Goal: Information Seeking & Learning: Learn about a topic

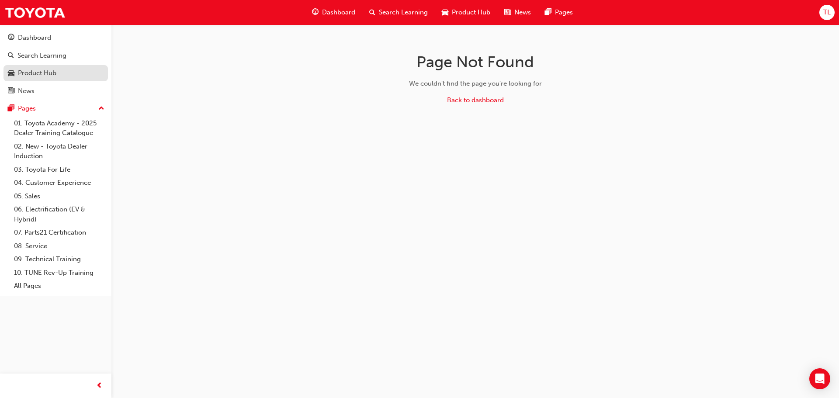
click at [36, 72] on div "Product Hub" at bounding box center [37, 73] width 38 height 10
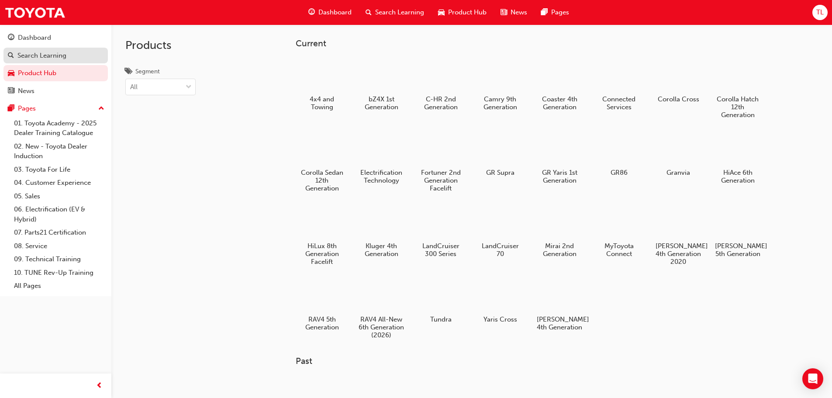
click at [46, 54] on div "Search Learning" at bounding box center [41, 56] width 49 height 10
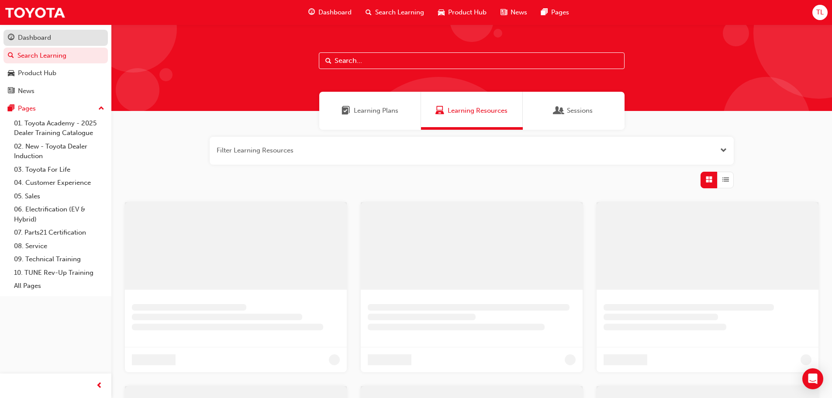
click at [33, 38] on div "Dashboard" at bounding box center [34, 38] width 33 height 10
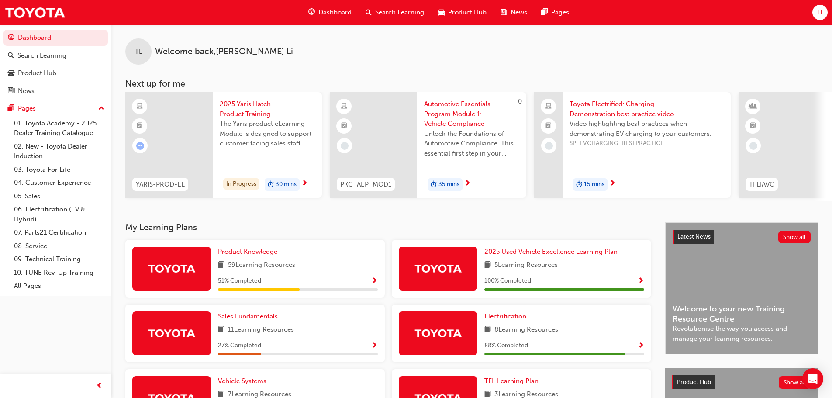
click at [373, 283] on span "Show Progress" at bounding box center [374, 281] width 7 height 8
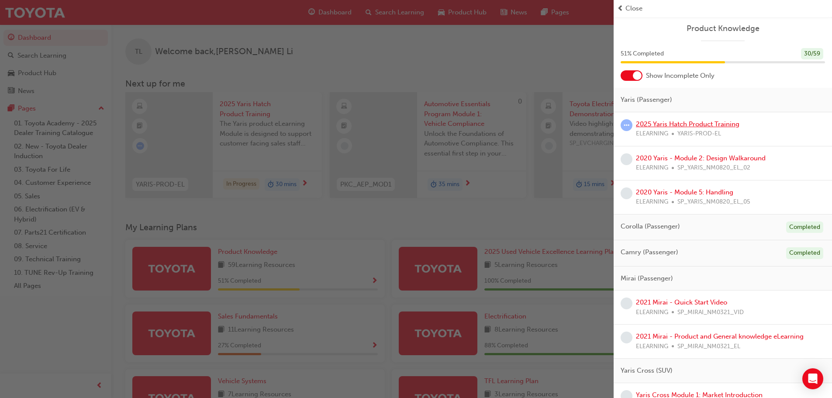
click at [691, 124] on link "2025 Yaris Hatch Product Training" at bounding box center [688, 124] width 104 height 8
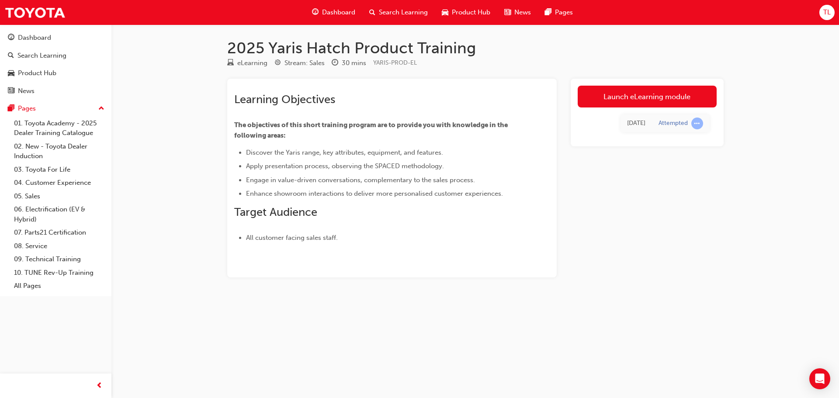
drag, startPoint x: 658, startPoint y: 88, endPoint x: 650, endPoint y: 94, distance: 10.2
click at [658, 88] on link "Launch eLearning module" at bounding box center [647, 97] width 139 height 22
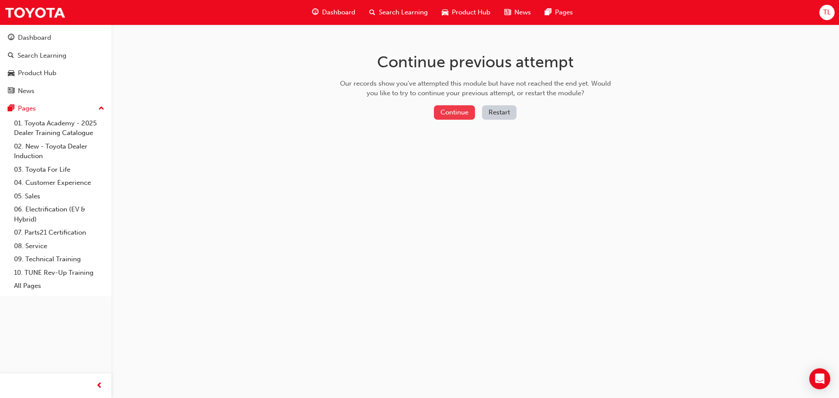
click at [451, 117] on button "Continue" at bounding box center [454, 112] width 41 height 14
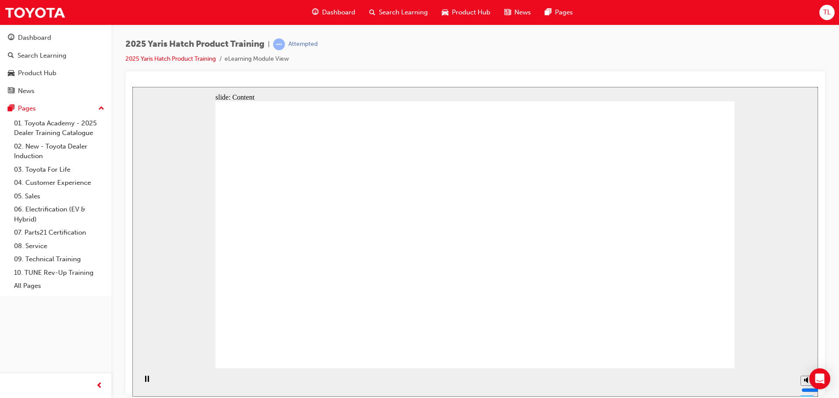
drag, startPoint x: 342, startPoint y: 229, endPoint x: 344, endPoint y: 249, distance: 20.7
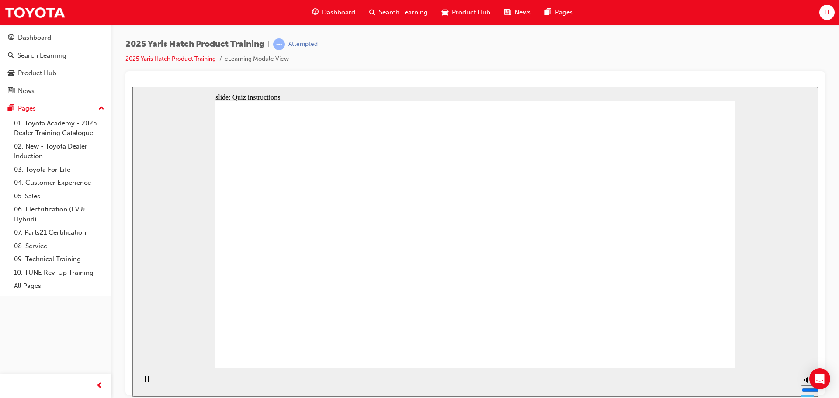
radio input "true"
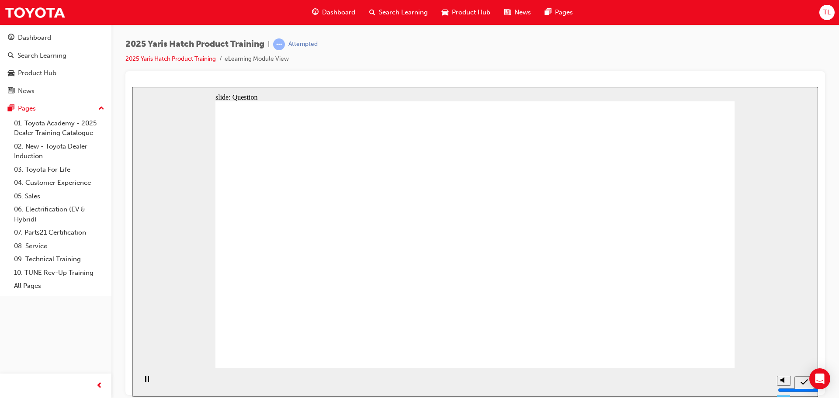
radio input "true"
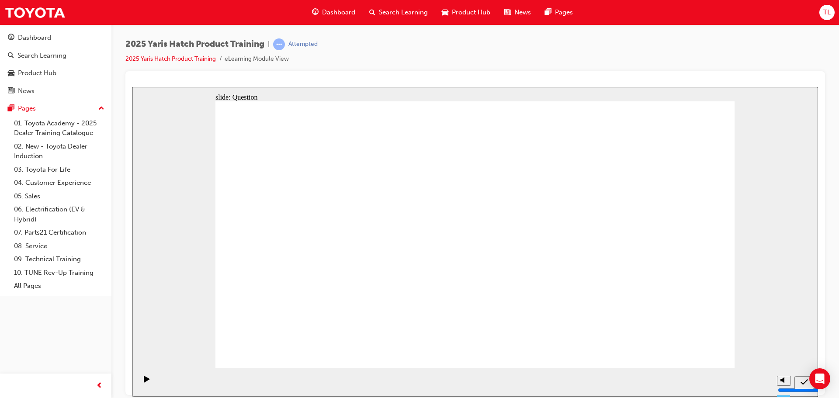
radio input "true"
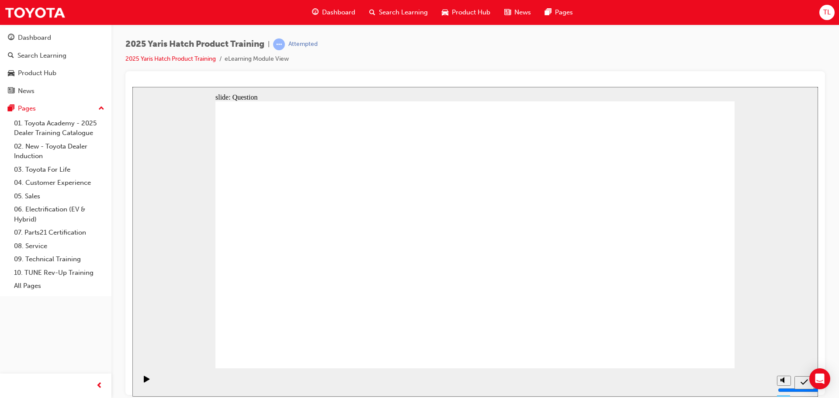
drag, startPoint x: 555, startPoint y: 229, endPoint x: 373, endPoint y: 309, distance: 198.6
drag, startPoint x: 665, startPoint y: 228, endPoint x: 481, endPoint y: 310, distance: 201.3
drag, startPoint x: 473, startPoint y: 235, endPoint x: 565, endPoint y: 320, distance: 125.5
drag, startPoint x: 285, startPoint y: 229, endPoint x: 662, endPoint y: 313, distance: 386.4
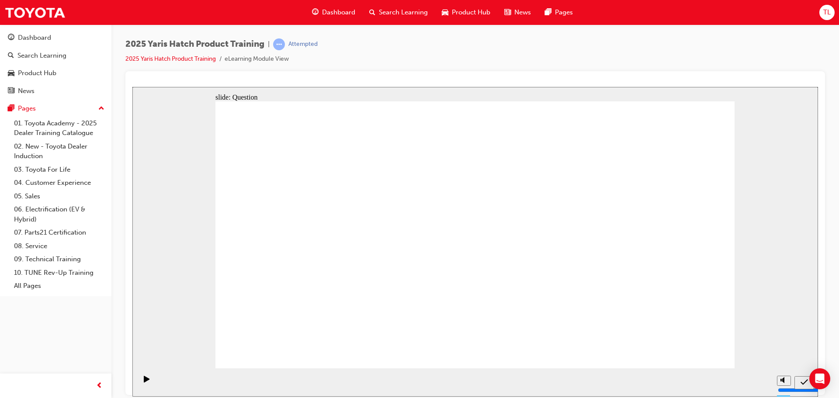
drag, startPoint x: 386, startPoint y: 226, endPoint x: 293, endPoint y: 309, distance: 125.0
drag, startPoint x: 667, startPoint y: 348, endPoint x: 717, endPoint y: 351, distance: 50.8
drag, startPoint x: 484, startPoint y: 298, endPoint x: 476, endPoint y: 287, distance: 13.5
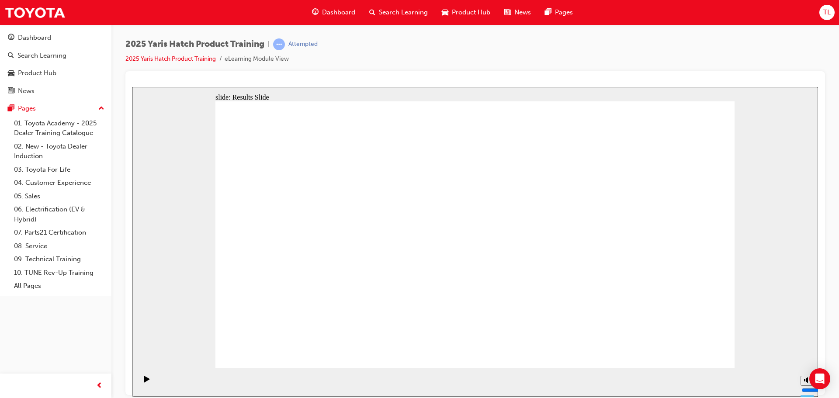
radio input "true"
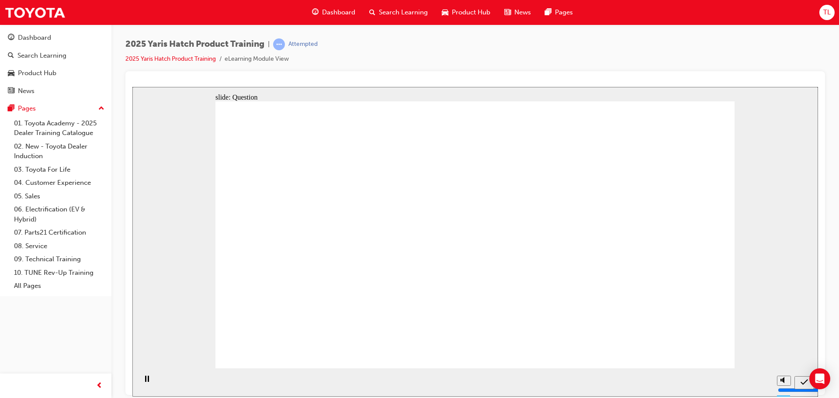
radio input "true"
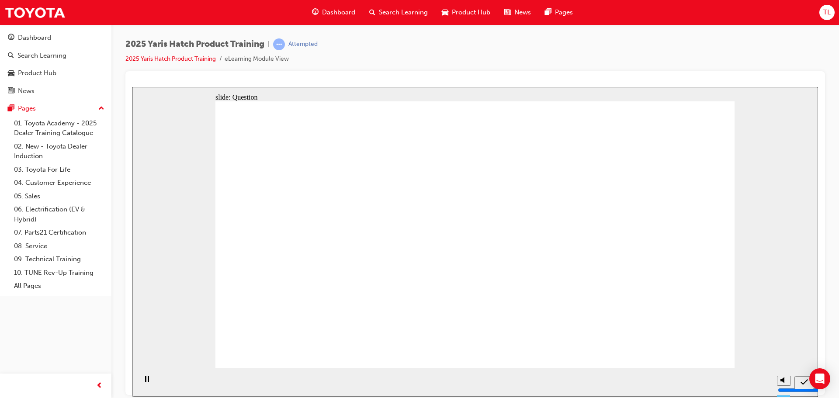
radio input "true"
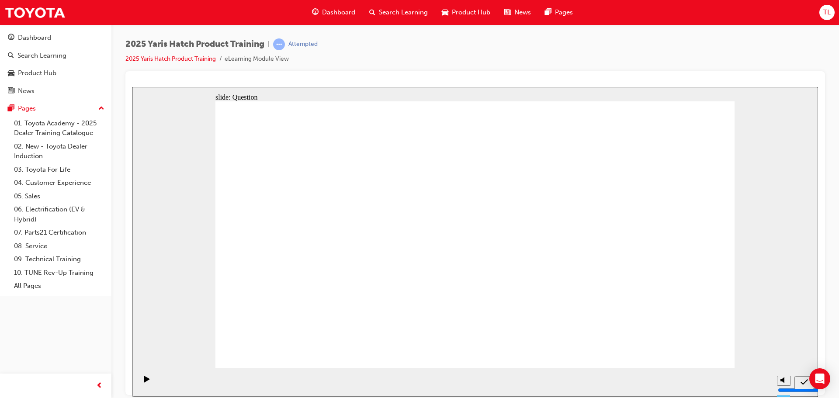
drag, startPoint x: 460, startPoint y: 232, endPoint x: 544, endPoint y: 307, distance: 112.3
drag, startPoint x: 539, startPoint y: 235, endPoint x: 376, endPoint y: 307, distance: 178.2
drag, startPoint x: 667, startPoint y: 222, endPoint x: 481, endPoint y: 307, distance: 204.3
drag, startPoint x: 376, startPoint y: 229, endPoint x: 389, endPoint y: 238, distance: 15.5
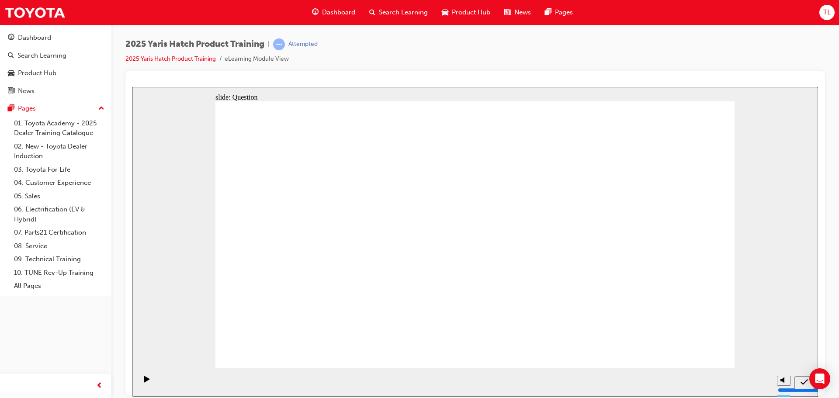
drag, startPoint x: 263, startPoint y: 218, endPoint x: 633, endPoint y: 305, distance: 379.7
drag, startPoint x: 400, startPoint y: 240, endPoint x: 320, endPoint y: 300, distance: 99.9
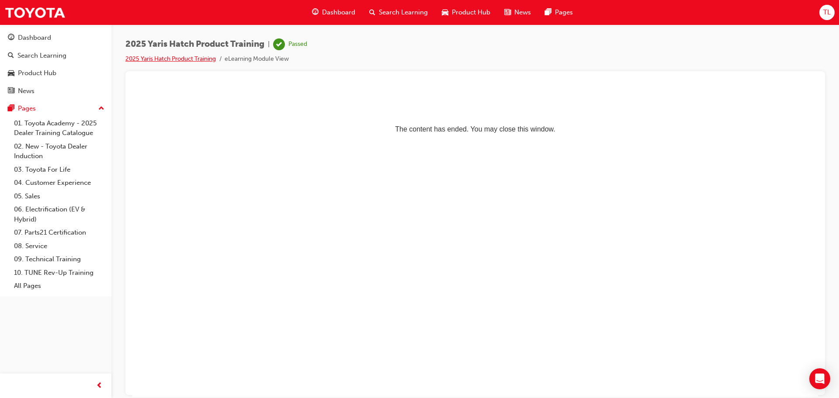
click at [183, 61] on link "2025 Yaris Hatch Product Training" at bounding box center [170, 58] width 90 height 7
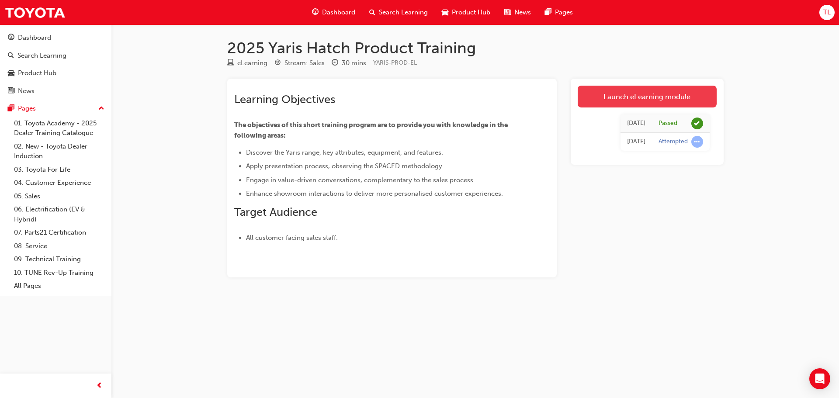
click at [646, 97] on link "Launch eLearning module" at bounding box center [647, 97] width 139 height 22
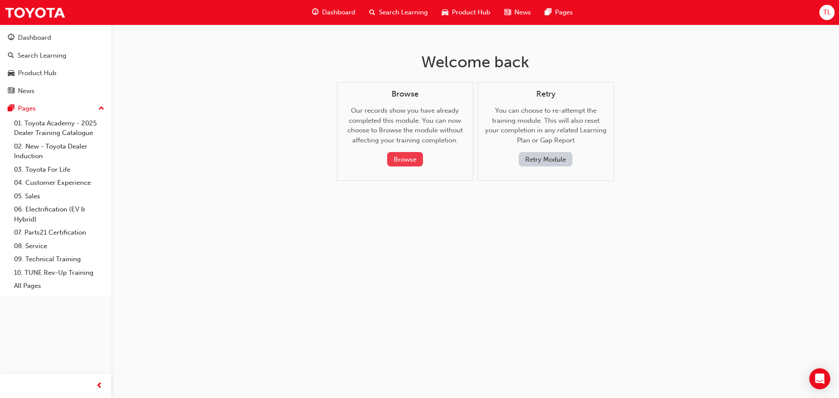
click at [402, 165] on button "Browse" at bounding box center [405, 159] width 36 height 14
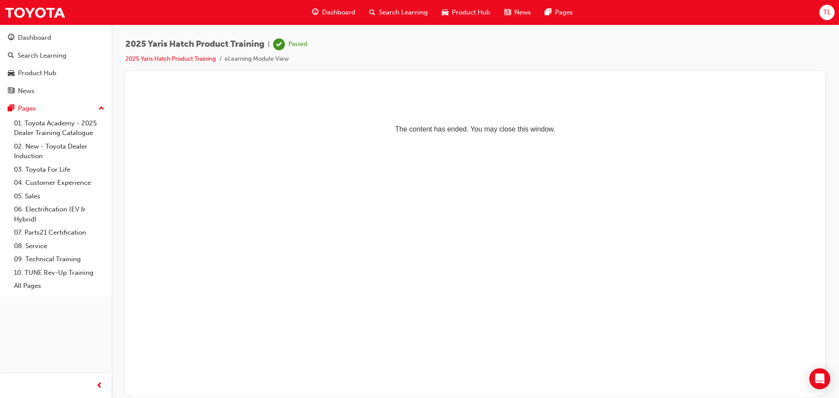
click at [290, 88] on html "The content has ended. You may close this window." at bounding box center [475, 113] width 686 height 53
click at [211, 55] on link "2025 Yaris Hatch Product Training" at bounding box center [170, 58] width 90 height 7
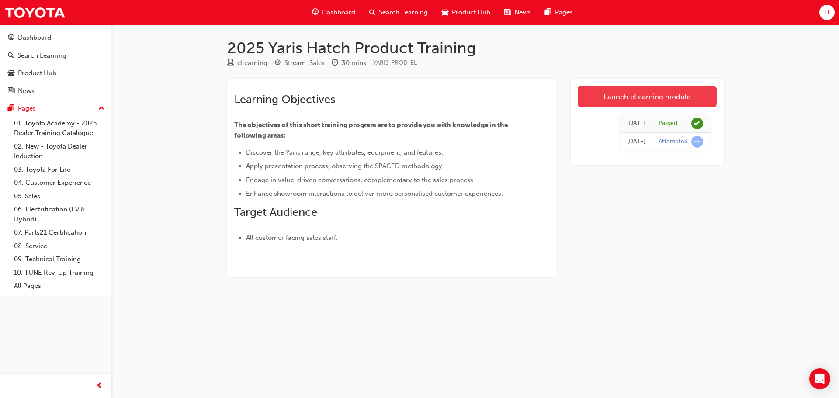
click at [615, 101] on link "Launch eLearning module" at bounding box center [647, 97] width 139 height 22
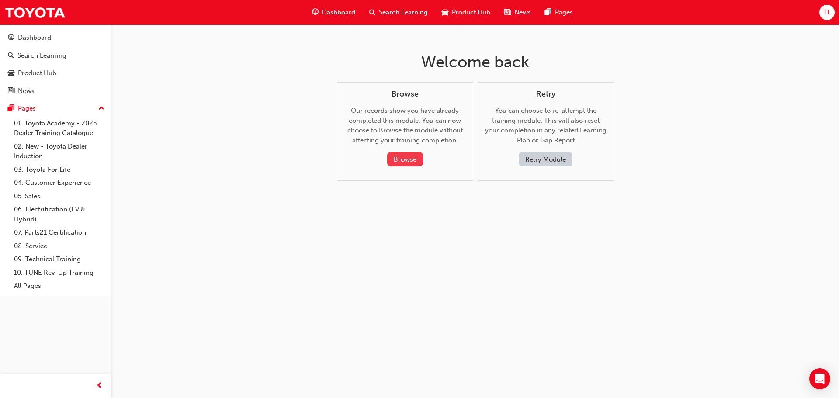
click at [400, 159] on button "Browse" at bounding box center [405, 159] width 36 height 14
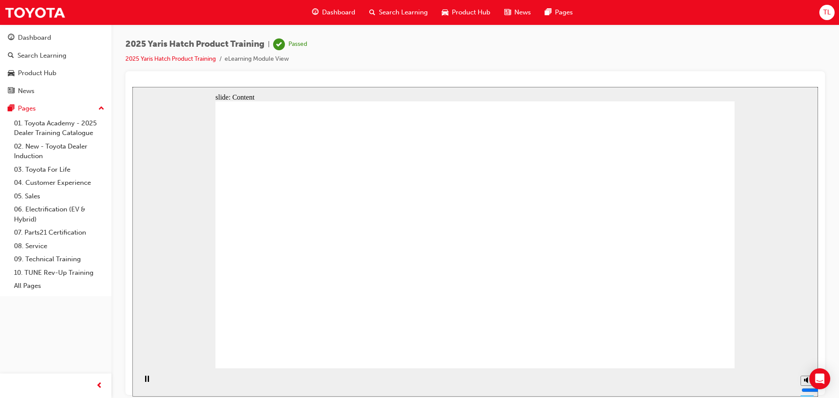
drag, startPoint x: 592, startPoint y: 252, endPoint x: 594, endPoint y: 244, distance: 8.5
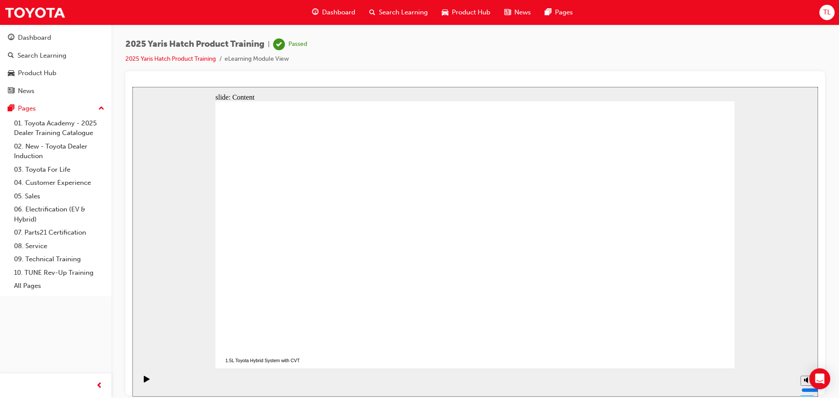
click at [49, 59] on div "Search Learning" at bounding box center [41, 56] width 49 height 10
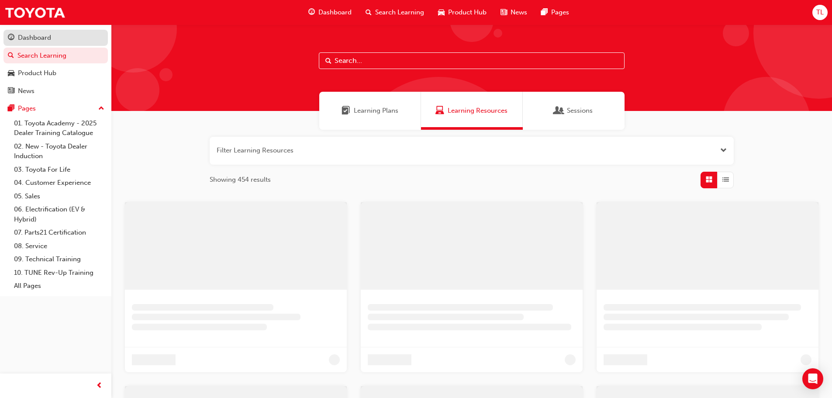
click at [28, 42] on div "Dashboard" at bounding box center [34, 38] width 33 height 10
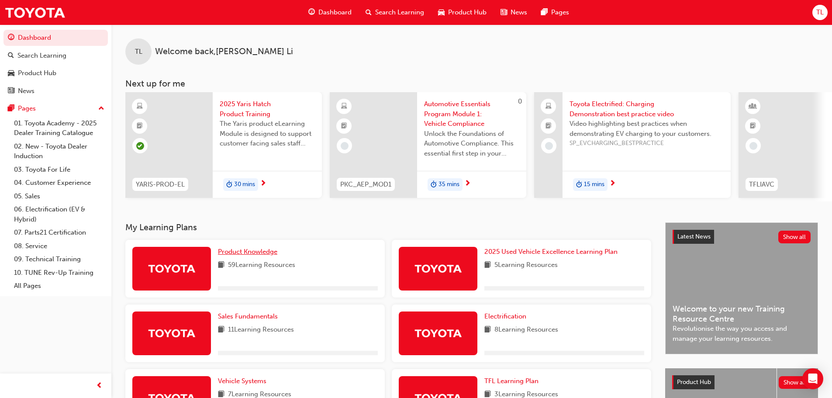
click at [240, 256] on span "Product Knowledge" at bounding box center [247, 252] width 59 height 8
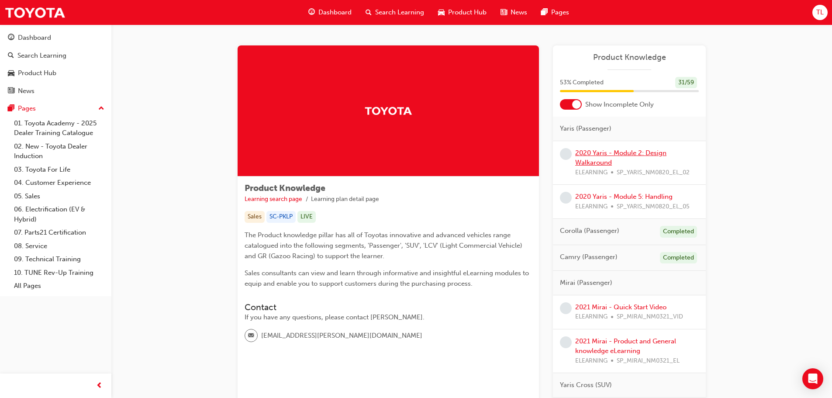
click at [617, 154] on link "2020 Yaris - Module 2: Design Walkaround" at bounding box center [620, 158] width 91 height 18
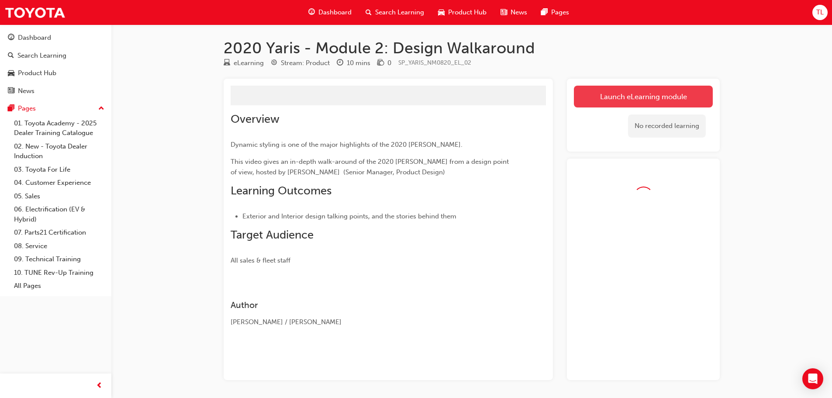
click at [634, 96] on button "Launch eLearning module" at bounding box center [643, 97] width 139 height 22
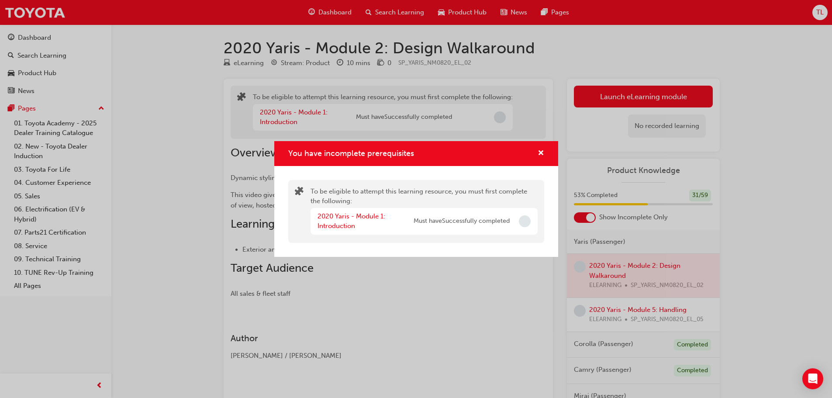
click at [546, 153] on div "You have incomplete prerequisites" at bounding box center [416, 153] width 284 height 25
click at [543, 153] on span "cross-icon" at bounding box center [541, 154] width 7 height 8
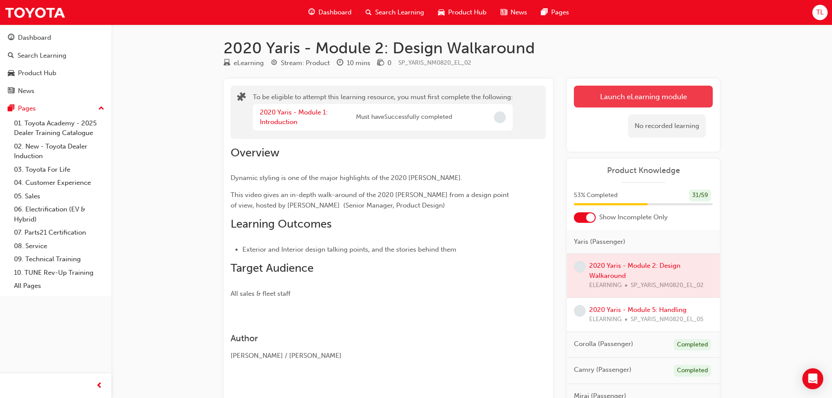
click at [646, 100] on button "Launch eLearning module" at bounding box center [643, 97] width 139 height 22
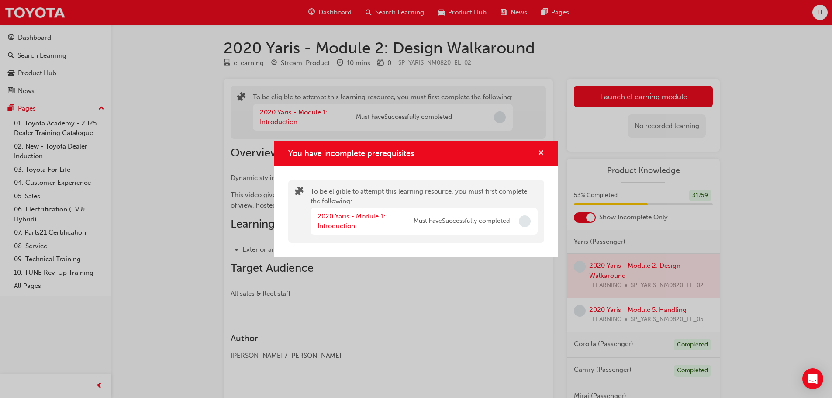
click at [540, 159] on button "You have incomplete prerequisites" at bounding box center [541, 153] width 7 height 11
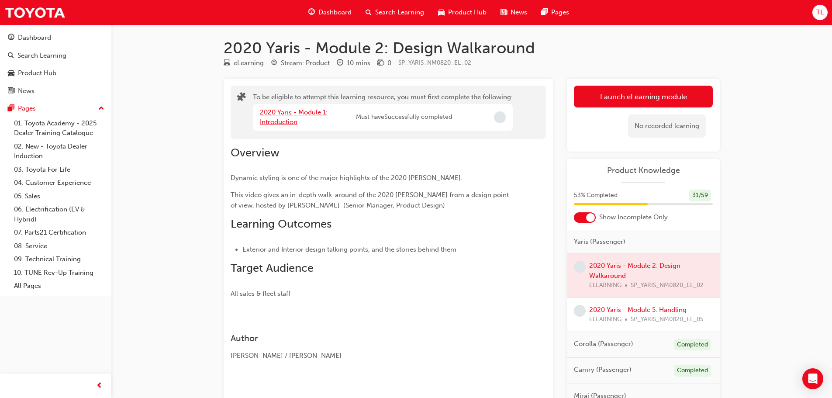
click at [267, 119] on link "2020 Yaris - Module 1: Introduction" at bounding box center [294, 117] width 68 height 18
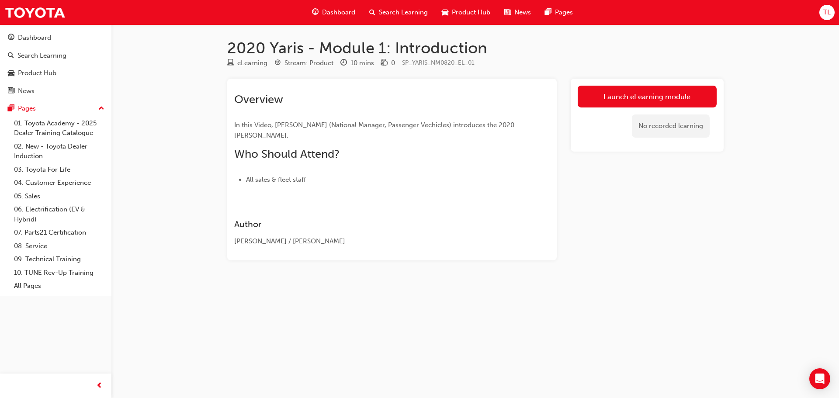
click at [681, 97] on link "Launch eLearning module" at bounding box center [647, 97] width 139 height 22
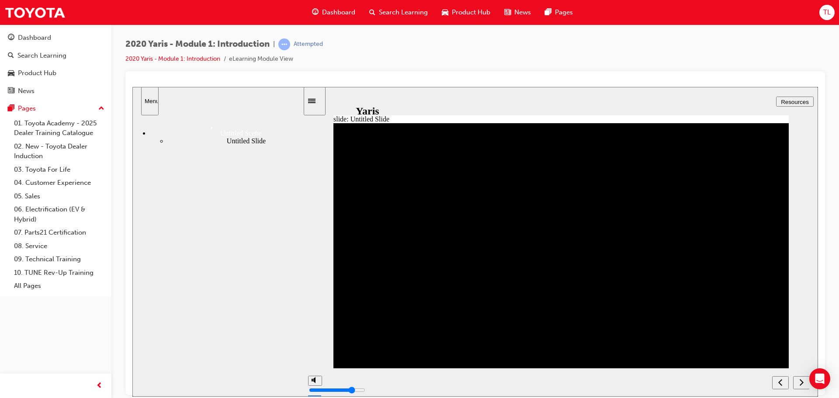
click at [800, 383] on icon "next" at bounding box center [801, 382] width 4 height 8
click at [803, 384] on icon "next" at bounding box center [801, 382] width 4 height 8
click at [800, 384] on icon "next" at bounding box center [801, 382] width 4 height 8
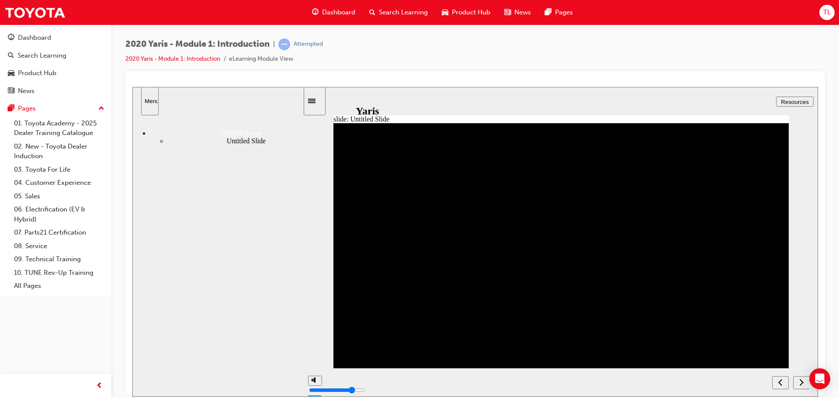
click at [800, 384] on icon "next" at bounding box center [801, 382] width 4 height 8
click at [801, 381] on icon "next" at bounding box center [801, 382] width 4 height 8
click at [798, 385] on div "next" at bounding box center [801, 382] width 10 height 9
click at [798, 384] on div "next" at bounding box center [801, 382] width 10 height 9
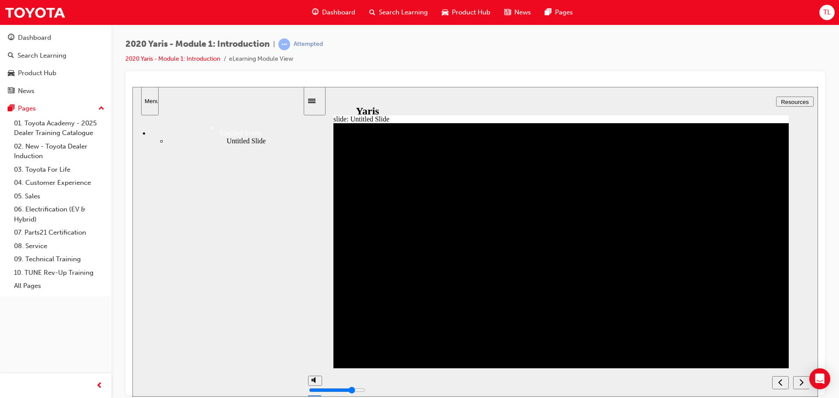
click at [796, 383] on div "next" at bounding box center [801, 382] width 10 height 9
click at [793, 391] on nav "slide navigation" at bounding box center [790, 382] width 37 height 28
click at [799, 387] on button "next" at bounding box center [801, 382] width 17 height 13
type input "2"
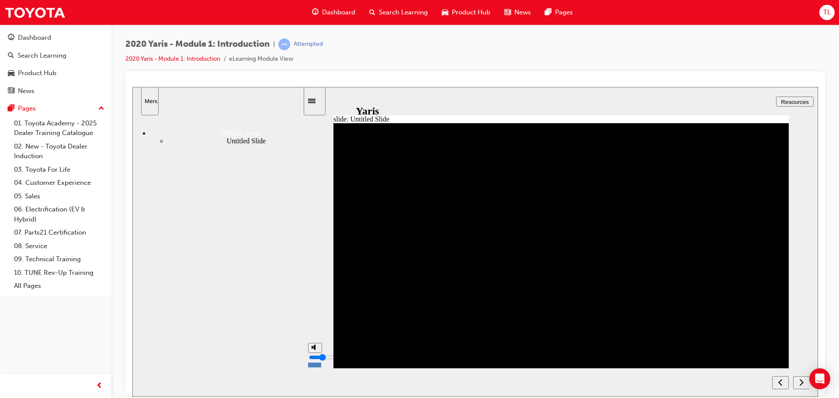
click at [315, 360] on input "volume" at bounding box center [337, 356] width 56 height 7
click at [802, 384] on icon "next" at bounding box center [801, 382] width 4 height 8
click at [801, 383] on icon "next" at bounding box center [801, 382] width 4 height 8
click at [203, 145] on div "Untitled Slide" at bounding box center [235, 141] width 136 height 8
click at [796, 100] on span "Resources" at bounding box center [795, 101] width 28 height 7
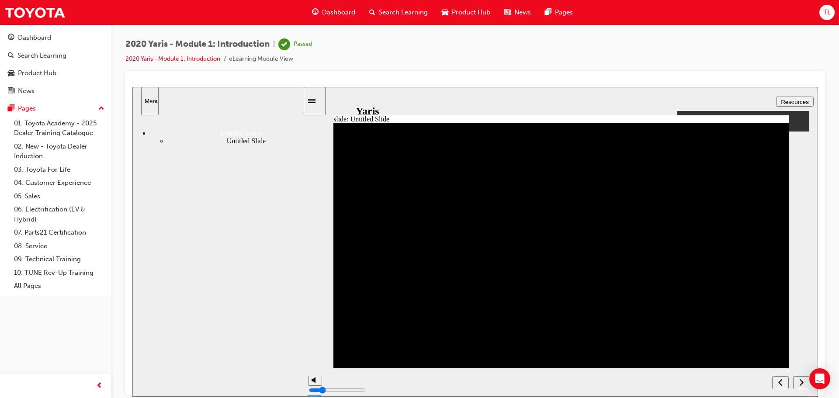
click at [796, 100] on span "Resources" at bounding box center [795, 101] width 28 height 7
click at [800, 389] on nav "slide navigation" at bounding box center [790, 382] width 37 height 28
click at [800, 384] on icon "next" at bounding box center [801, 382] width 4 height 8
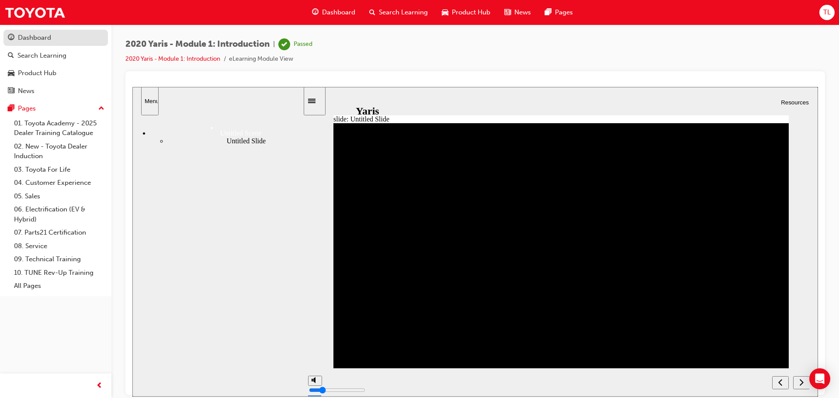
click at [36, 42] on div "Dashboard" at bounding box center [34, 38] width 33 height 10
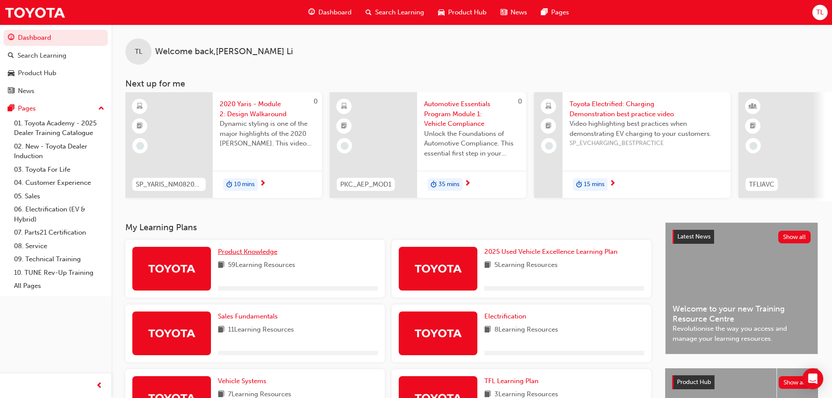
click at [234, 255] on span "Product Knowledge" at bounding box center [247, 252] width 59 height 8
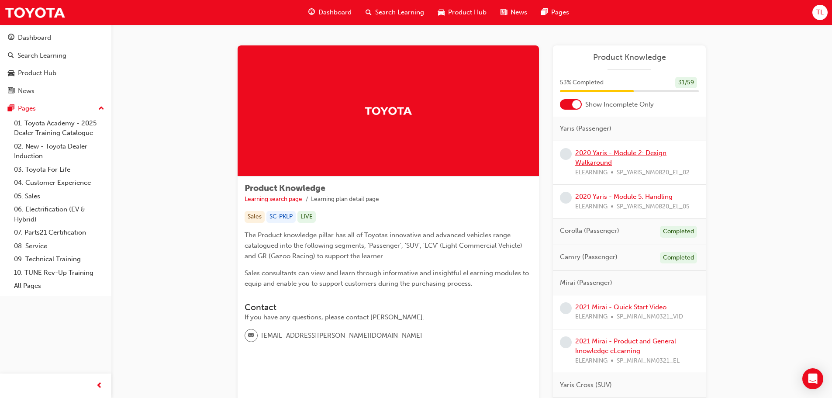
click at [605, 155] on link "2020 Yaris - Module 2: Design Walkaround" at bounding box center [620, 158] width 91 height 18
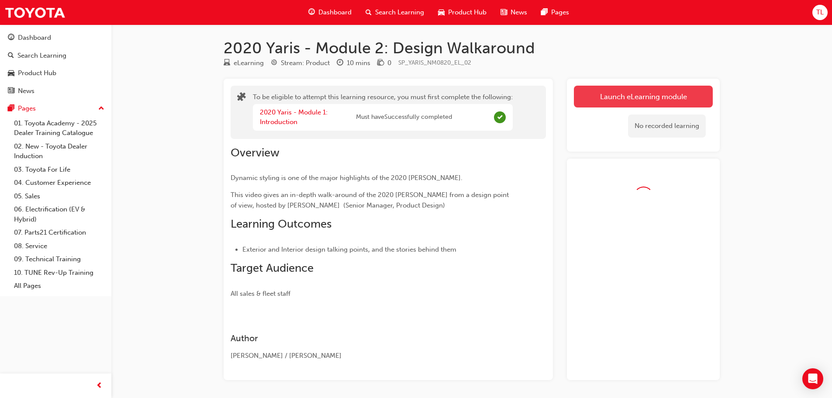
click at [660, 100] on link "Launch eLearning module" at bounding box center [643, 97] width 139 height 22
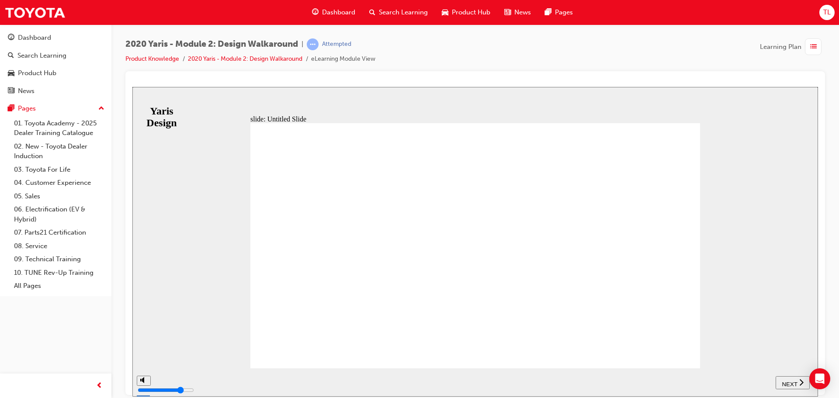
click at [789, 382] on span "NEXT" at bounding box center [789, 384] width 15 height 7
click at [594, 376] on div "playback controls" at bounding box center [484, 376] width 623 height 0
click at [796, 376] on div "playback controls" at bounding box center [484, 376] width 623 height 0
click at [800, 384] on span "NEXT" at bounding box center [793, 384] width 15 height 7
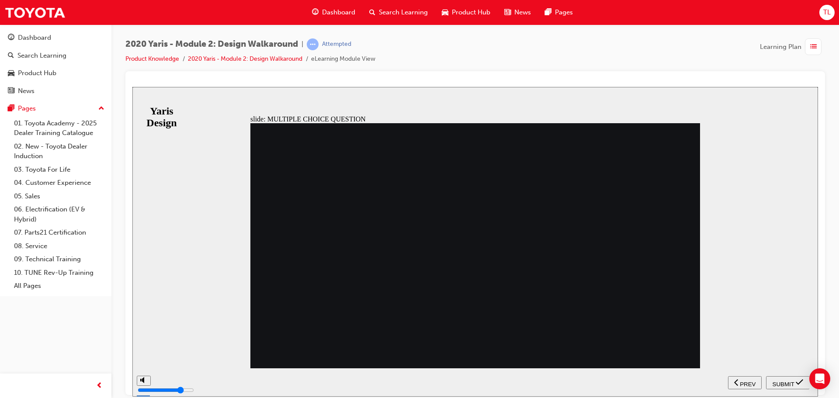
radio input "true"
click at [781, 381] on span "SUBMIT" at bounding box center [783, 384] width 22 height 7
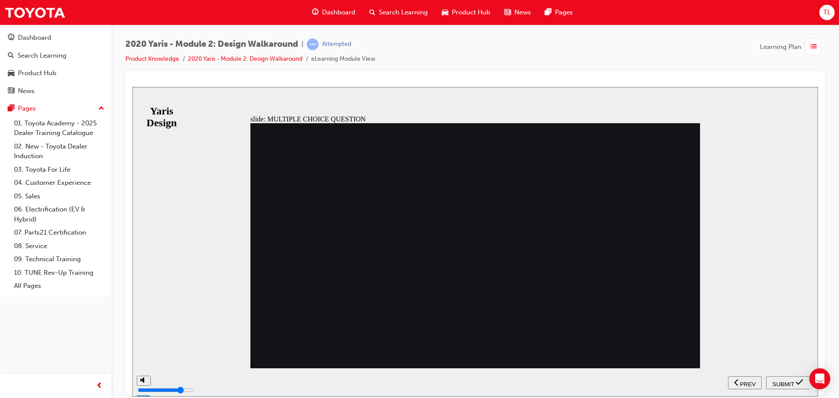
radio input "true"
click at [785, 381] on span "SUBMIT" at bounding box center [783, 384] width 22 height 7
radio input "true"
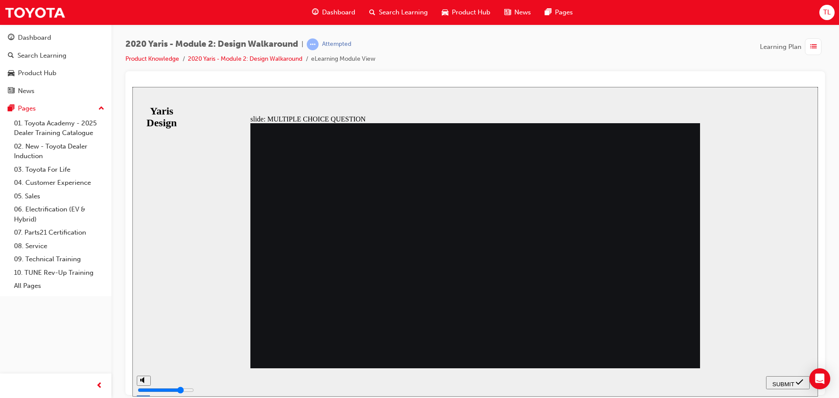
click at [783, 381] on span "SUBMIT" at bounding box center [783, 384] width 22 height 7
drag, startPoint x: 501, startPoint y: 322, endPoint x: 481, endPoint y: 317, distance: 21.3
radio input "true"
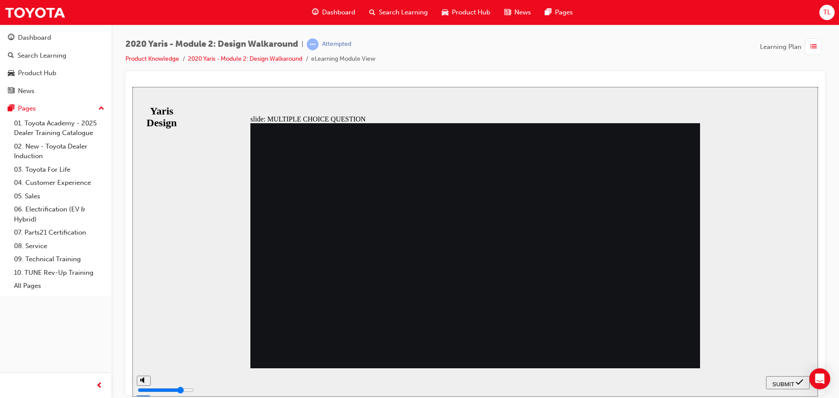
click at [779, 382] on span "SUBMIT" at bounding box center [783, 384] width 22 height 7
click at [778, 382] on span "SUBMIT" at bounding box center [783, 384] width 22 height 7
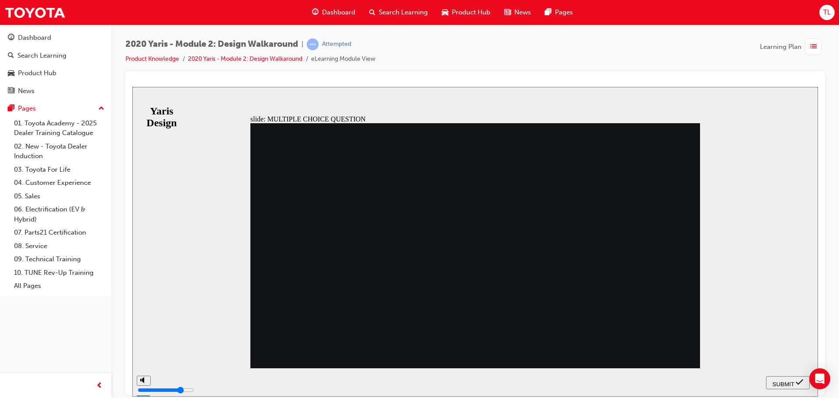
radio input "false"
radio input "true"
click at [786, 381] on span "SUBMIT" at bounding box center [783, 384] width 22 height 7
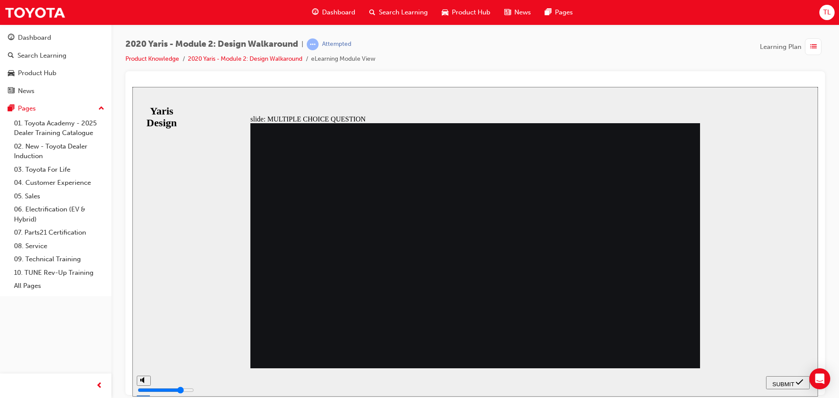
radio input "true"
click at [787, 384] on span "SUBMIT" at bounding box center [783, 384] width 22 height 7
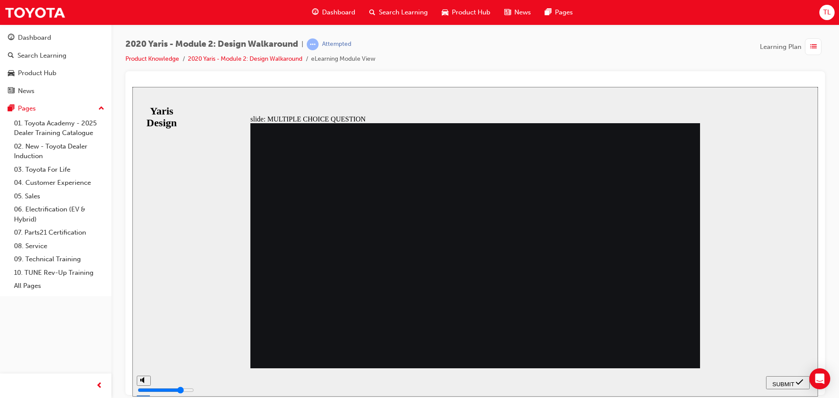
radio input "true"
drag, startPoint x: 783, startPoint y: 378, endPoint x: 768, endPoint y: 378, distance: 15.7
click at [784, 381] on span "SUBMIT" at bounding box center [783, 384] width 22 height 7
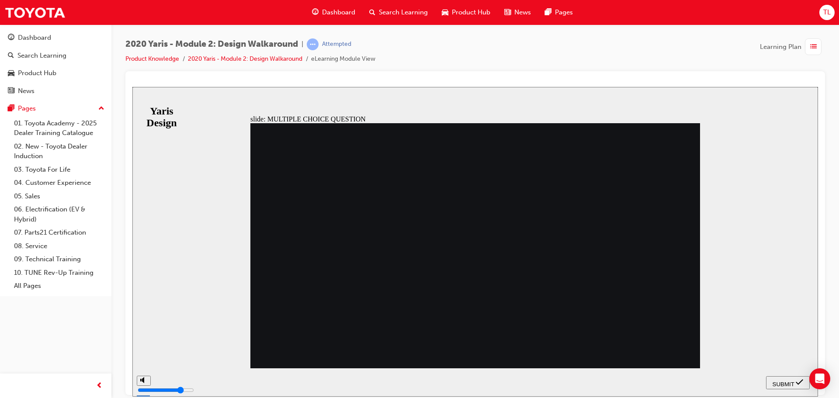
radio input "true"
click at [784, 383] on span "SUBMIT" at bounding box center [783, 384] width 22 height 7
click at [789, 386] on button "SUBMIT" at bounding box center [788, 382] width 44 height 13
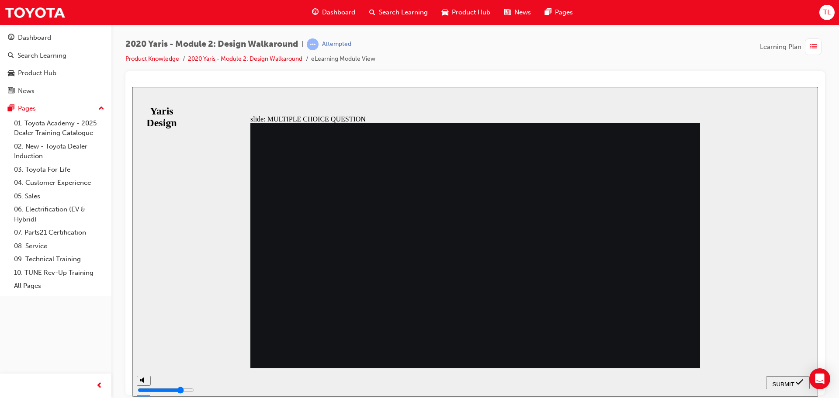
radio input "false"
radio input "true"
click at [789, 381] on span "SUBMIT" at bounding box center [783, 384] width 22 height 7
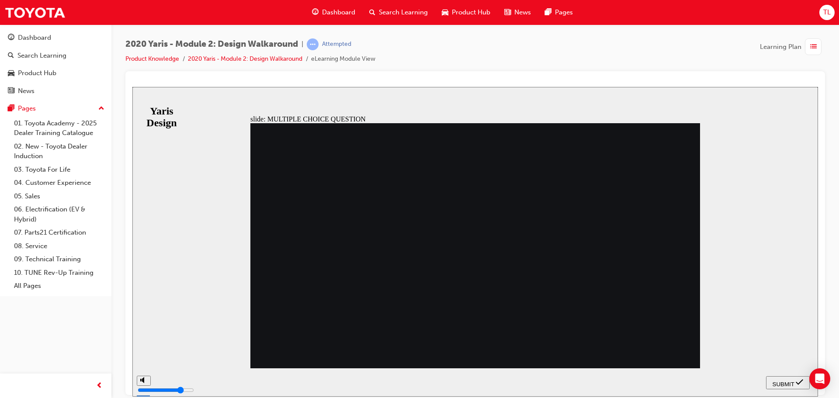
radio input "false"
radio input "true"
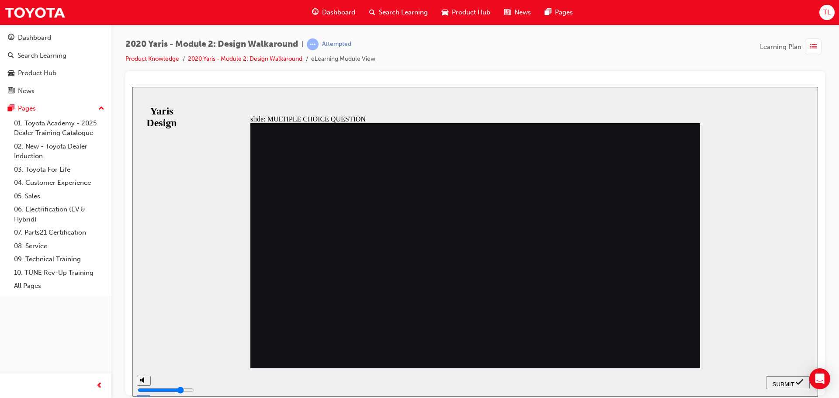
click at [794, 384] on div "SUBMIT" at bounding box center [787, 382] width 37 height 9
radio input "true"
click at [790, 383] on span "SUBMIT" at bounding box center [783, 384] width 22 height 7
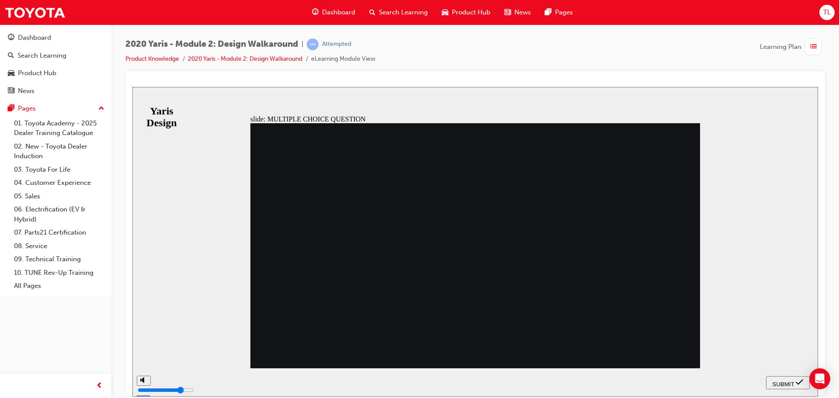
click at [773, 383] on span "SUBMIT" at bounding box center [783, 384] width 22 height 7
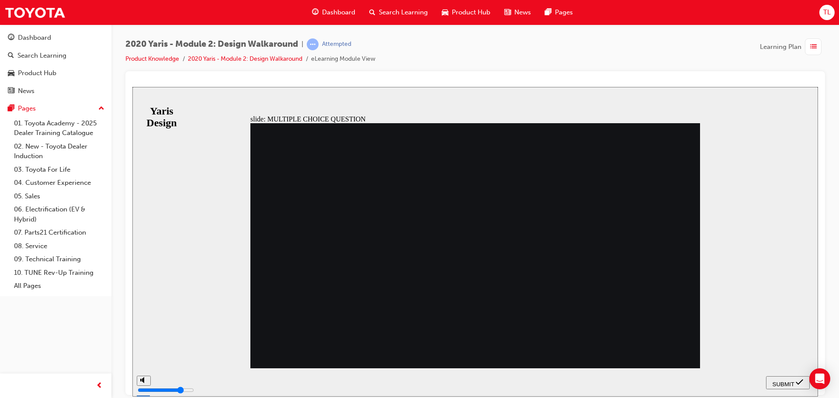
radio input "false"
radio input "true"
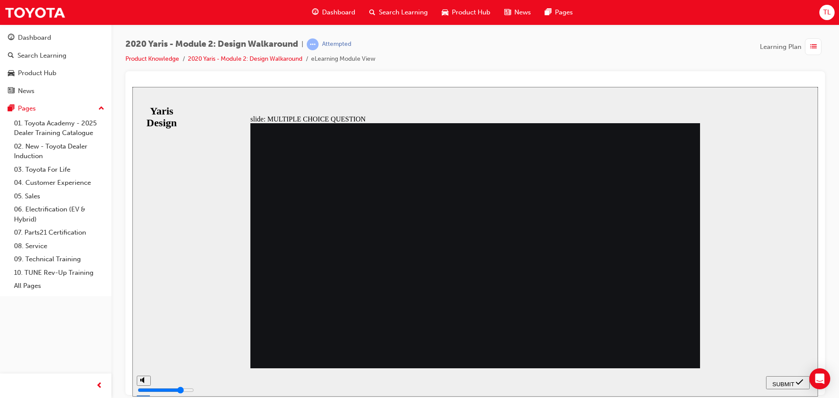
radio input "true"
click at [783, 381] on span "SUBMIT" at bounding box center [783, 384] width 22 height 7
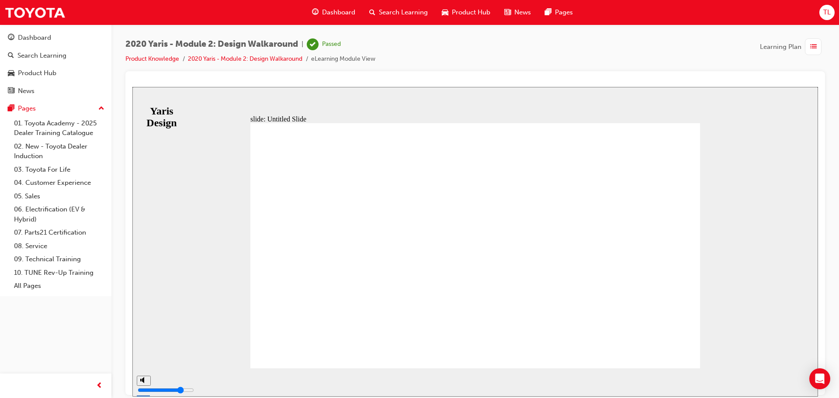
click at [810, 46] on span "list-icon" at bounding box center [813, 47] width 7 height 11
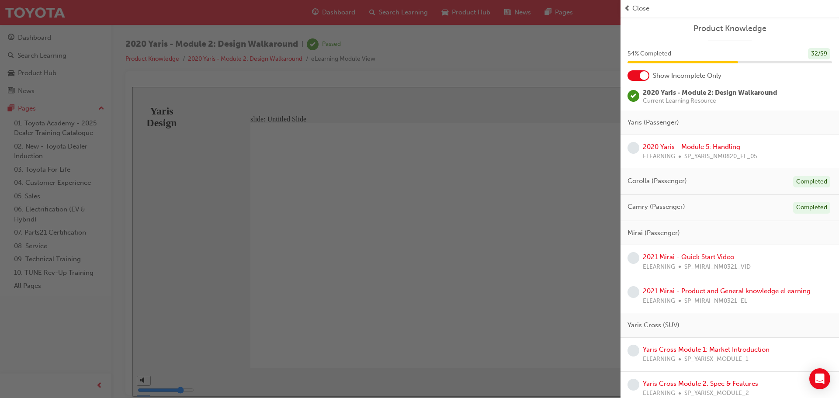
click at [447, 90] on div "button" at bounding box center [310, 199] width 620 height 398
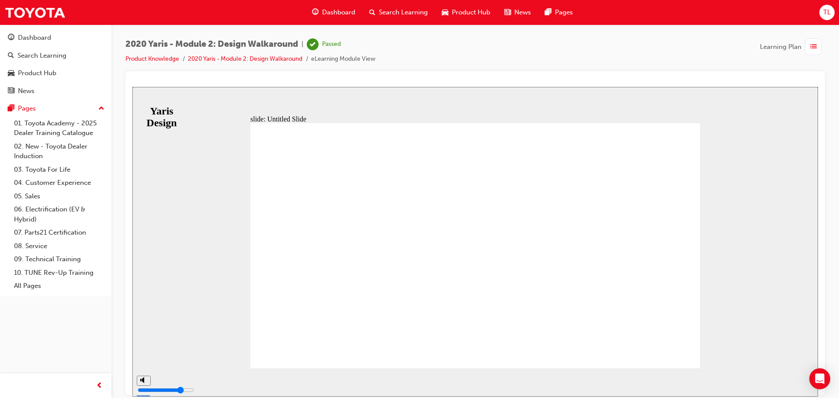
click at [229, 52] on div "2020 Yaris - Module 2: Design Walkaround | Passed Product Knowledge 2020 Yaris …" at bounding box center [250, 51] width 250 height 26
click at [234, 57] on link "2020 Yaris - Module 2: Design Walkaround" at bounding box center [245, 58] width 114 height 7
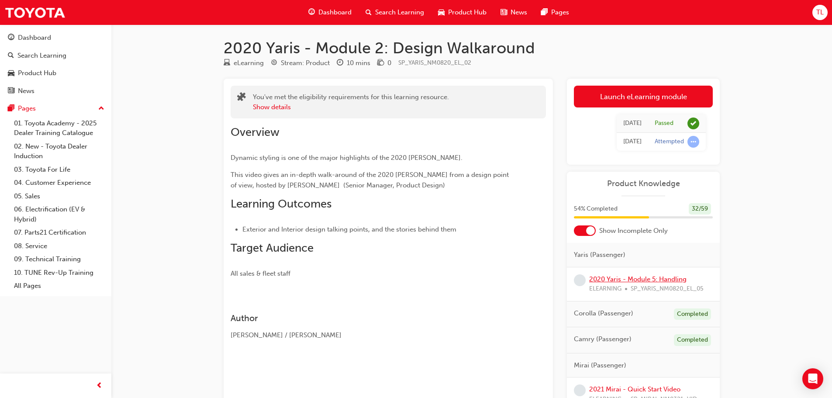
click at [647, 281] on link "2020 Yaris - Module 5: Handling" at bounding box center [637, 279] width 97 height 8
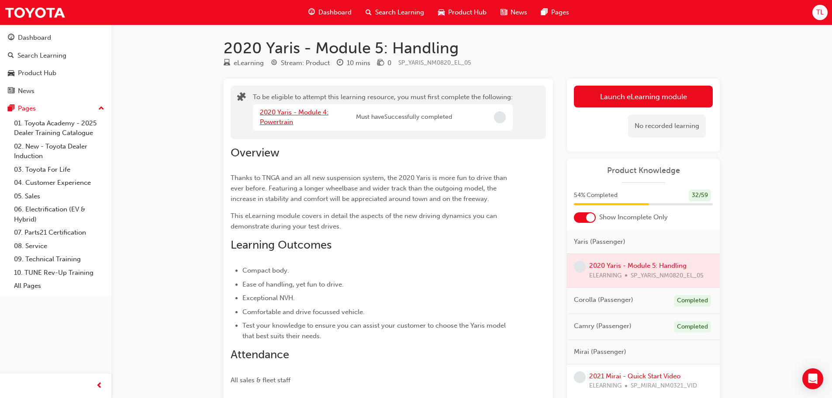
click at [303, 114] on link "2020 Yaris - Module 4: Powertrain" at bounding box center [294, 117] width 69 height 18
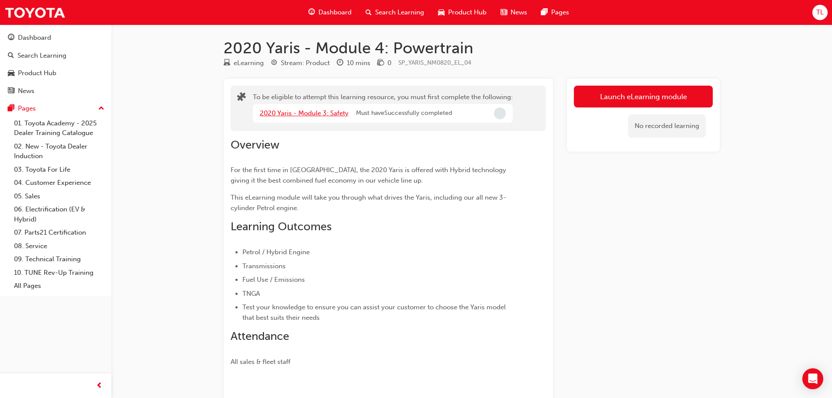
click at [312, 114] on link "2020 Yaris - Module 3: Safety" at bounding box center [304, 113] width 89 height 8
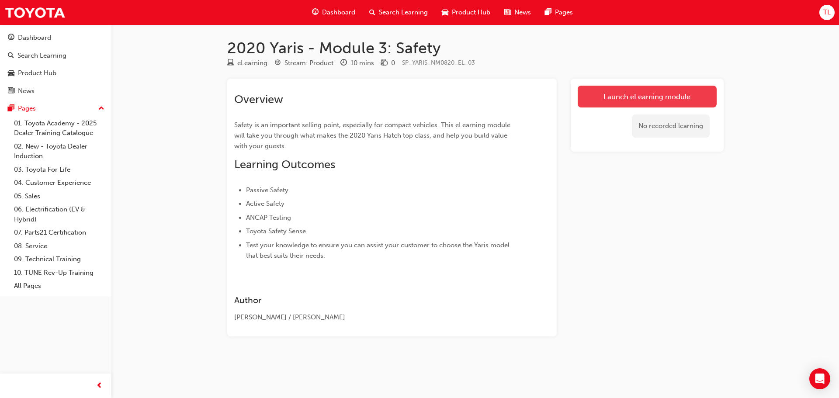
click at [601, 102] on link "Launch eLearning module" at bounding box center [647, 97] width 139 height 22
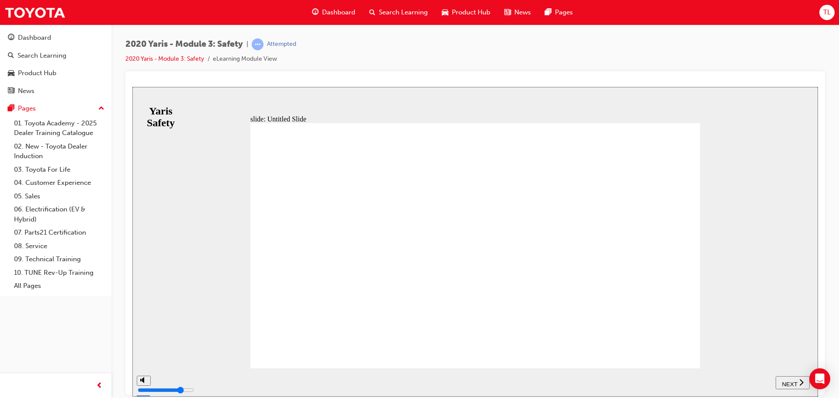
click at [787, 381] on span "NEXT" at bounding box center [789, 384] width 15 height 7
click at [786, 384] on span "NEXT" at bounding box center [789, 384] width 15 height 7
click at [786, 383] on span "NEXT" at bounding box center [789, 384] width 15 height 7
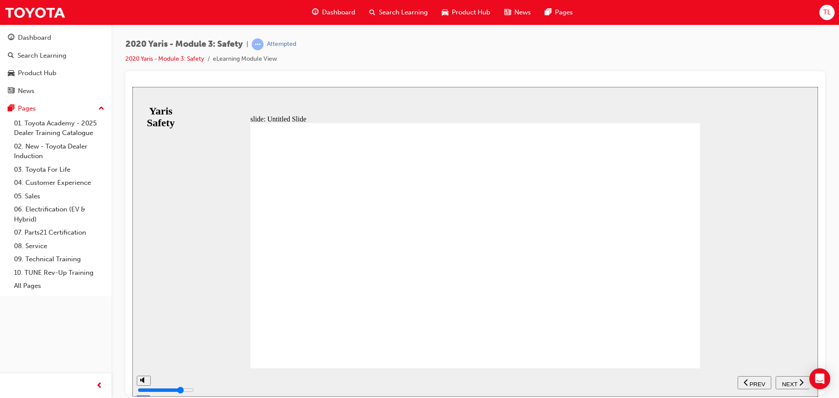
click at [786, 383] on span "NEXT" at bounding box center [789, 384] width 15 height 7
click at [786, 383] on icon "previous" at bounding box center [784, 382] width 4 height 8
click at [786, 383] on span "NEXT" at bounding box center [789, 384] width 15 height 7
click at [786, 383] on icon "previous" at bounding box center [784, 382] width 4 height 8
click at [786, 383] on span "NEXT" at bounding box center [789, 384] width 15 height 7
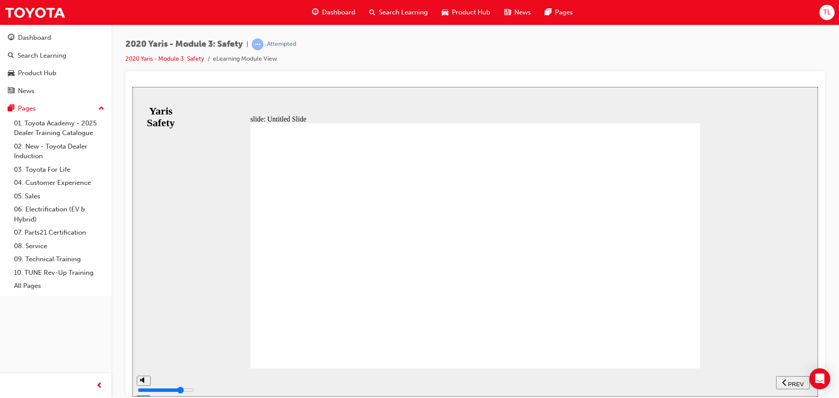
click at [786, 383] on icon "previous" at bounding box center [784, 382] width 4 height 8
click at [786, 382] on span "NEXT" at bounding box center [789, 384] width 15 height 7
click at [786, 385] on icon "previous" at bounding box center [784, 382] width 4 height 7
click at [786, 385] on span "NEXT" at bounding box center [789, 384] width 15 height 7
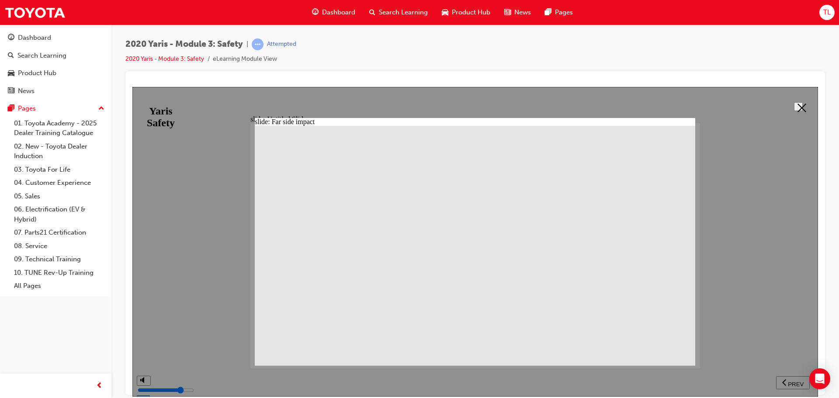
click at [797, 104] on icon at bounding box center [801, 107] width 9 height 9
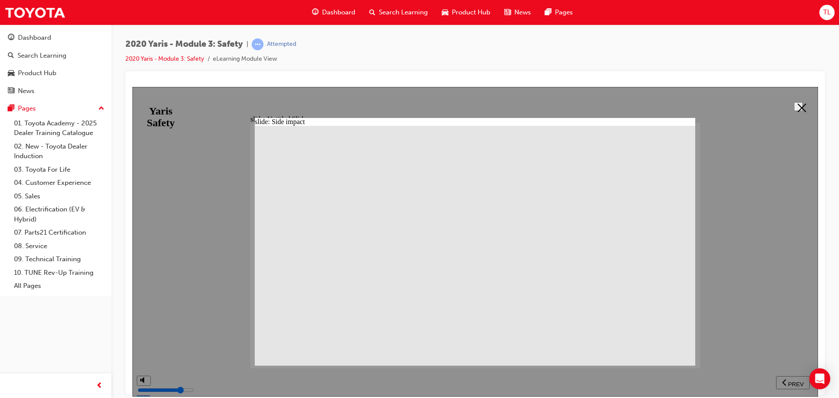
drag, startPoint x: 794, startPoint y: 109, endPoint x: 789, endPoint y: 115, distance: 7.9
click at [794, 108] on button at bounding box center [798, 106] width 9 height 9
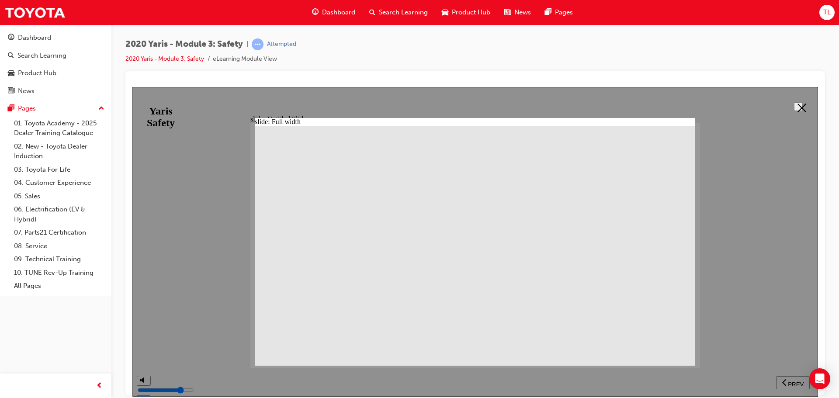
drag, startPoint x: 797, startPoint y: 105, endPoint x: 676, endPoint y: 125, distance: 122.3
click at [797, 106] on icon at bounding box center [801, 107] width 9 height 9
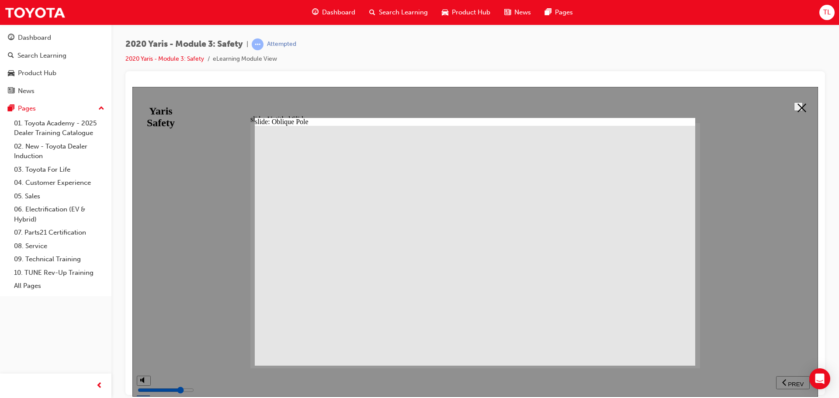
click at [803, 107] on button at bounding box center [798, 106] width 9 height 9
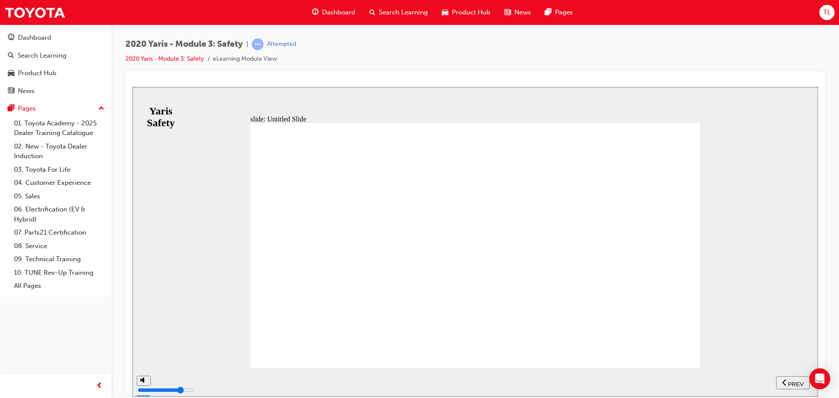
drag, startPoint x: 309, startPoint y: 251, endPoint x: 313, endPoint y: 251, distance: 4.4
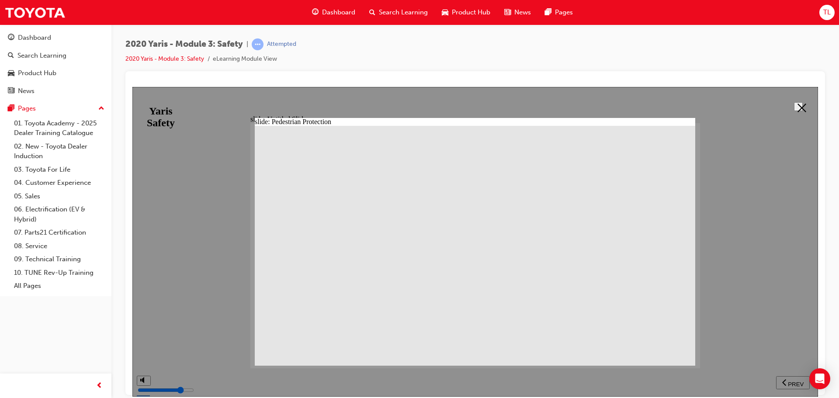
click at [801, 108] on icon at bounding box center [801, 107] width 9 height 9
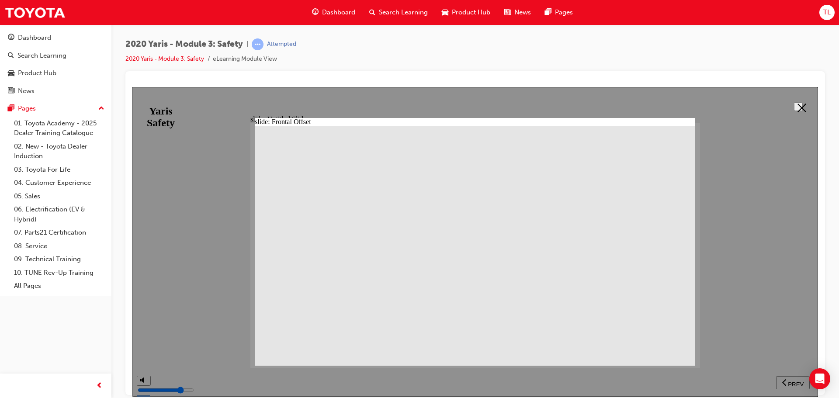
click at [802, 106] on icon at bounding box center [801, 107] width 9 height 9
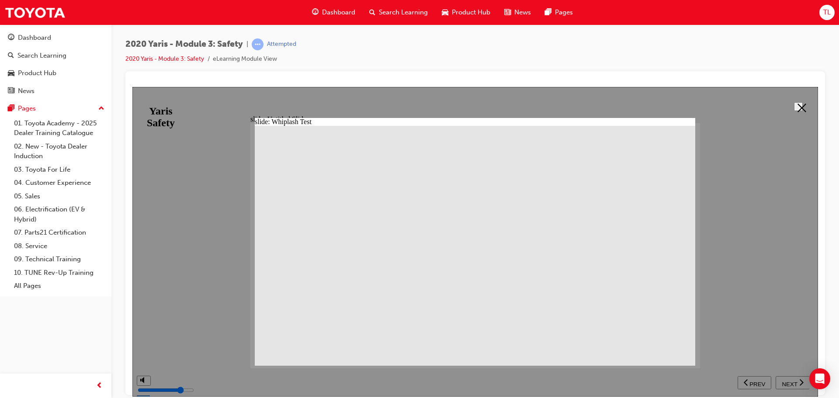
click at [803, 107] on button at bounding box center [798, 106] width 9 height 9
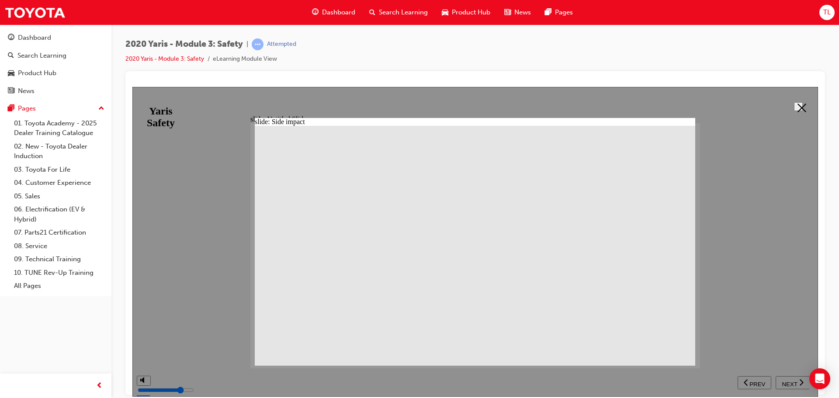
click at [798, 107] on polygon at bounding box center [801, 107] width 9 height 9
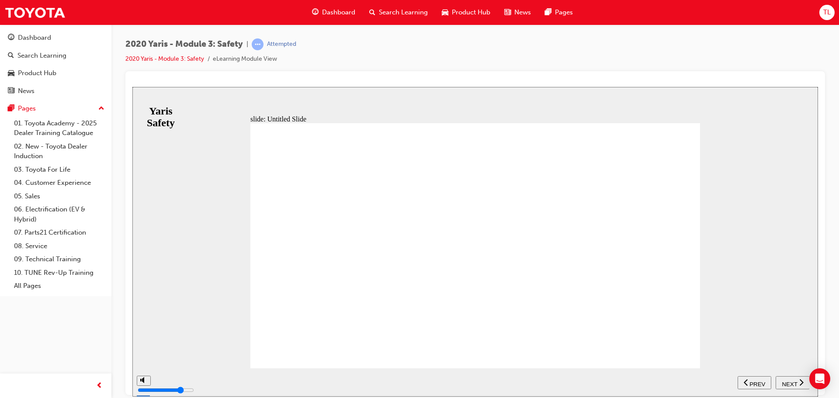
click at [792, 382] on span "NEXT" at bounding box center [789, 384] width 15 height 7
click at [785, 381] on span "NEXT" at bounding box center [789, 384] width 15 height 7
click at [782, 381] on span "NEXT" at bounding box center [789, 384] width 15 height 7
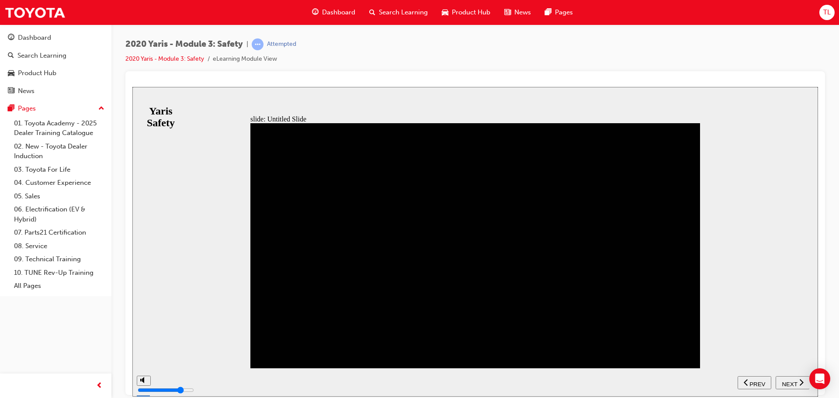
drag, startPoint x: 789, startPoint y: 379, endPoint x: 776, endPoint y: 380, distance: 12.3
click at [788, 381] on span "NEXT" at bounding box center [789, 384] width 15 height 7
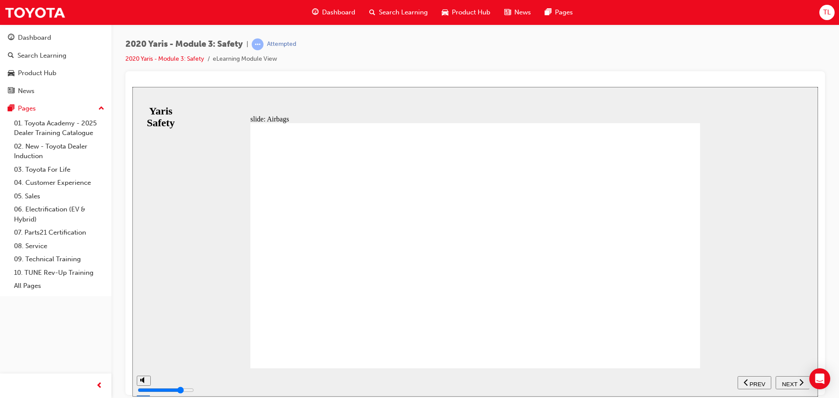
click at [793, 382] on span "NEXT" at bounding box center [789, 384] width 15 height 7
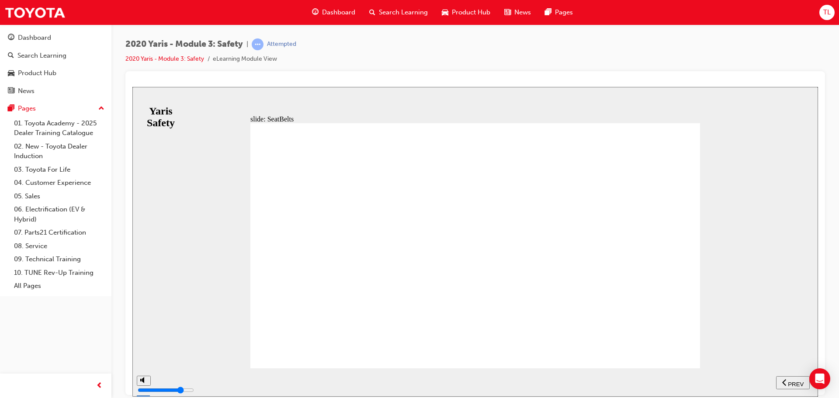
drag, startPoint x: 789, startPoint y: 390, endPoint x: 787, endPoint y: 384, distance: 6.4
click at [788, 389] on nav "SUBMIT NEXT PREV" at bounding box center [774, 382] width 72 height 28
click at [787, 383] on span "NEXT" at bounding box center [789, 384] width 15 height 7
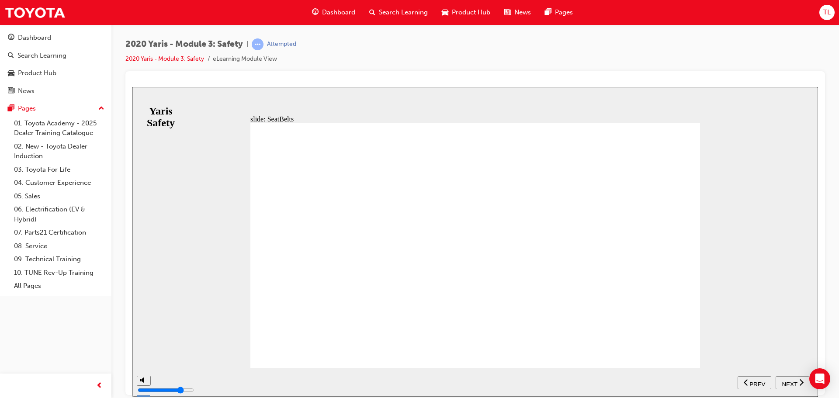
click at [796, 381] on span "NEXT" at bounding box center [789, 384] width 15 height 7
click at [795, 381] on span "NEXT" at bounding box center [789, 384] width 15 height 7
click at [795, 382] on span "NEXT" at bounding box center [789, 384] width 15 height 7
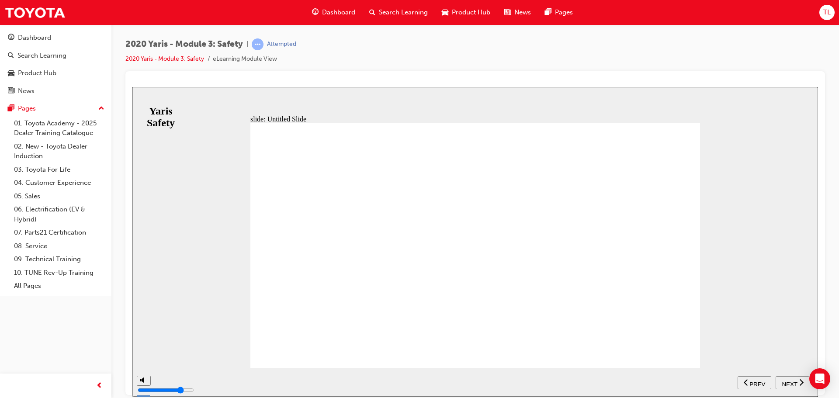
click at [795, 382] on span "NEXT" at bounding box center [789, 384] width 15 height 7
click at [796, 382] on span "NEXT" at bounding box center [789, 384] width 15 height 7
click at [797, 382] on div "NEXT" at bounding box center [792, 382] width 27 height 9
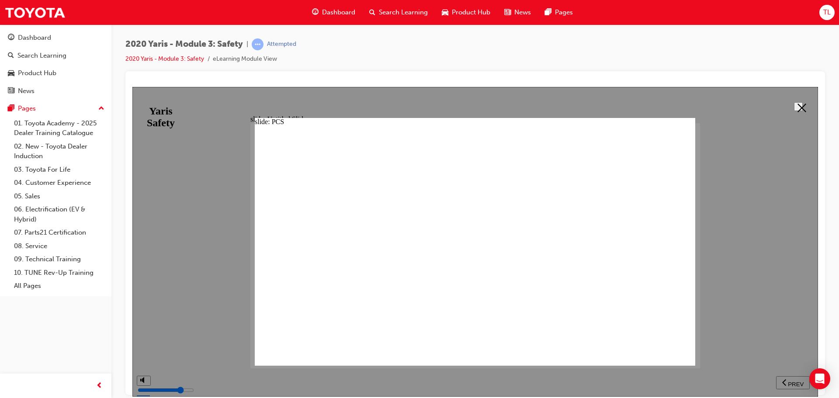
click at [797, 104] on icon at bounding box center [801, 107] width 9 height 9
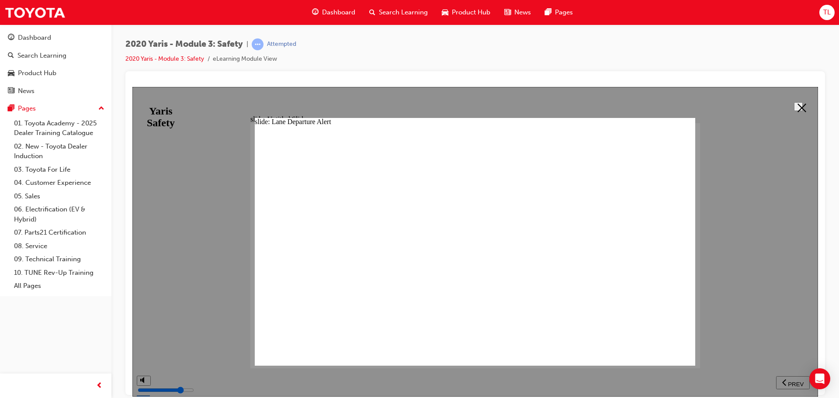
click at [797, 103] on polygon at bounding box center [801, 107] width 9 height 9
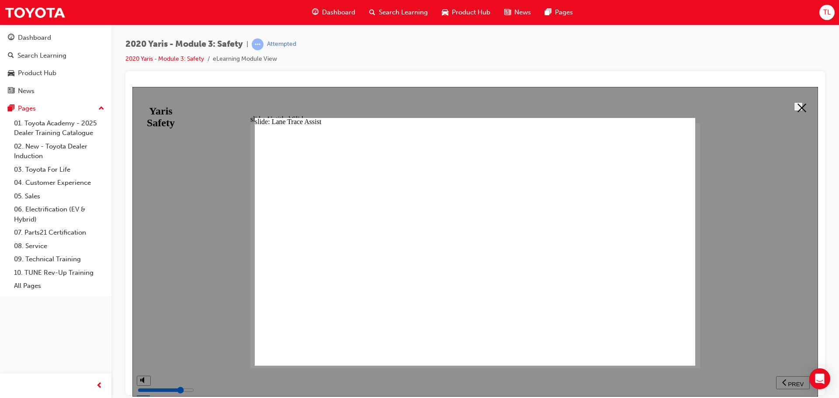
click at [803, 102] on button at bounding box center [798, 106] width 9 height 9
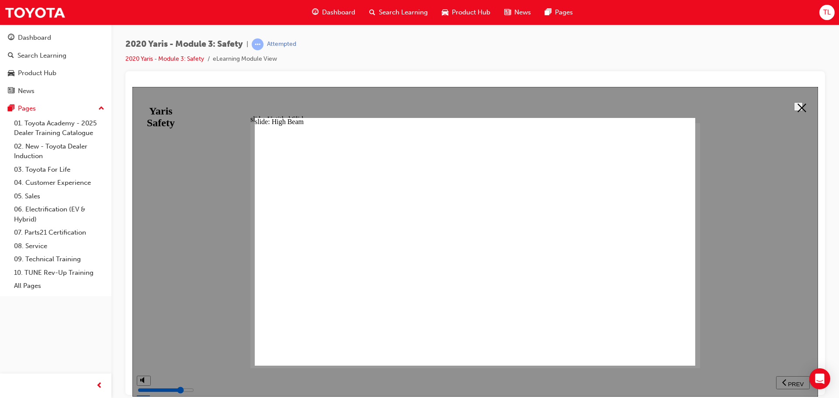
click at [802, 105] on icon at bounding box center [801, 107] width 9 height 9
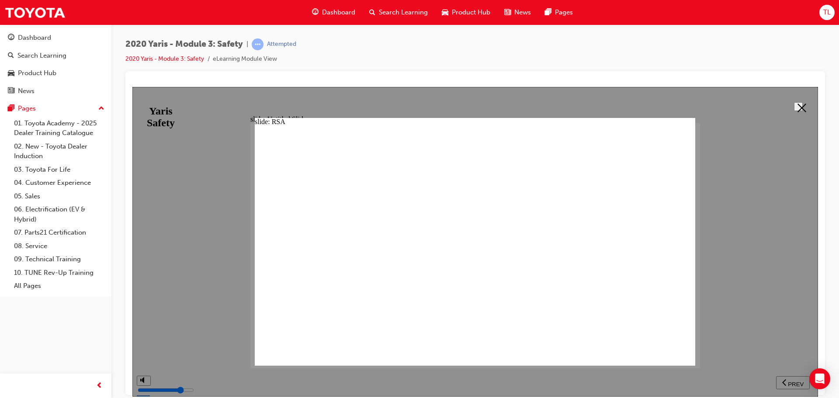
click at [801, 105] on icon at bounding box center [801, 107] width 9 height 9
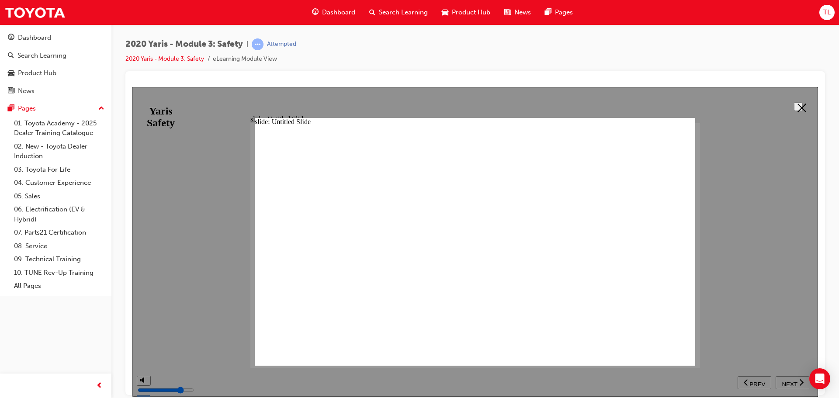
drag, startPoint x: 798, startPoint y: 106, endPoint x: 651, endPoint y: 273, distance: 222.9
click at [798, 107] on polygon at bounding box center [801, 107] width 9 height 9
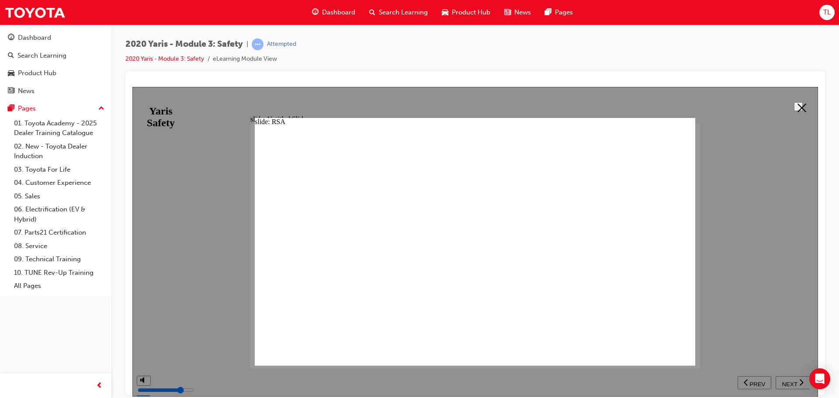
drag, startPoint x: 781, startPoint y: 111, endPoint x: 813, endPoint y: 106, distance: 32.4
click at [784, 111] on div at bounding box center [475, 242] width 686 height 310
click at [802, 105] on icon at bounding box center [801, 107] width 9 height 9
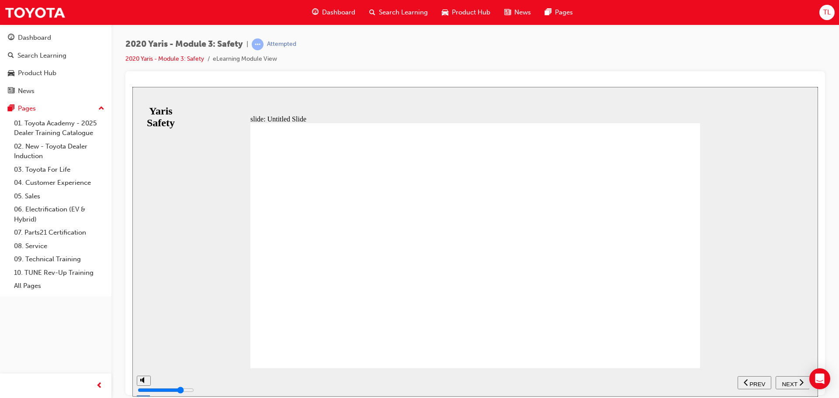
click at [800, 384] on icon "next" at bounding box center [801, 381] width 4 height 7
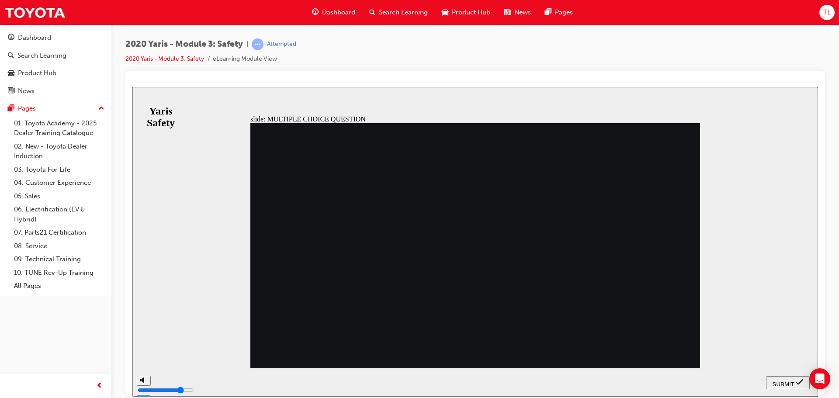
drag, startPoint x: 371, startPoint y: 229, endPoint x: 391, endPoint y: 237, distance: 21.6
radio input "false"
radio input "true"
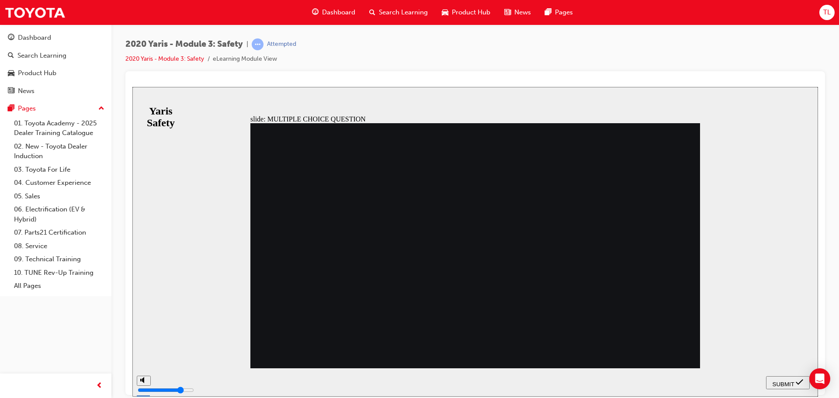
drag, startPoint x: 789, startPoint y: 379, endPoint x: 777, endPoint y: 381, distance: 11.9
click at [789, 381] on span "SUBMIT" at bounding box center [783, 384] width 22 height 7
radio input "true"
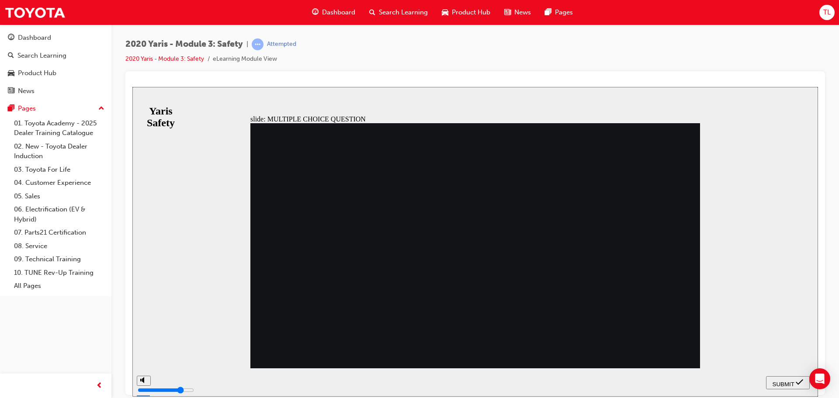
click at [784, 383] on span "SUBMIT" at bounding box center [783, 384] width 22 height 7
click at [789, 384] on span "SUBMIT" at bounding box center [783, 384] width 22 height 7
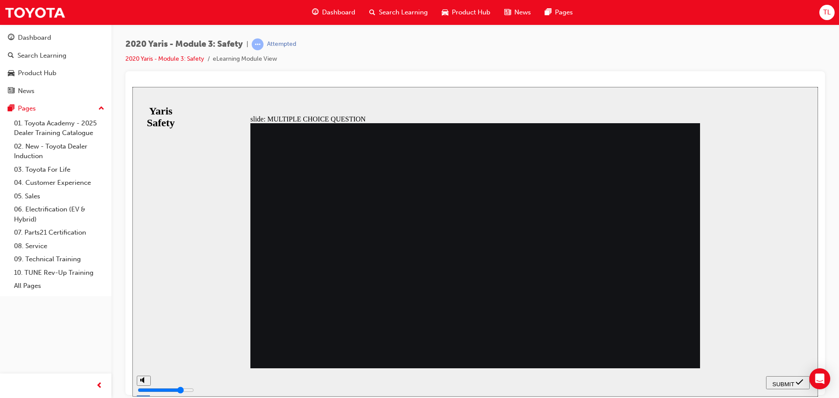
radio input "false"
radio input "true"
click at [791, 378] on div "SUBMIT" at bounding box center [787, 382] width 37 height 9
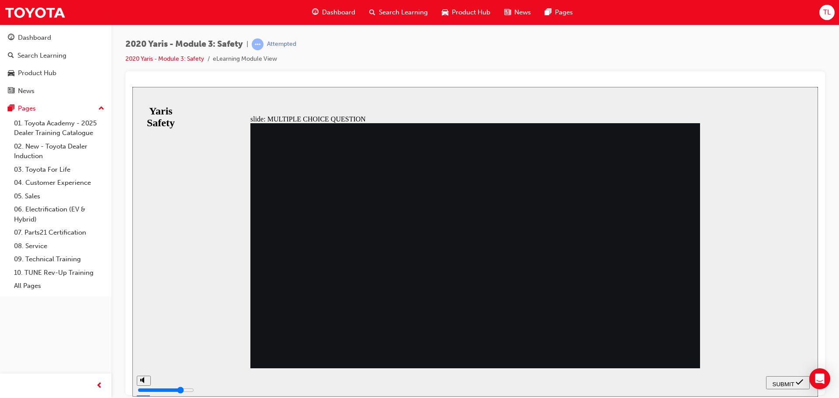
radio input "true"
drag, startPoint x: 376, startPoint y: 256, endPoint x: 381, endPoint y: 257, distance: 5.3
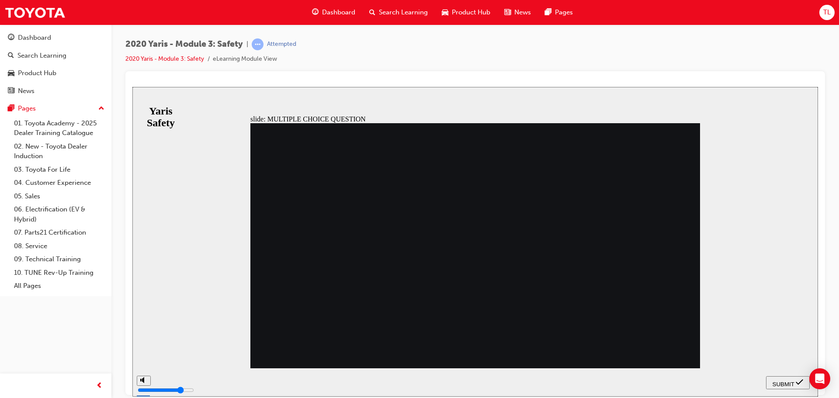
radio input "true"
click at [779, 381] on span "SUBMIT" at bounding box center [783, 384] width 22 height 7
checkbox input "true"
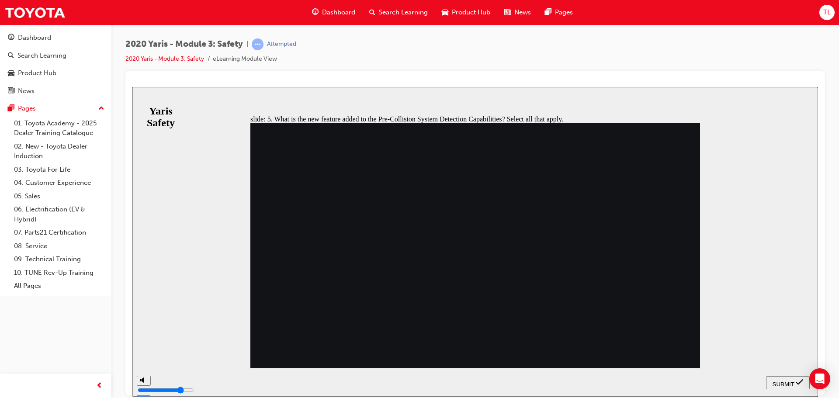
click at [776, 381] on span "SUBMIT" at bounding box center [783, 384] width 22 height 7
checkbox input "true"
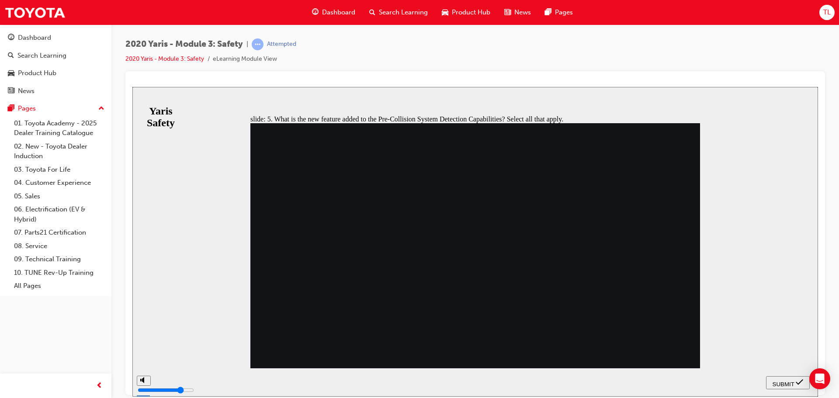
drag, startPoint x: 769, startPoint y: 378, endPoint x: 776, endPoint y: 380, distance: 6.8
click at [773, 380] on div "SUBMIT" at bounding box center [787, 382] width 37 height 9
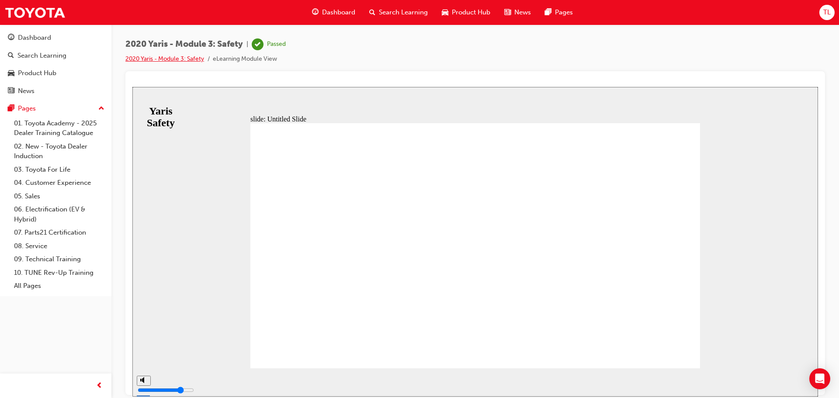
click at [170, 61] on link "2020 Yaris - Module 3: Safety" at bounding box center [164, 58] width 79 height 7
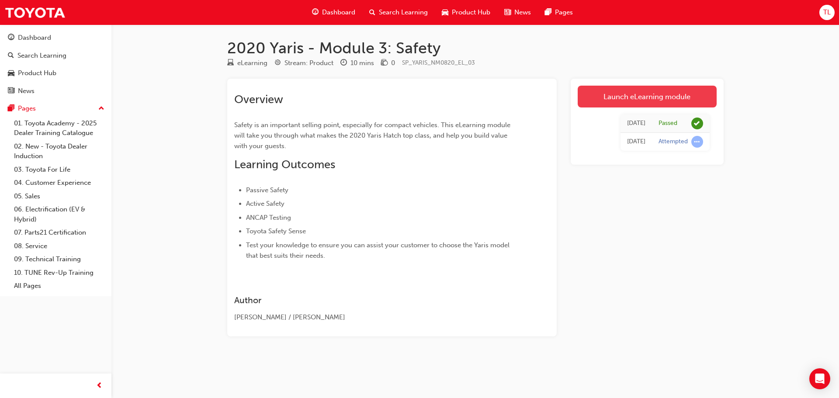
click at [629, 95] on link "Launch eLearning module" at bounding box center [647, 97] width 139 height 22
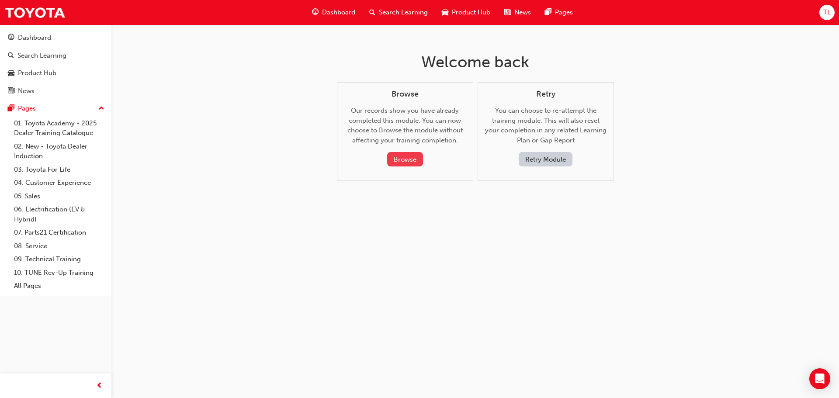
click at [405, 161] on button "Browse" at bounding box center [405, 159] width 36 height 14
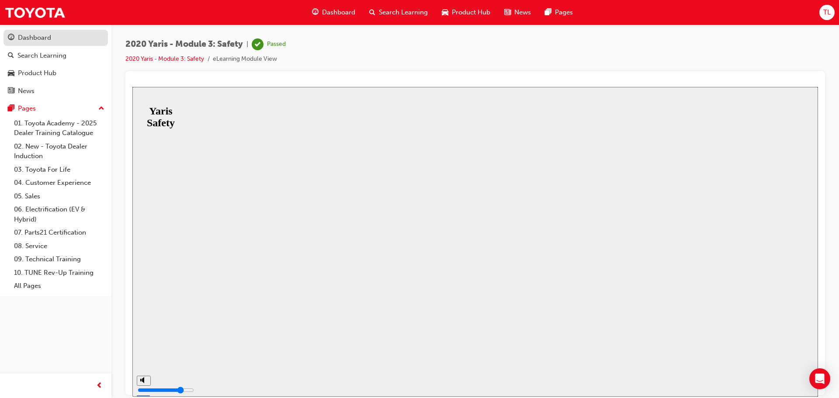
click at [57, 38] on div "Dashboard" at bounding box center [56, 37] width 96 height 11
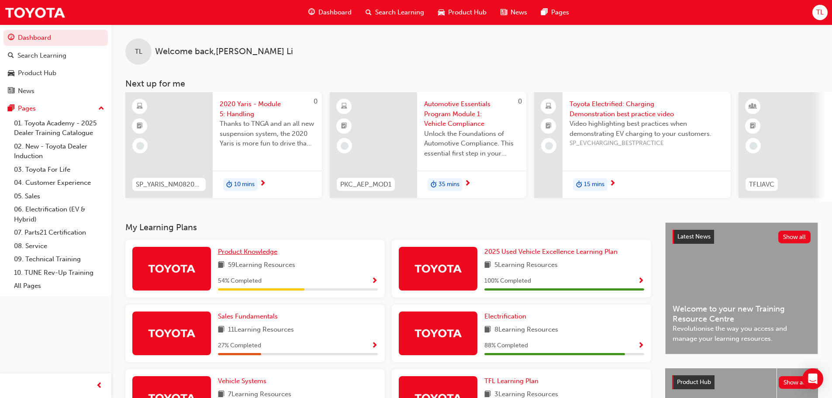
click at [266, 253] on span "Product Knowledge" at bounding box center [247, 252] width 59 height 8
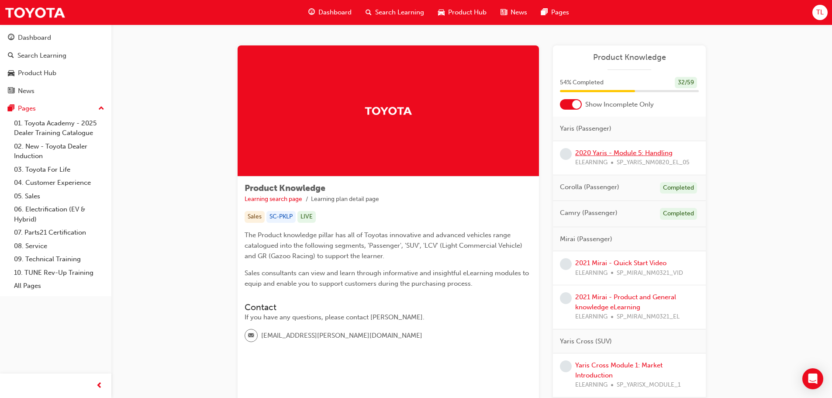
click at [636, 154] on link "2020 Yaris - Module 5: Handling" at bounding box center [623, 153] width 97 height 8
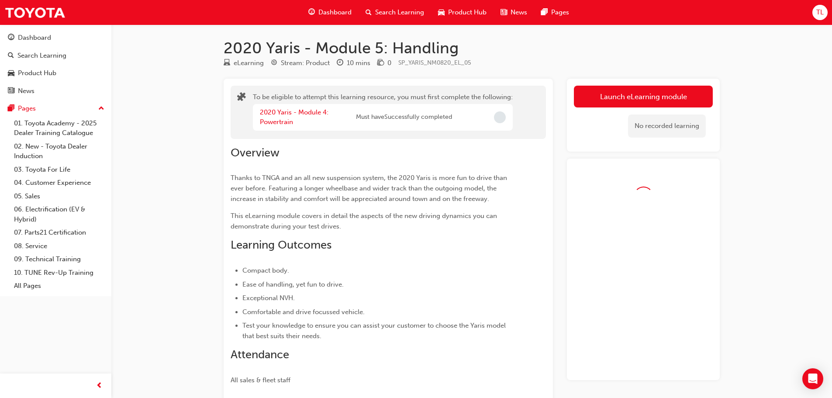
drag, startPoint x: 302, startPoint y: 125, endPoint x: 298, endPoint y: 121, distance: 5.9
click at [301, 125] on div "2020 Yaris - Module 4: Powertrain" at bounding box center [308, 117] width 96 height 20
click at [295, 119] on div "2020 Yaris - Module 4: Powertrain" at bounding box center [308, 117] width 96 height 20
click at [287, 114] on link "2020 Yaris - Module 4: Powertrain" at bounding box center [294, 117] width 69 height 18
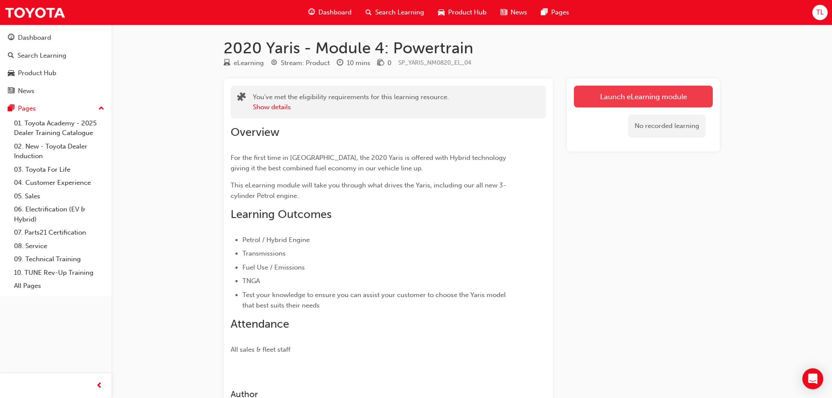
click at [636, 100] on link "Launch eLearning module" at bounding box center [643, 97] width 139 height 22
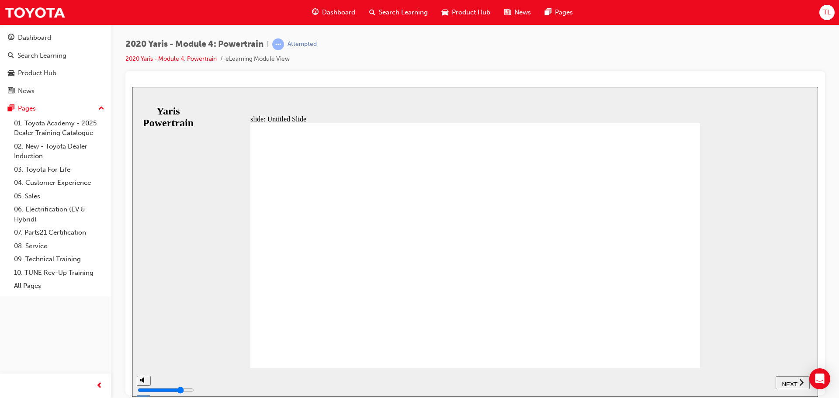
click at [791, 384] on span "NEXT" at bounding box center [789, 384] width 15 height 7
click at [791, 383] on span "NEXT" at bounding box center [793, 384] width 15 height 7
click at [792, 383] on span "NEXT" at bounding box center [789, 384] width 15 height 7
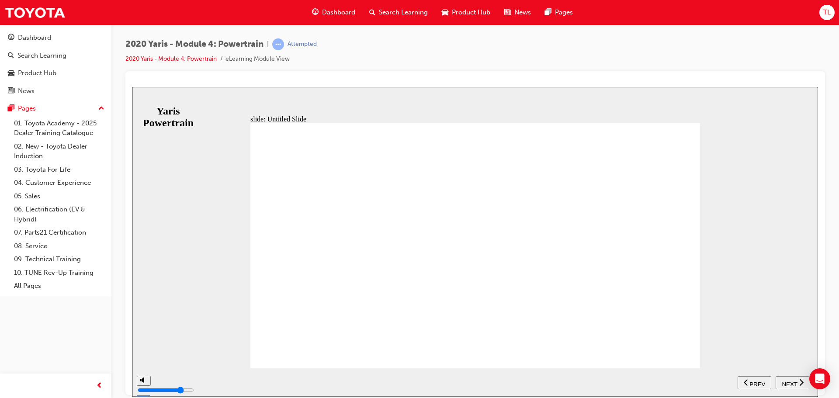
click at [792, 383] on span "NEXT" at bounding box center [789, 384] width 15 height 7
click at [792, 383] on span "NEXT" at bounding box center [793, 384] width 15 height 7
click at [792, 383] on span "NEXT" at bounding box center [789, 384] width 15 height 7
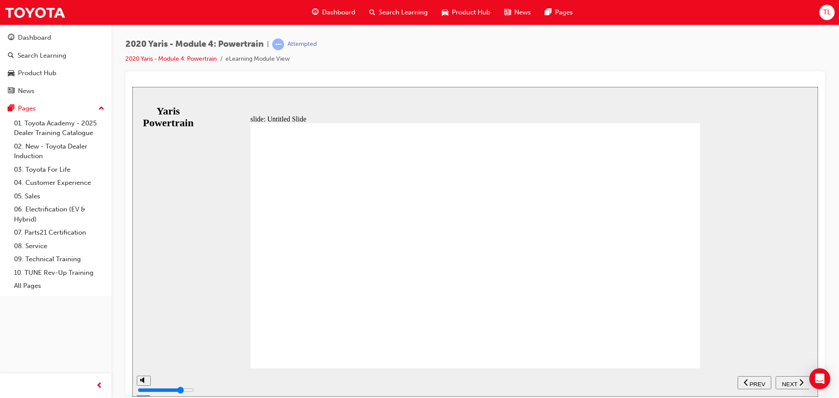
click at [792, 383] on span "NEXT" at bounding box center [789, 384] width 15 height 7
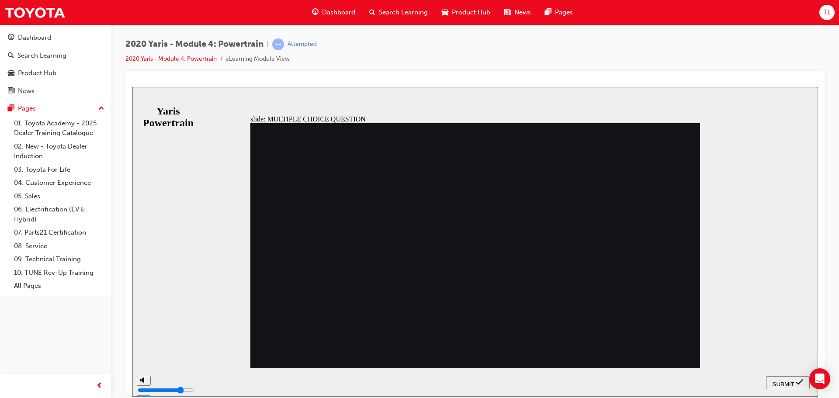
click at [791, 383] on span "SUBMIT" at bounding box center [783, 384] width 22 height 7
click at [791, 383] on div at bounding box center [475, 242] width 686 height 310
radio input "true"
click at [780, 377] on button "SUBMIT" at bounding box center [788, 382] width 44 height 13
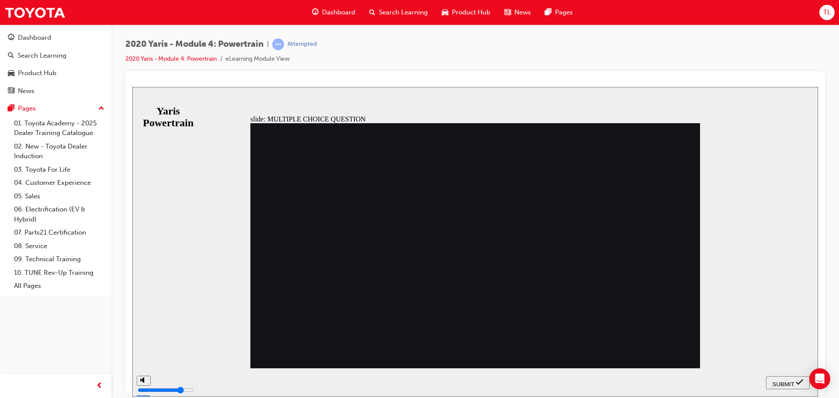
radio input "true"
click at [780, 381] on span "SUBMIT" at bounding box center [783, 384] width 22 height 7
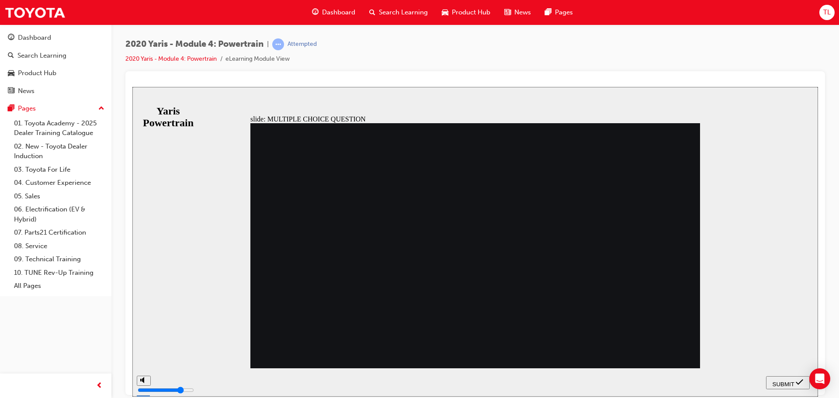
click at [779, 384] on span "SUBMIT" at bounding box center [783, 384] width 22 height 7
radio input "false"
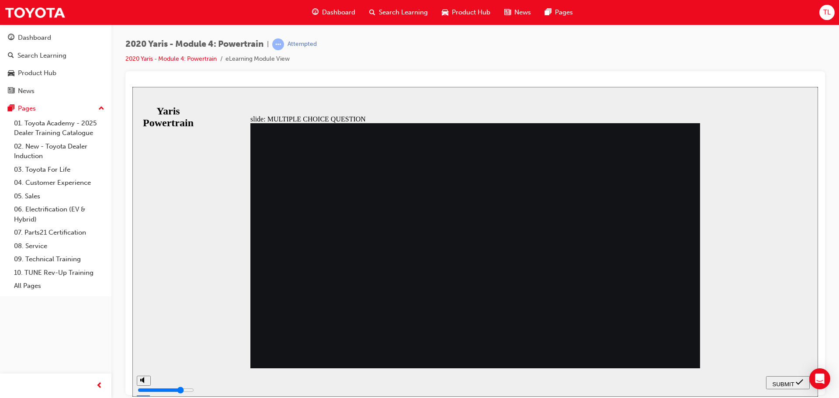
radio input "true"
click at [794, 379] on div "SUBMIT" at bounding box center [787, 382] width 37 height 9
radio input "true"
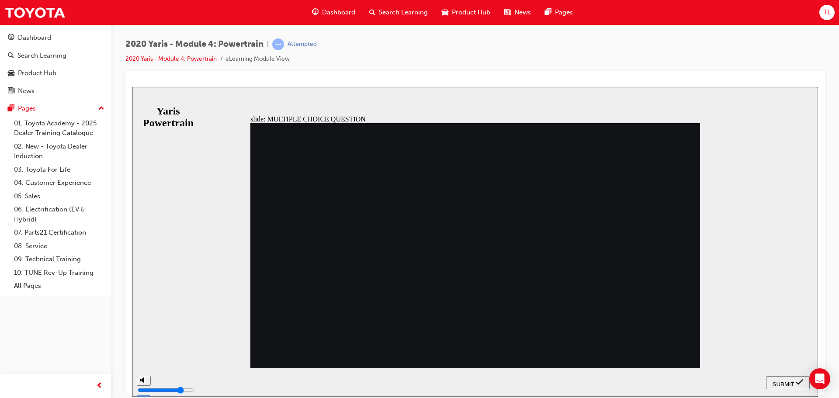
click at [786, 381] on span "SUBMIT" at bounding box center [783, 384] width 22 height 7
radio input "true"
click at [784, 381] on span "SUBMIT" at bounding box center [783, 384] width 22 height 7
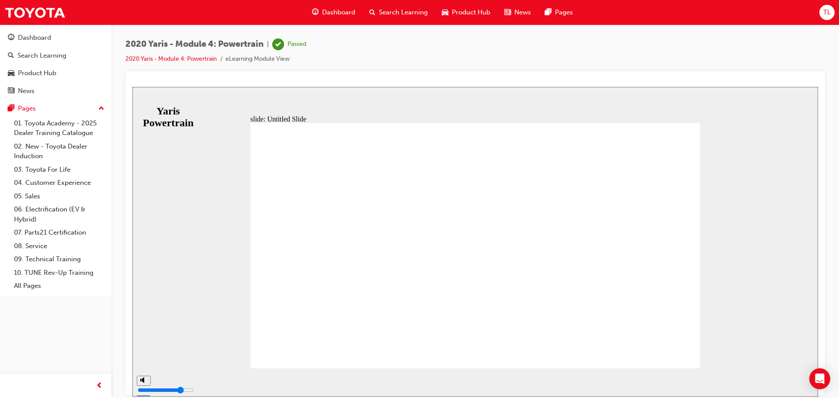
click at [176, 47] on span "2020 Yaris - Module 4: Powertrain" at bounding box center [194, 44] width 138 height 10
click at [176, 62] on link "2020 Yaris - Module 4: Powertrain" at bounding box center [170, 58] width 91 height 7
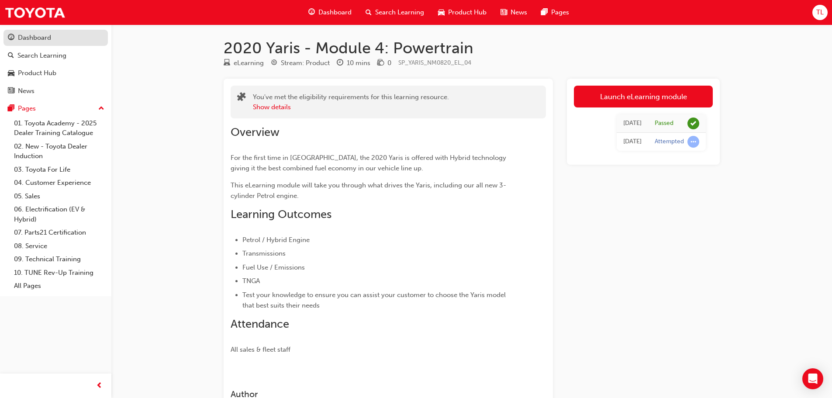
click at [38, 34] on div "Dashboard" at bounding box center [34, 38] width 33 height 10
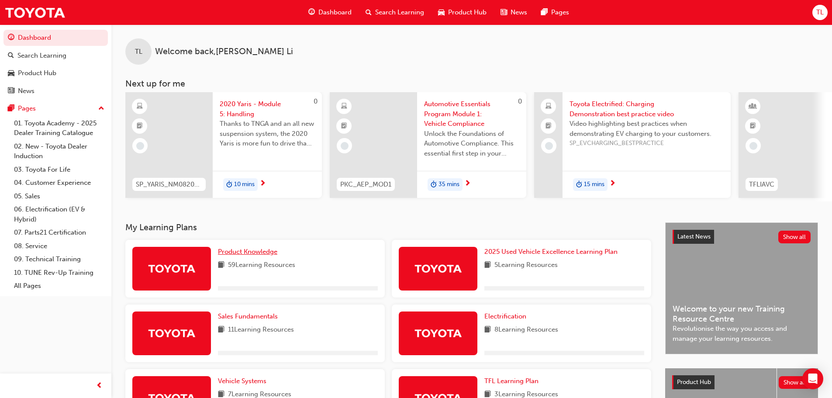
click at [249, 257] on link "Product Knowledge" at bounding box center [249, 252] width 63 height 10
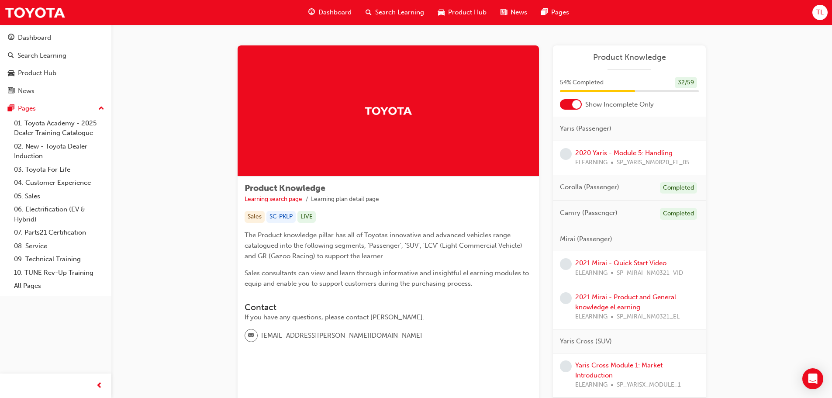
click at [594, 142] on div "2020 Yaris - Module 5: Handling ELEARNING SP_YARIS_NM0820_EL_05" at bounding box center [629, 158] width 153 height 34
click at [599, 151] on link "2020 Yaris - Module 5: Handling" at bounding box center [623, 153] width 97 height 8
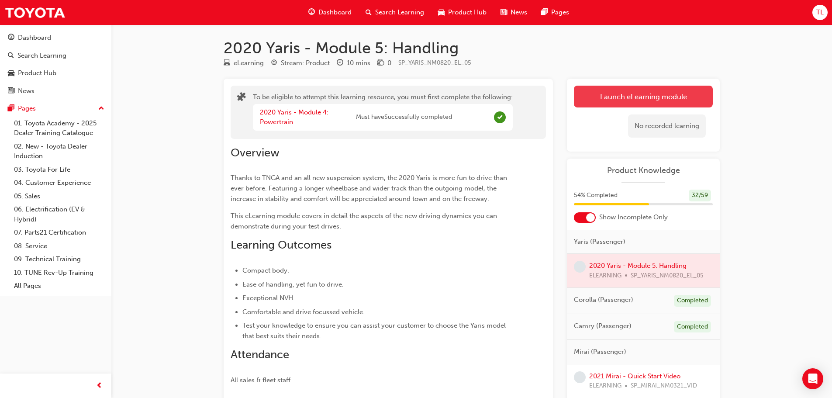
click at [617, 99] on button "Launch eLearning module" at bounding box center [643, 97] width 139 height 22
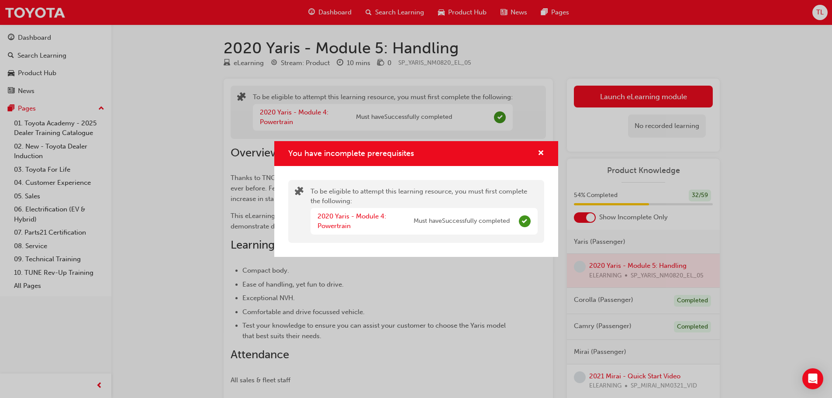
click at [492, 278] on div "You have incomplete prerequisites To be eligible to attempt this learning resou…" at bounding box center [416, 199] width 832 height 398
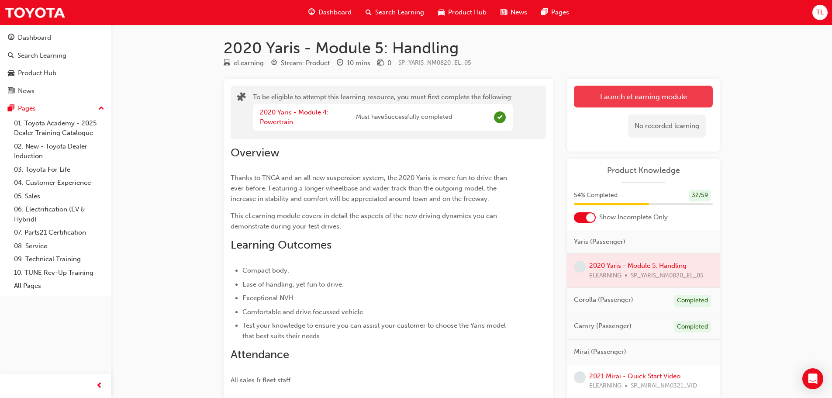
click at [607, 104] on button "Launch eLearning module" at bounding box center [643, 97] width 139 height 22
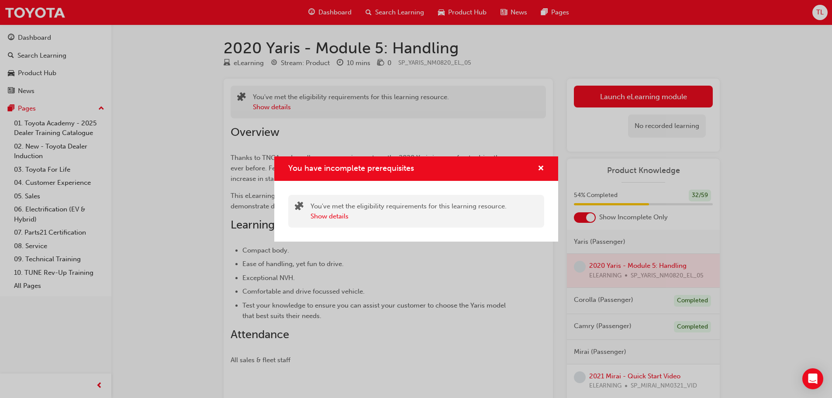
click at [459, 256] on div "You have incomplete prerequisites You've met the eligibility requirements for t…" at bounding box center [416, 199] width 832 height 398
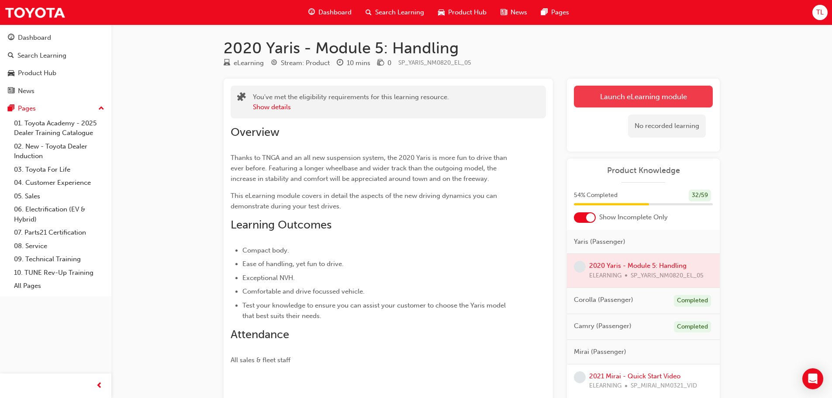
click at [575, 102] on button "Launch eLearning module" at bounding box center [643, 97] width 139 height 22
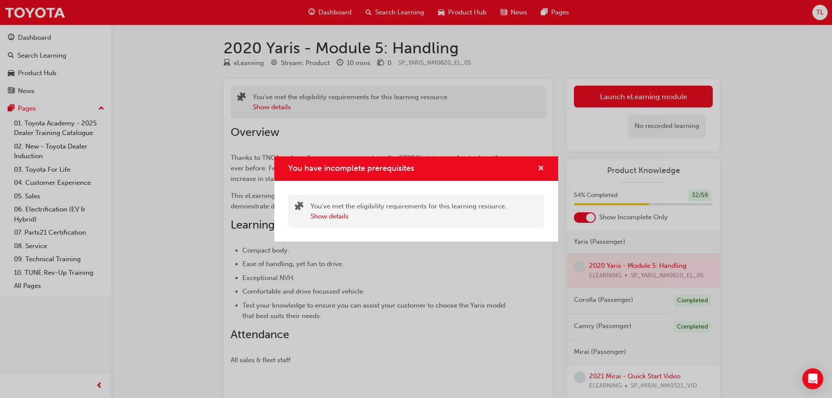
click at [538, 172] on button "You have incomplete prerequisites" at bounding box center [541, 168] width 7 height 11
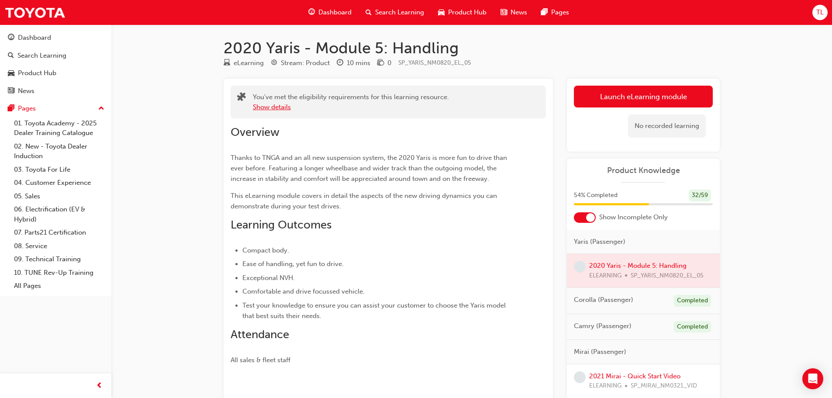
click at [284, 110] on button "Show details" at bounding box center [272, 107] width 38 height 10
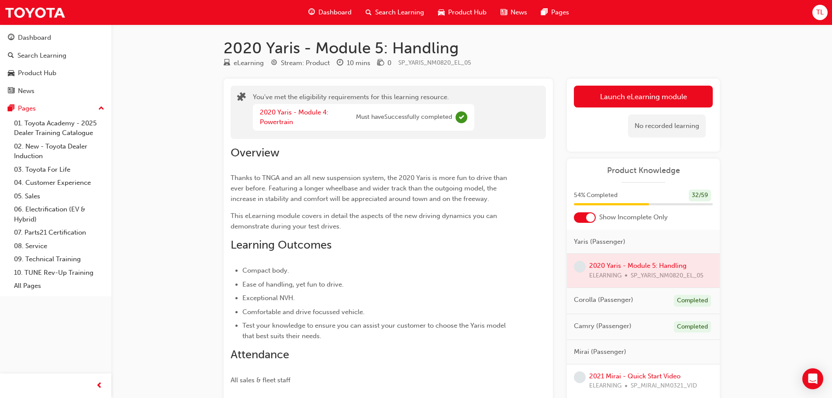
click at [296, 118] on div "2020 Yaris - Module 4: Powertrain" at bounding box center [308, 117] width 96 height 20
click at [278, 116] on link "2020 Yaris - Module 4: Powertrain" at bounding box center [294, 117] width 69 height 18
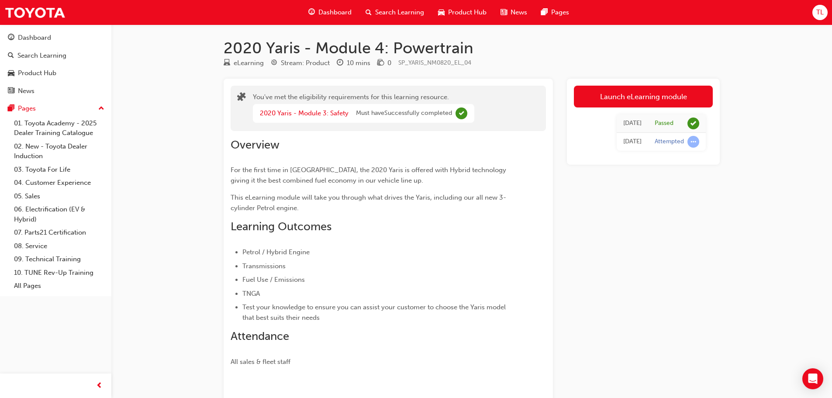
click at [639, 83] on div "Launch eLearning module Today Passed Today Attempted" at bounding box center [643, 122] width 153 height 86
drag, startPoint x: 627, startPoint y: 96, endPoint x: 623, endPoint y: 99, distance: 5.3
click at [627, 96] on link "Launch eLearning module" at bounding box center [643, 97] width 139 height 22
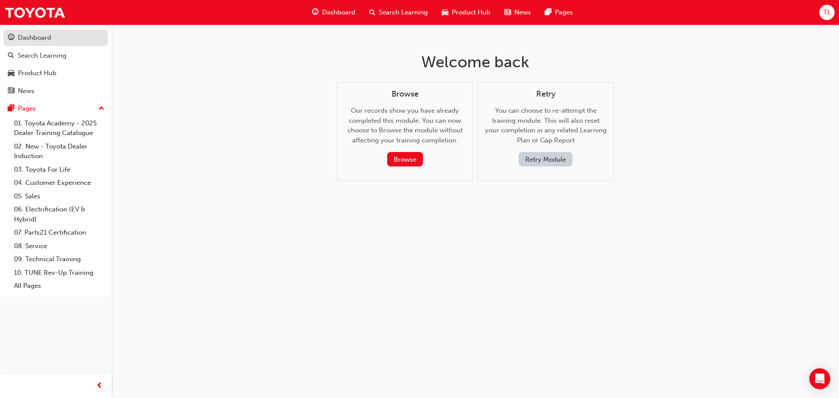
click at [38, 32] on link "Dashboard" at bounding box center [55, 38] width 104 height 16
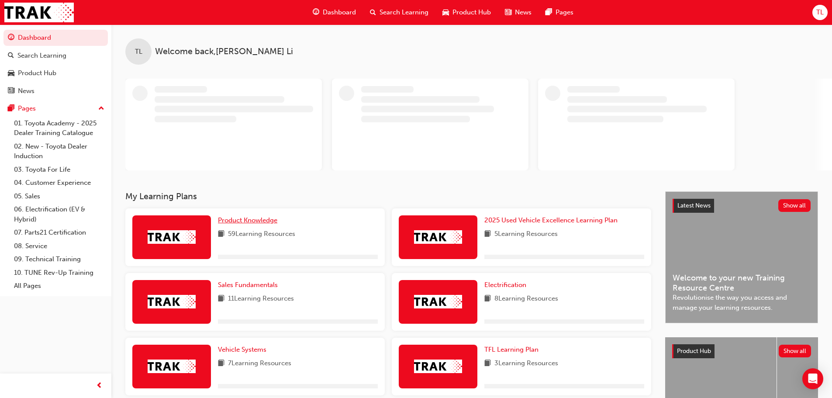
click at [248, 218] on span "Product Knowledge" at bounding box center [247, 220] width 59 height 8
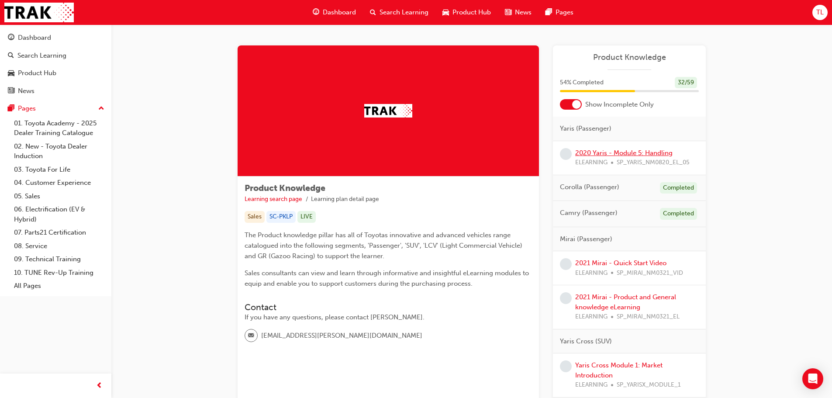
click at [628, 152] on link "2020 Yaris - Module 5: Handling" at bounding box center [623, 153] width 97 height 8
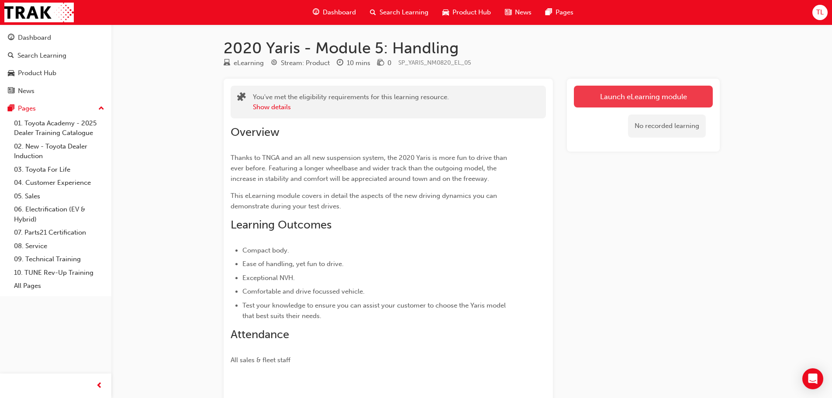
click at [630, 93] on link "Launch eLearning module" at bounding box center [643, 97] width 139 height 22
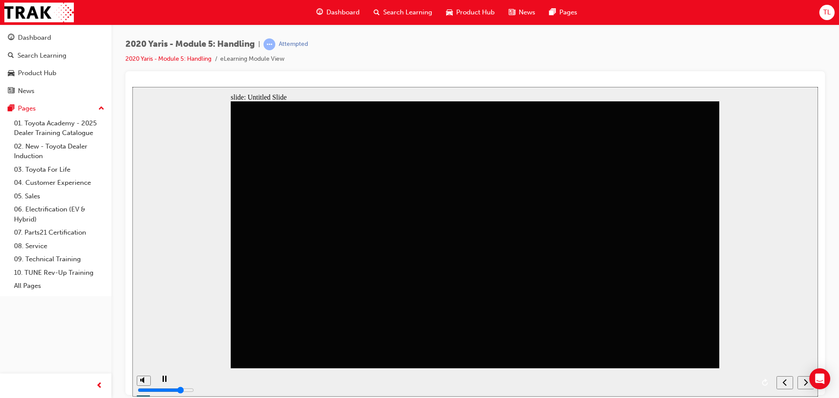
click at [803, 384] on div "next" at bounding box center [806, 382] width 10 height 9
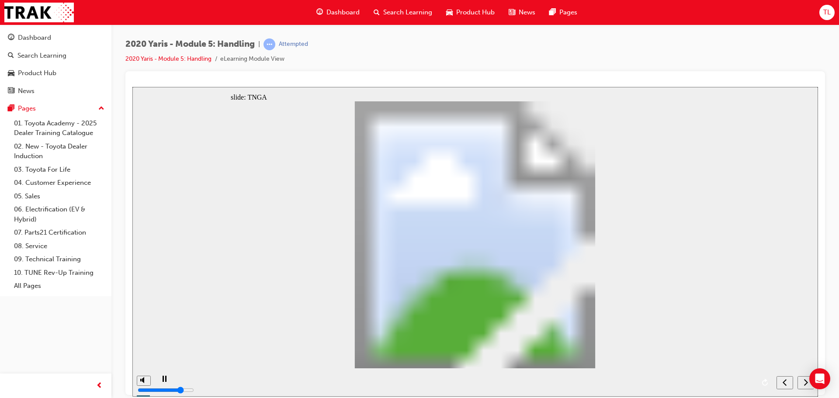
click at [803, 384] on div "next" at bounding box center [806, 382] width 10 height 9
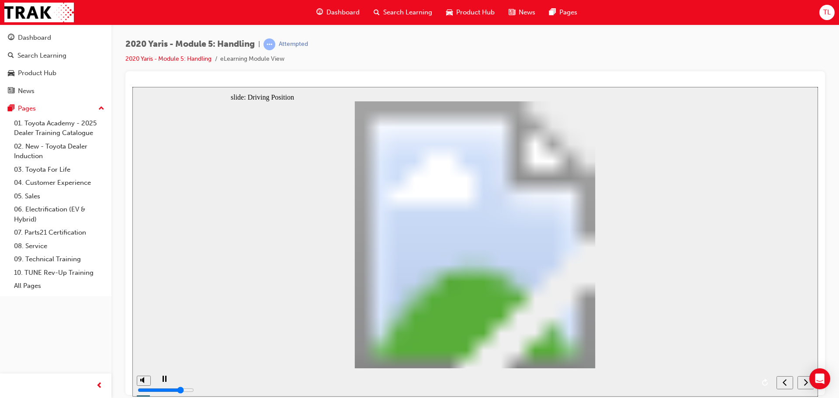
click at [805, 382] on icon "next" at bounding box center [805, 382] width 4 height 8
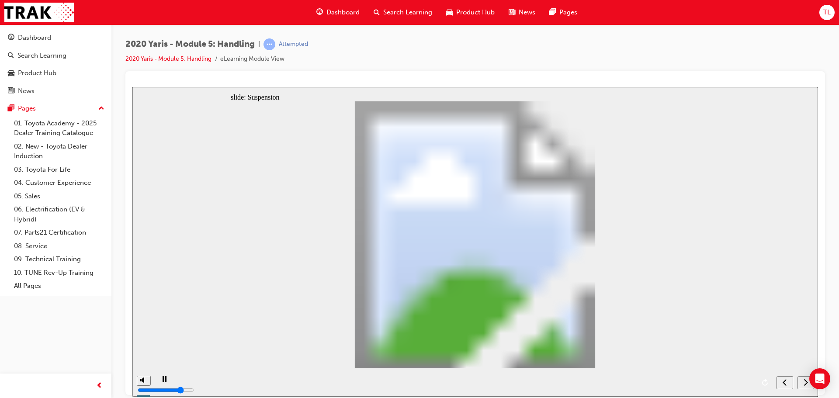
click at [805, 382] on icon "next" at bounding box center [805, 382] width 4 height 8
click at [804, 382] on icon "next" at bounding box center [805, 382] width 4 height 8
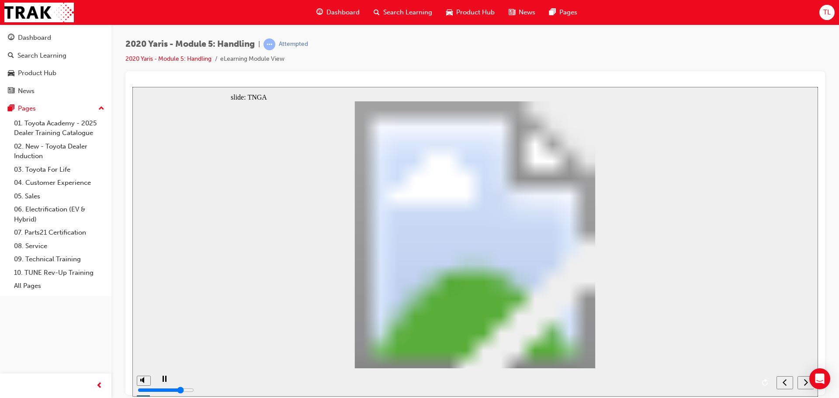
click at [804, 382] on icon "next" at bounding box center [805, 382] width 4 height 8
click at [804, 382] on icon "submit" at bounding box center [803, 382] width 7 height 8
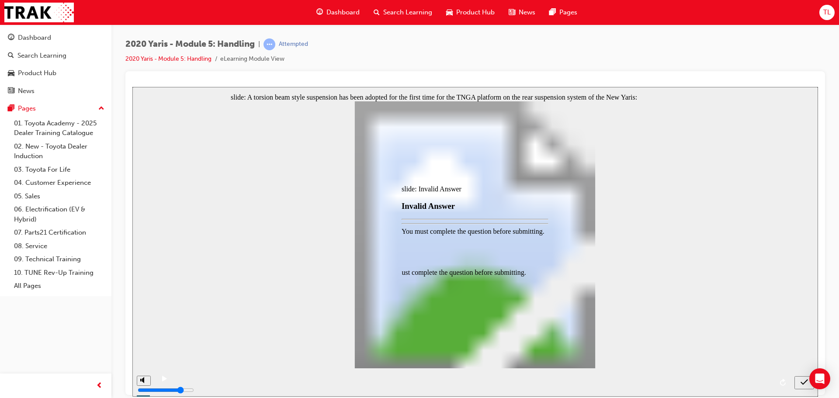
click at [804, 382] on div at bounding box center [475, 242] width 686 height 310
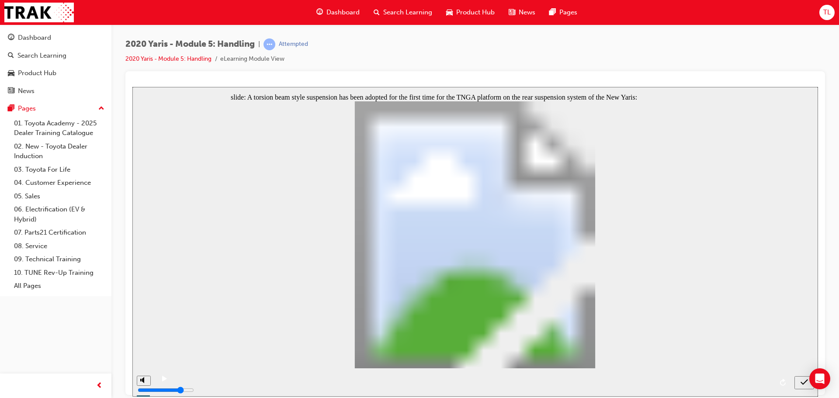
radio input "true"
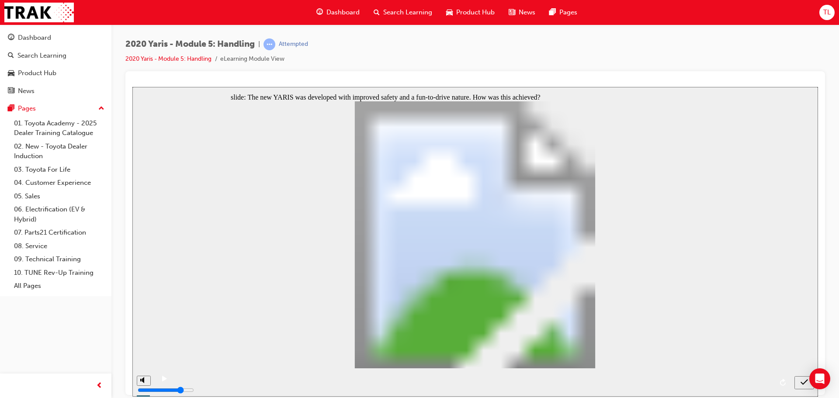
radio input "true"
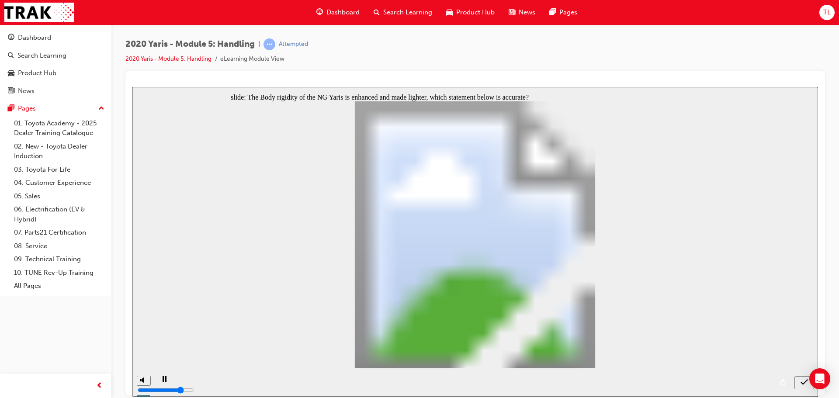
radio input "false"
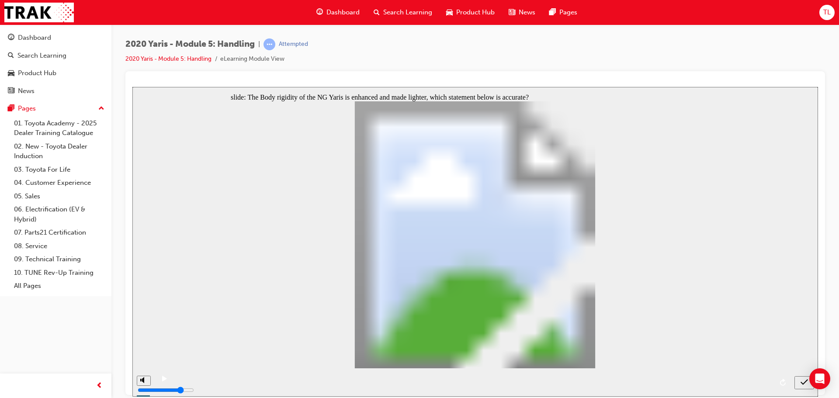
radio input "true"
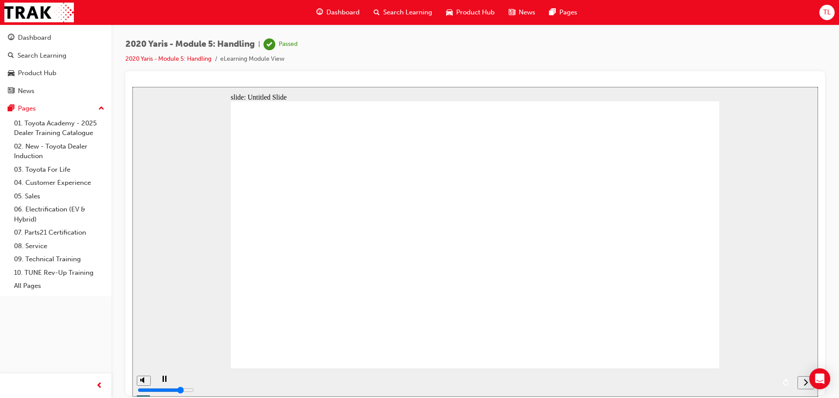
click at [804, 385] on icon "next" at bounding box center [806, 381] width 4 height 7
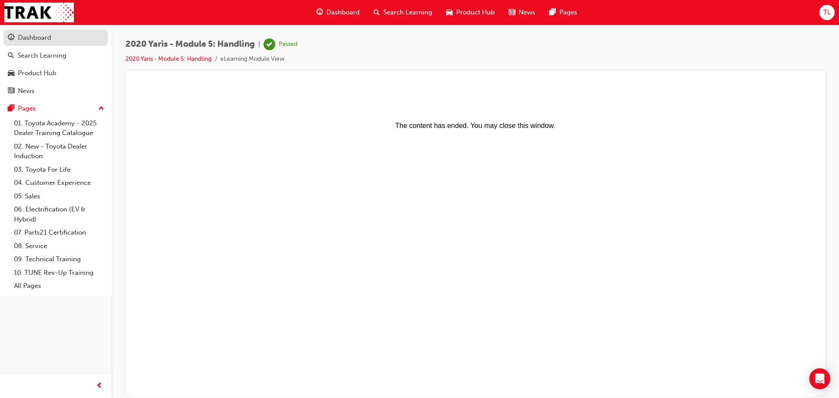
click at [29, 37] on div "Dashboard" at bounding box center [34, 38] width 33 height 10
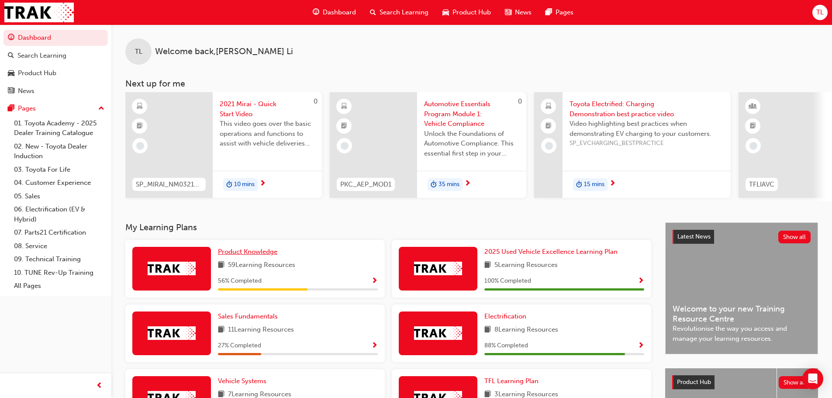
click at [269, 253] on span "Product Knowledge" at bounding box center [247, 252] width 59 height 8
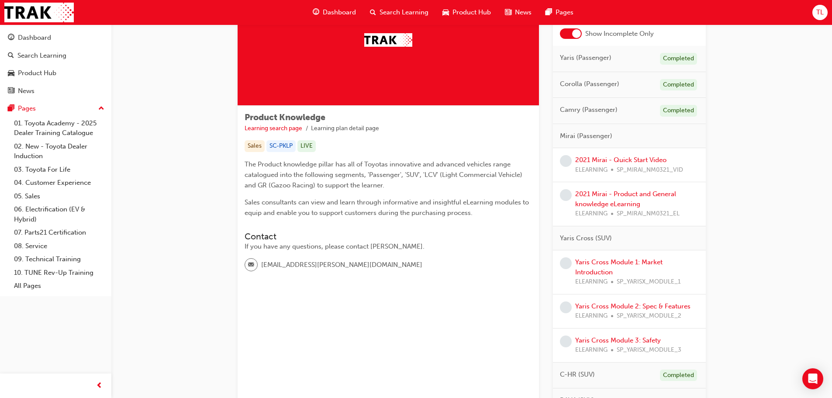
scroll to position [87, 0]
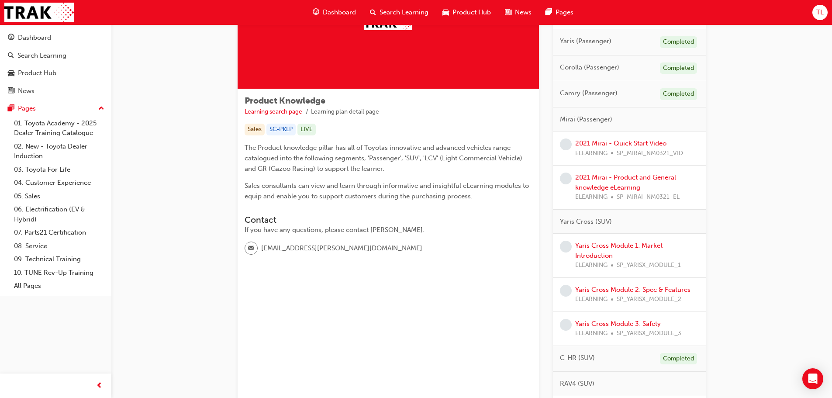
click at [595, 148] on div "2021 Mirai - Quick Start Video ELEARNING SP_MIRAI_NM0321_VID" at bounding box center [629, 149] width 108 height 20
click at [596, 142] on link "2021 Mirai - Quick Start Video" at bounding box center [620, 143] width 91 height 8
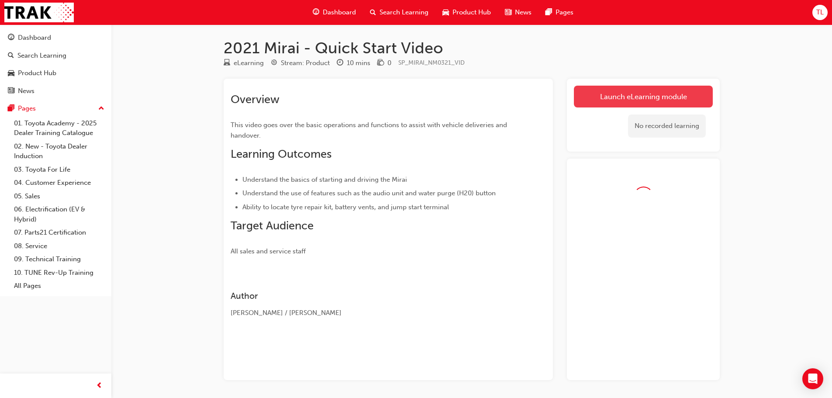
drag, startPoint x: 534, startPoint y: 109, endPoint x: 617, endPoint y: 100, distance: 83.5
click at [537, 108] on div "Overview This video goes over the basic operations and functions to assist with…" at bounding box center [388, 171] width 315 height 171
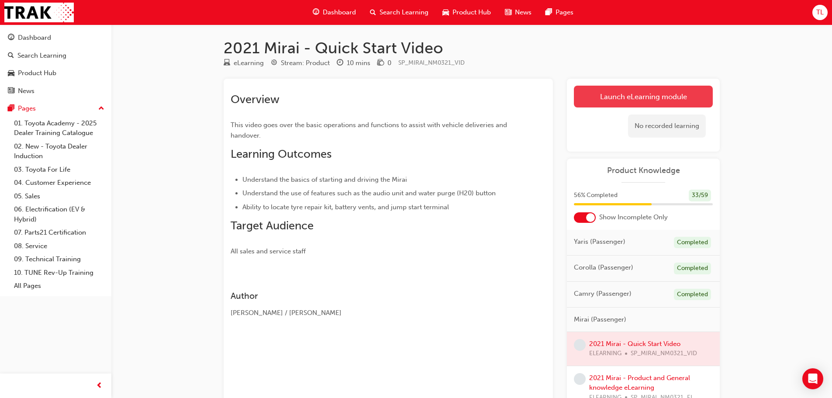
click at [619, 100] on link "Launch eLearning module" at bounding box center [643, 97] width 139 height 22
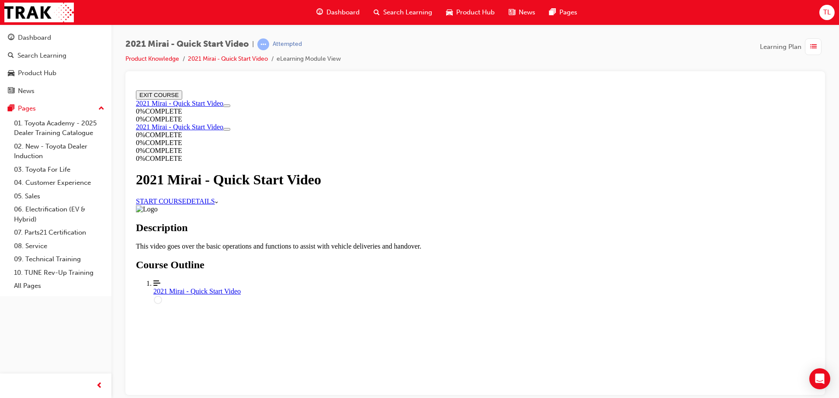
click at [186, 204] on link "START COURSE" at bounding box center [161, 200] width 50 height 7
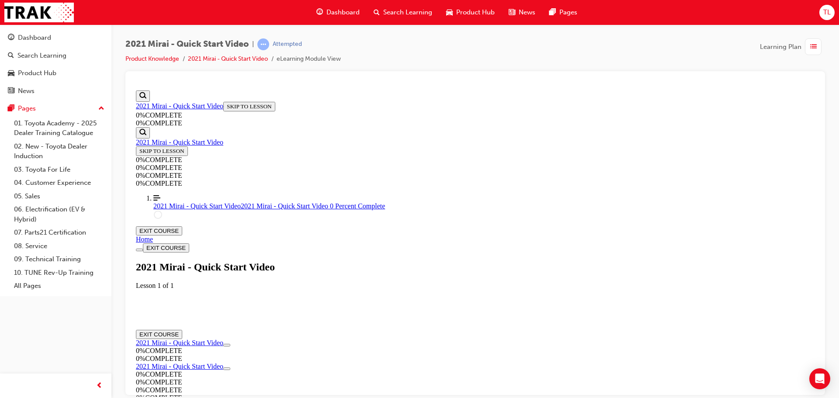
scroll to position [30, 0]
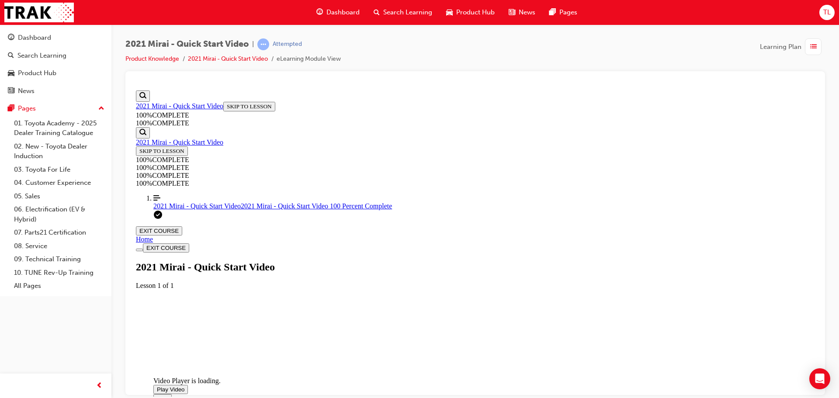
drag, startPoint x: 530, startPoint y: 215, endPoint x: 526, endPoint y: 209, distance: 6.8
click at [157, 386] on span "Video player. You can use the space bar to toggle playback and arrow keys to sc…" at bounding box center [157, 389] width 0 height 7
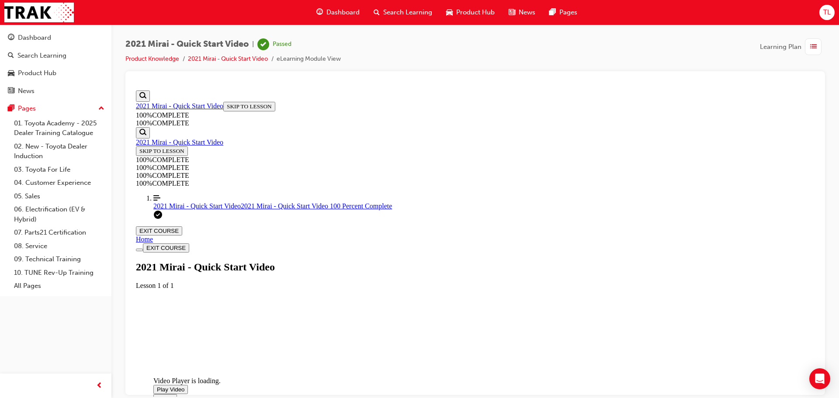
click at [182, 226] on button "EXIT COURSE" at bounding box center [159, 230] width 46 height 9
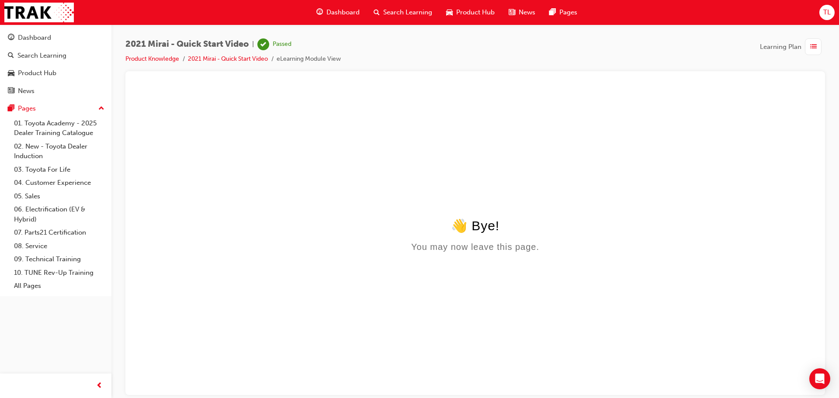
click at [814, 45] on span "list-icon" at bounding box center [813, 47] width 7 height 11
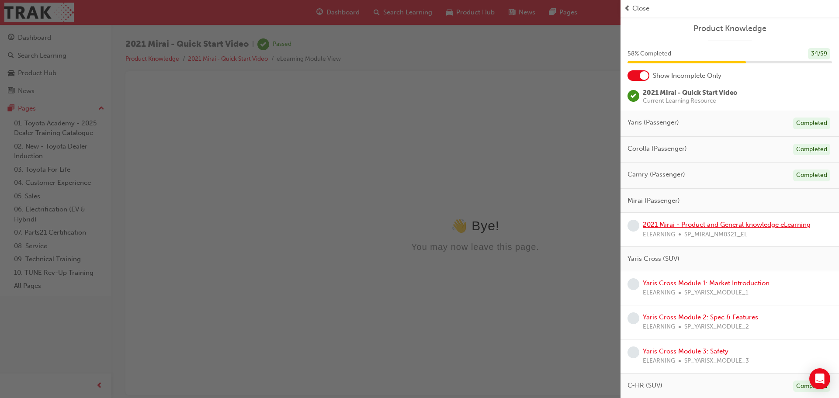
click at [713, 226] on link "2021 Mirai - Product and General knowledge eLearning" at bounding box center [727, 225] width 168 height 8
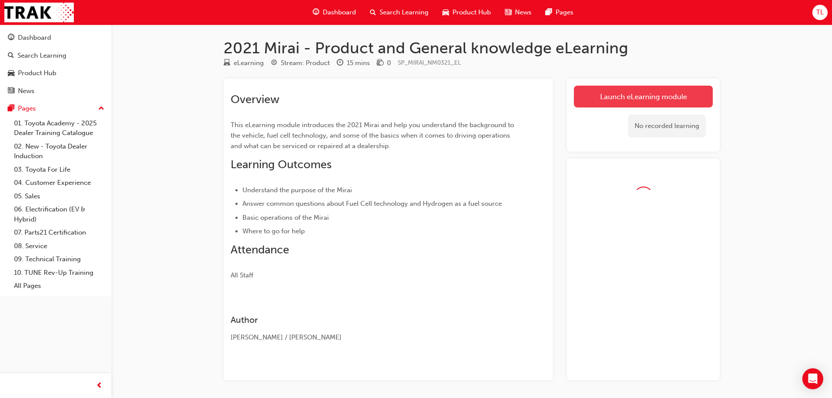
click at [641, 89] on link "Launch eLearning module" at bounding box center [643, 97] width 139 height 22
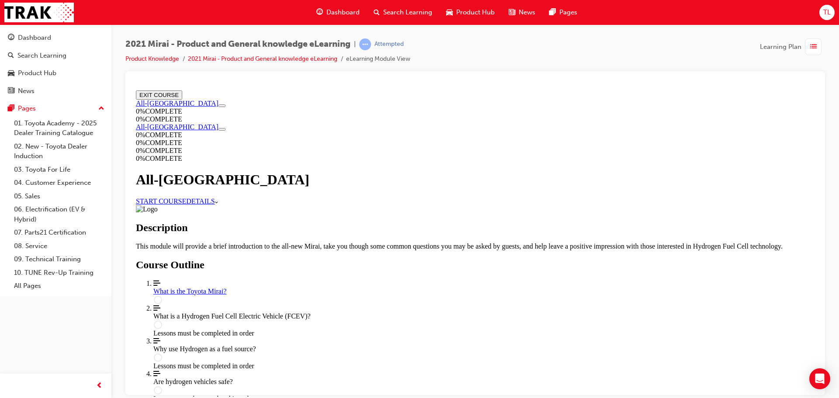
click at [186, 198] on link "START COURSE" at bounding box center [161, 200] width 50 height 7
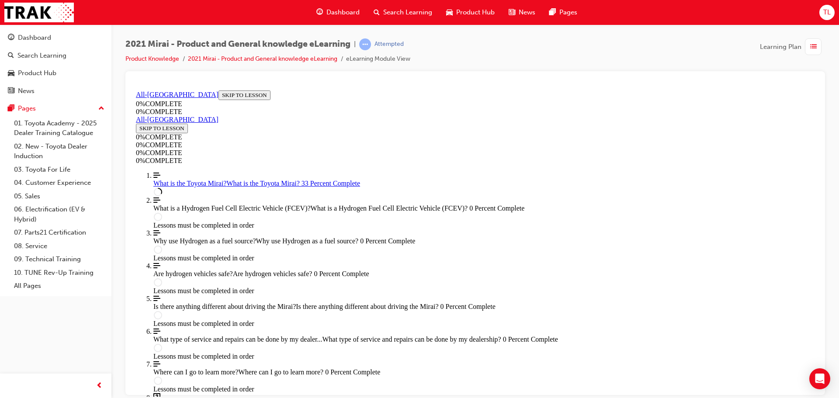
scroll to position [30, 0]
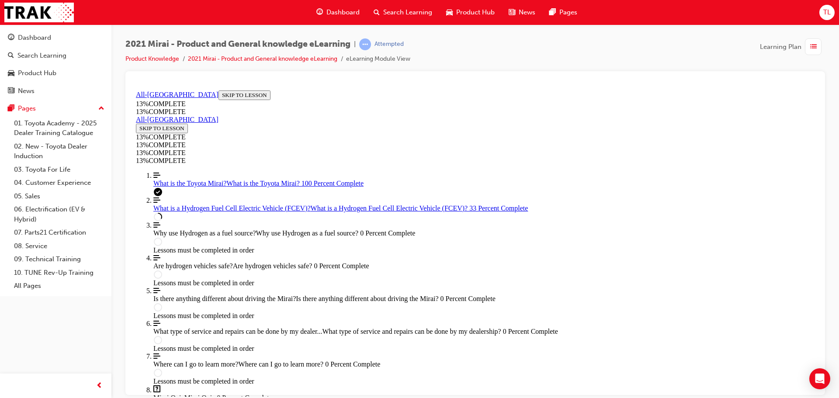
scroll to position [729, 0]
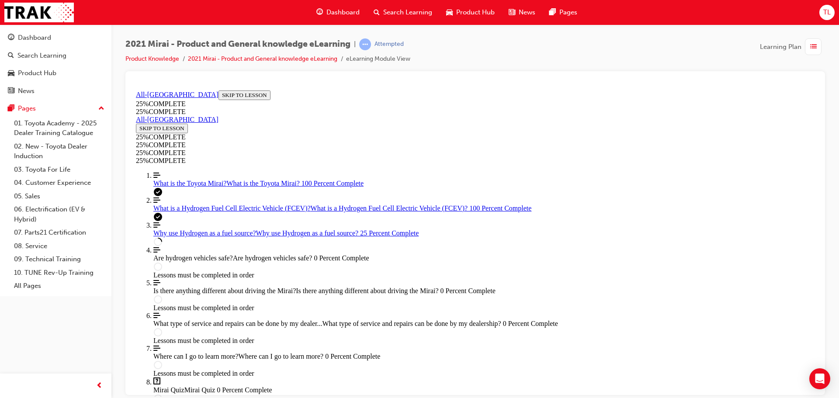
scroll to position [336, 0]
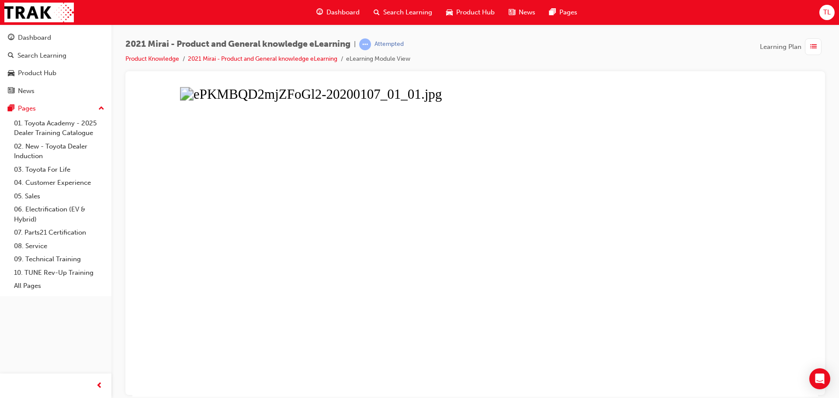
click at [759, 208] on button "Unzoom image" at bounding box center [475, 242] width 686 height 310
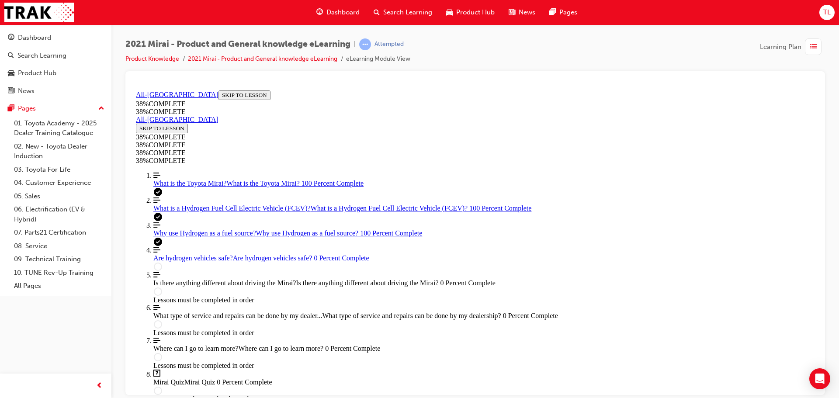
scroll to position [30, 0]
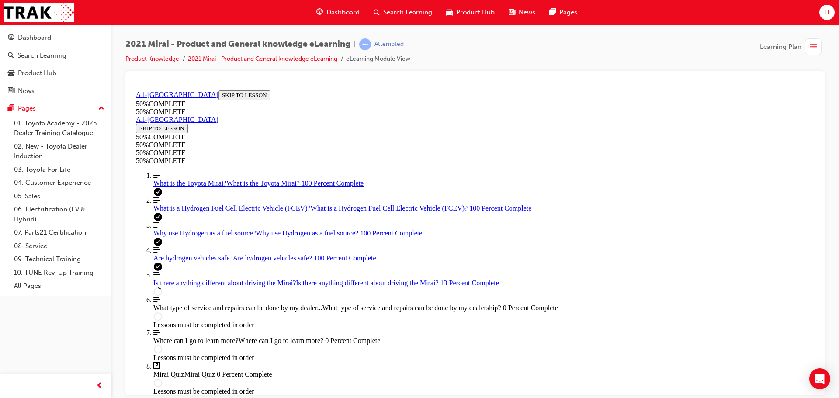
scroll to position [292, 0]
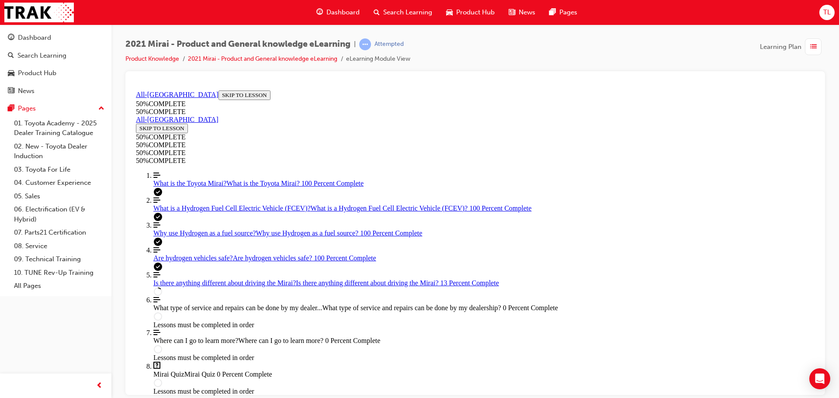
scroll to position [249, 0]
drag, startPoint x: 528, startPoint y: 191, endPoint x: 530, endPoint y: 180, distance: 10.6
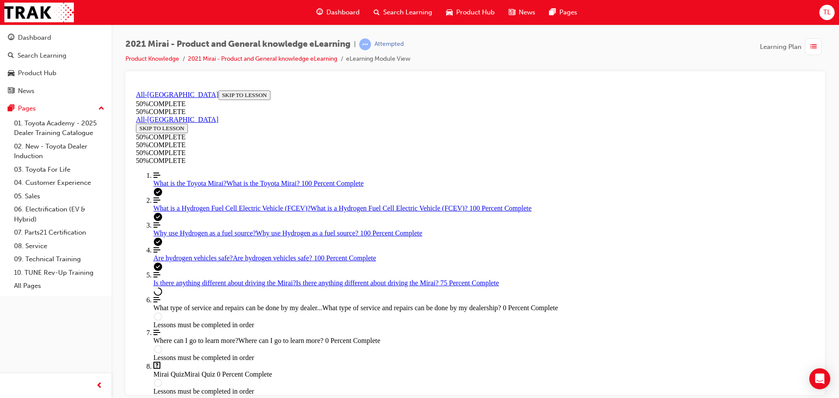
scroll to position [1495, 0]
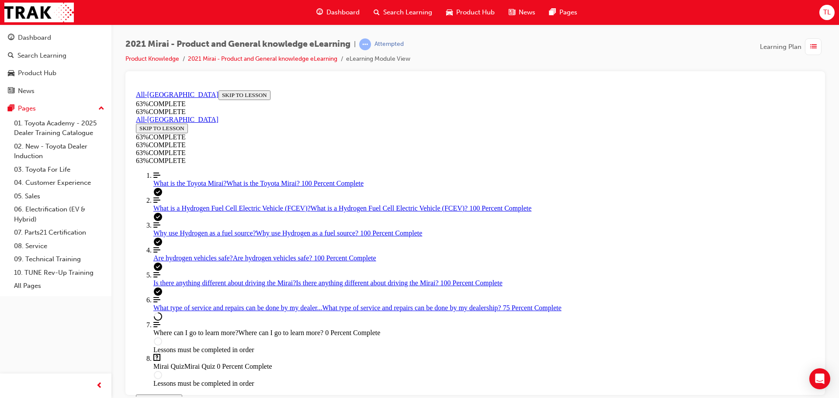
scroll to position [529, 0]
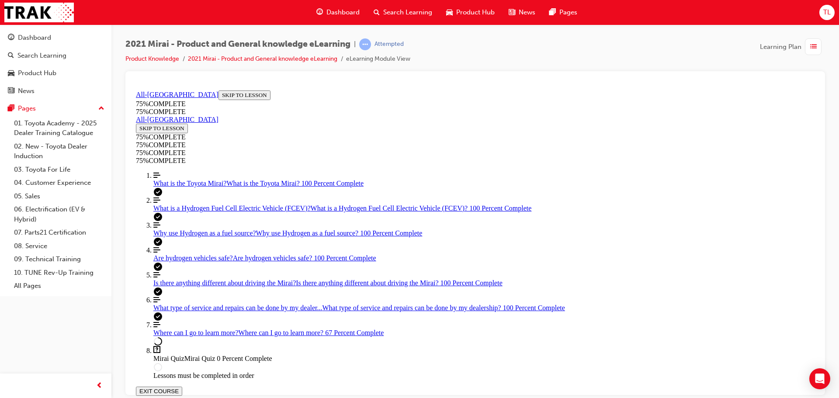
scroll to position [56, 0]
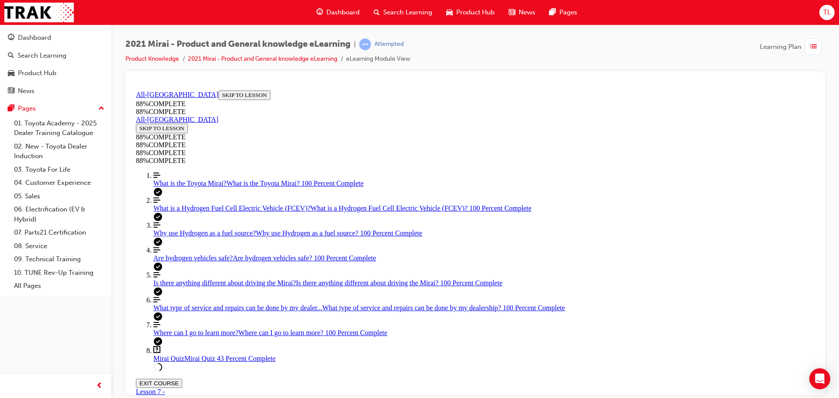
scroll to position [287, 0]
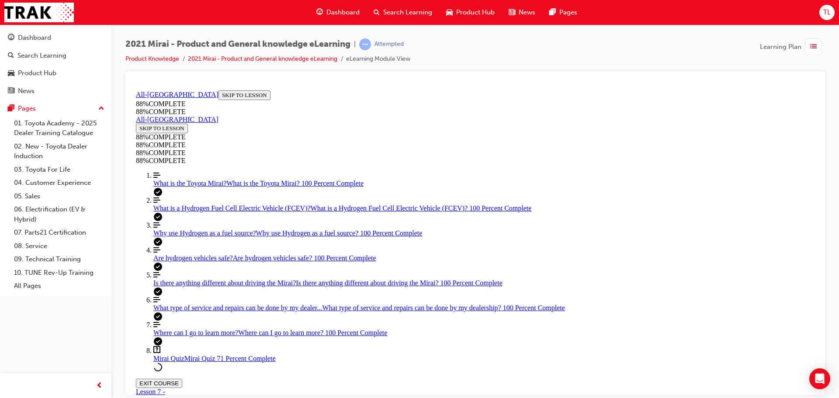
scroll to position [179, 0]
drag, startPoint x: 466, startPoint y: 351, endPoint x: 495, endPoint y: 271, distance: 84.7
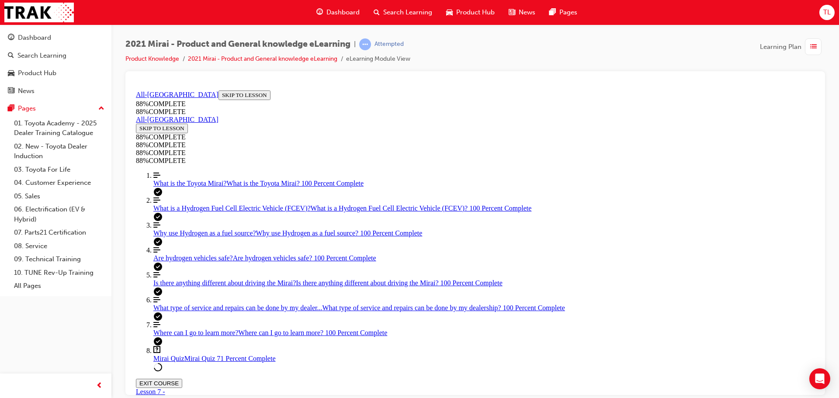
drag, startPoint x: 450, startPoint y: 308, endPoint x: 488, endPoint y: 308, distance: 38.9
drag, startPoint x: 478, startPoint y: 346, endPoint x: 516, endPoint y: 339, distance: 39.5
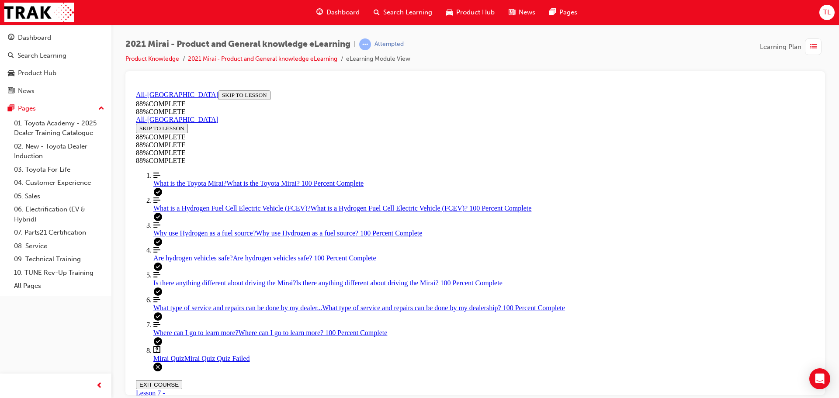
scroll to position [142, 0]
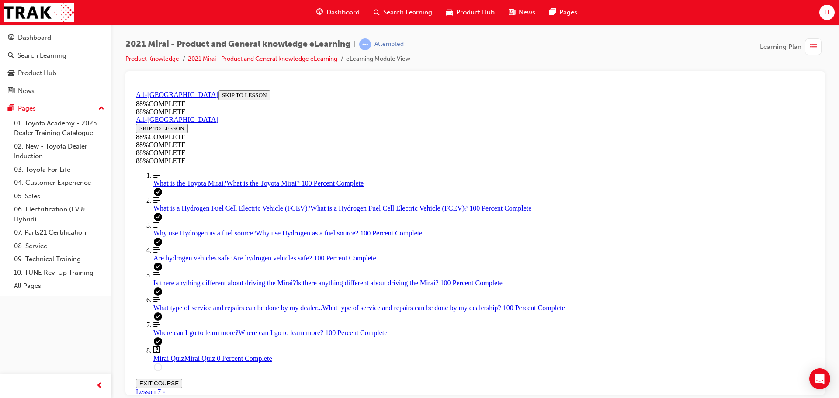
scroll to position [114, 0]
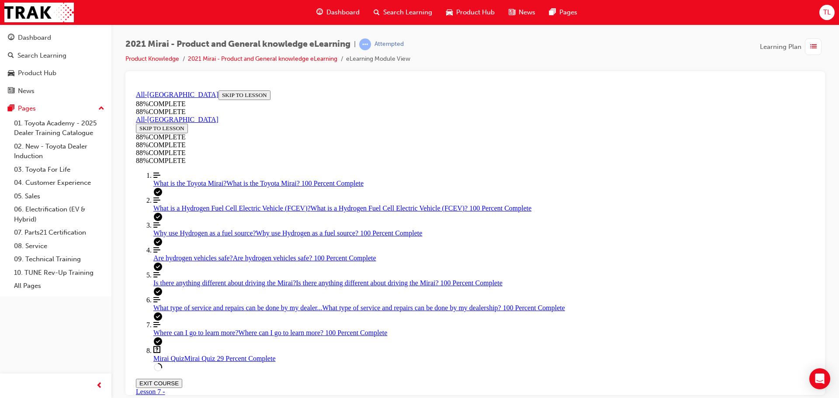
drag, startPoint x: 464, startPoint y: 274, endPoint x: 509, endPoint y: 302, distance: 53.1
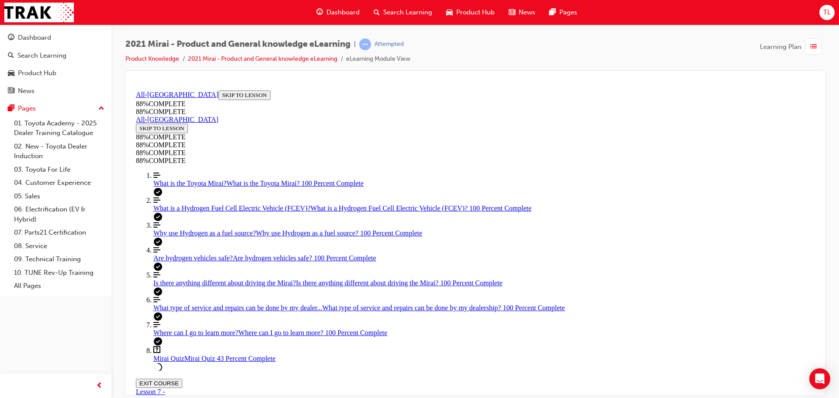
drag, startPoint x: 478, startPoint y: 276, endPoint x: 521, endPoint y: 277, distance: 42.8
drag, startPoint x: 521, startPoint y: 353, endPoint x: 520, endPoint y: 359, distance: 5.3
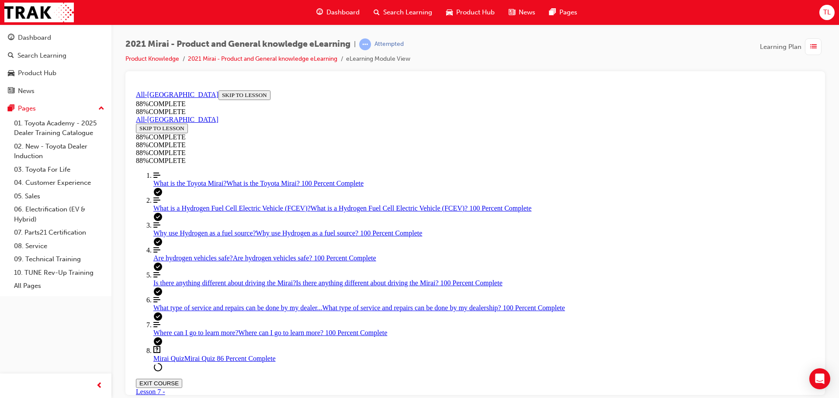
scroll to position [53, 0]
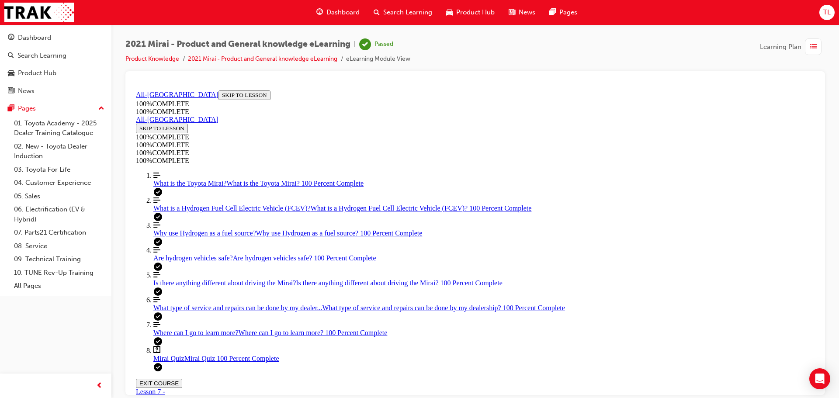
click at [812, 48] on span "list-icon" at bounding box center [813, 47] width 7 height 11
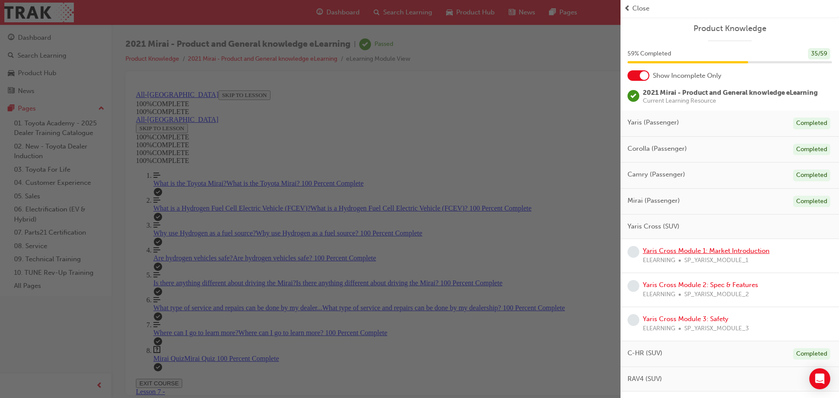
click at [698, 248] on link "Yaris Cross Module 1: Market Introduction" at bounding box center [706, 251] width 127 height 8
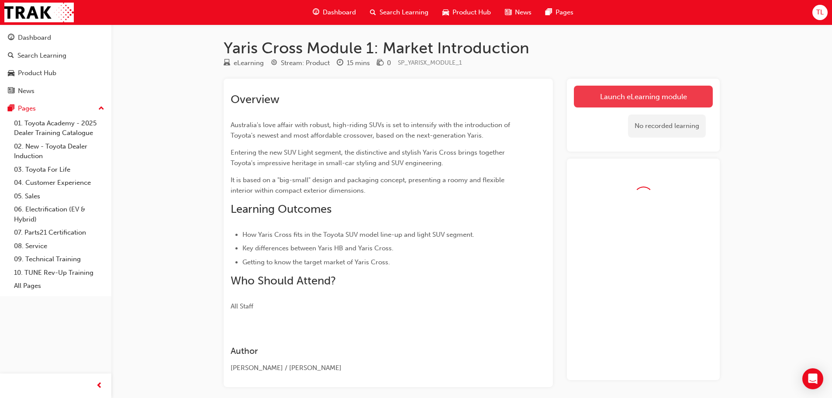
click at [627, 104] on link "Launch eLearning module" at bounding box center [643, 97] width 139 height 22
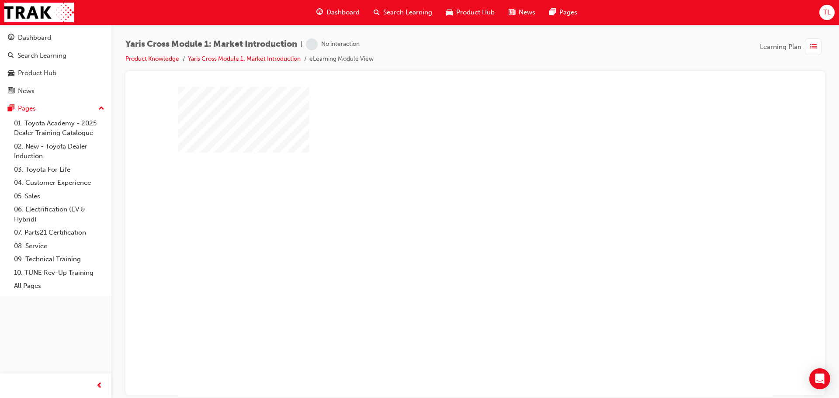
click at [450, 216] on div "play" at bounding box center [450, 216] width 0 height 0
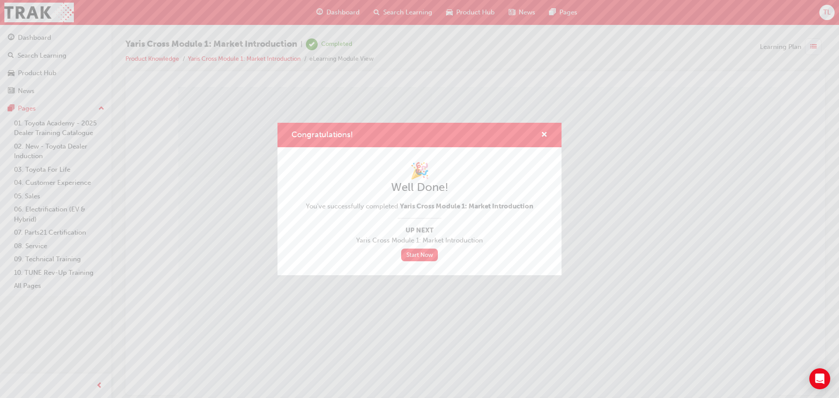
click at [810, 44] on div "Congratulations! 🎉 Well Done! You've successfully completed Yaris Cross Module …" at bounding box center [419, 199] width 839 height 398
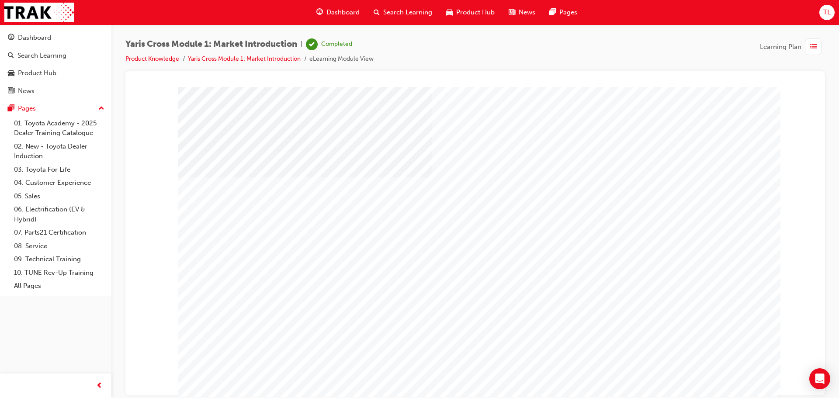
click at [810, 43] on span "list-icon" at bounding box center [813, 47] width 7 height 11
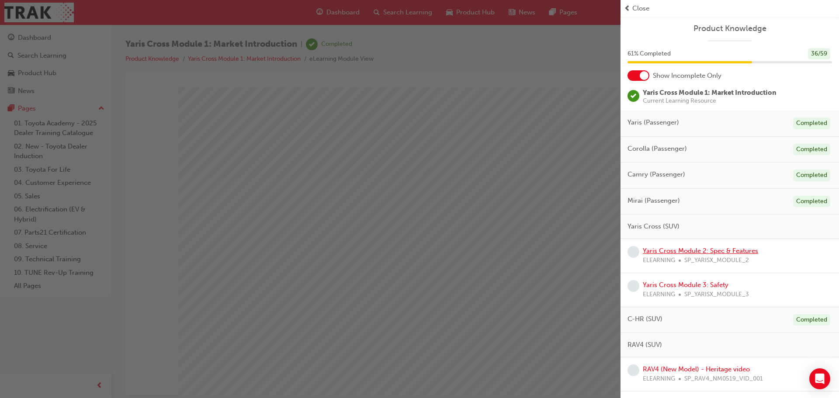
click at [690, 250] on link "Yaris Cross Module 2: Spec & Features" at bounding box center [700, 251] width 115 height 8
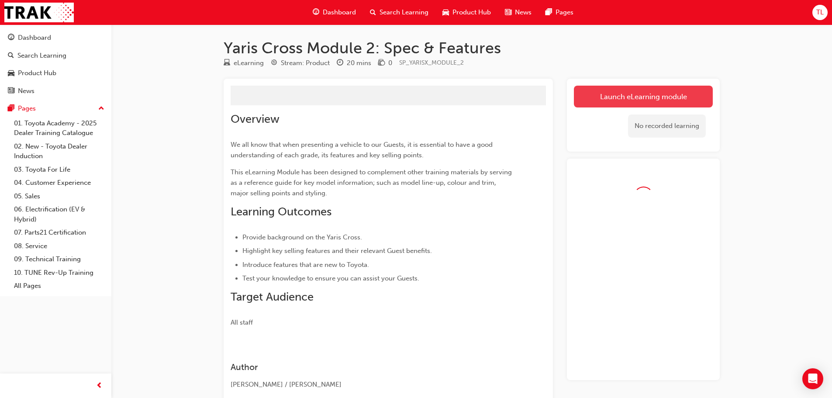
click at [621, 106] on link "Launch eLearning module" at bounding box center [643, 97] width 139 height 22
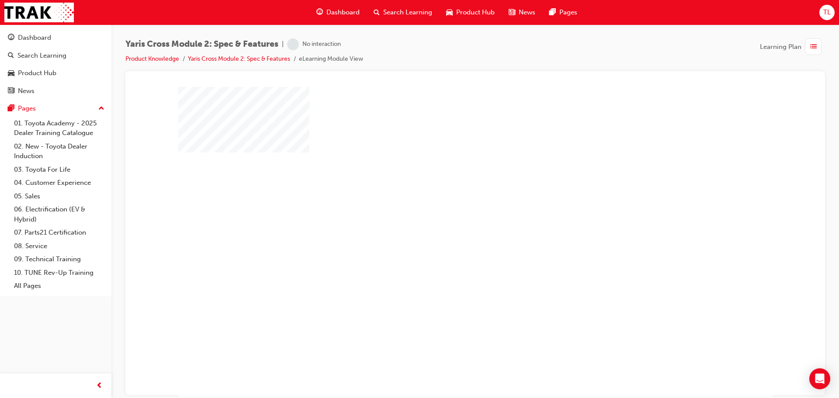
click at [450, 216] on div "play" at bounding box center [450, 216] width 0 height 0
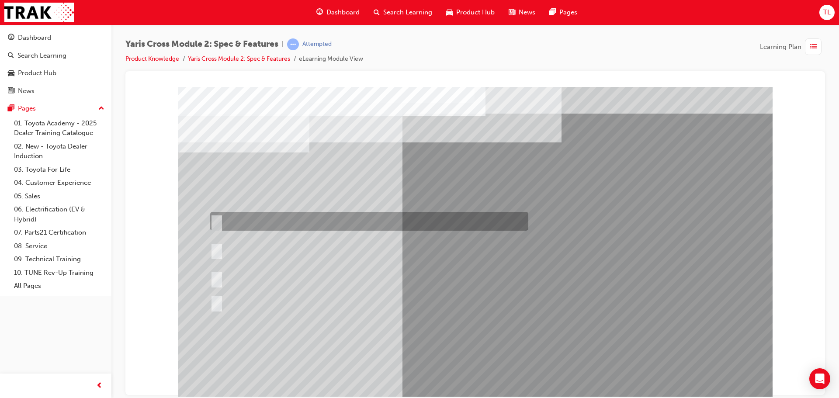
click at [250, 222] on div at bounding box center [367, 221] width 318 height 19
radio input "true"
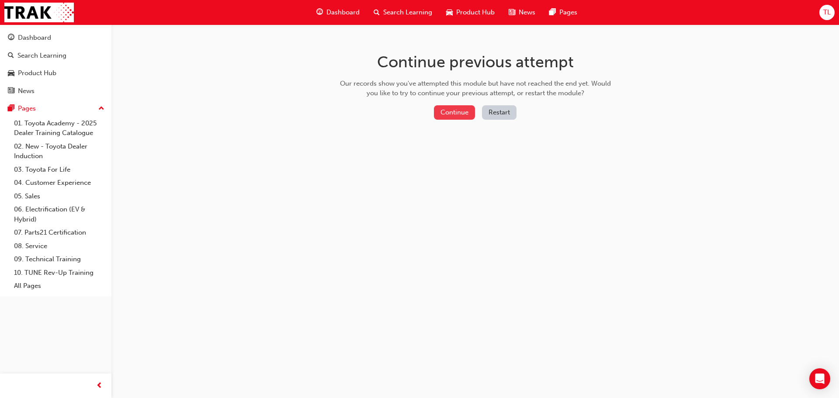
click at [457, 109] on button "Continue" at bounding box center [454, 112] width 41 height 14
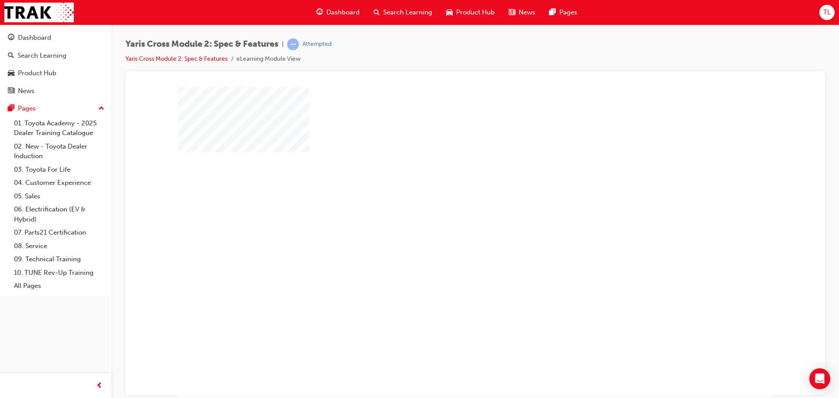
click at [450, 216] on div "play" at bounding box center [450, 216] width 0 height 0
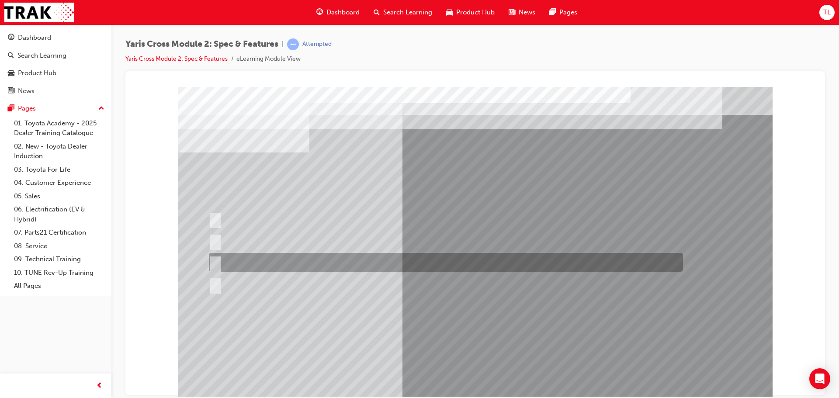
click at [272, 260] on div at bounding box center [444, 262] width 474 height 19
radio input "true"
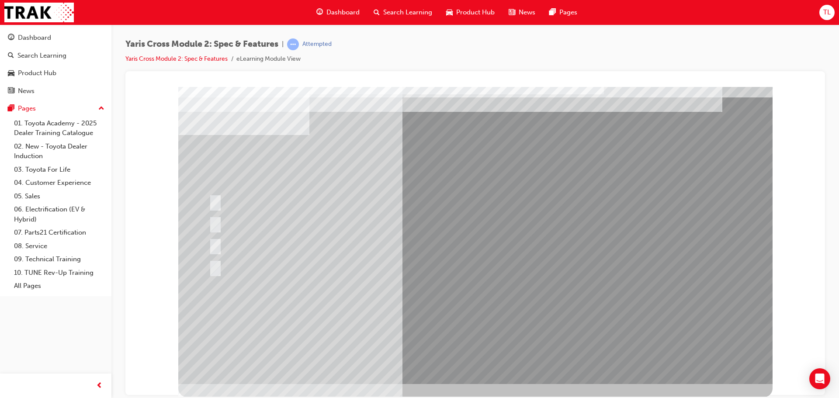
scroll to position [18, 0]
click at [480, 358] on div at bounding box center [475, 226] width 594 height 315
click at [246, 263] on div at bounding box center [444, 266] width 474 height 19
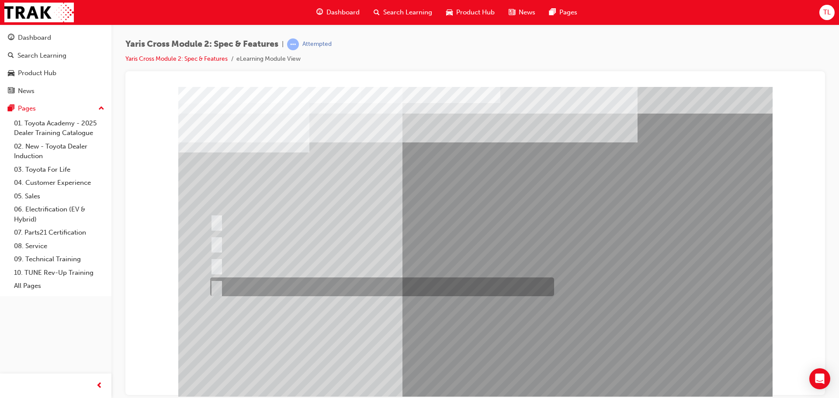
click at [216, 283] on input "All 2WD variants" at bounding box center [215, 287] width 10 height 10
radio input "true"
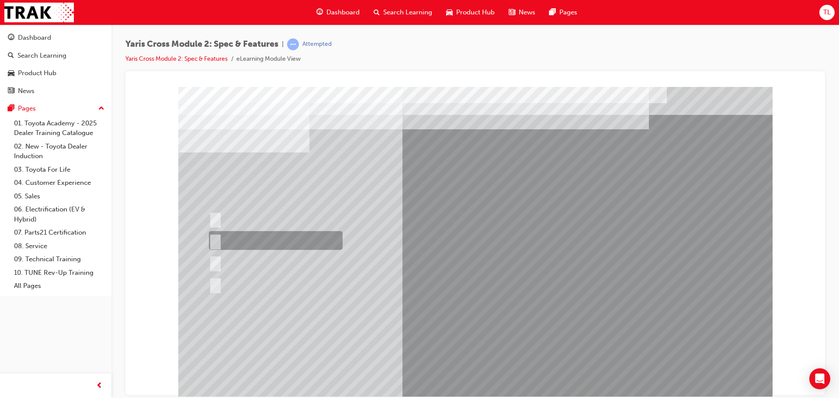
click at [242, 239] on div at bounding box center [274, 240] width 134 height 19
radio input "true"
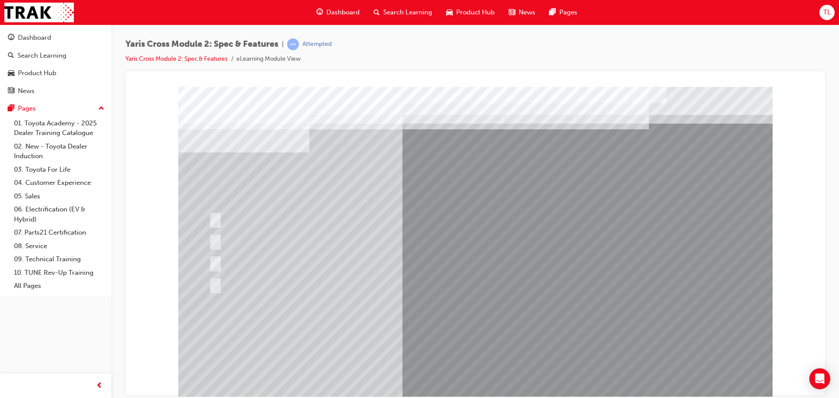
click at [455, 365] on div at bounding box center [475, 244] width 594 height 315
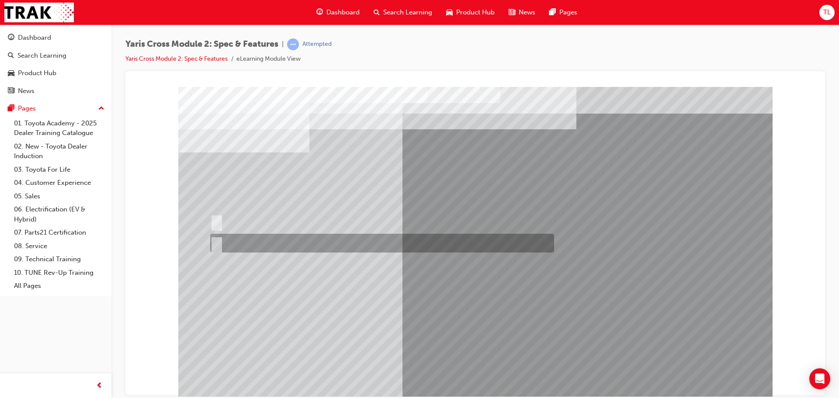
click at [245, 247] on div at bounding box center [380, 243] width 344 height 19
radio input "true"
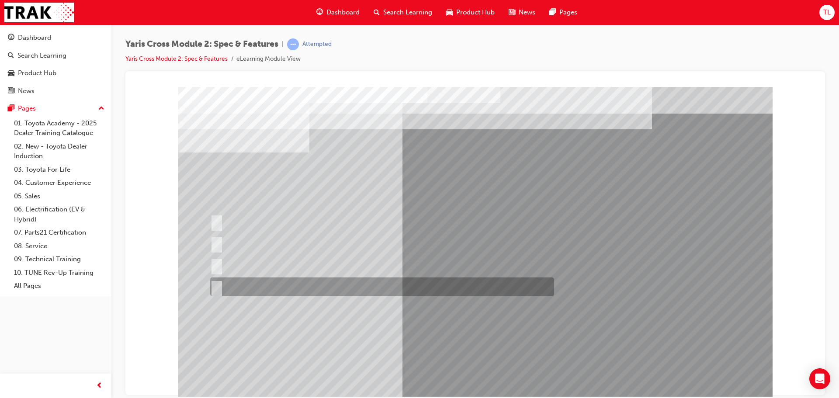
click at [250, 287] on div at bounding box center [380, 286] width 344 height 19
radio input "true"
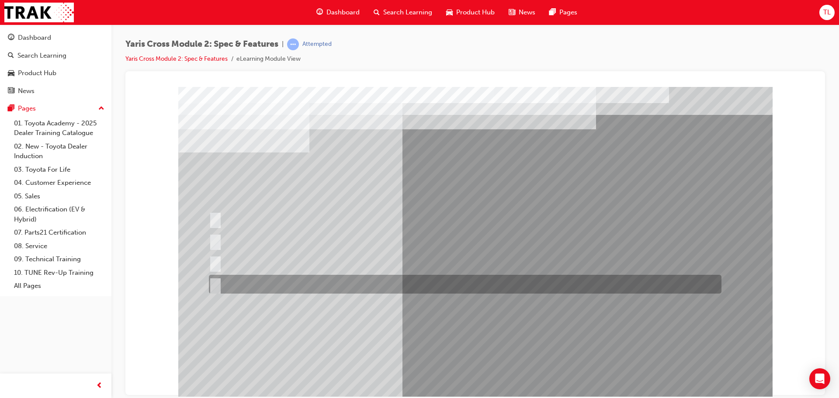
click at [221, 280] on div at bounding box center [463, 284] width 512 height 19
radio input "true"
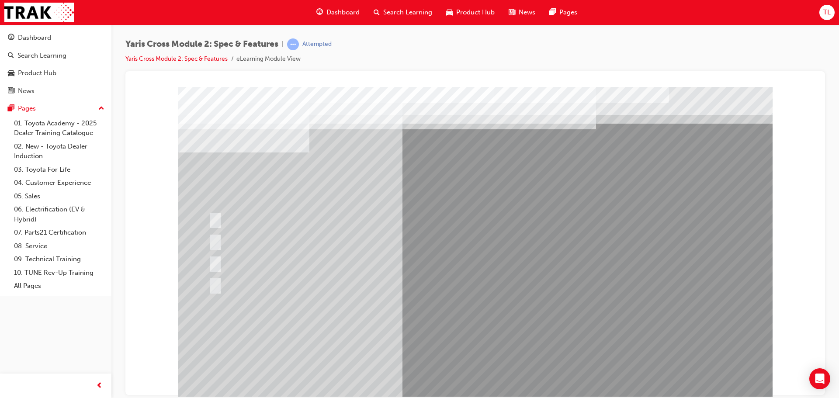
click at [419, 333] on div at bounding box center [475, 244] width 594 height 315
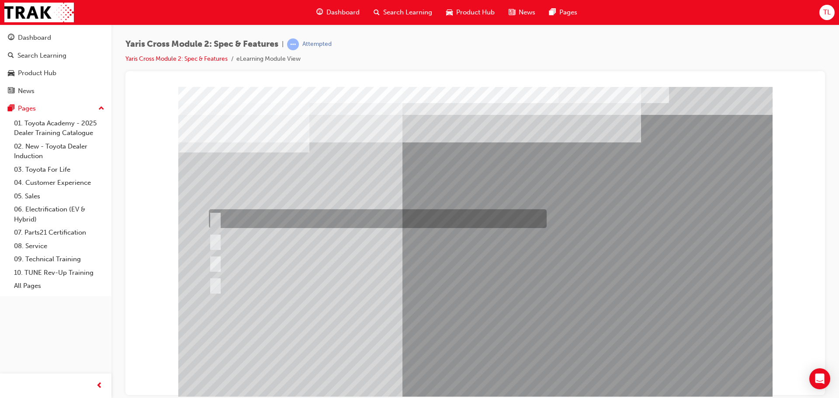
click at [269, 223] on div at bounding box center [376, 218] width 338 height 19
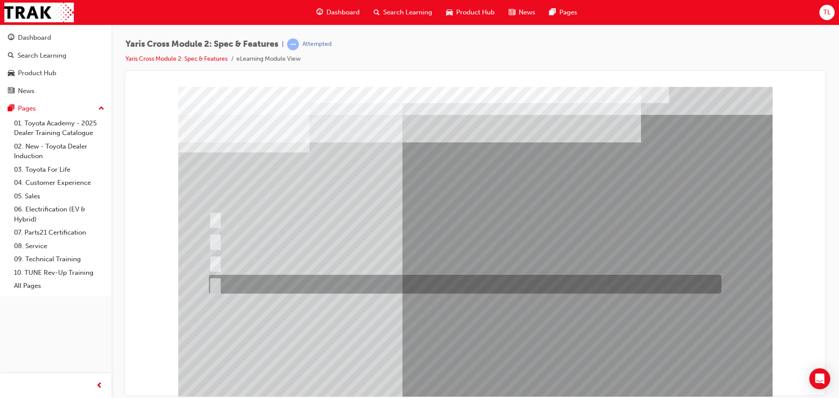
click at [313, 281] on div at bounding box center [463, 284] width 512 height 19
radio input "false"
radio input "true"
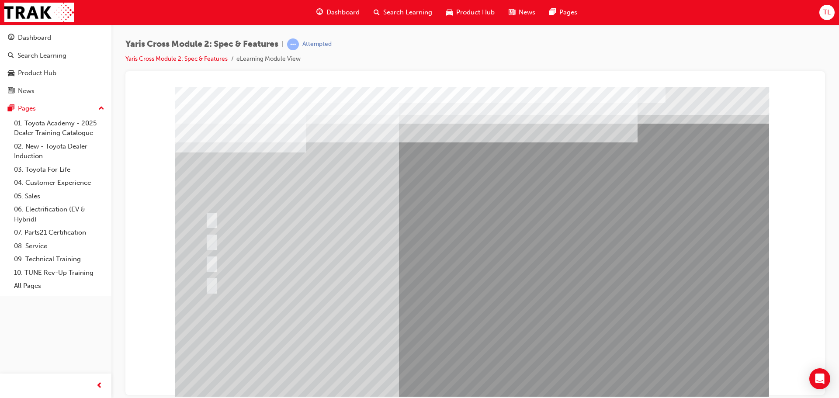
click at [404, 326] on div at bounding box center [472, 244] width 594 height 315
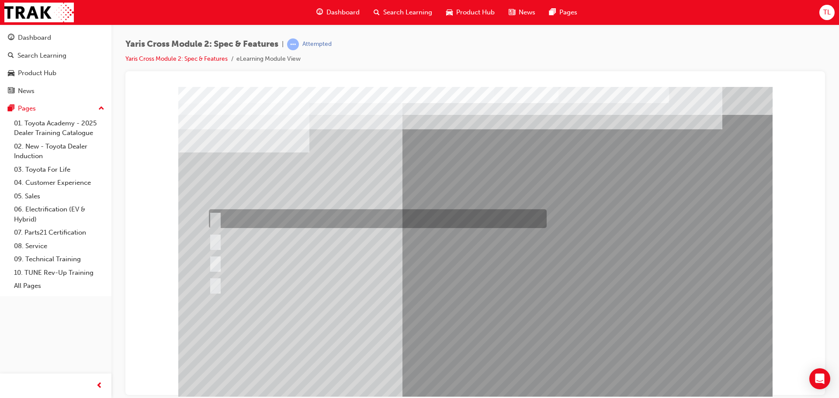
click at [311, 220] on div at bounding box center [376, 218] width 338 height 19
radio input "true"
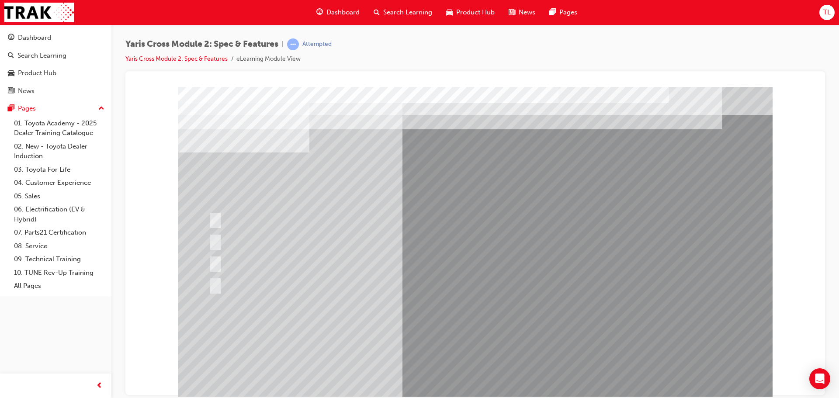
click at [221, 281] on div at bounding box center [475, 244] width 594 height 315
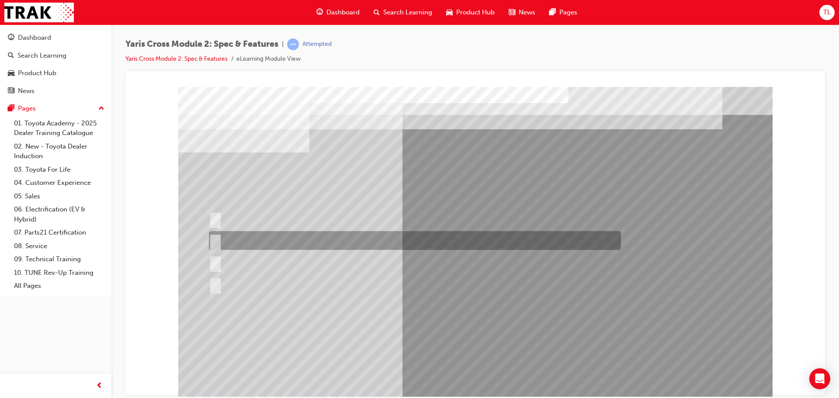
click at [233, 246] on div at bounding box center [413, 240] width 412 height 19
radio input "true"
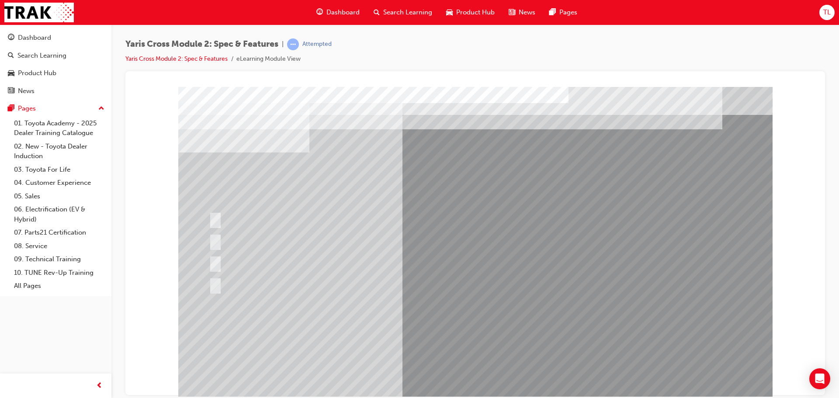
click at [458, 343] on div at bounding box center [475, 244] width 594 height 315
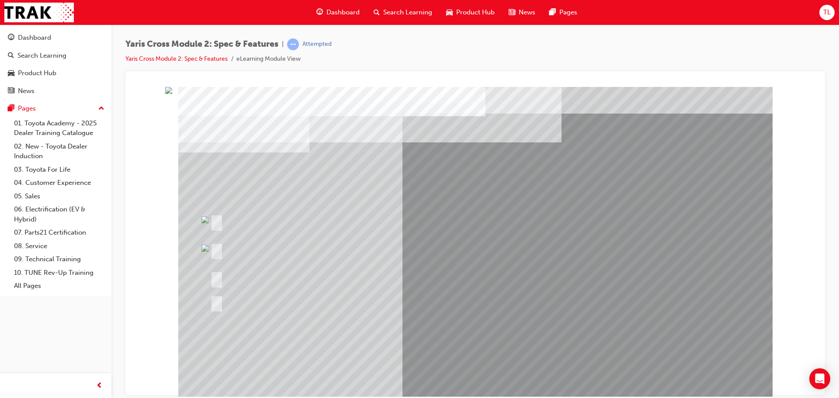
click at [247, 256] on div at bounding box center [372, 250] width 329 height 32
click at [370, 284] on div at bounding box center [367, 278] width 318 height 19
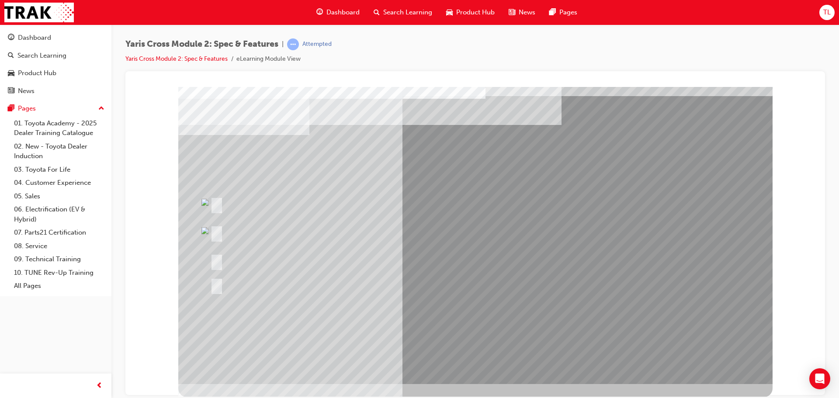
scroll to position [18, 0]
drag, startPoint x: 409, startPoint y: 193, endPoint x: 379, endPoint y: 170, distance: 38.0
click at [405, 188] on div at bounding box center [475, 226] width 594 height 315
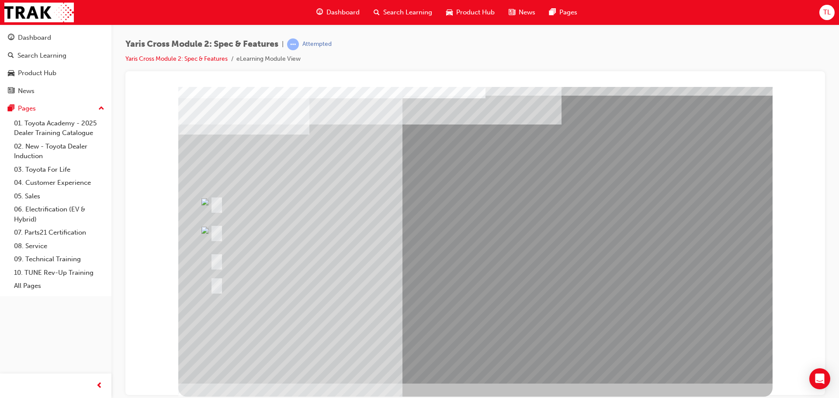
click at [214, 224] on div at bounding box center [372, 232] width 329 height 32
click at [208, 201] on div at bounding box center [367, 203] width 318 height 19
click at [209, 245] on div at bounding box center [372, 232] width 329 height 32
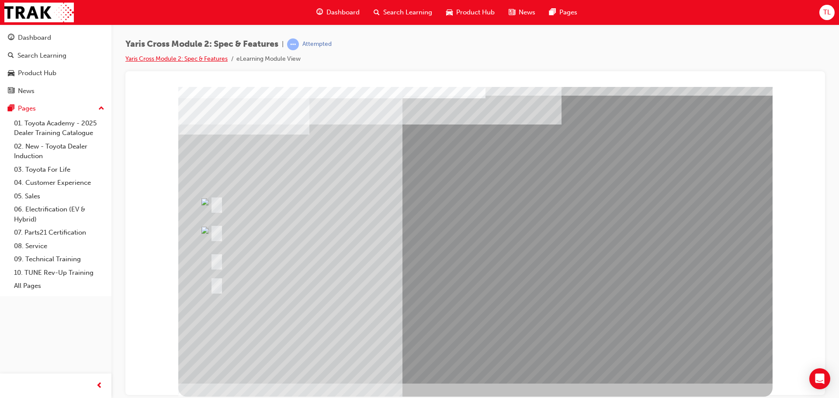
click at [208, 58] on link "Yaris Cross Module 2: Spec & Features" at bounding box center [176, 58] width 102 height 7
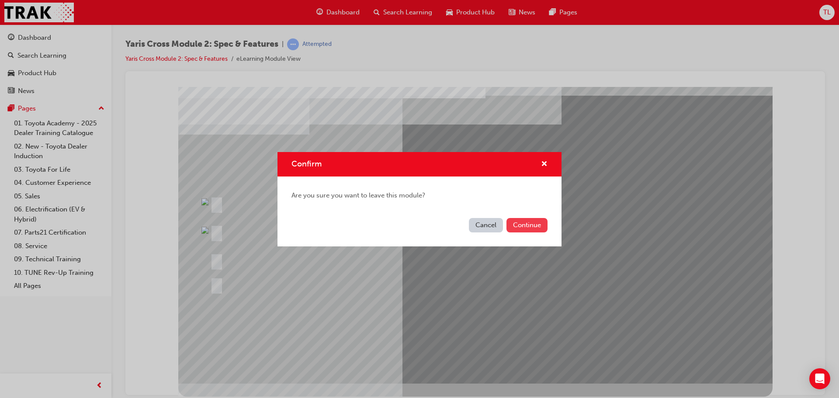
click at [531, 221] on button "Continue" at bounding box center [526, 225] width 41 height 14
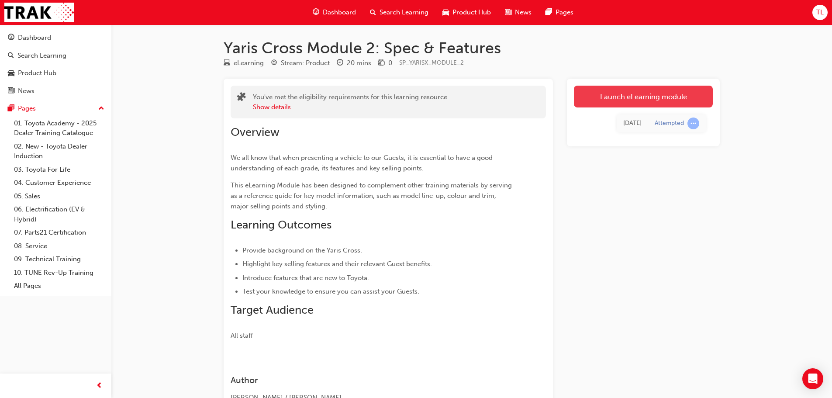
click at [623, 105] on link "Launch eLearning module" at bounding box center [643, 97] width 139 height 22
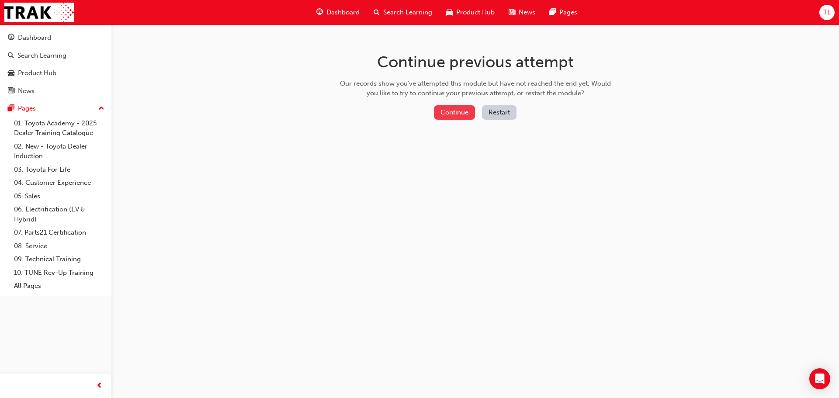
click at [458, 110] on button "Continue" at bounding box center [454, 112] width 41 height 14
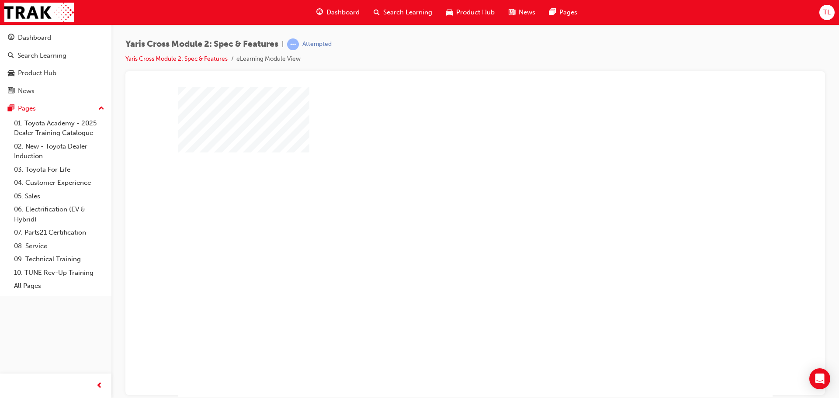
click at [450, 216] on div "play" at bounding box center [450, 216] width 0 height 0
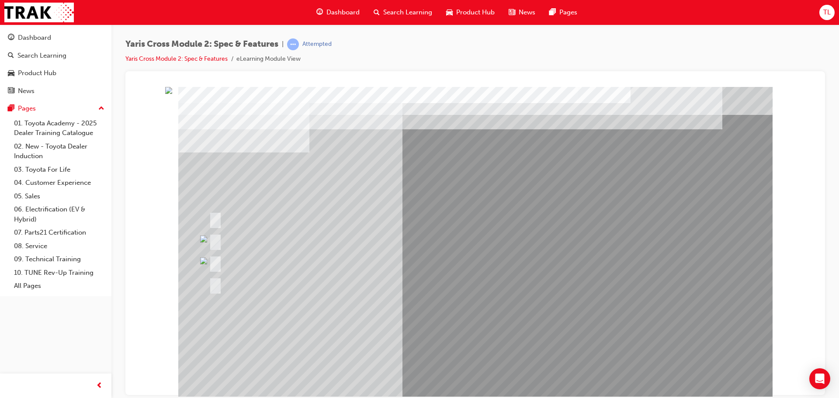
click at [239, 233] on div at bounding box center [352, 240] width 291 height 19
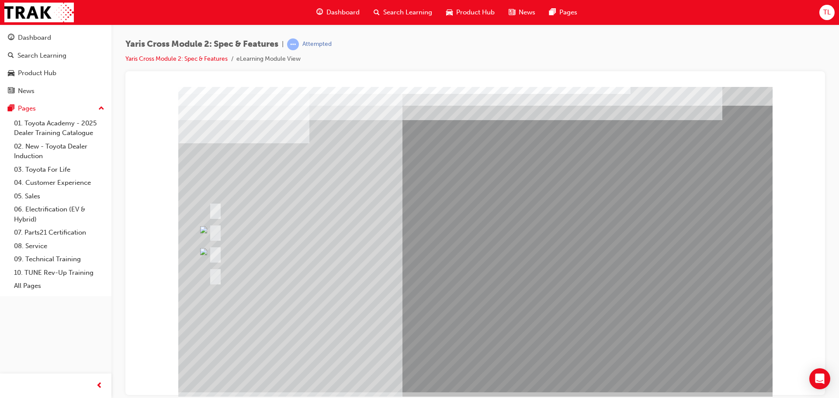
scroll to position [18, 0]
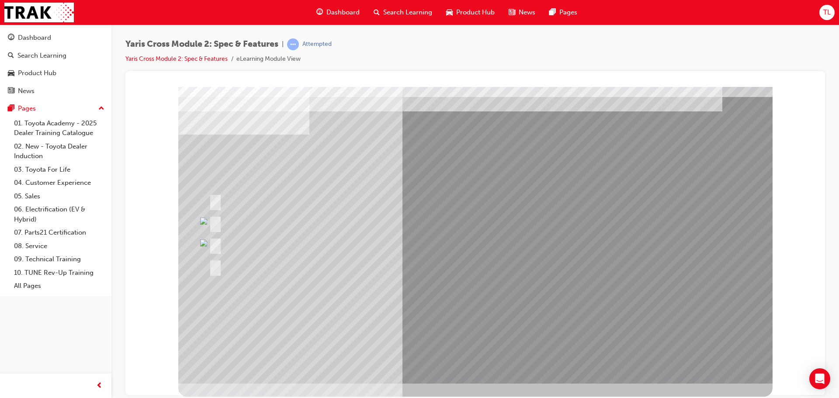
click at [644, 257] on div at bounding box center [444, 266] width 474 height 19
click at [617, 243] on div at bounding box center [444, 244] width 474 height 19
drag, startPoint x: 555, startPoint y: 238, endPoint x: 560, endPoint y: 236, distance: 5.7
click at [555, 238] on div at bounding box center [444, 244] width 474 height 19
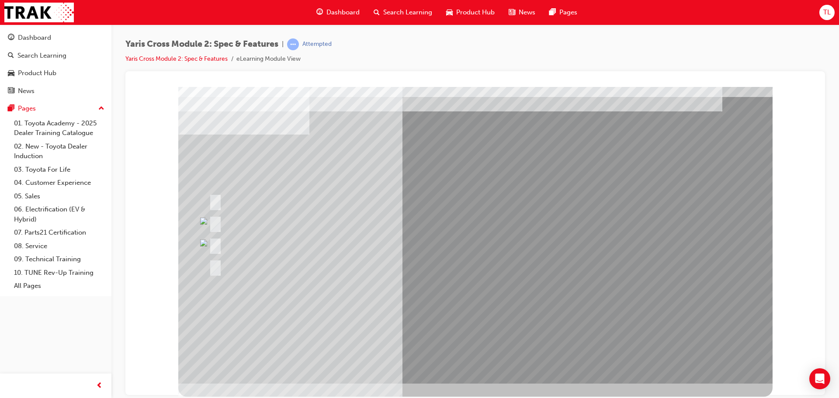
click at [365, 224] on div at bounding box center [352, 222] width 291 height 19
click at [305, 226] on div at bounding box center [352, 222] width 291 height 19
click at [252, 225] on div at bounding box center [352, 222] width 291 height 19
click at [222, 219] on div at bounding box center [352, 222] width 291 height 19
click at [214, 230] on div at bounding box center [352, 222] width 291 height 19
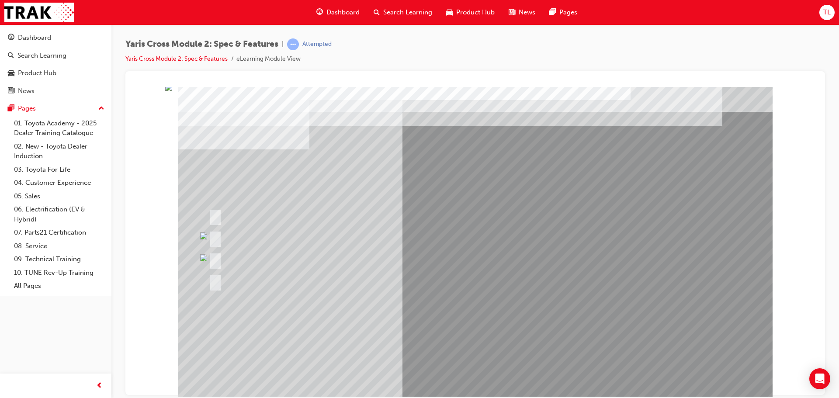
scroll to position [0, 0]
drag, startPoint x: 441, startPoint y: 172, endPoint x: 463, endPoint y: 182, distance: 23.8
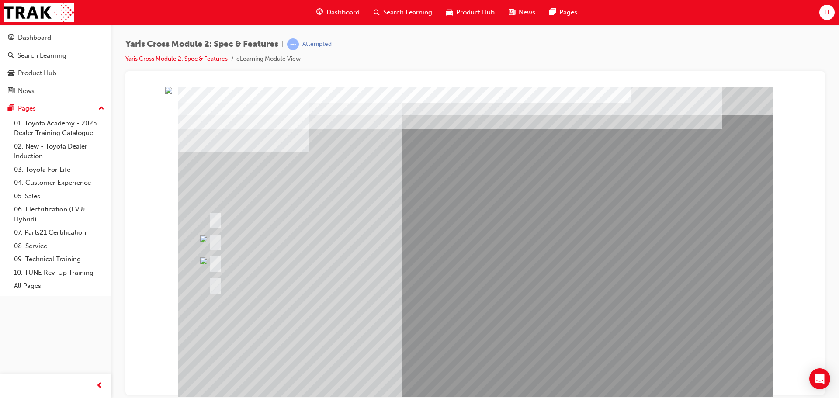
drag, startPoint x: 469, startPoint y: 186, endPoint x: 479, endPoint y: 201, distance: 18.2
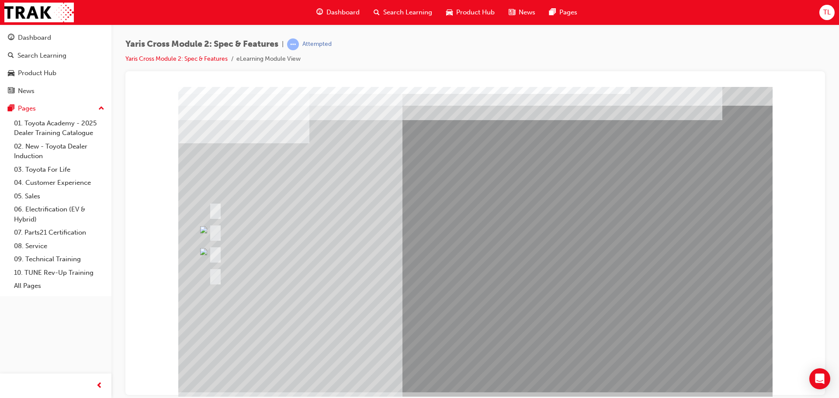
scroll to position [18, 0]
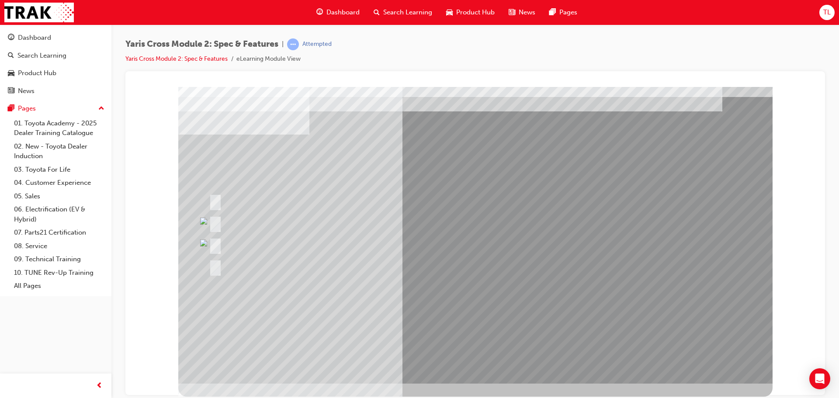
click at [510, 197] on div at bounding box center [418, 200] width 422 height 19
click at [227, 222] on div at bounding box center [352, 222] width 291 height 19
drag, startPoint x: 645, startPoint y: 337, endPoint x: 705, endPoint y: 240, distance: 113.6
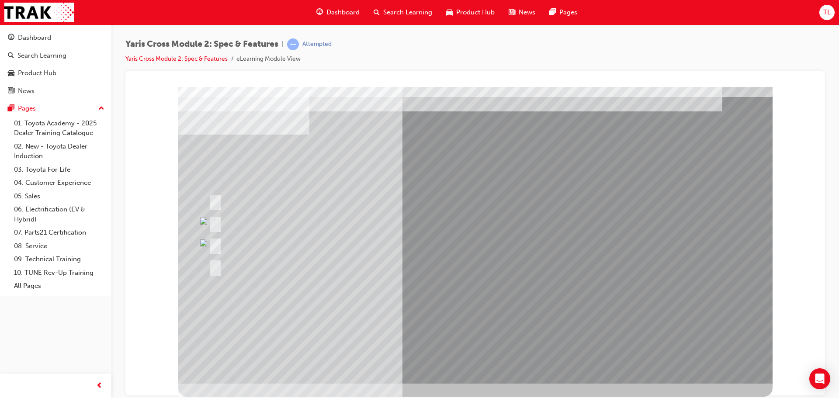
drag, startPoint x: 705, startPoint y: 231, endPoint x: 700, endPoint y: 234, distance: 5.7
drag, startPoint x: 690, startPoint y: 268, endPoint x: 712, endPoint y: 290, distance: 31.2
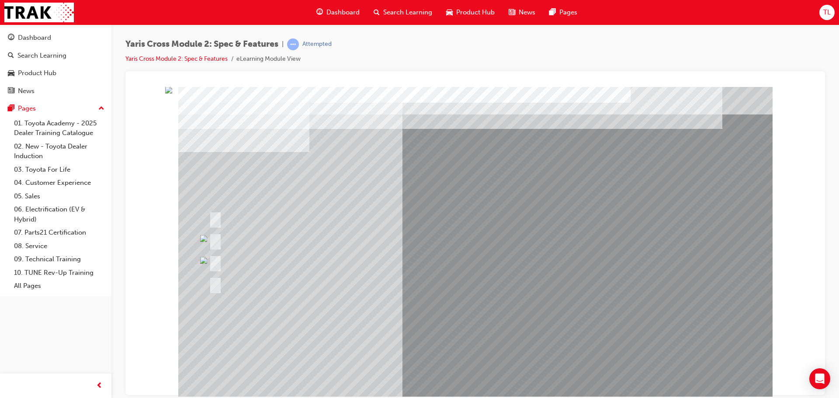
scroll to position [0, 0]
click at [197, 65] on div "Yaris Cross Module 2: Spec & Features | Attempted Yaris Cross Module 2: Spec & …" at bounding box center [474, 54] width 699 height 33
click at [199, 59] on link "Yaris Cross Module 2: Spec & Features" at bounding box center [176, 58] width 102 height 7
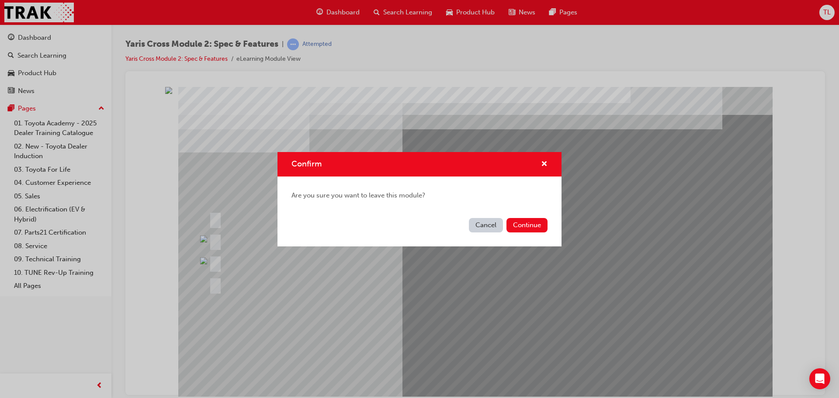
drag, startPoint x: 491, startPoint y: 228, endPoint x: 359, endPoint y: 142, distance: 158.1
click at [491, 228] on button "Cancel" at bounding box center [486, 225] width 34 height 14
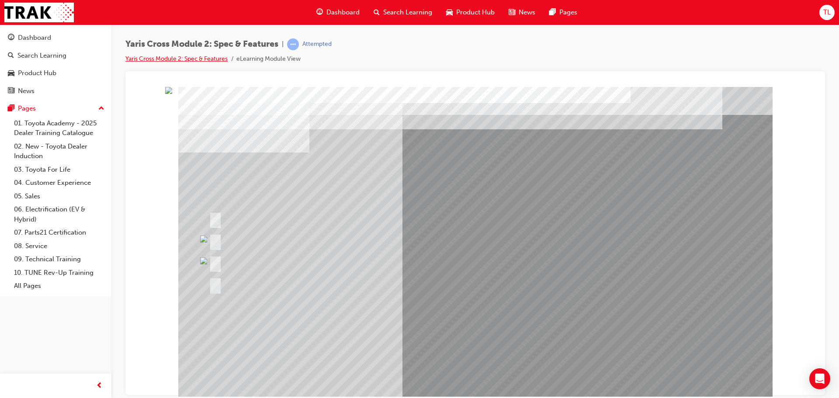
click at [193, 58] on link "Yaris Cross Module 2: Spec & Features" at bounding box center [176, 58] width 102 height 7
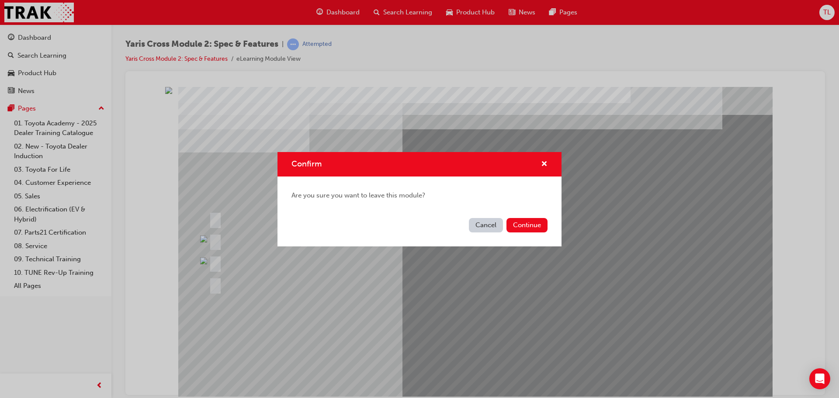
click at [549, 231] on div "Cancel Continue" at bounding box center [419, 231] width 284 height 32
click at [520, 229] on button "Continue" at bounding box center [526, 225] width 41 height 14
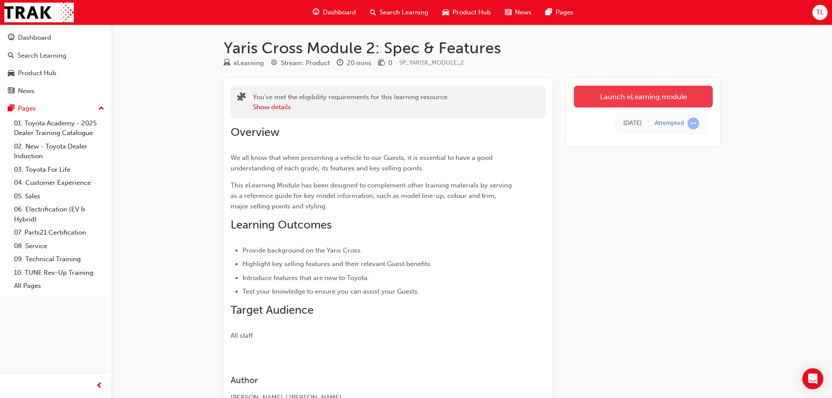
click at [655, 97] on link "Launch eLearning module" at bounding box center [643, 97] width 139 height 22
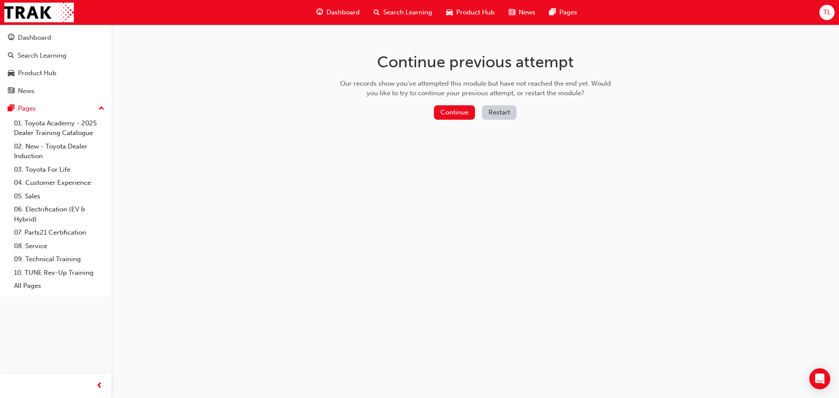
click at [504, 114] on button "Restart" at bounding box center [499, 112] width 35 height 14
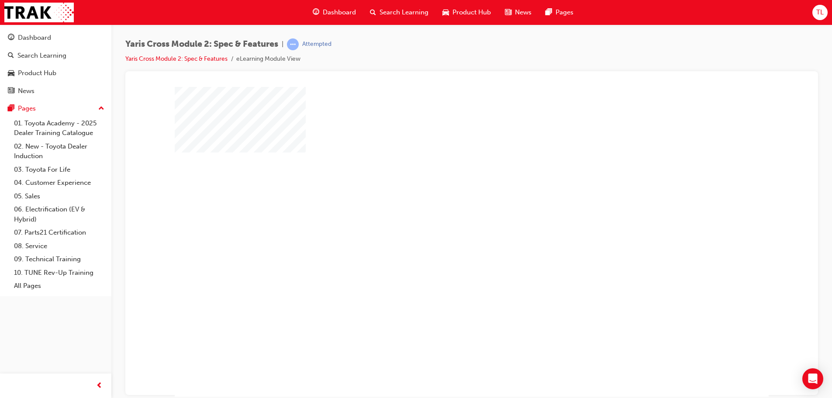
click at [499, 222] on div at bounding box center [472, 244] width 594 height 315
click at [450, 216] on div "play" at bounding box center [450, 216] width 0 height 0
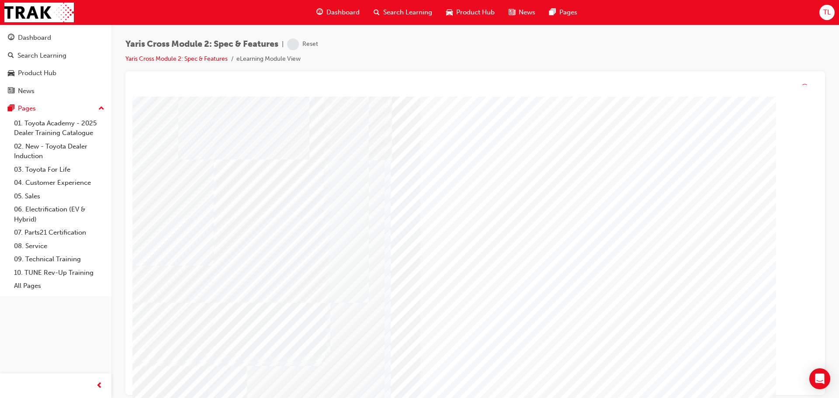
scroll to position [9, 0]
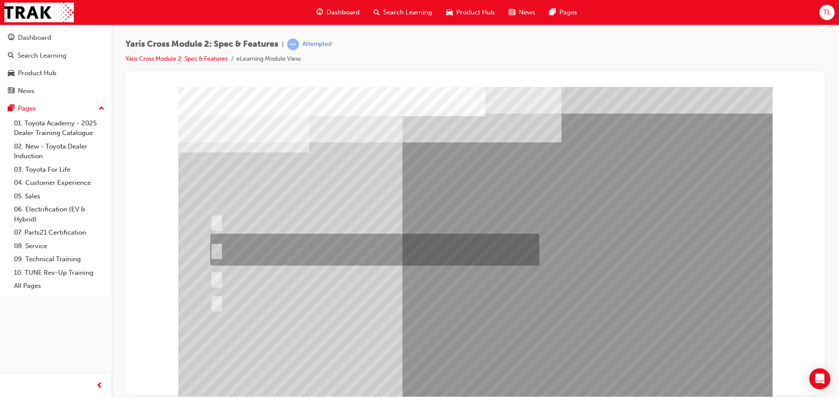
click at [261, 244] on div at bounding box center [372, 250] width 329 height 32
radio input "true"
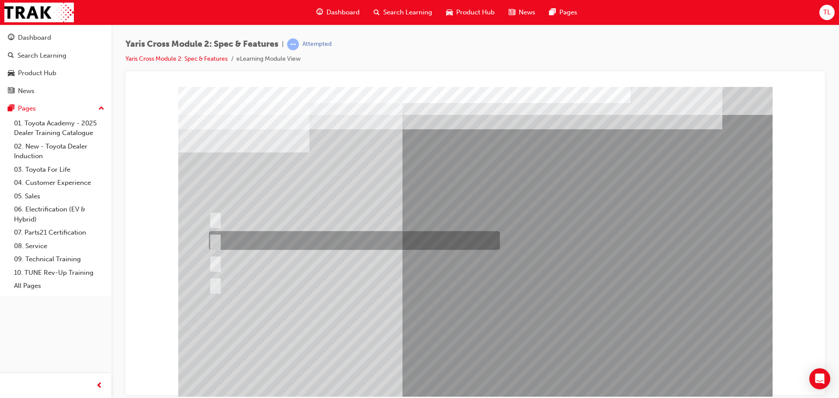
click at [248, 241] on div at bounding box center [352, 240] width 291 height 19
radio input "true"
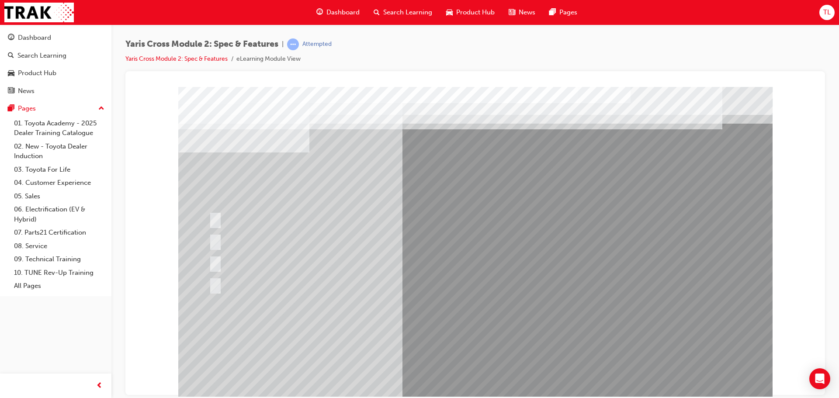
click at [435, 321] on div at bounding box center [475, 244] width 594 height 315
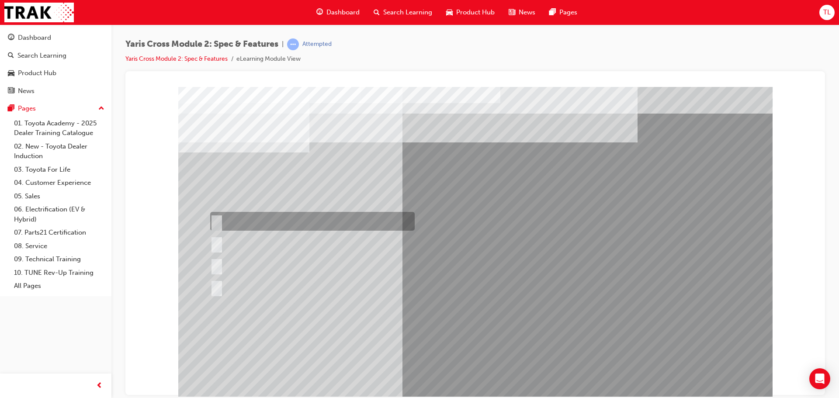
click at [218, 215] on div at bounding box center [310, 221] width 204 height 19
radio input "true"
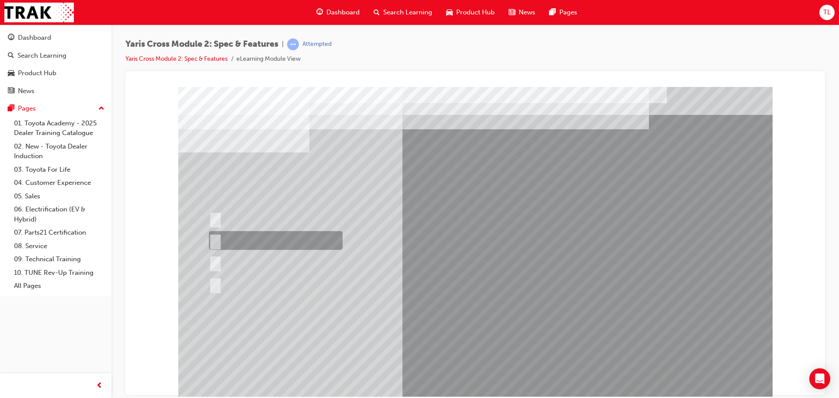
click at [293, 241] on div at bounding box center [274, 240] width 134 height 19
radio input "true"
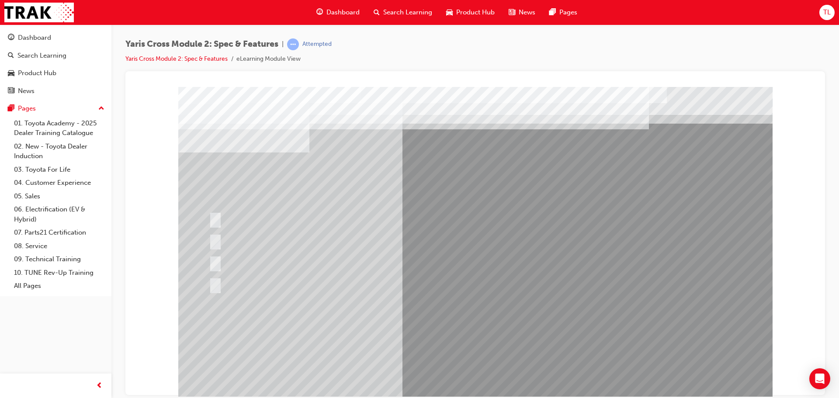
click at [395, 305] on div at bounding box center [475, 244] width 594 height 315
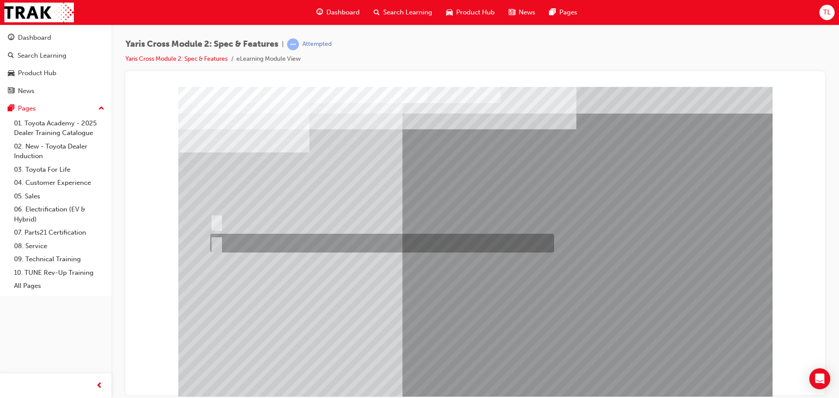
click at [234, 242] on div at bounding box center [380, 243] width 344 height 19
radio input "true"
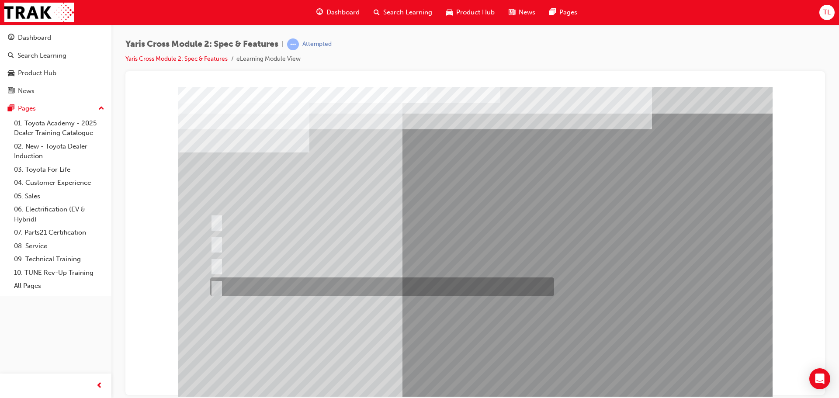
click at [269, 288] on div at bounding box center [380, 286] width 344 height 19
radio input "true"
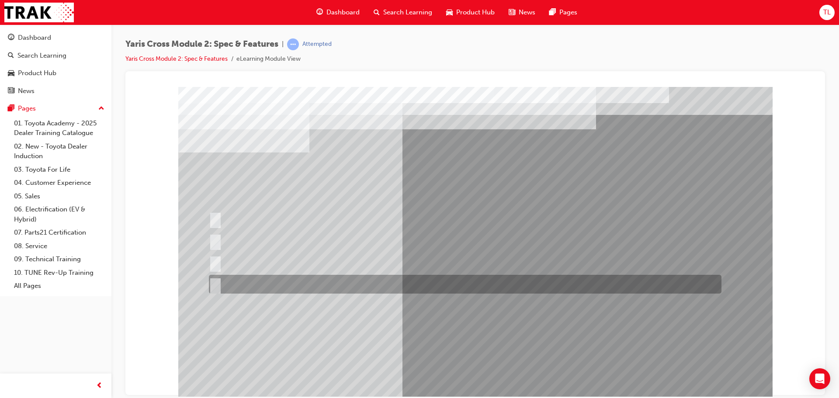
click at [243, 281] on div at bounding box center [463, 284] width 512 height 19
radio input "true"
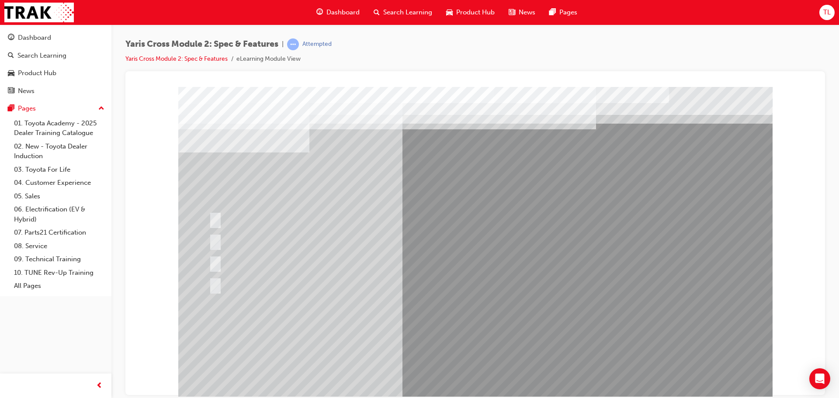
click at [416, 336] on div at bounding box center [475, 244] width 594 height 315
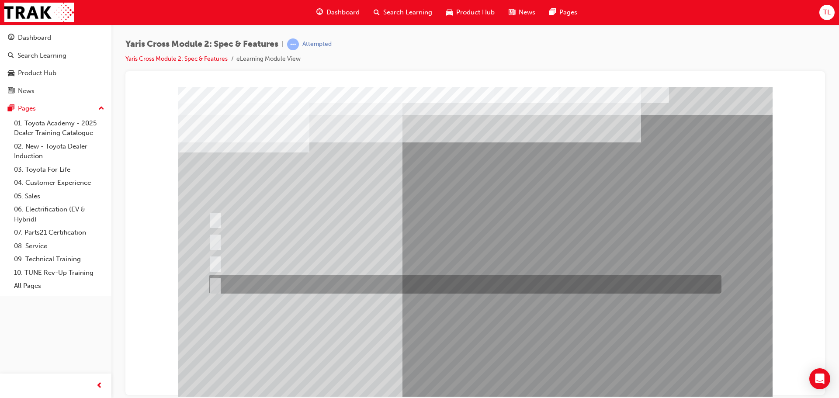
click at [280, 284] on div at bounding box center [463, 284] width 512 height 19
radio input "true"
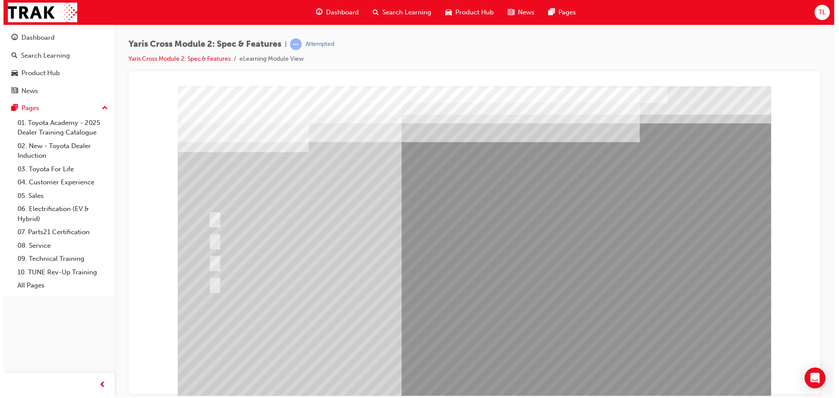
click at [409, 332] on div at bounding box center [474, 244] width 594 height 315
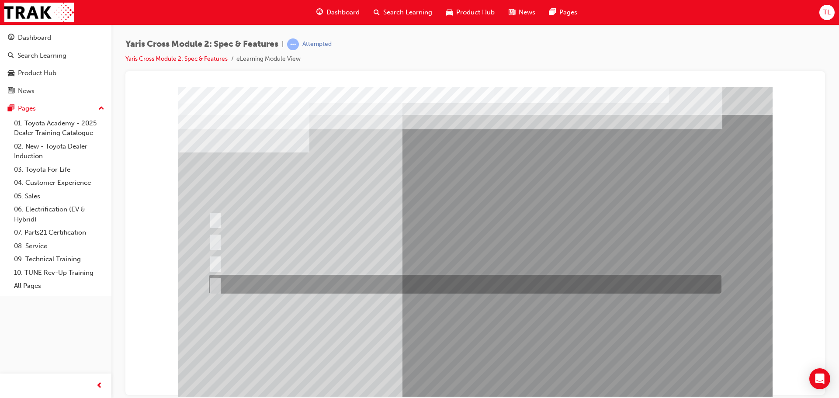
click at [306, 282] on div at bounding box center [463, 284] width 512 height 19
radio input "true"
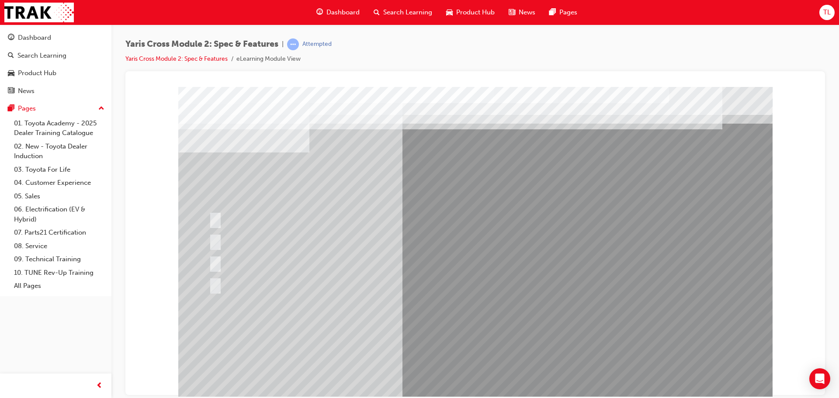
click at [403, 324] on div at bounding box center [475, 244] width 594 height 315
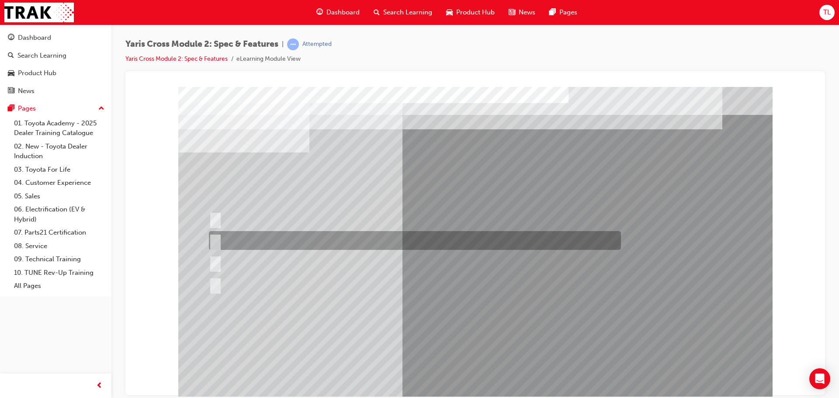
click at [387, 243] on div at bounding box center [413, 240] width 412 height 19
radio input "true"
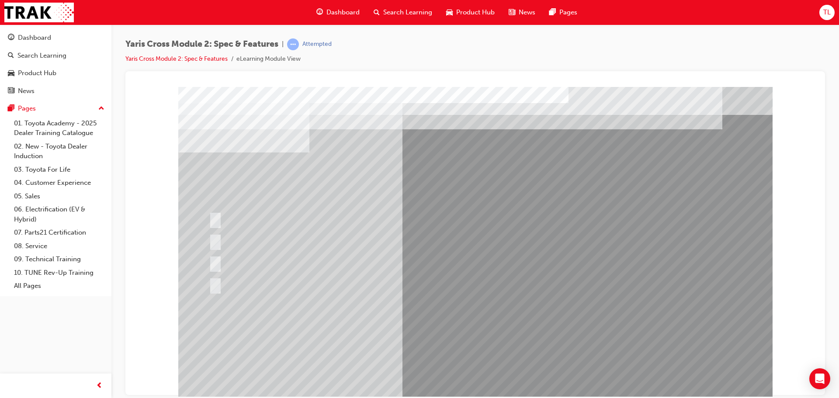
click at [398, 322] on div at bounding box center [475, 244] width 594 height 315
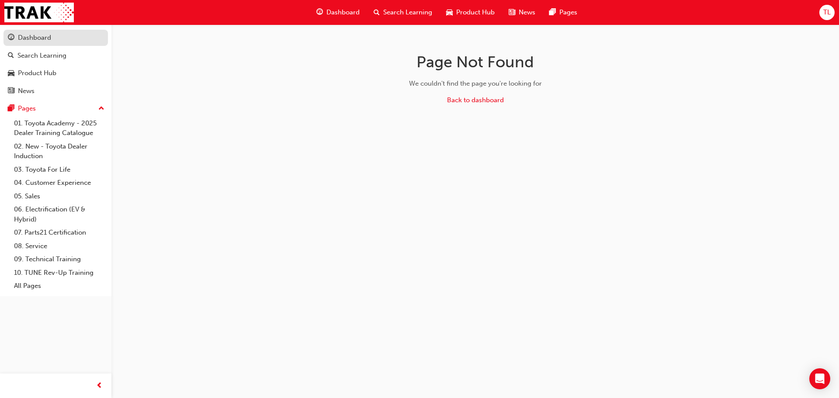
click at [40, 44] on link "Dashboard" at bounding box center [55, 38] width 104 height 16
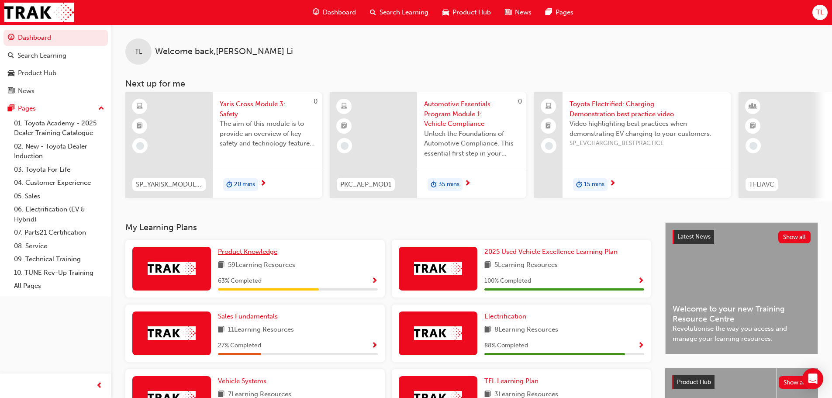
click at [249, 253] on span "Product Knowledge" at bounding box center [247, 252] width 59 height 8
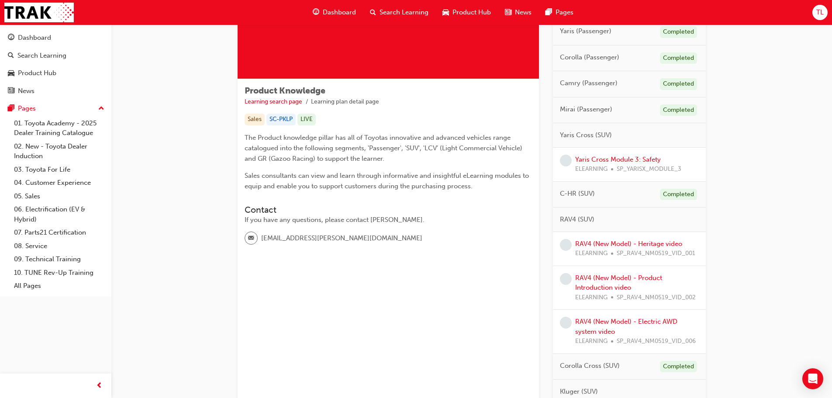
scroll to position [131, 0]
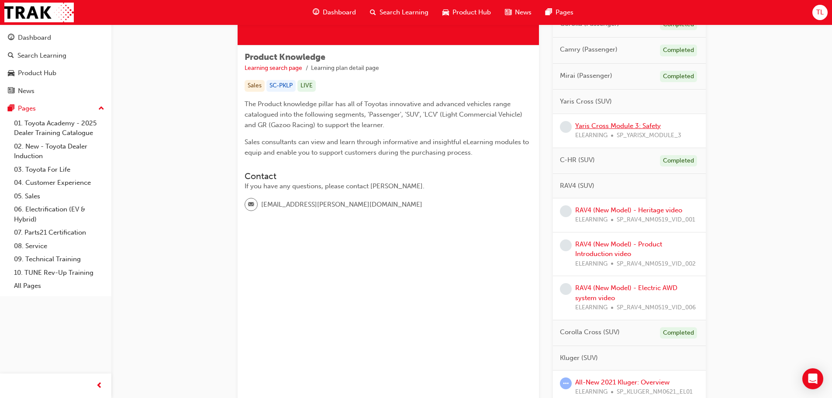
click at [626, 122] on link "Yaris Cross Module 3: Safety" at bounding box center [618, 126] width 86 height 8
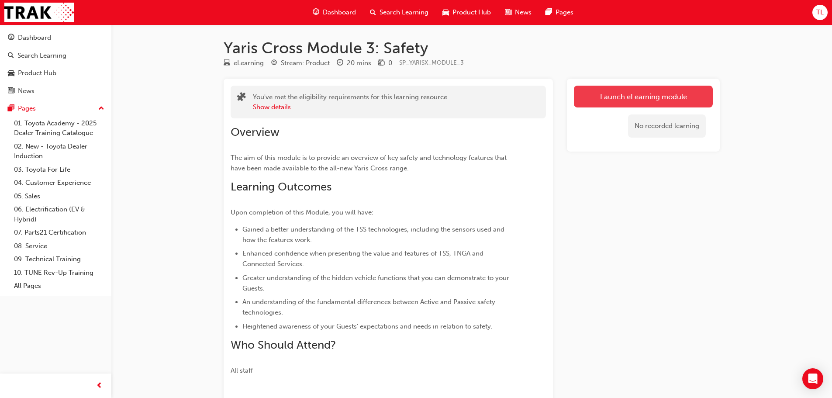
click at [682, 98] on link "Launch eLearning module" at bounding box center [643, 97] width 139 height 22
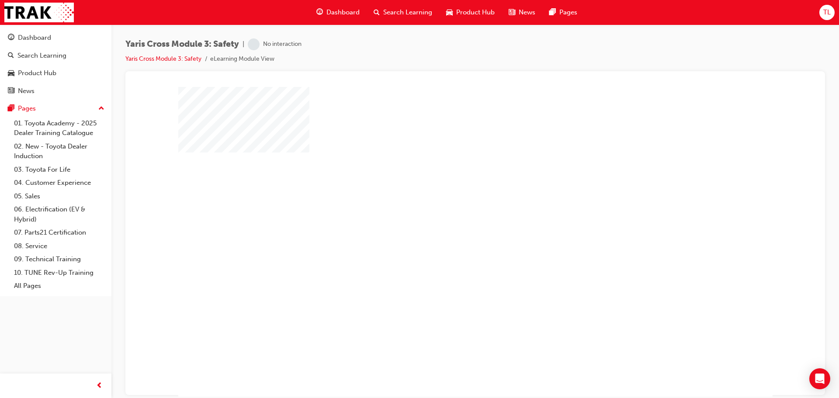
click at [450, 216] on div "play" at bounding box center [450, 216] width 0 height 0
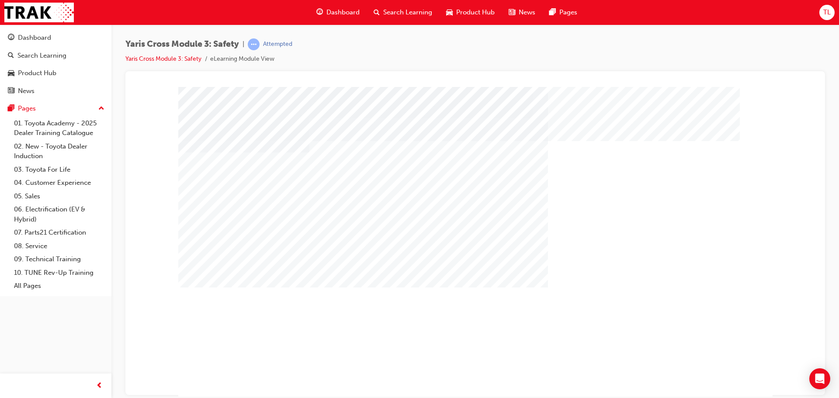
click at [235, 384] on div "multistate" at bounding box center [206, 375] width 57 height 17
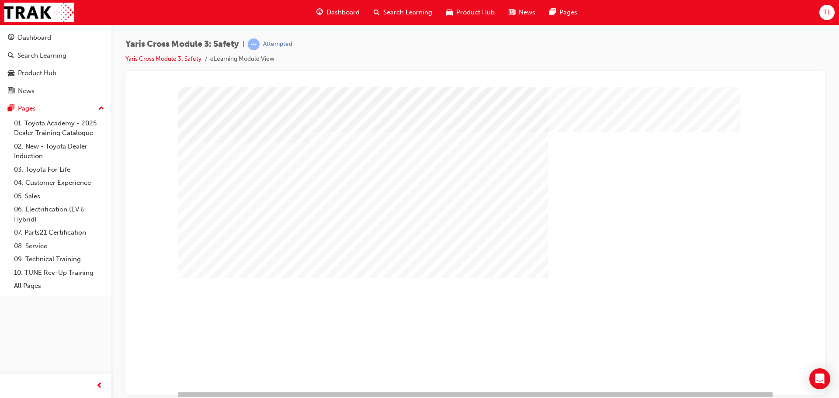
scroll to position [18, 0]
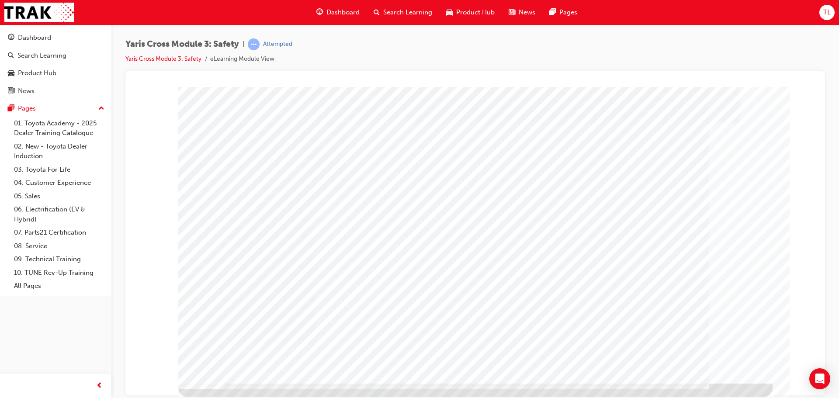
scroll to position [0, 0]
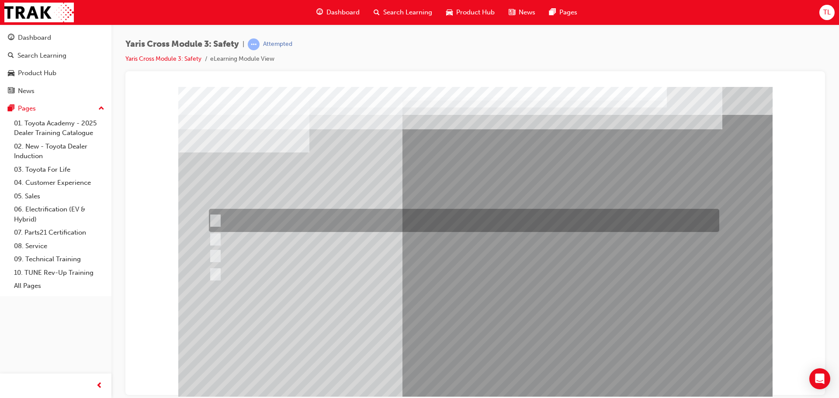
click at [248, 224] on div at bounding box center [462, 220] width 510 height 23
checkbox input "true"
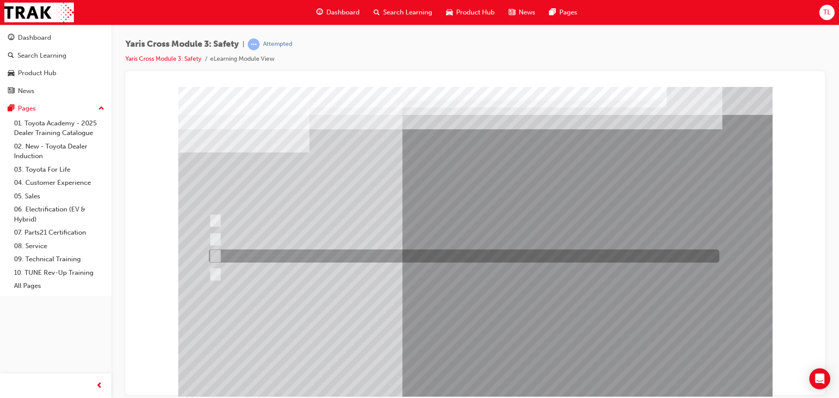
click at [217, 256] on input "Pre-Collision System (PCS)" at bounding box center [213, 256] width 10 height 10
checkbox input "true"
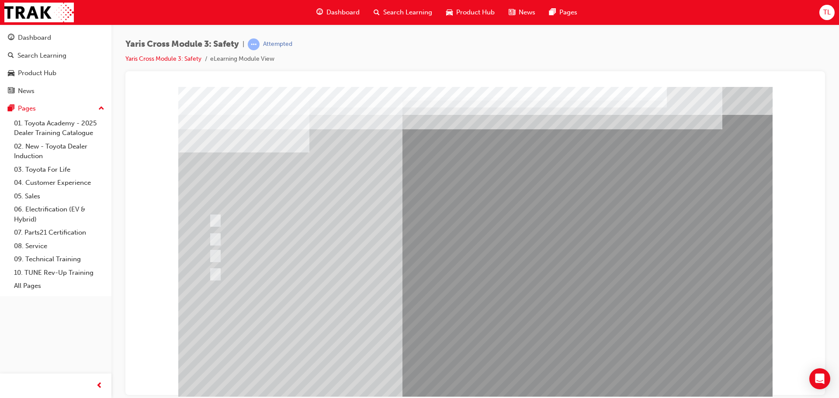
click at [461, 378] on div at bounding box center [475, 244] width 594 height 315
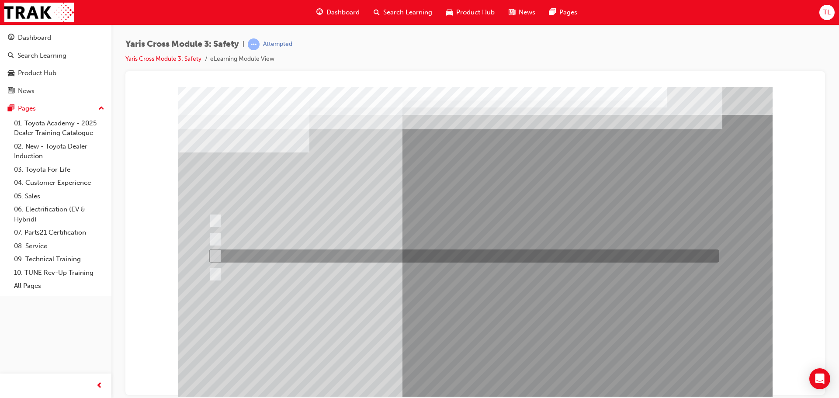
click at [235, 260] on div at bounding box center [462, 255] width 510 height 13
radio input "true"
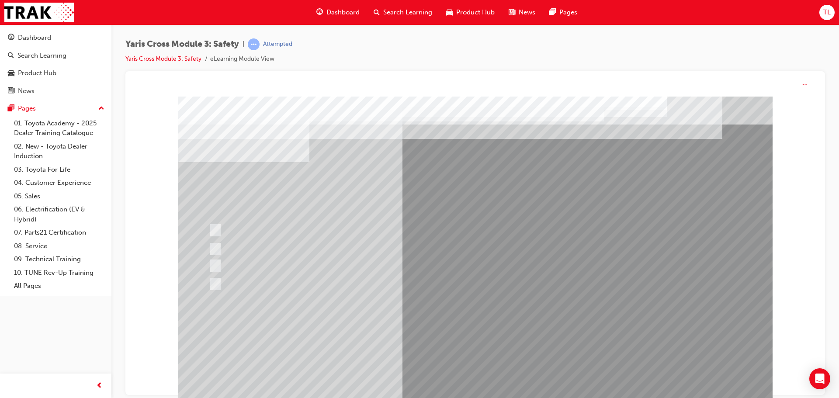
click at [395, 342] on div at bounding box center [475, 254] width 594 height 315
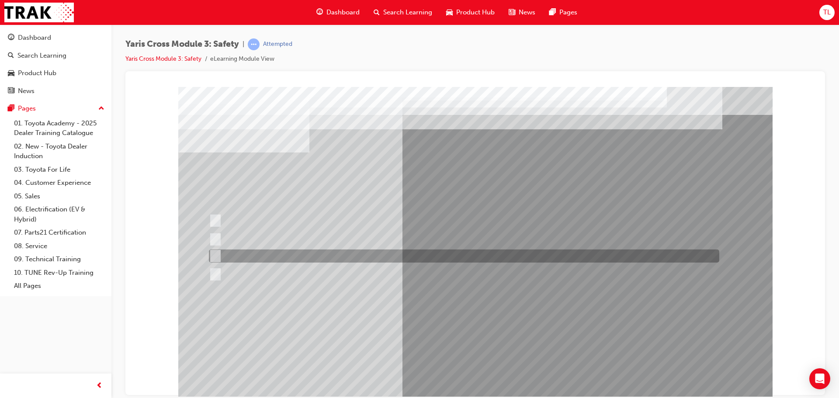
click at [261, 260] on div at bounding box center [462, 255] width 510 height 13
radio input "true"
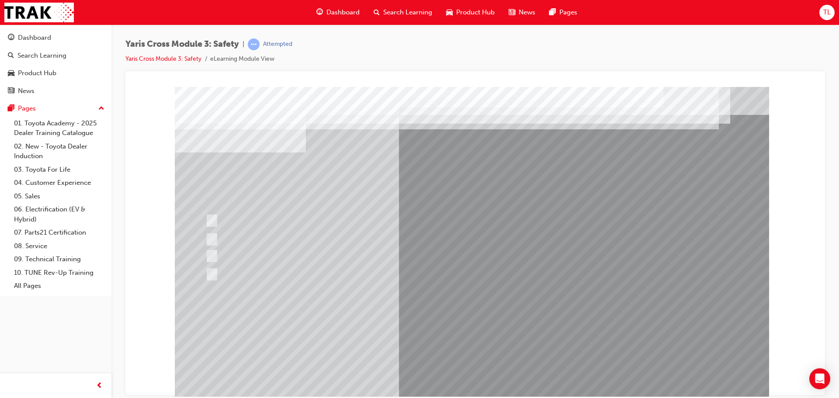
click at [395, 334] on div at bounding box center [472, 244] width 594 height 315
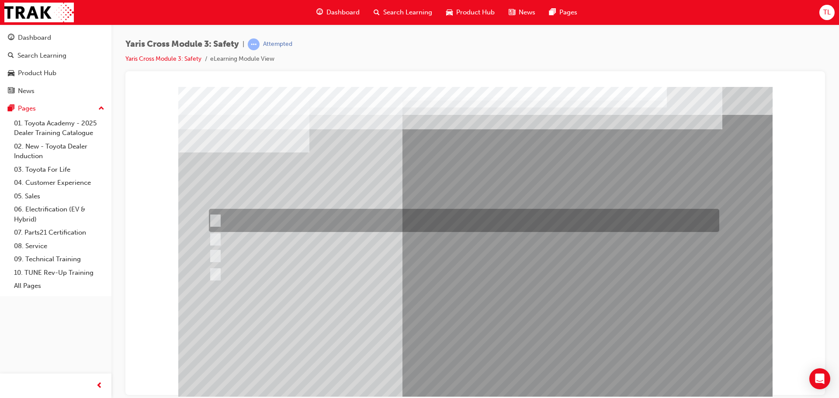
click at [270, 226] on div at bounding box center [462, 220] width 510 height 23
radio input "true"
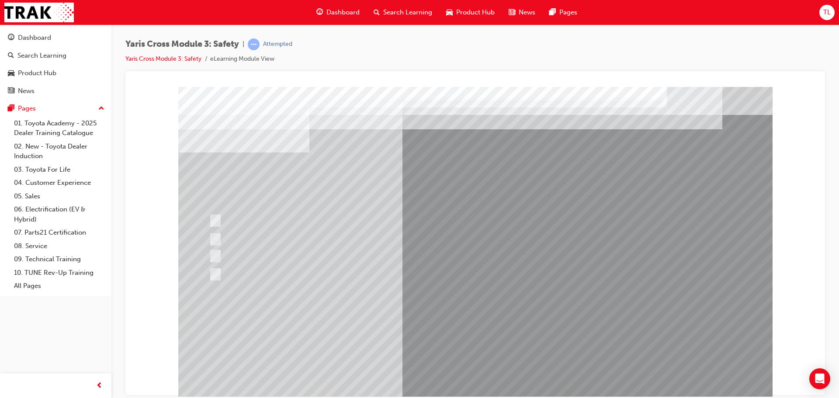
click at [436, 340] on div at bounding box center [475, 244] width 594 height 315
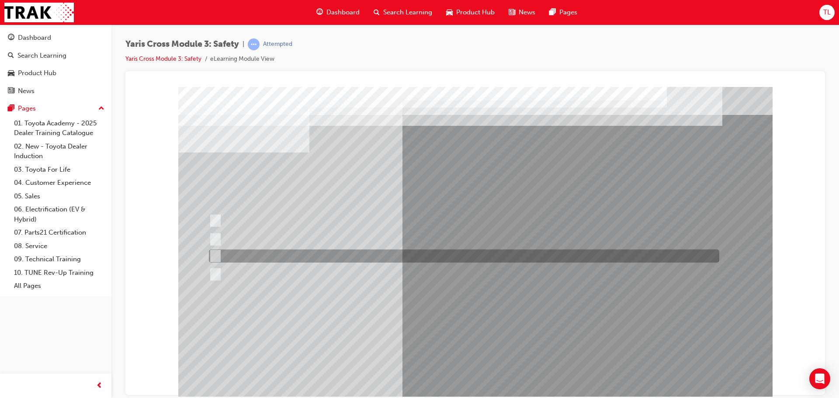
click at [311, 255] on div at bounding box center [462, 255] width 510 height 13
radio input "true"
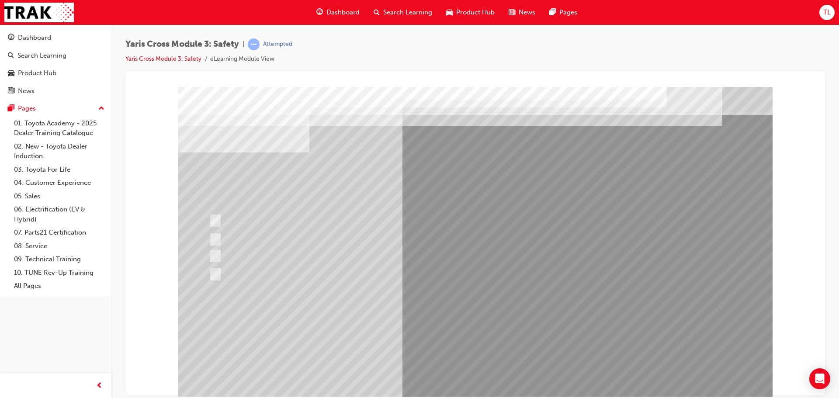
click at [392, 327] on div at bounding box center [475, 244] width 594 height 315
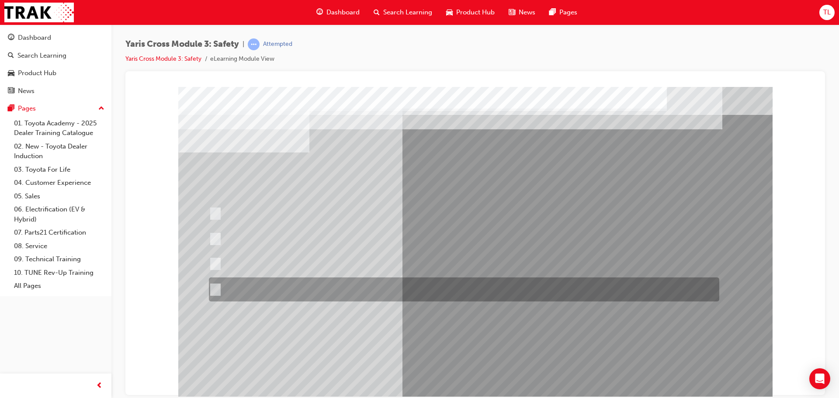
click at [298, 292] on div at bounding box center [462, 289] width 510 height 24
radio input "true"
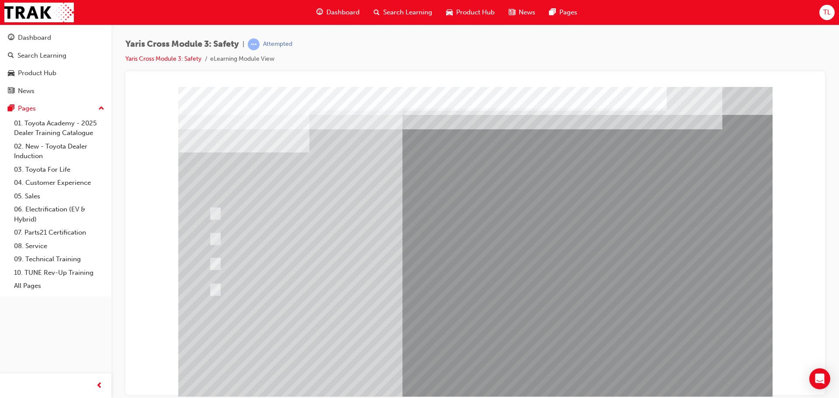
click at [394, 332] on div at bounding box center [475, 244] width 594 height 315
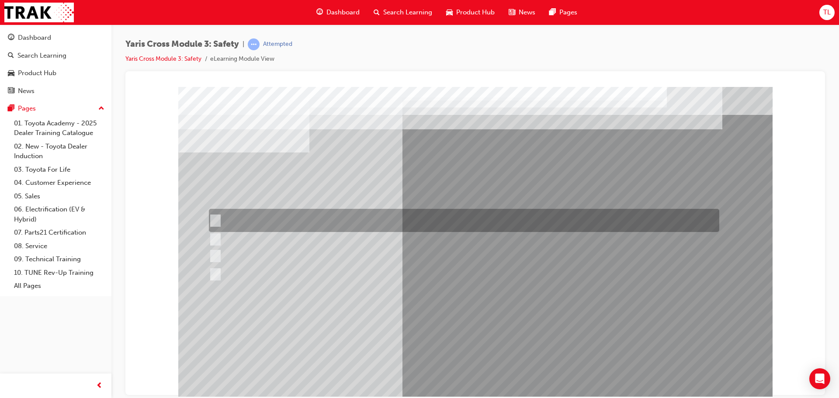
click at [302, 223] on div at bounding box center [462, 220] width 510 height 23
radio input "true"
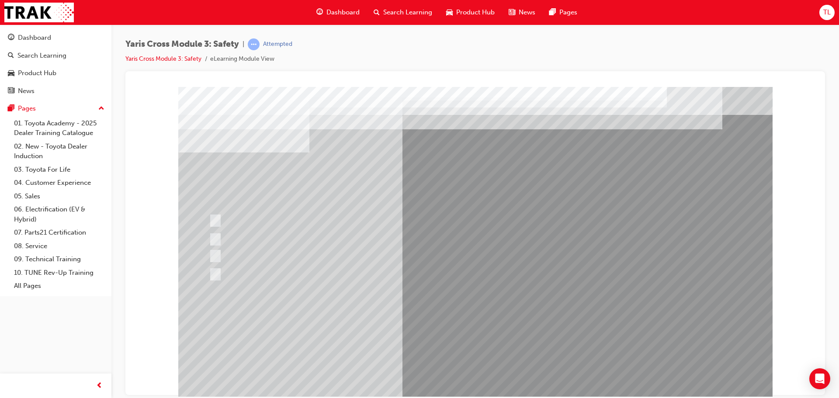
click at [389, 329] on div at bounding box center [475, 244] width 594 height 315
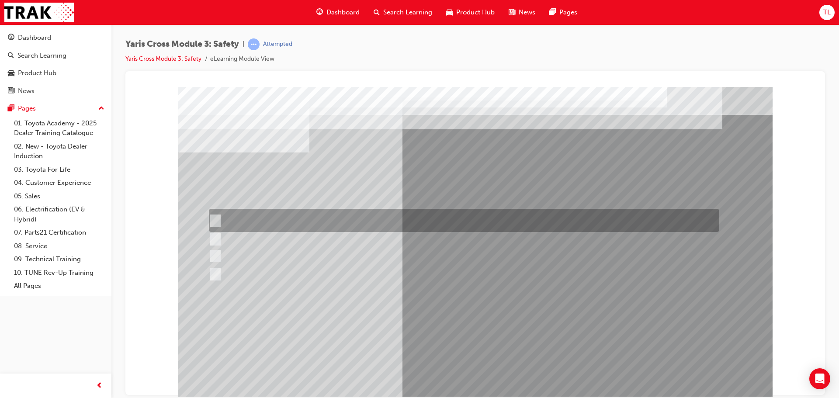
click at [249, 222] on div at bounding box center [462, 220] width 510 height 23
checkbox input "true"
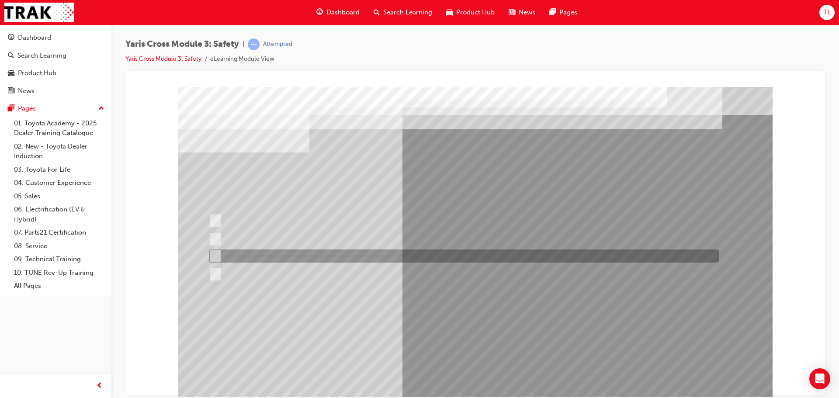
click at [216, 258] on input "ACN – Automatic Collision Notification" at bounding box center [213, 256] width 10 height 10
checkbox input "true"
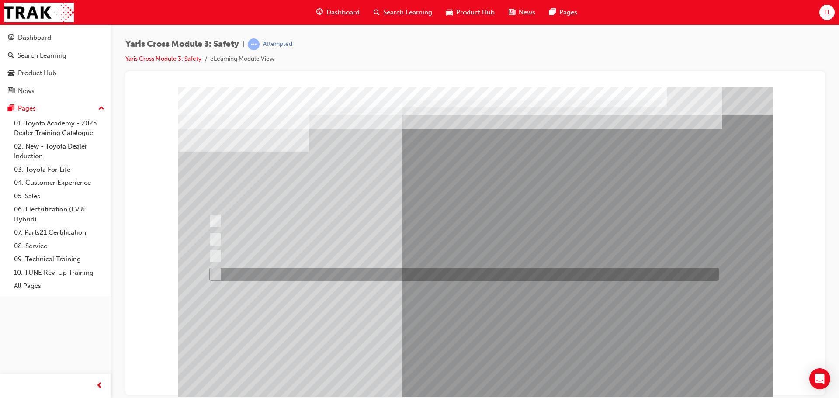
click at [223, 274] on div at bounding box center [462, 274] width 510 height 13
checkbox input "true"
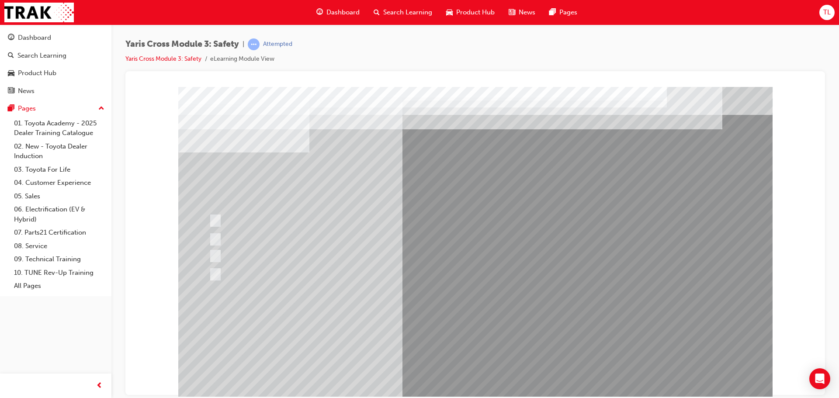
click at [396, 321] on div at bounding box center [475, 244] width 594 height 315
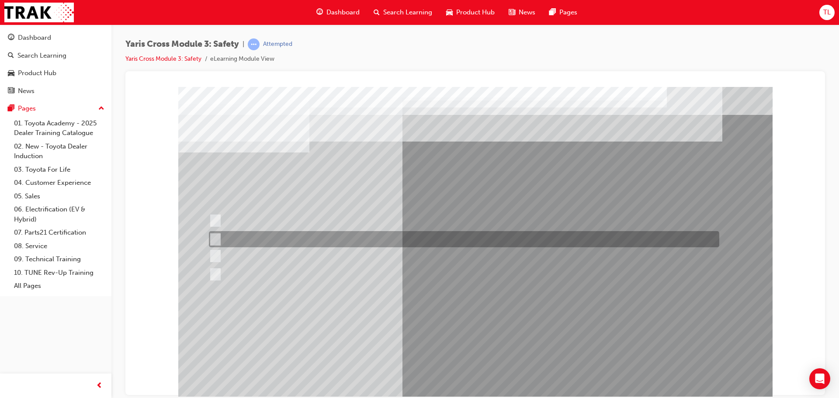
click at [254, 240] on div at bounding box center [462, 239] width 510 height 16
radio input "true"
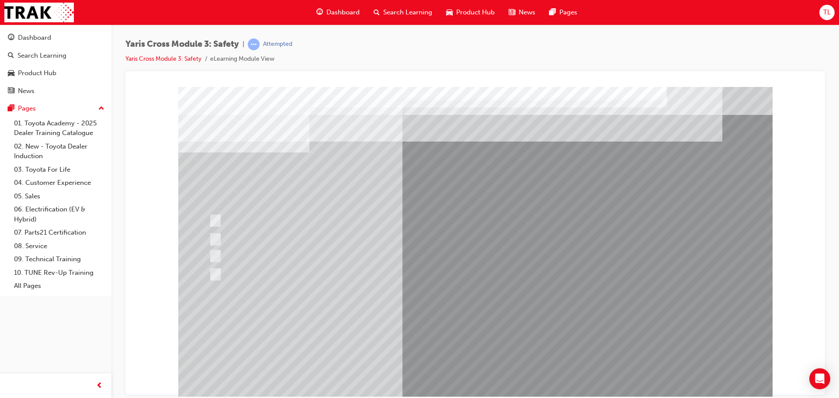
click at [225, 271] on div at bounding box center [475, 244] width 594 height 315
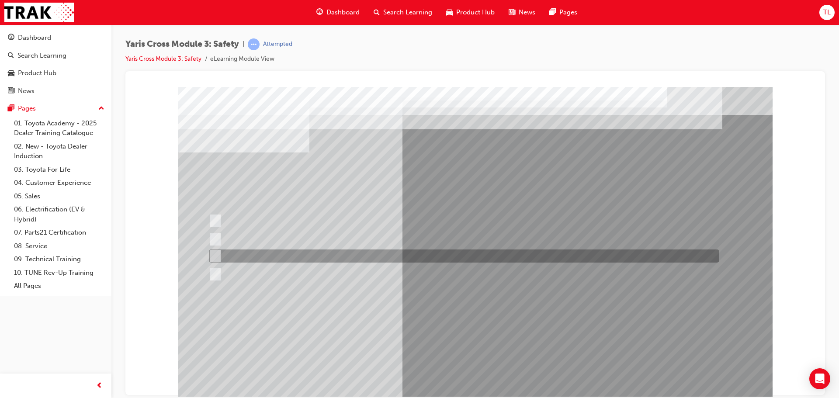
click at [217, 257] on input "GXL & Urban" at bounding box center [214, 256] width 10 height 10
radio input "true"
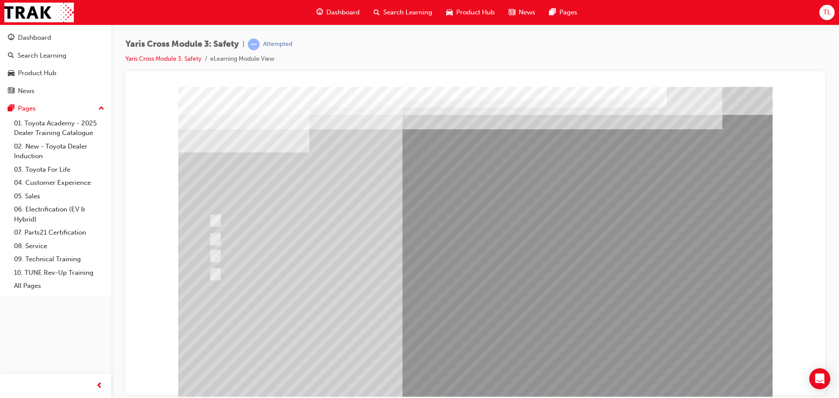
click at [400, 339] on div at bounding box center [475, 244] width 594 height 315
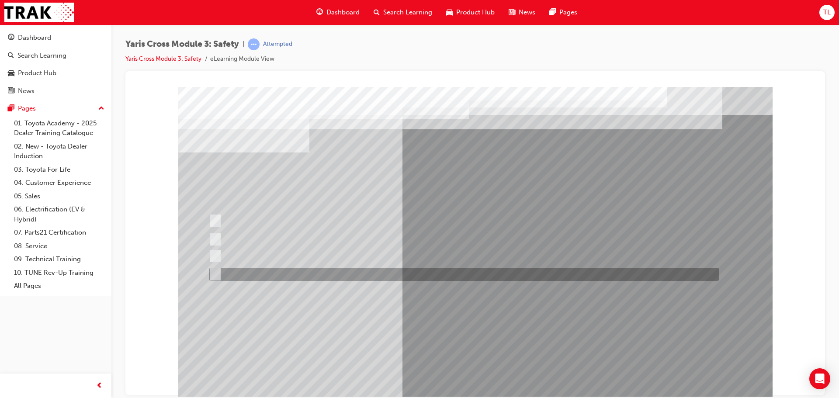
click at [221, 276] on div at bounding box center [462, 274] width 510 height 13
checkbox input "true"
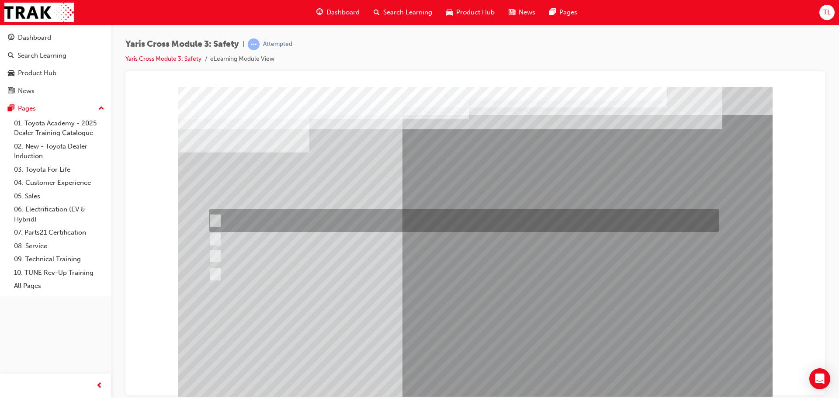
click at [211, 217] on input "Lane Departure Assist with Steering Control" at bounding box center [213, 221] width 10 height 10
checkbox input "true"
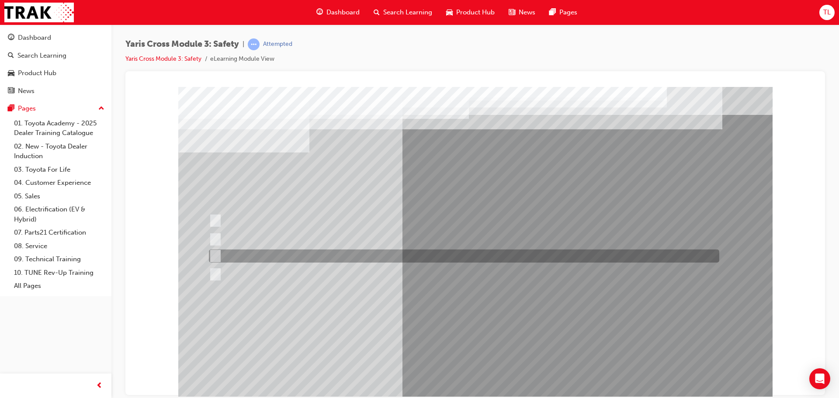
click at [216, 261] on div at bounding box center [462, 255] width 510 height 13
checkbox input "true"
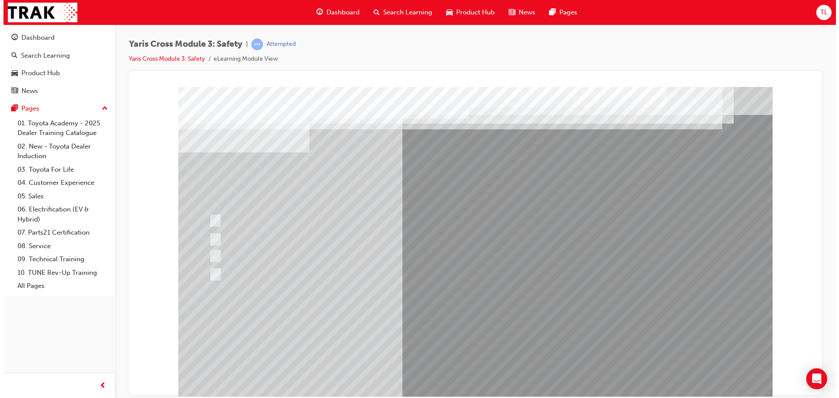
click at [396, 335] on div at bounding box center [475, 244] width 594 height 315
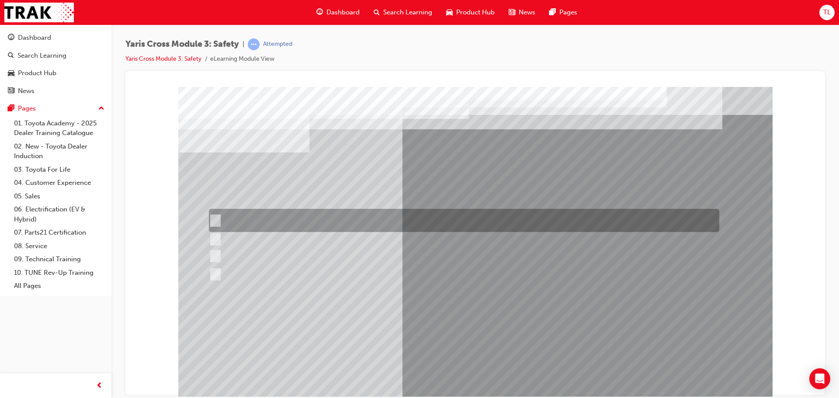
click at [220, 224] on div at bounding box center [462, 220] width 510 height 23
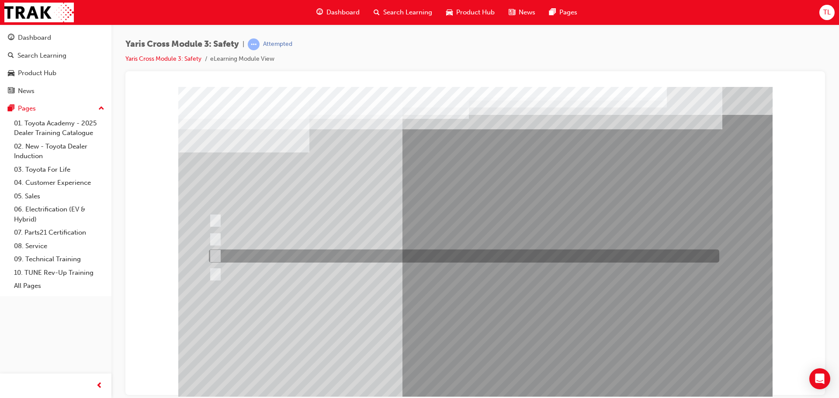
click at [219, 251] on div at bounding box center [462, 255] width 510 height 13
radio input "false"
radio input "true"
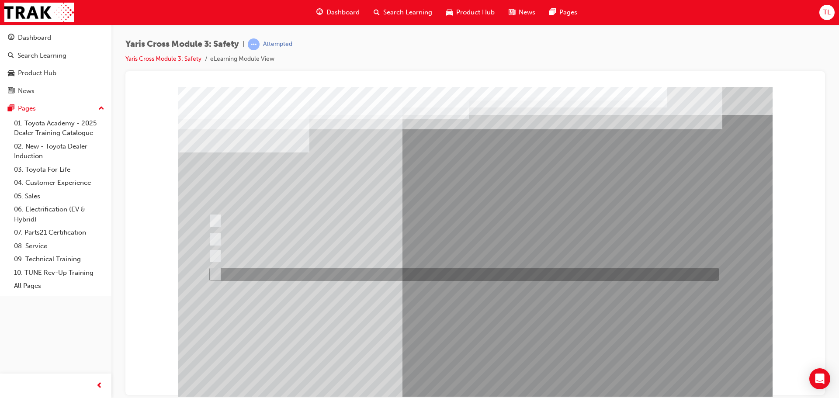
click at [217, 272] on input "Blind Spot Monitor (BSM)" at bounding box center [214, 275] width 10 height 10
radio input "true"
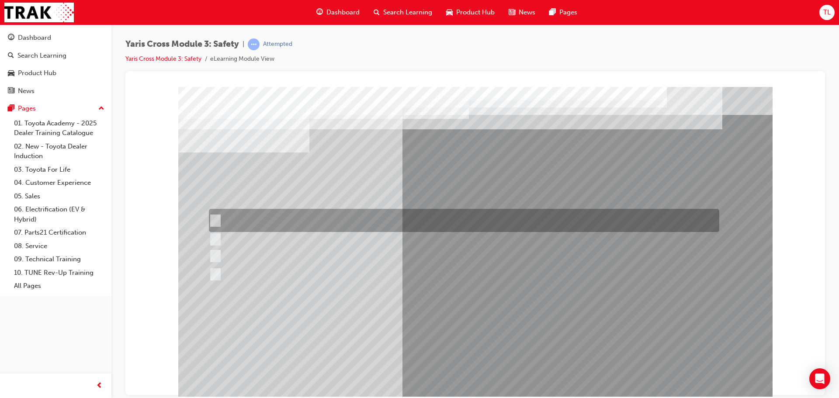
click at [231, 217] on div at bounding box center [462, 220] width 510 height 23
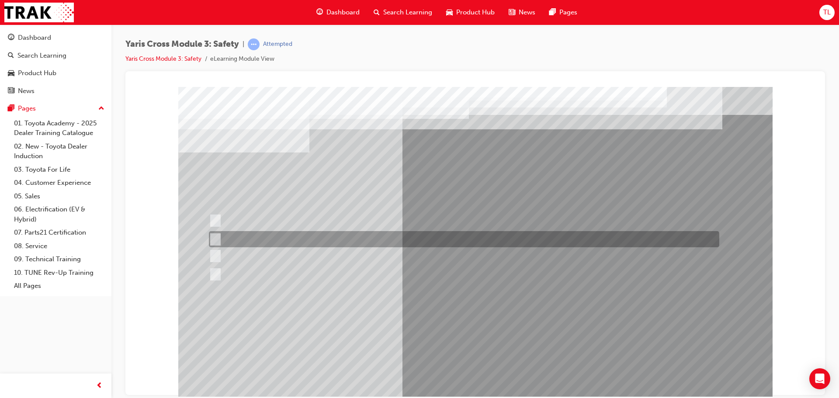
drag, startPoint x: 248, startPoint y: 237, endPoint x: 249, endPoint y: 245, distance: 8.4
click at [248, 239] on div at bounding box center [462, 239] width 510 height 16
radio input "false"
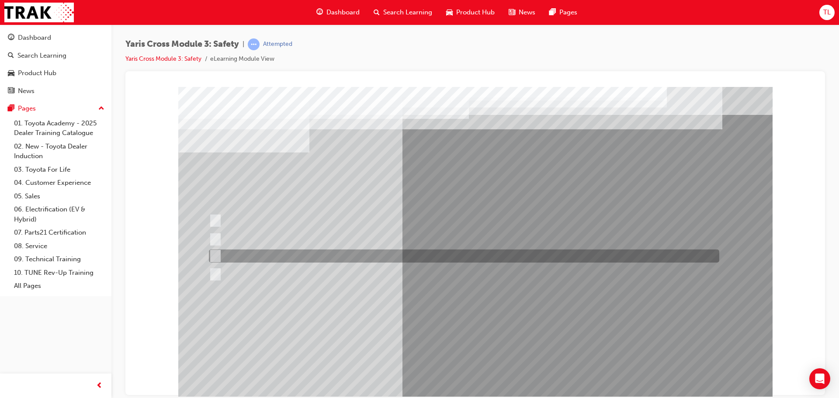
click at [229, 256] on div at bounding box center [462, 255] width 510 height 13
radio input "false"
radio input "true"
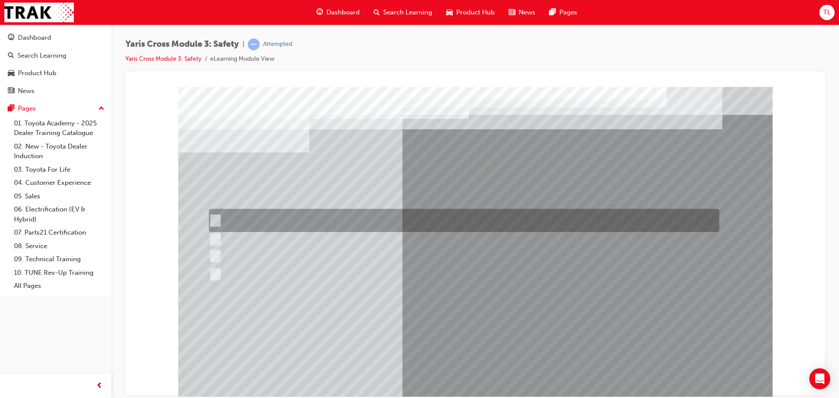
click at [300, 219] on div at bounding box center [462, 220] width 510 height 23
radio input "true"
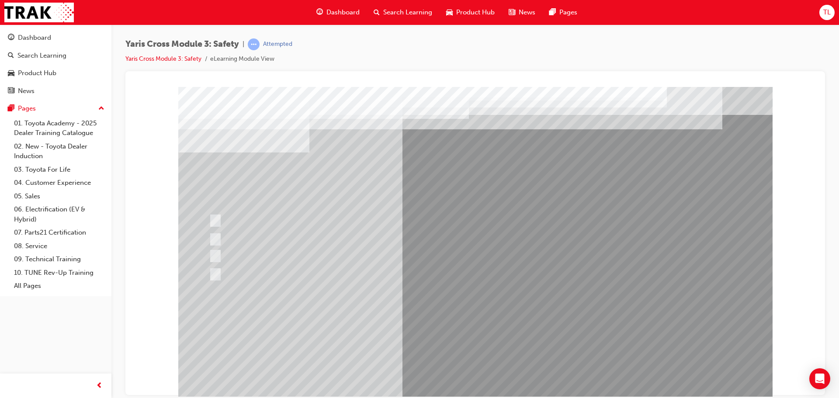
click at [464, 371] on div at bounding box center [475, 244] width 594 height 315
click at [268, 260] on div at bounding box center [475, 244] width 594 height 315
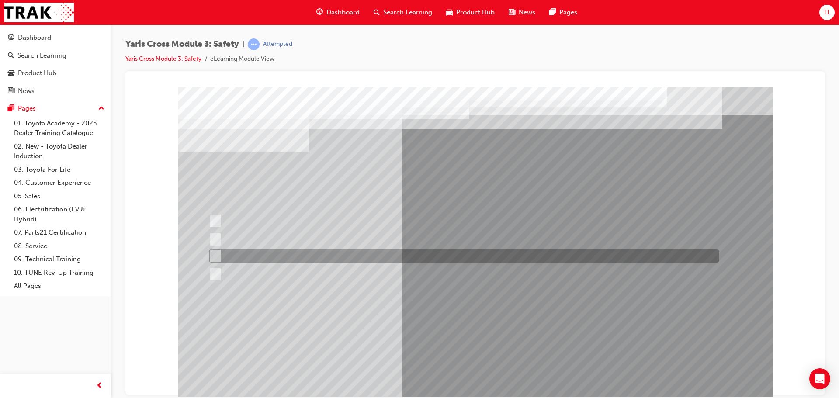
click at [272, 256] on div at bounding box center [462, 255] width 510 height 13
radio input "true"
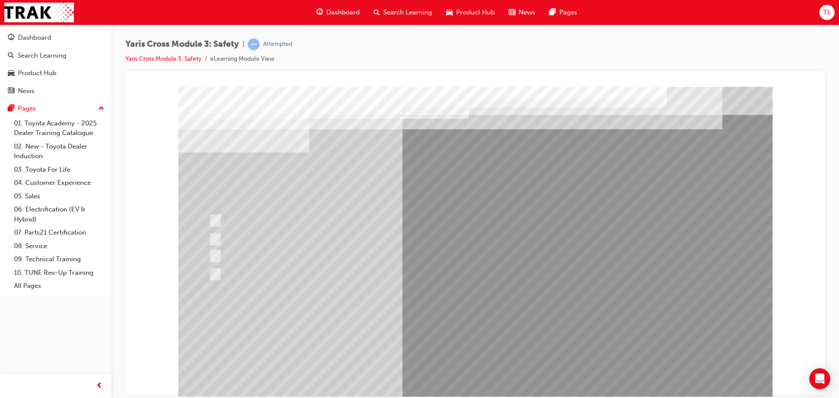
click at [413, 342] on div at bounding box center [475, 244] width 594 height 315
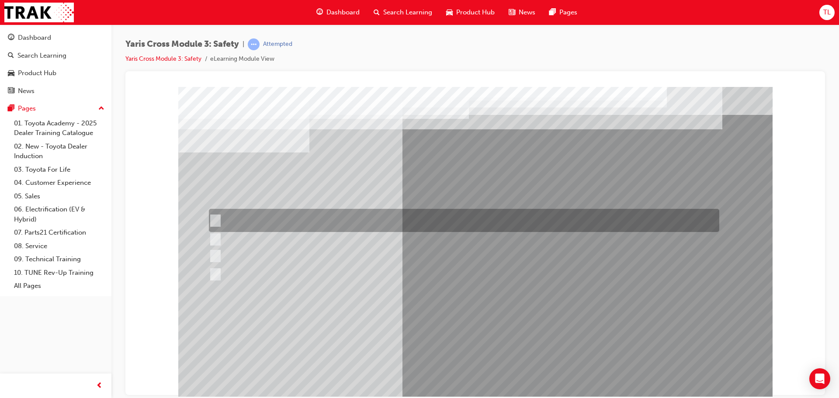
click at [312, 218] on div at bounding box center [462, 220] width 510 height 23
radio input "true"
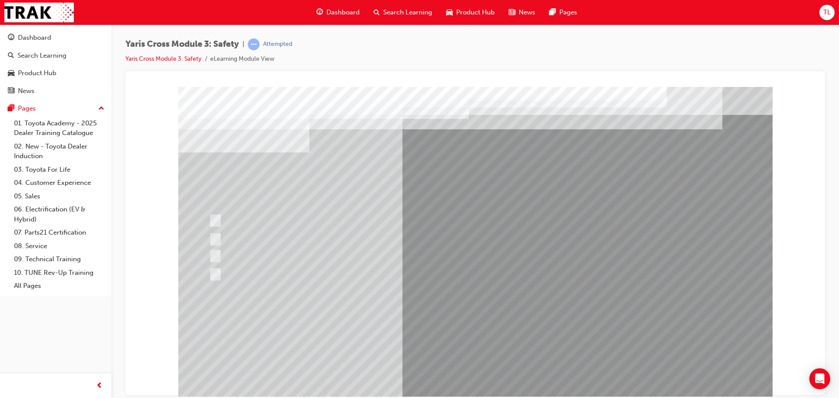
click at [426, 347] on div at bounding box center [475, 244] width 594 height 315
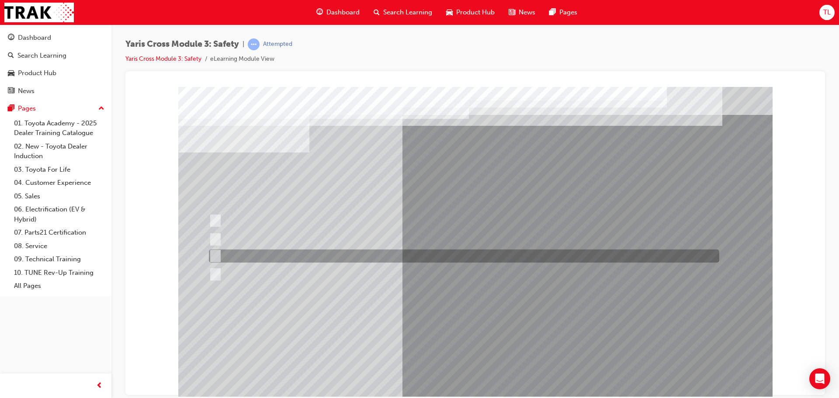
click at [249, 254] on div at bounding box center [462, 255] width 510 height 13
radio input "true"
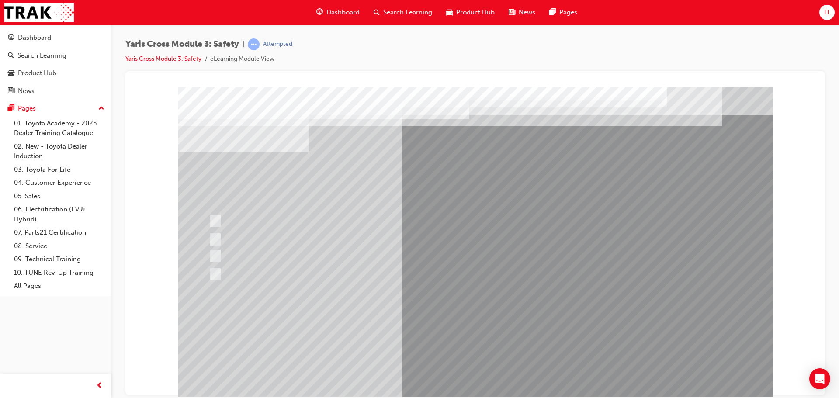
click at [448, 337] on div at bounding box center [475, 244] width 594 height 315
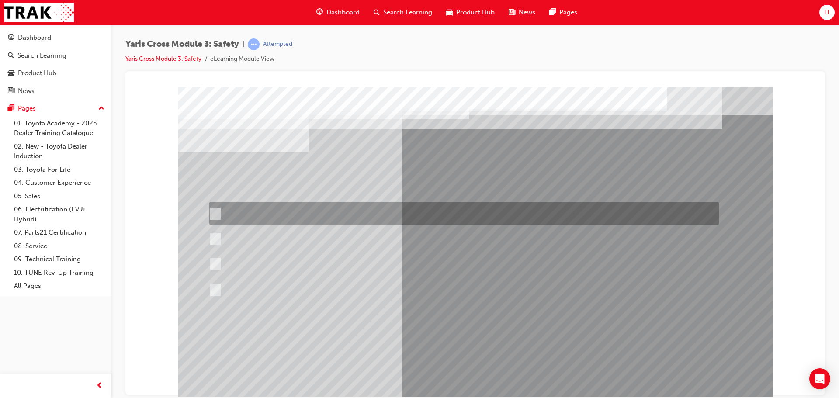
click at [246, 218] on div at bounding box center [462, 213] width 510 height 23
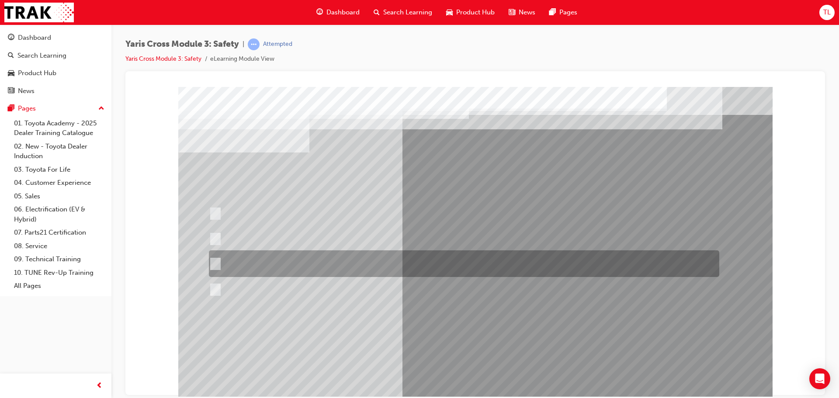
click at [252, 268] on div at bounding box center [462, 263] width 510 height 27
radio input "false"
radio input "true"
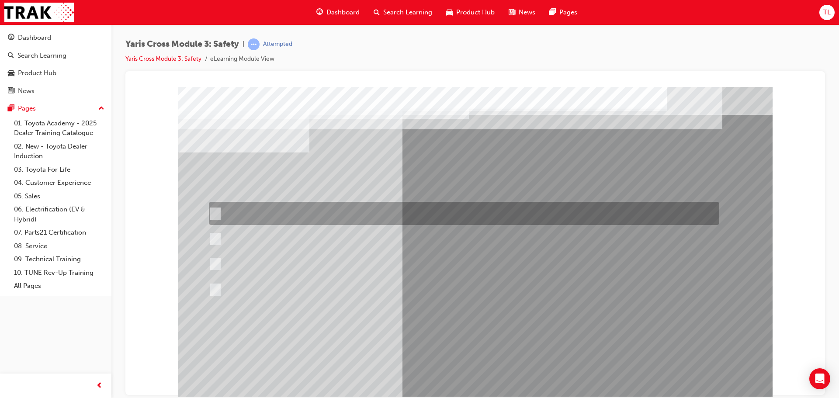
click at [260, 216] on div at bounding box center [462, 213] width 510 height 23
radio input "true"
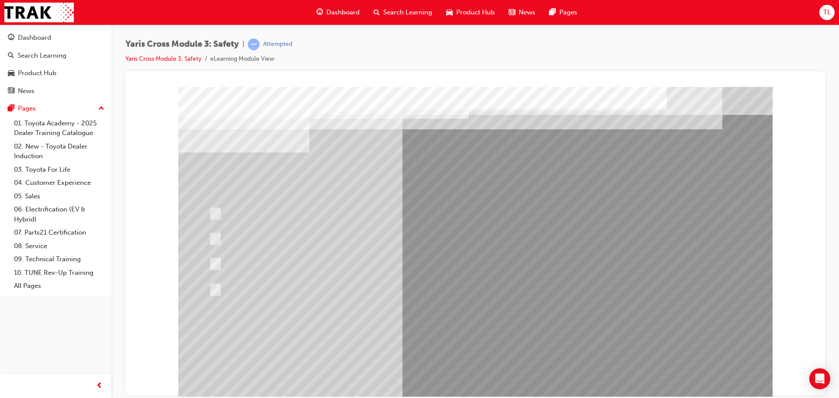
click at [230, 248] on div at bounding box center [475, 244] width 594 height 315
click at [381, 298] on div at bounding box center [462, 289] width 510 height 24
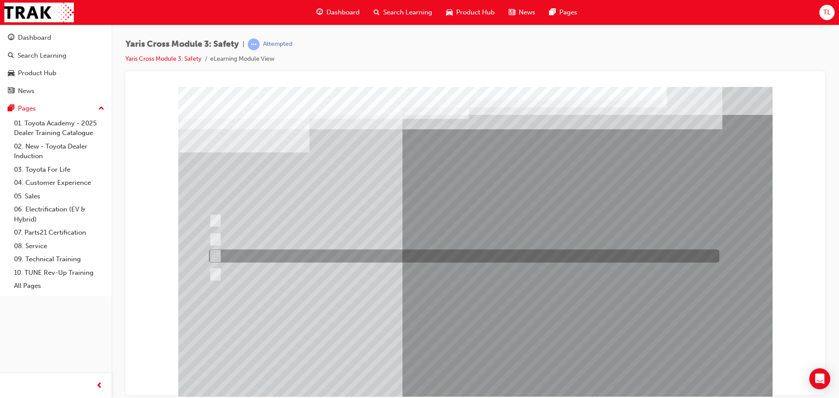
click at [217, 259] on input "Through a DCM – Data Communication Module" at bounding box center [214, 256] width 10 height 10
radio input "true"
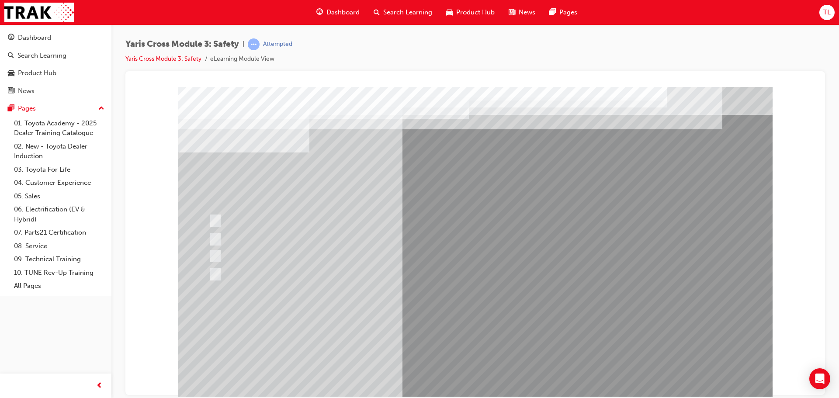
click at [388, 335] on div at bounding box center [475, 244] width 594 height 315
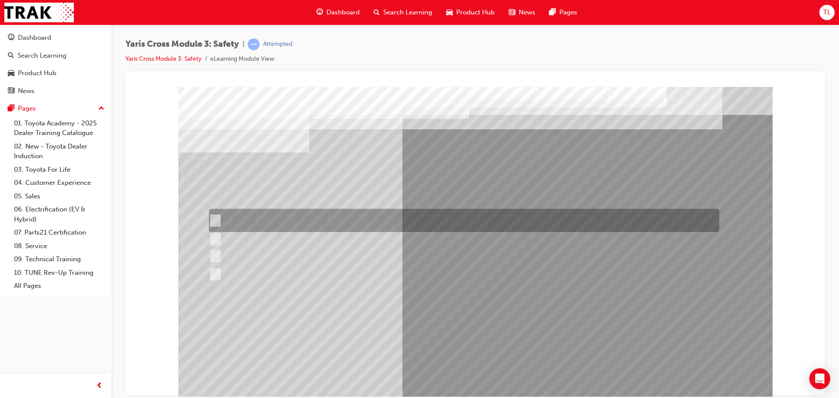
click at [291, 227] on div at bounding box center [462, 220] width 510 height 23
checkbox input "true"
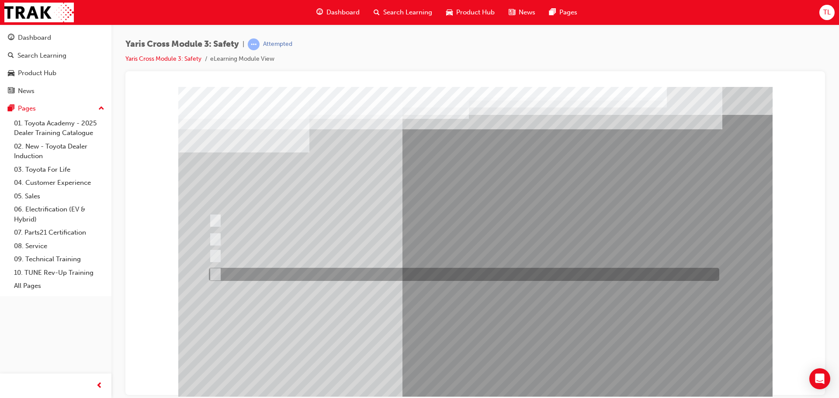
click at [276, 276] on div at bounding box center [462, 274] width 510 height 13
checkbox input "true"
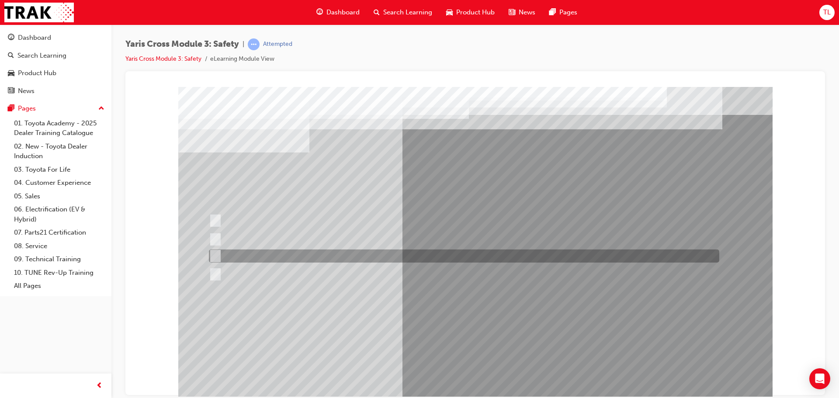
click at [267, 258] on div at bounding box center [462, 255] width 510 height 13
checkbox input "true"
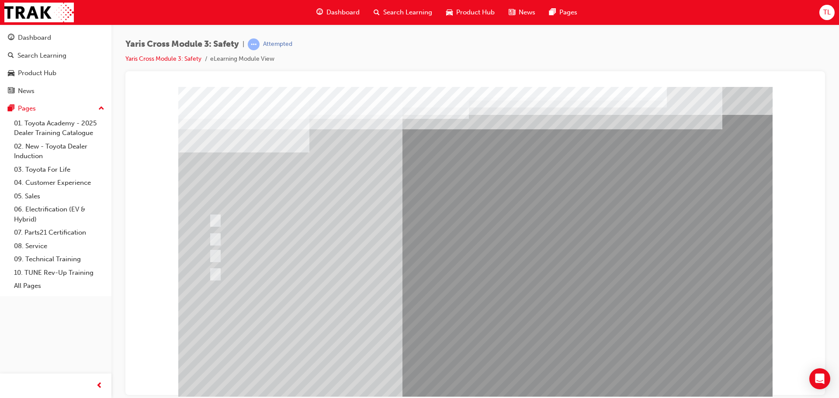
click at [393, 322] on div at bounding box center [475, 244] width 594 height 315
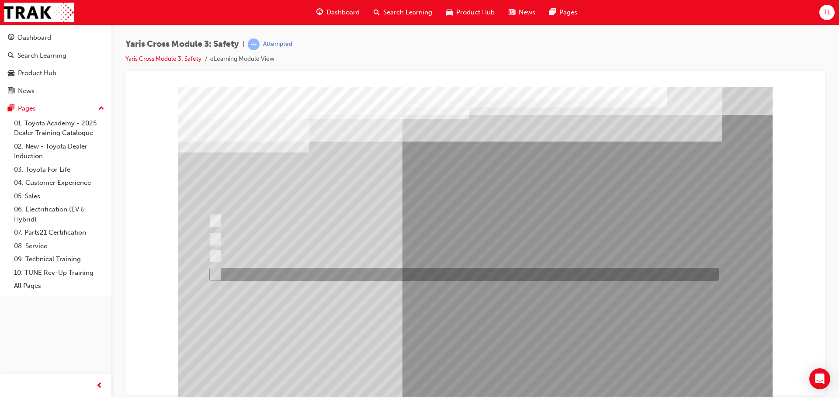
click at [276, 273] on div at bounding box center [462, 274] width 510 height 13
radio input "true"
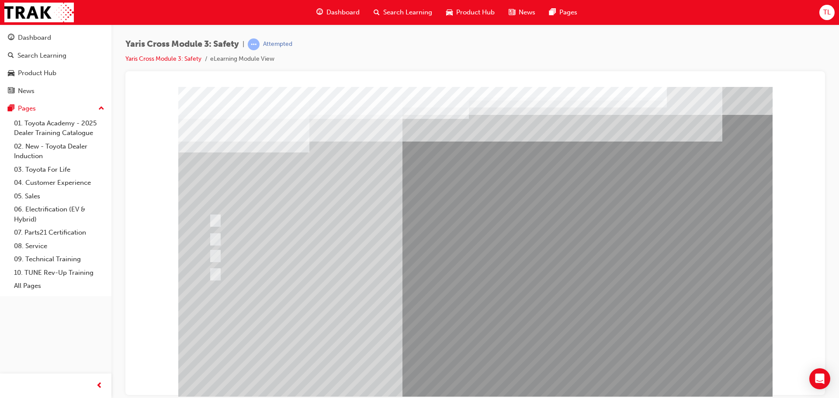
click at [408, 331] on div at bounding box center [475, 244] width 594 height 315
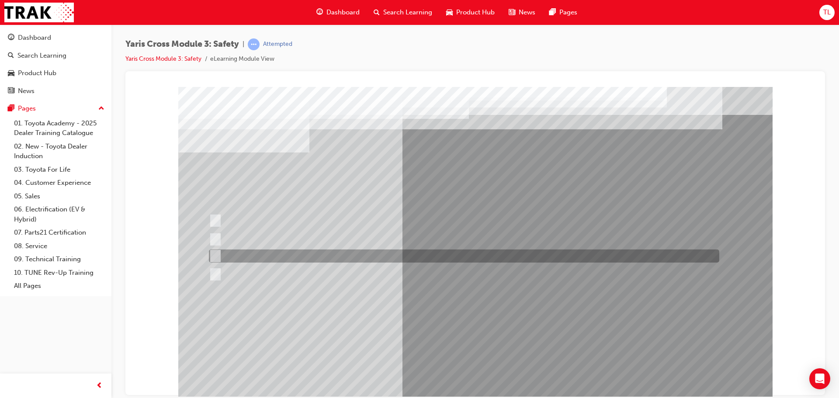
click at [246, 258] on div at bounding box center [462, 255] width 510 height 13
radio input "true"
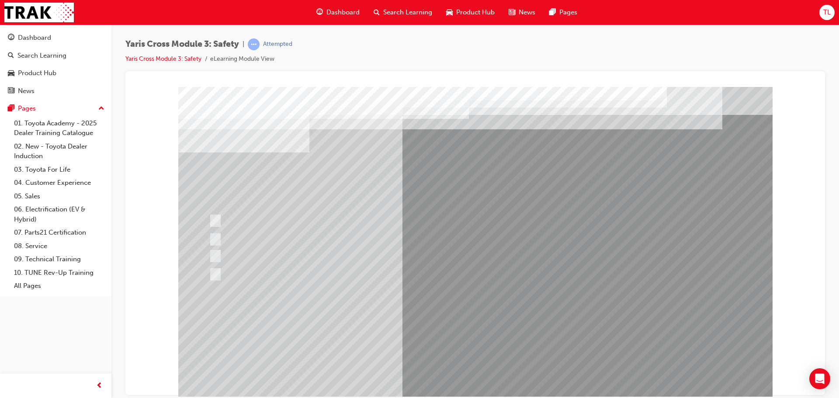
click at [419, 338] on div at bounding box center [475, 244] width 594 height 315
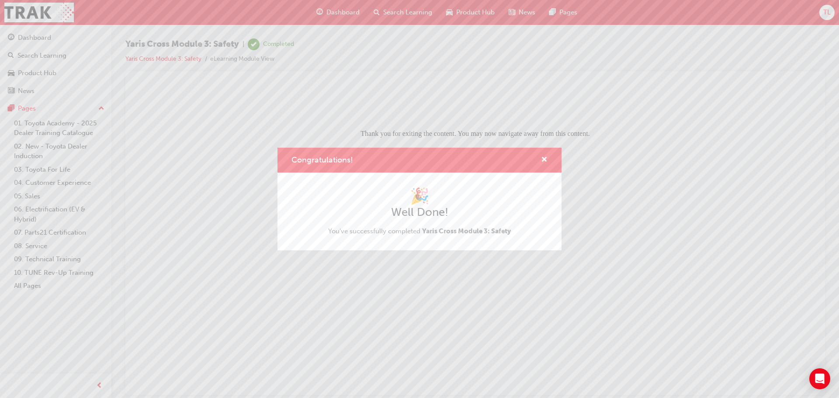
click at [535, 162] on div "Congratulations!" at bounding box center [541, 160] width 14 height 11
drag, startPoint x: 544, startPoint y: 159, endPoint x: 381, endPoint y: 80, distance: 180.4
click at [544, 159] on span "cross-icon" at bounding box center [544, 160] width 7 height 8
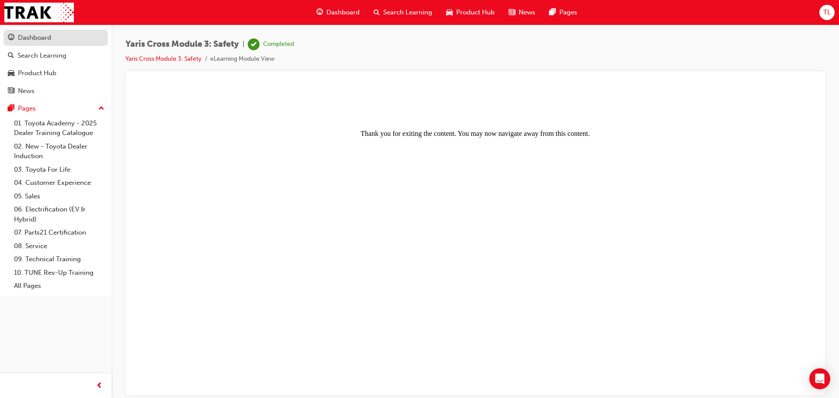
click at [44, 44] on link "Dashboard" at bounding box center [55, 38] width 104 height 16
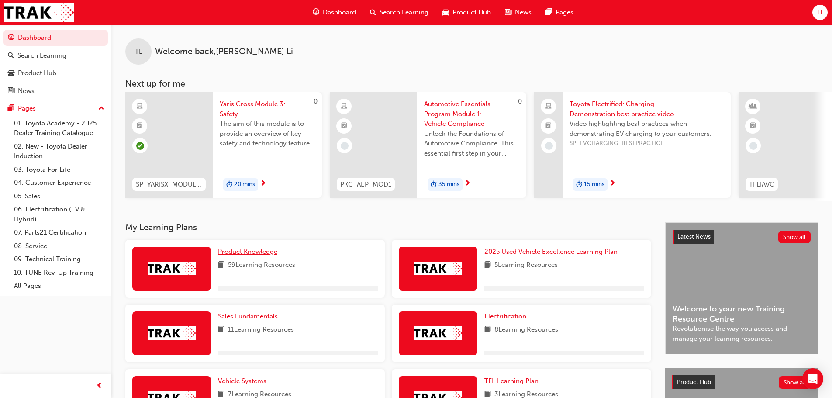
click at [243, 256] on span "Product Knowledge" at bounding box center [247, 252] width 59 height 8
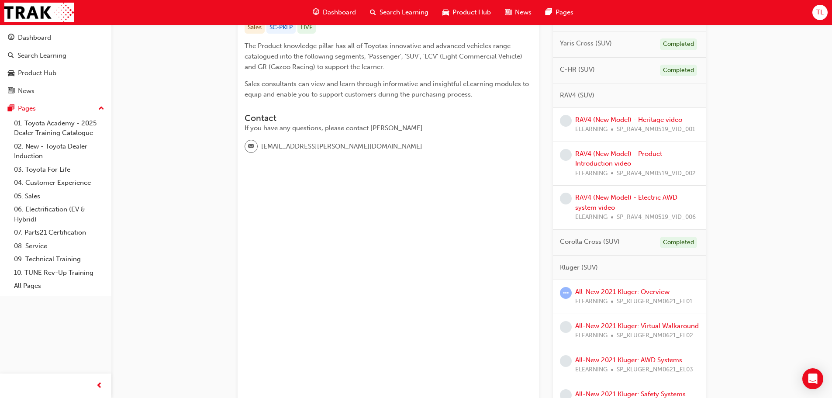
scroll to position [218, 0]
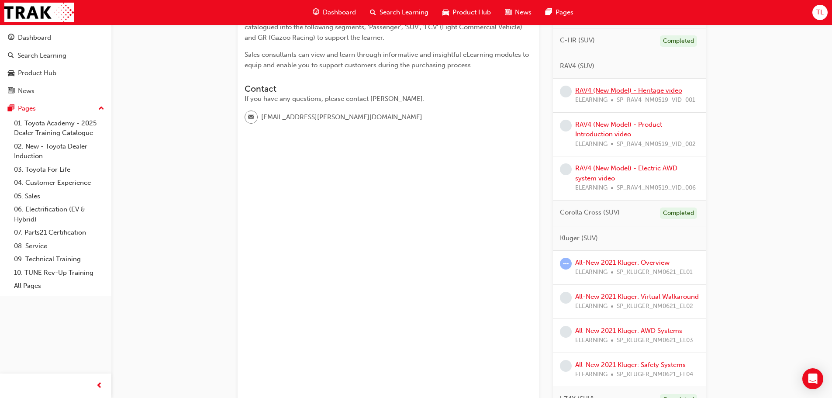
click at [602, 88] on link "RAV4 (New Model) - Heritage video" at bounding box center [628, 91] width 107 height 8
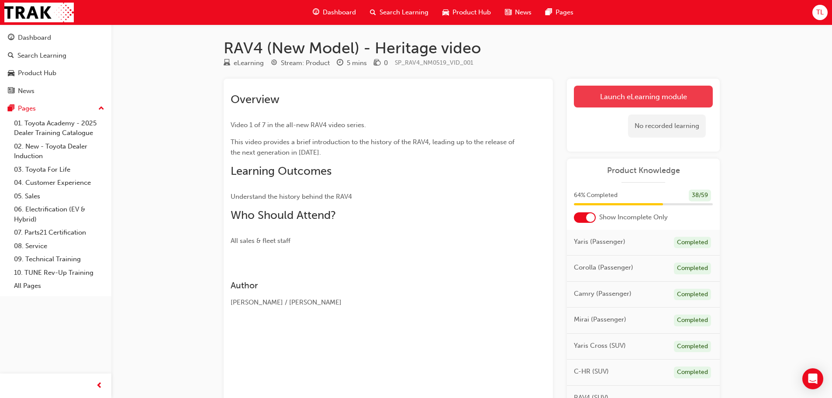
click at [624, 103] on link "Launch eLearning module" at bounding box center [643, 97] width 139 height 22
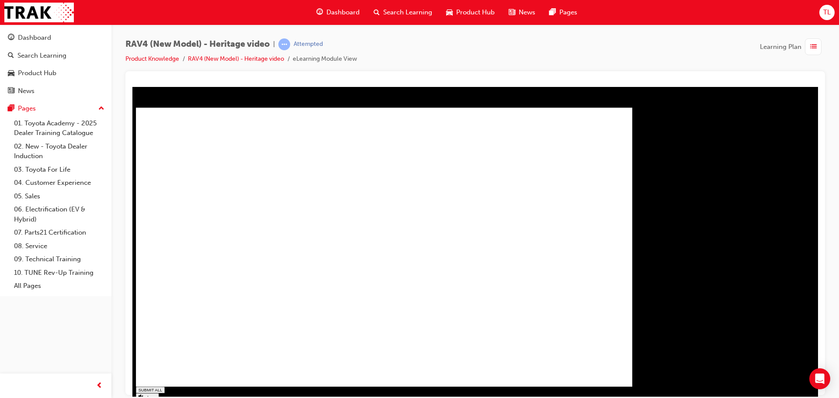
type input "1"
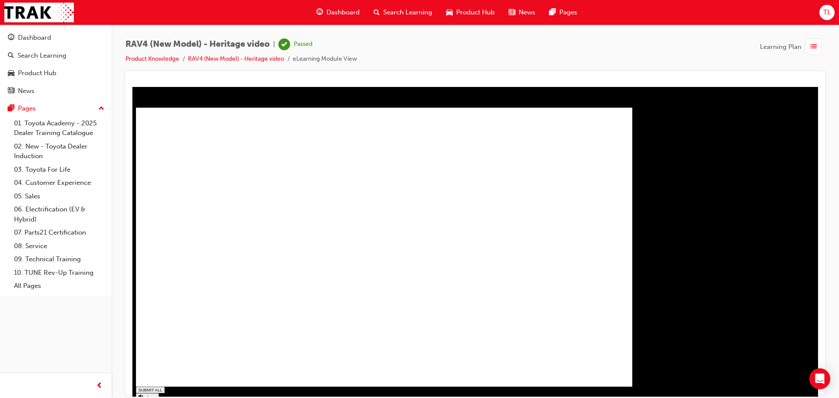
click at [241, 62] on link "RAV4 (New Model) - Heritage video" at bounding box center [236, 58] width 96 height 7
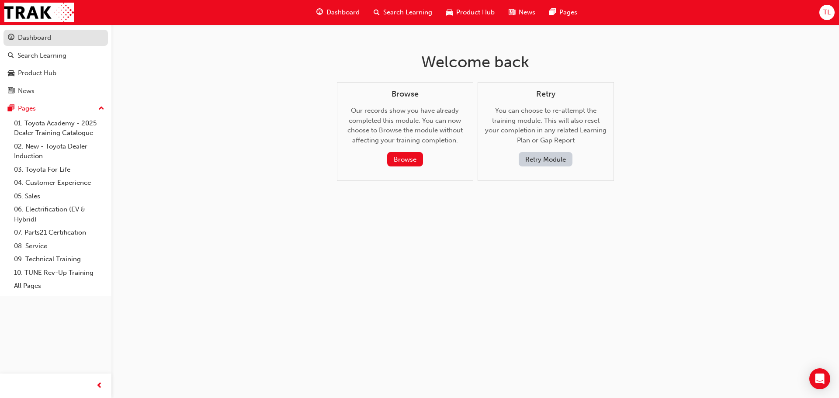
click at [28, 44] on link "Dashboard" at bounding box center [55, 38] width 104 height 16
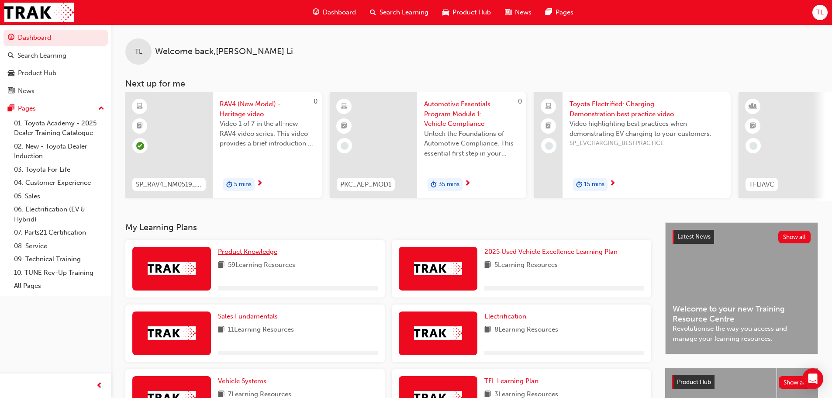
click at [238, 256] on span "Product Knowledge" at bounding box center [247, 252] width 59 height 8
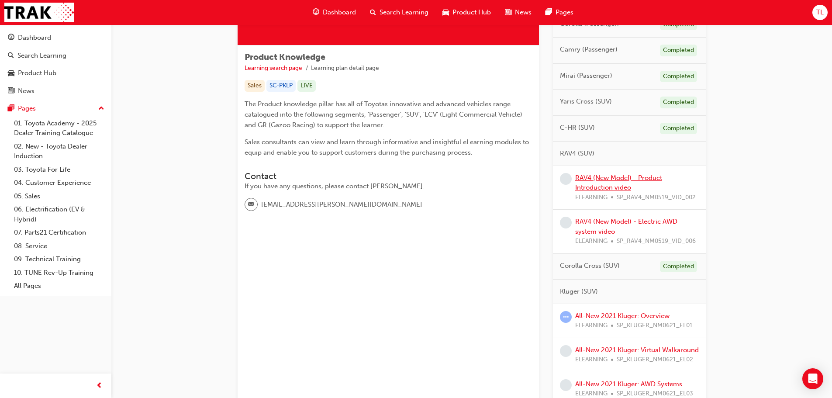
click at [609, 185] on link "RAV4 (New Model) - Product Introduction video" at bounding box center [618, 183] width 87 height 18
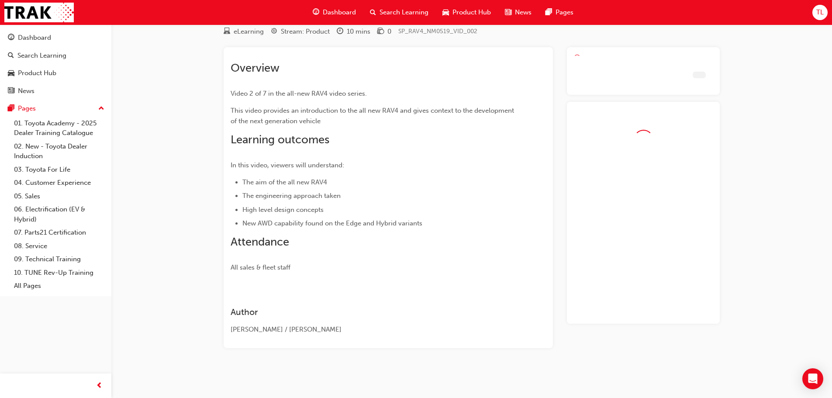
scroll to position [32, 0]
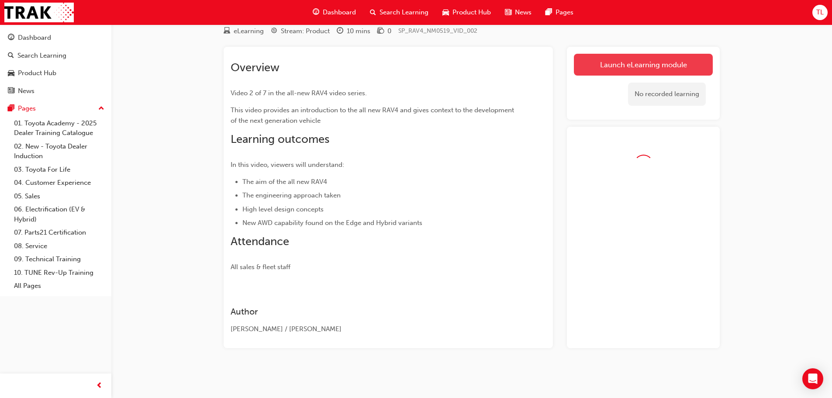
click at [630, 73] on link "Launch eLearning module" at bounding box center [643, 65] width 139 height 22
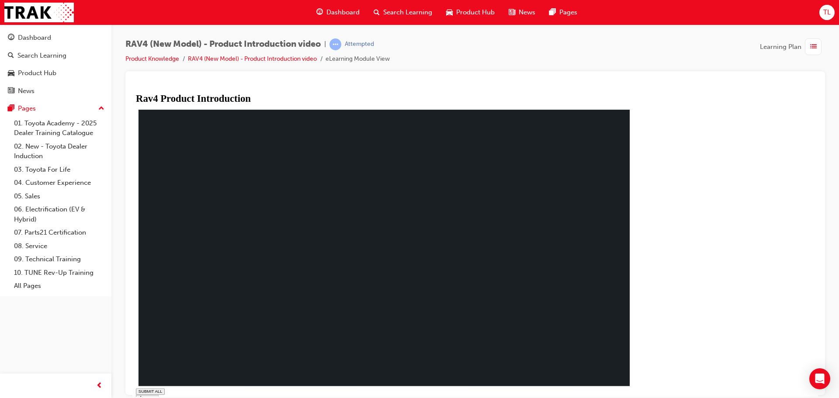
type input "0.992"
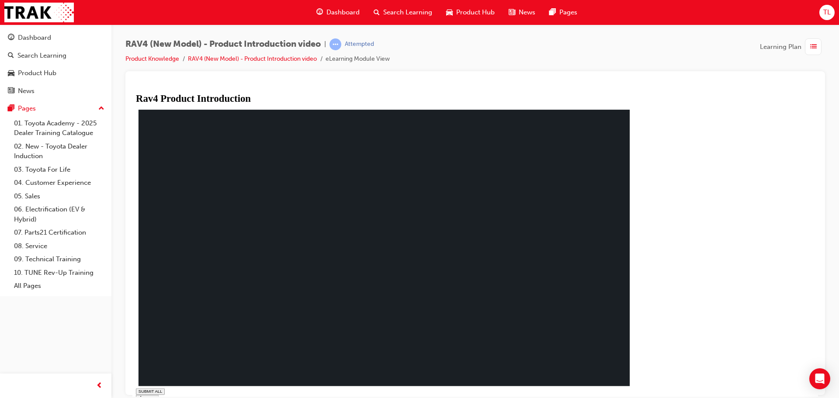
click at [297, 280] on rect at bounding box center [385, 248] width 492 height 277
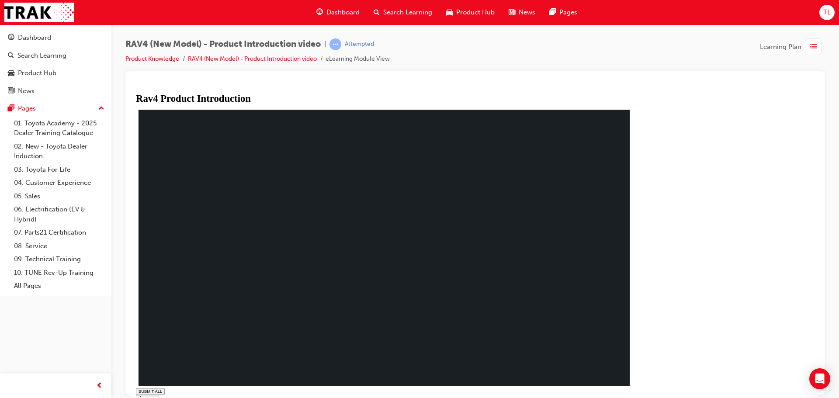
drag, startPoint x: 261, startPoint y: 246, endPoint x: 260, endPoint y: 237, distance: 8.8
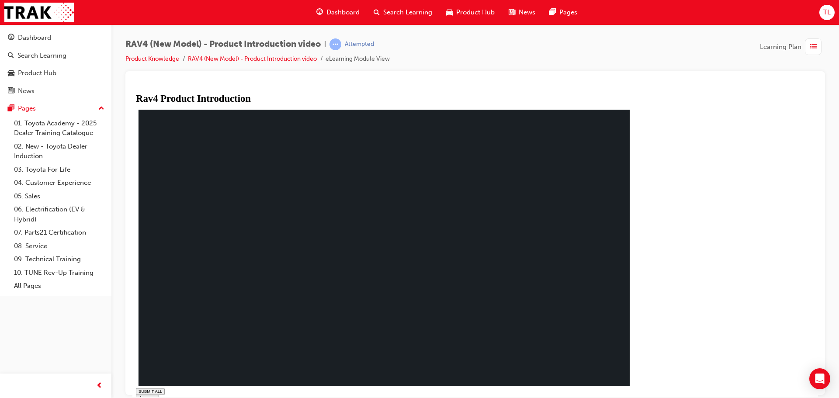
click at [815, 49] on span "list-icon" at bounding box center [813, 47] width 7 height 11
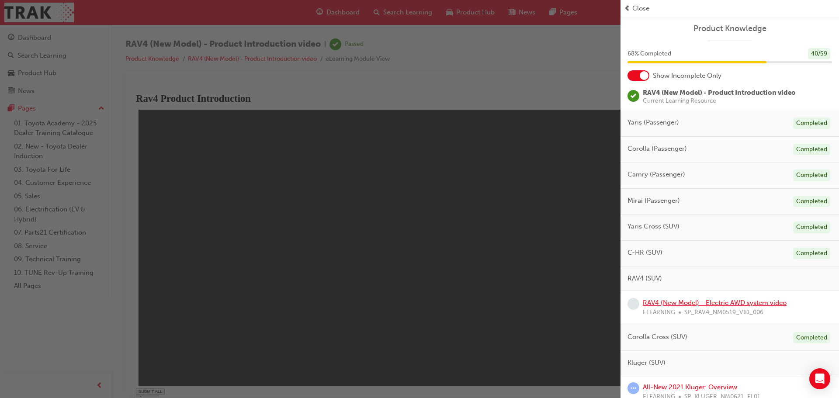
click at [721, 304] on link "RAV4 (New Model) - Electric AWD system video" at bounding box center [715, 303] width 144 height 8
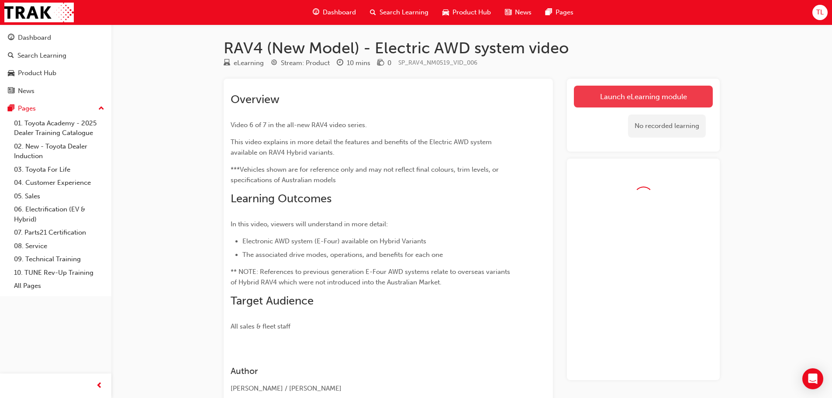
click at [627, 93] on link "Launch eLearning module" at bounding box center [643, 97] width 139 height 22
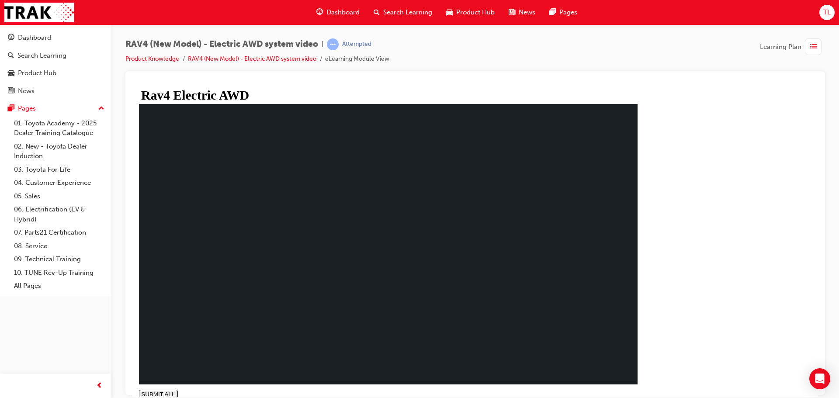
click at [144, 398] on polygon at bounding box center [143, 402] width 3 height 5
type input "0.056"
type input "0.3"
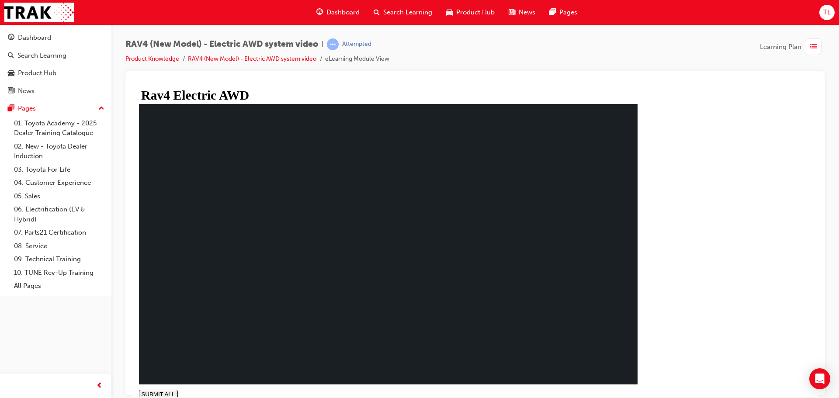
type input "0.333"
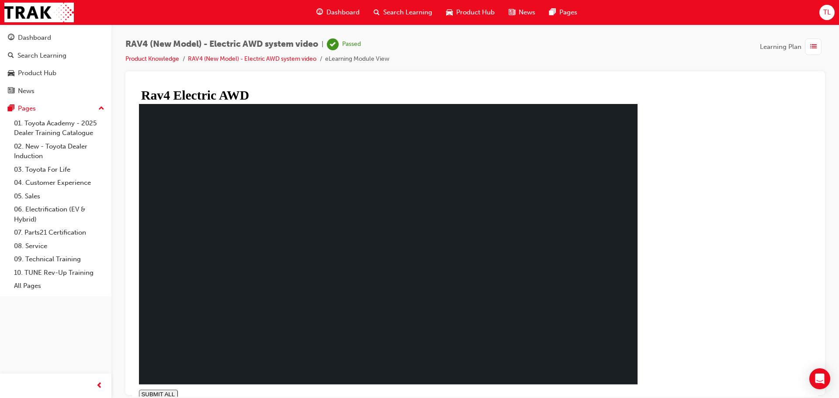
click at [819, 47] on div "button" at bounding box center [813, 46] width 17 height 17
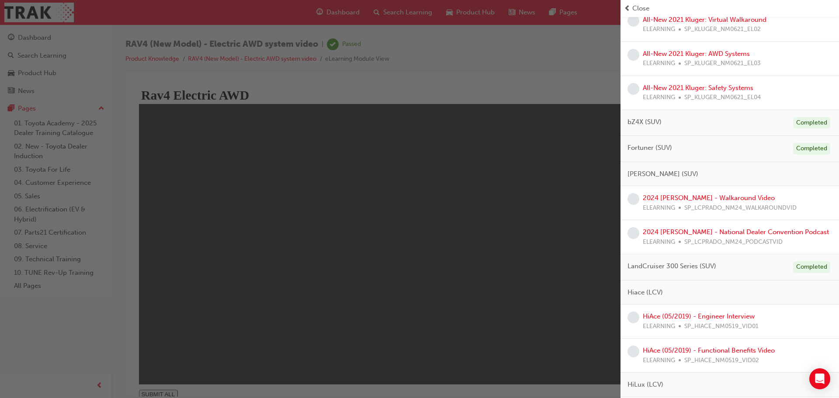
scroll to position [393, 0]
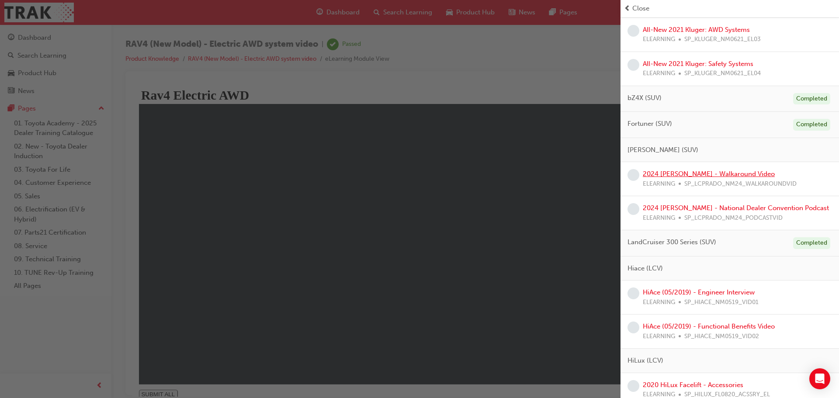
click at [690, 174] on link "2024 LC Prado - Walkaround Video" at bounding box center [709, 174] width 132 height 8
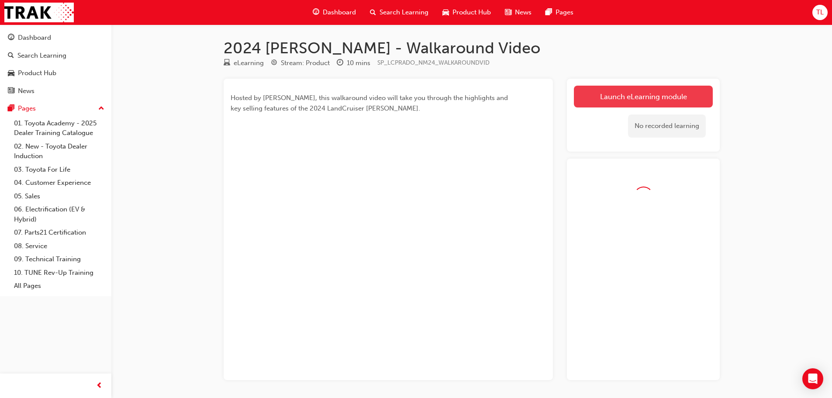
click at [652, 93] on link "Launch eLearning module" at bounding box center [643, 97] width 139 height 22
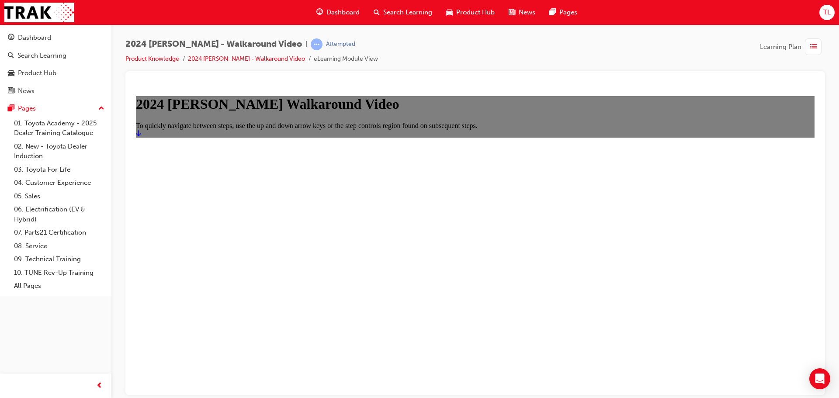
click at [141, 136] on icon "Start" at bounding box center [138, 133] width 5 height 6
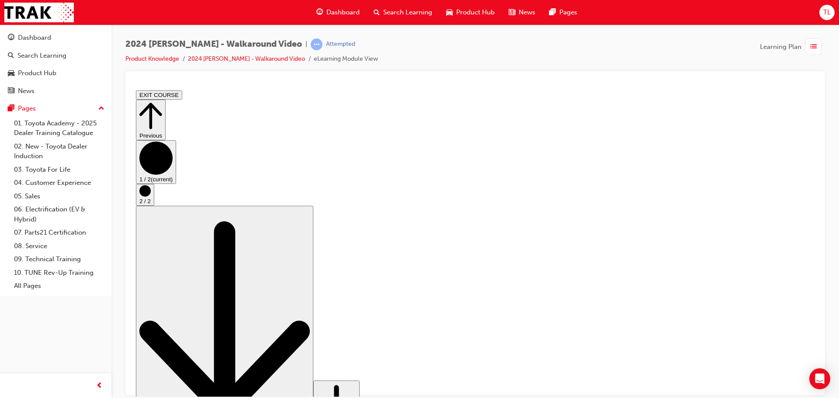
click at [151, 196] on circle "Step controls" at bounding box center [144, 190] width 11 height 11
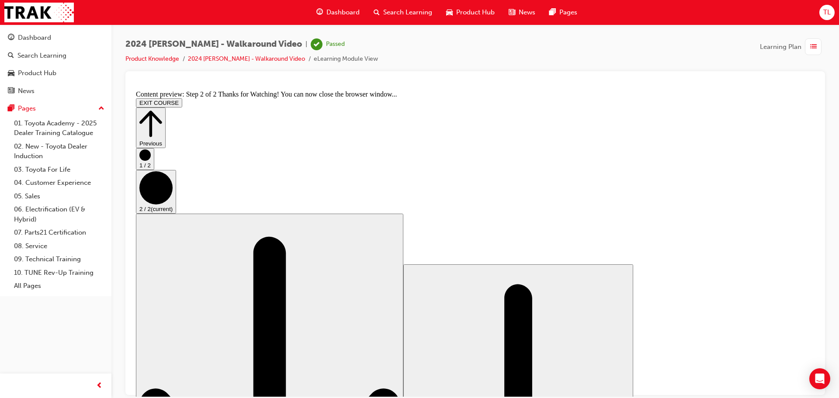
click at [811, 44] on span "list-icon" at bounding box center [813, 47] width 7 height 11
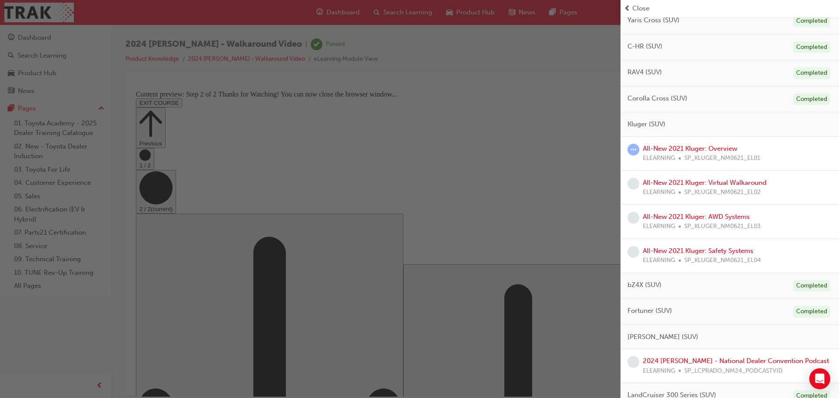
scroll to position [306, 0]
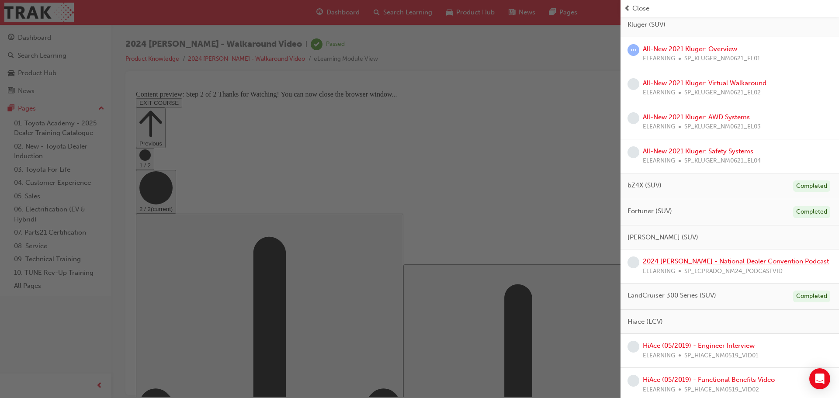
click at [719, 262] on link "2024 LC Prado - National Dealer Convention Podcast" at bounding box center [736, 261] width 186 height 8
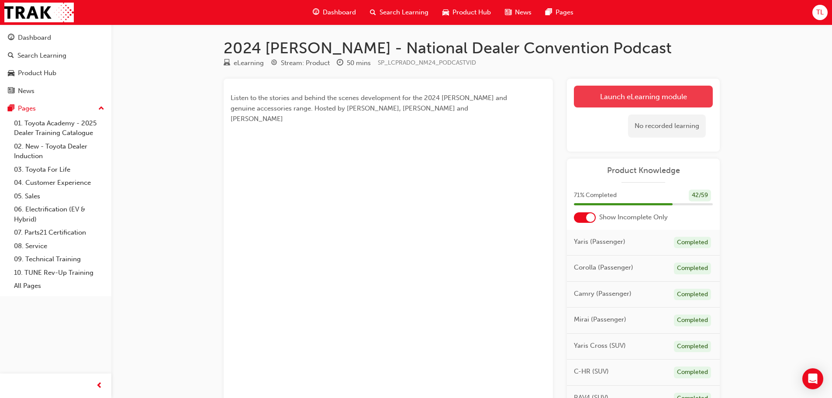
click at [648, 92] on link "Launch eLearning module" at bounding box center [643, 97] width 139 height 22
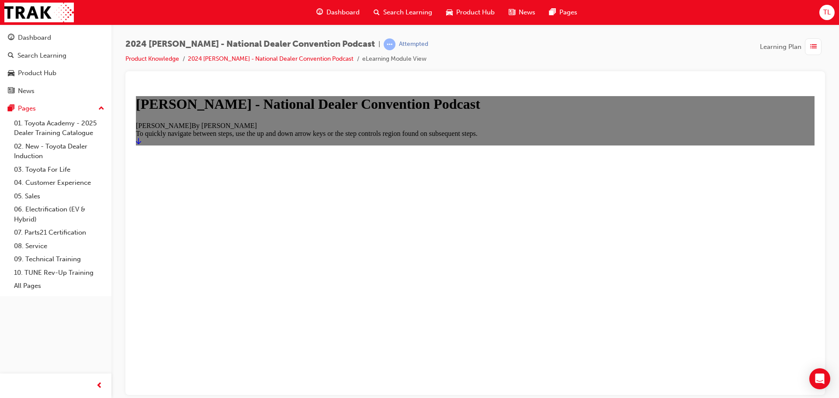
click at [141, 145] on link "Start" at bounding box center [138, 140] width 5 height 7
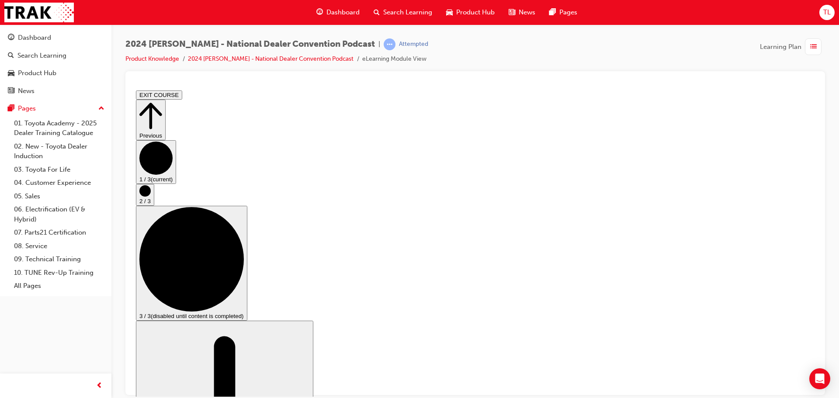
click at [151, 196] on circle "Step controls" at bounding box center [144, 190] width 11 height 11
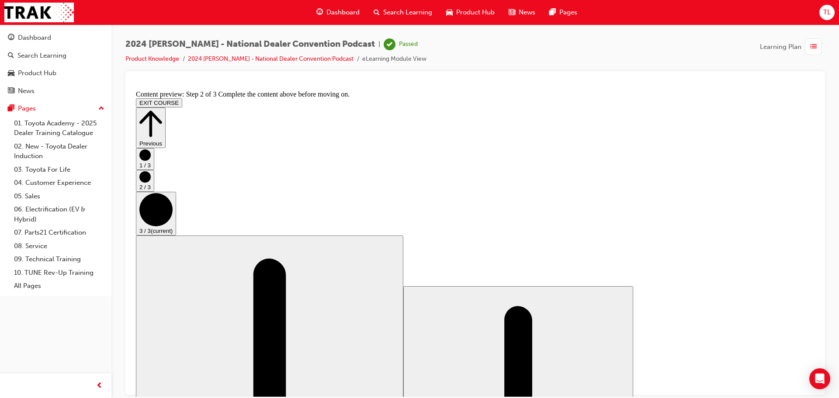
click at [810, 47] on span "list-icon" at bounding box center [813, 47] width 7 height 11
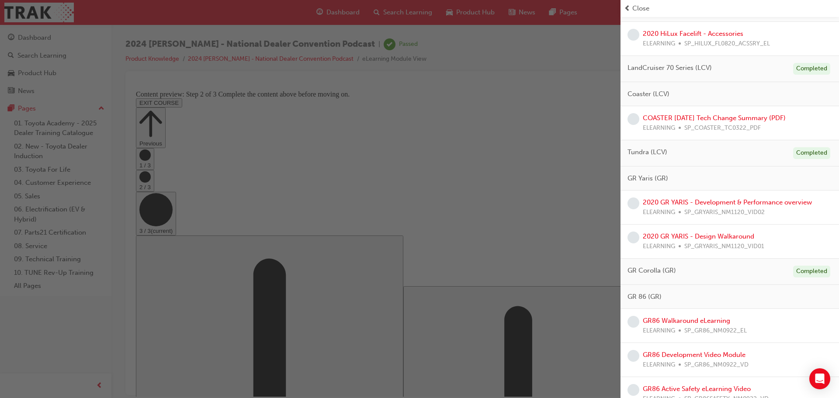
scroll to position [743, 0]
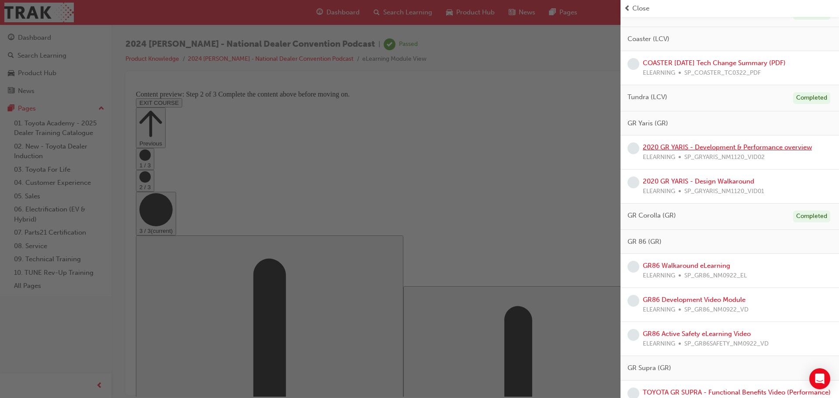
click at [733, 143] on link "2020 GR YARIS - Development & Performance overview" at bounding box center [727, 147] width 169 height 8
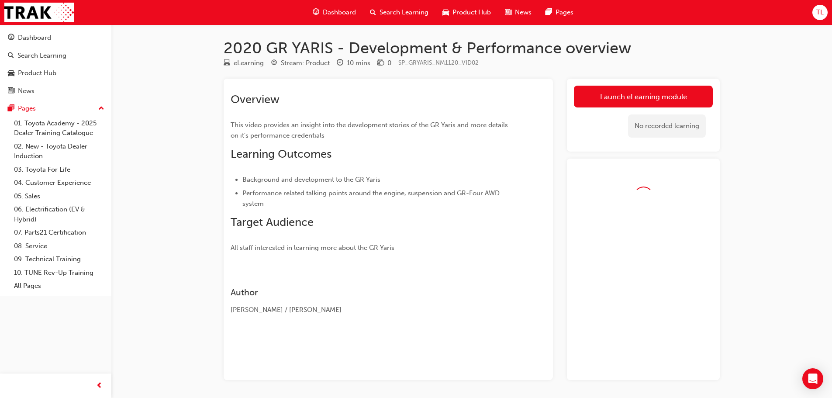
click at [638, 104] on link "Launch eLearning module" at bounding box center [643, 97] width 139 height 22
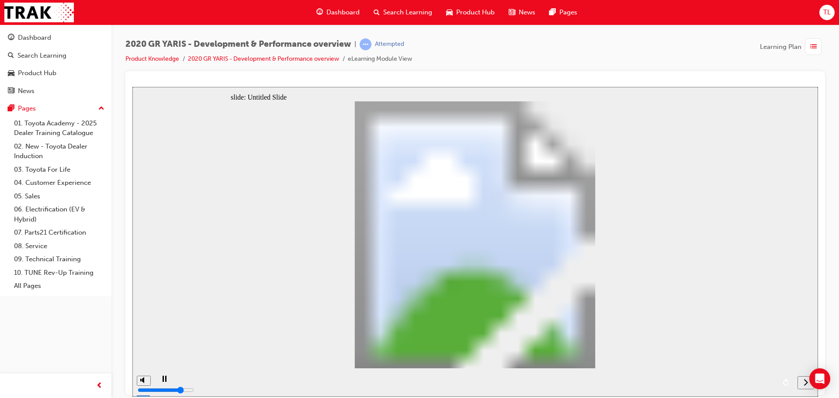
click at [264, 381] on div "playback controls" at bounding box center [473, 382] width 639 height 28
click at [806, 387] on button "next" at bounding box center [805, 382] width 17 height 13
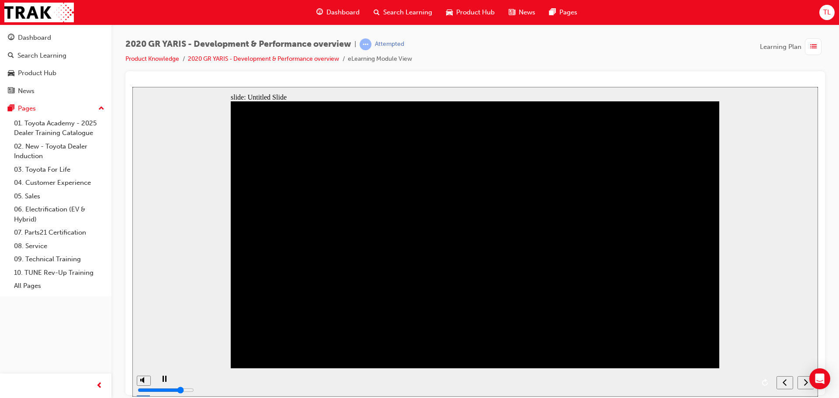
click at [806, 387] on button "next" at bounding box center [805, 382] width 17 height 13
type input "1"
click at [142, 360] on input "volume" at bounding box center [166, 356] width 56 height 7
click at [197, 381] on div "playback controls" at bounding box center [463, 382] width 618 height 28
drag, startPoint x: 181, startPoint y: 381, endPoint x: 277, endPoint y: 393, distance: 96.9
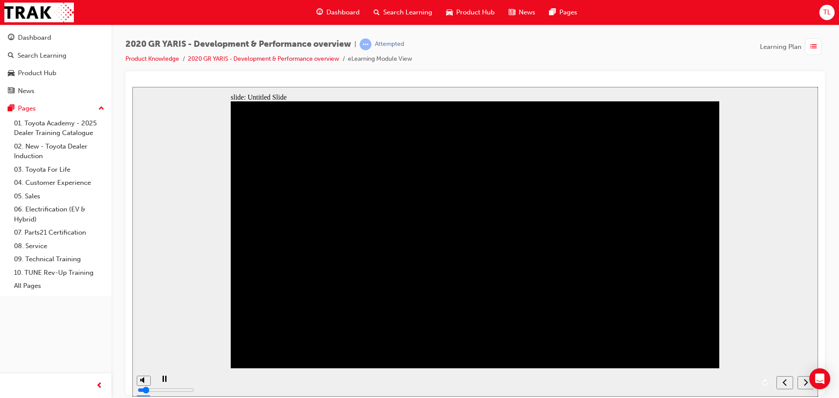
click at [266, 391] on div "playback controls" at bounding box center [463, 382] width 618 height 28
drag, startPoint x: 357, startPoint y: 384, endPoint x: 370, endPoint y: 383, distance: 13.2
click at [357, 384] on div "playback controls" at bounding box center [463, 382] width 618 height 28
click at [807, 384] on icon "next" at bounding box center [805, 382] width 4 height 8
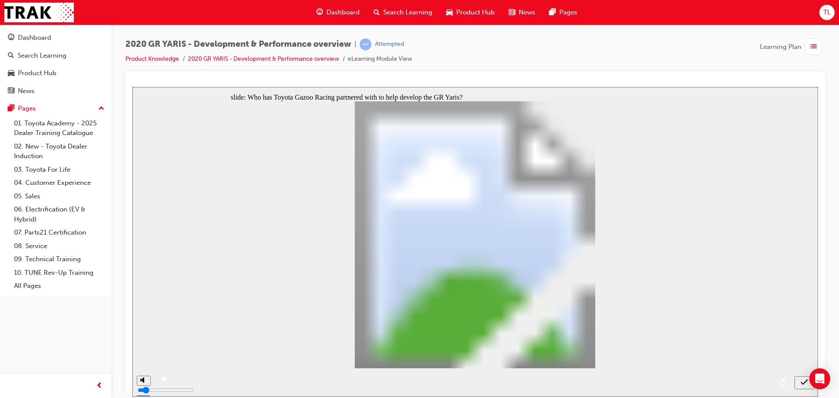
radio input "true"
click at [803, 385] on icon "submit" at bounding box center [803, 382] width 7 height 8
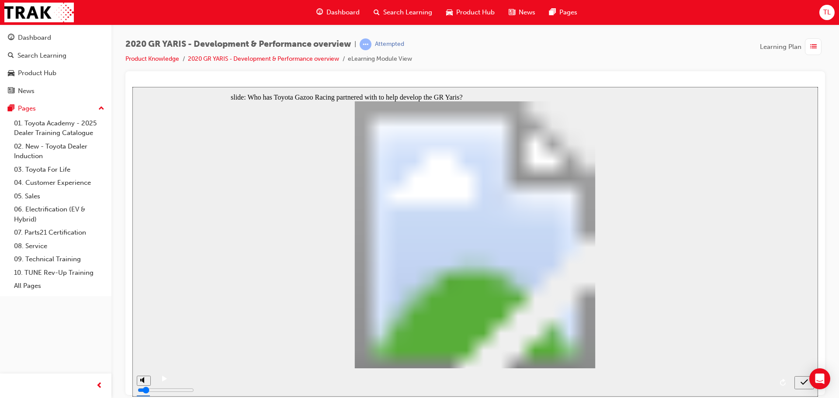
radio input "true"
click at [800, 384] on icon "submit" at bounding box center [803, 382] width 7 height 8
radio input "true"
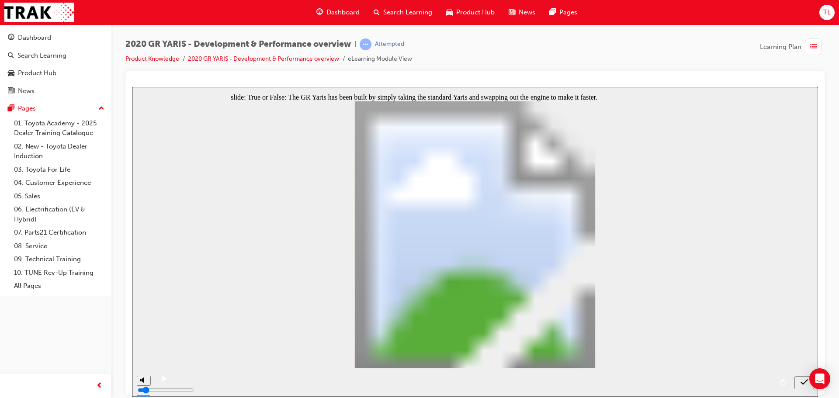
click at [803, 384] on icon "submit" at bounding box center [803, 382] width 7 height 8
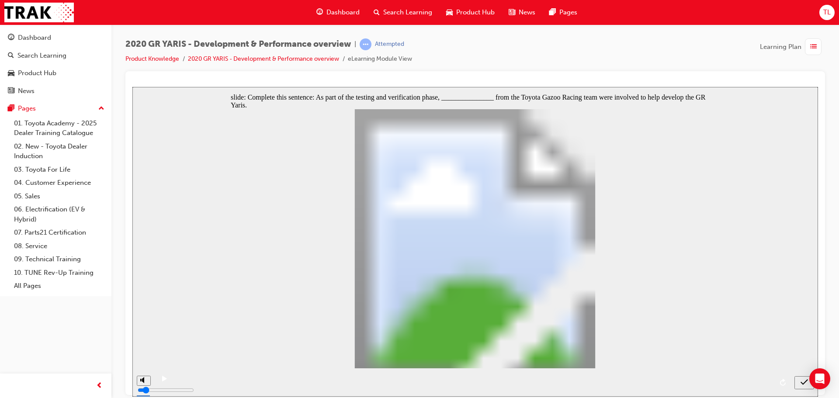
radio input "true"
click at [801, 383] on icon "submit" at bounding box center [803, 382] width 7 height 8
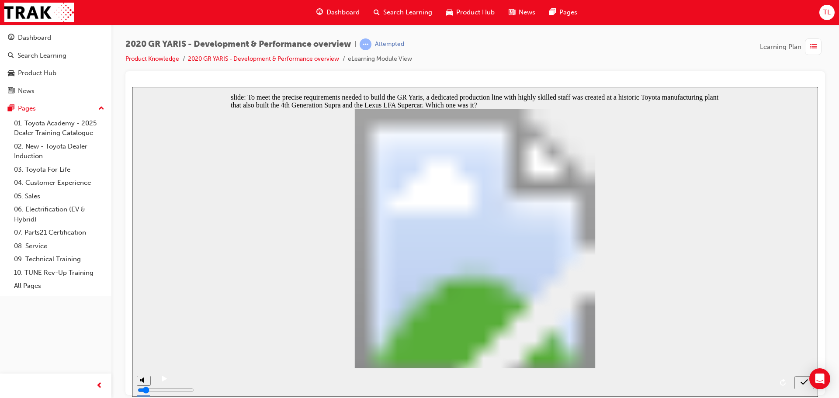
radio input "true"
click at [804, 385] on icon "submit" at bounding box center [803, 382] width 7 height 8
radio input "true"
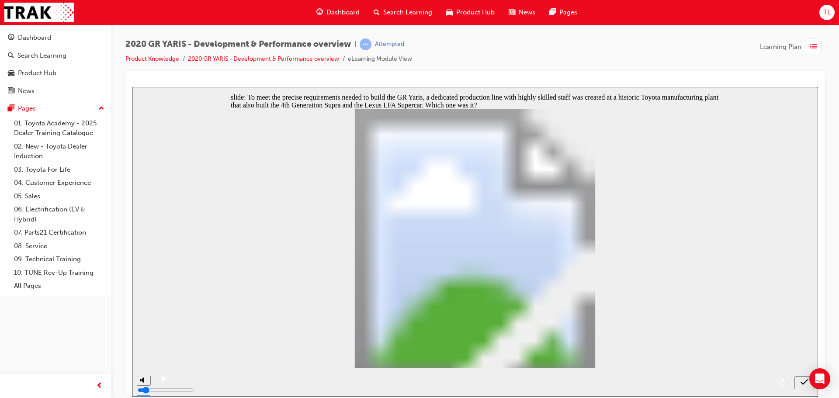
click at [803, 385] on icon "submit" at bounding box center [803, 382] width 7 height 8
radio input "true"
click at [802, 385] on icon "submit" at bounding box center [803, 382] width 7 height 8
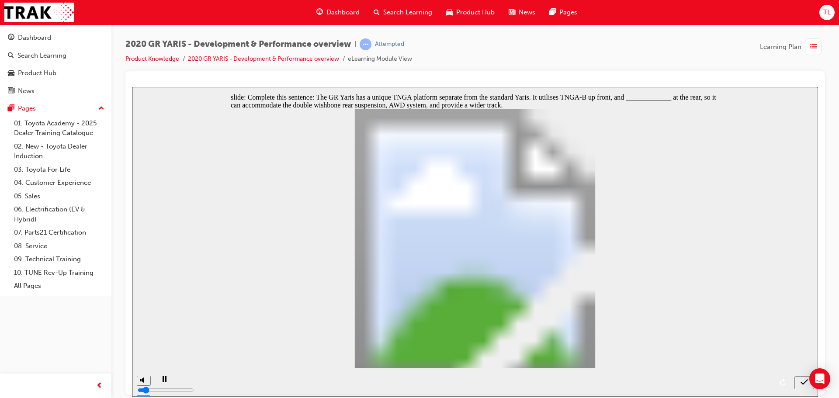
radio input "false"
radio input "true"
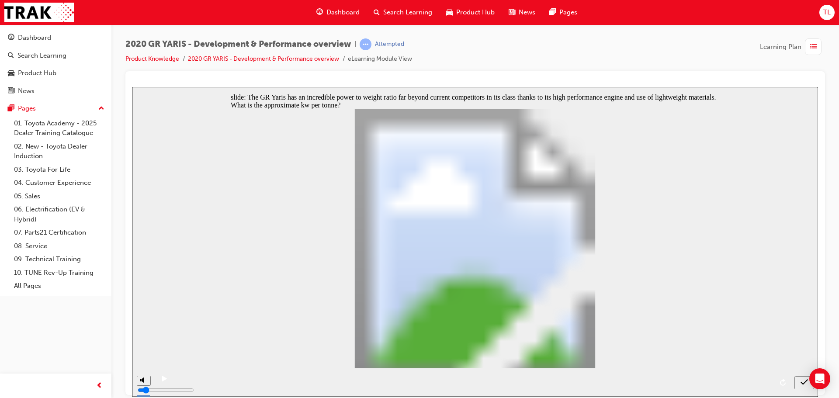
click at [801, 384] on icon "submit" at bounding box center [803, 382] width 7 height 8
radio input "true"
drag, startPoint x: 804, startPoint y: 382, endPoint x: 799, endPoint y: 384, distance: 5.5
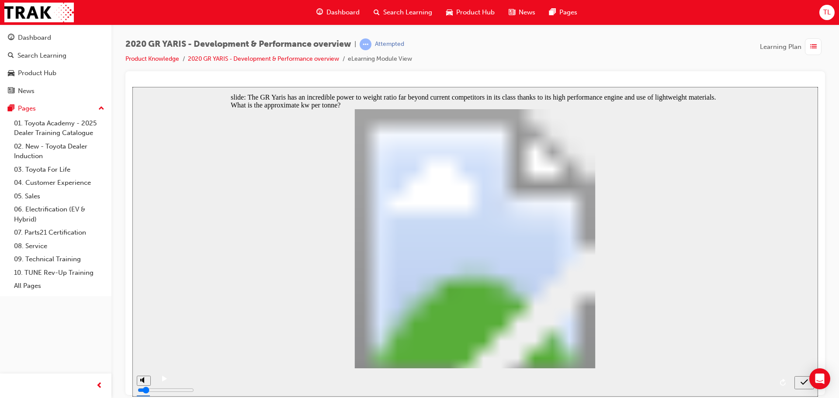
click at [804, 382] on icon "submit" at bounding box center [803, 382] width 7 height 8
checkbox input "true"
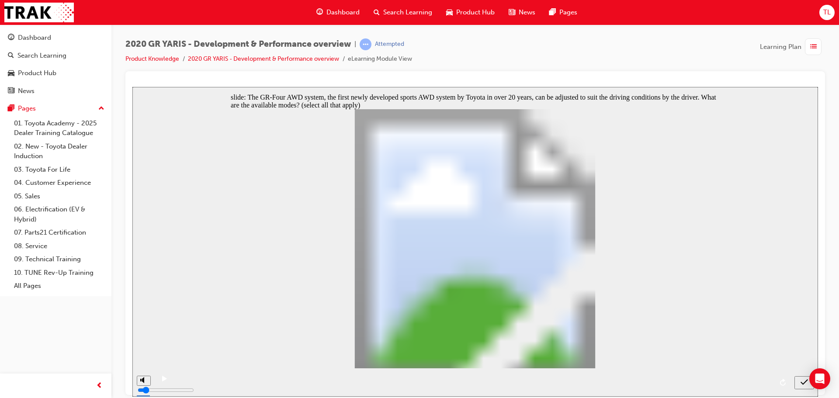
checkbox input "true"
click at [804, 383] on icon "submit" at bounding box center [803, 382] width 7 height 6
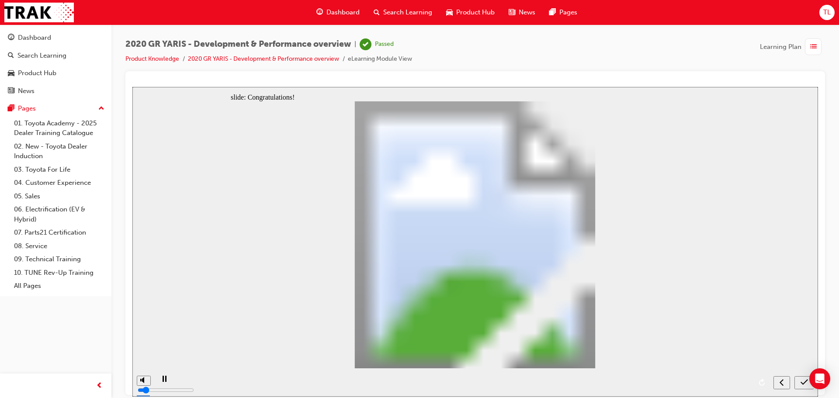
click at [817, 40] on div "button" at bounding box center [813, 46] width 17 height 17
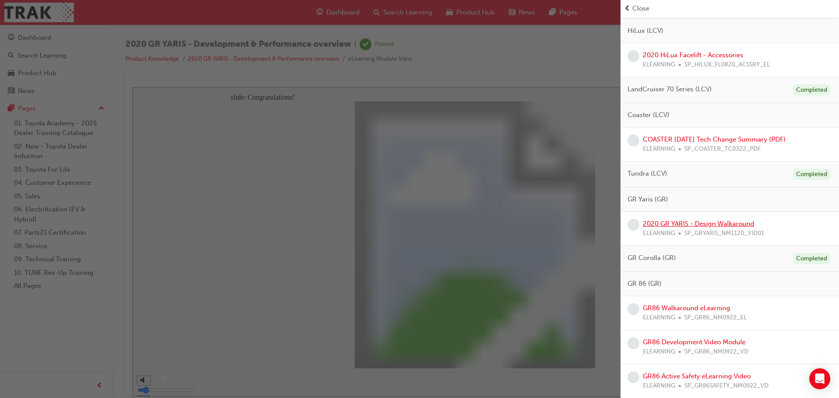
scroll to position [643, 0]
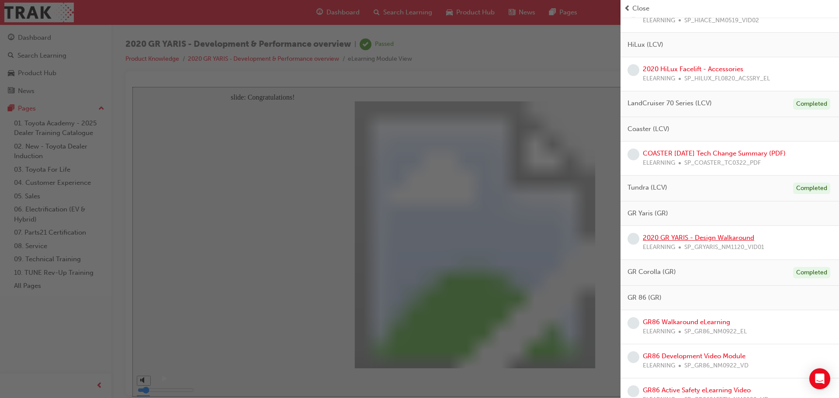
click at [697, 234] on link "2020 GR YARIS - Design Walkaround" at bounding box center [698, 238] width 111 height 8
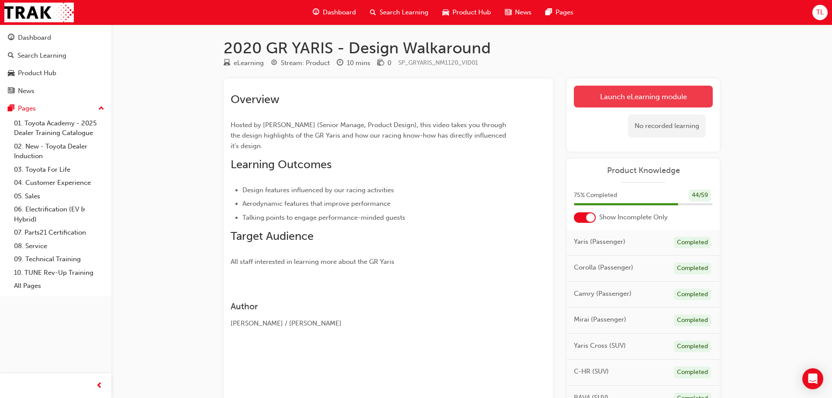
click at [616, 107] on link "Launch eLearning module" at bounding box center [643, 97] width 139 height 22
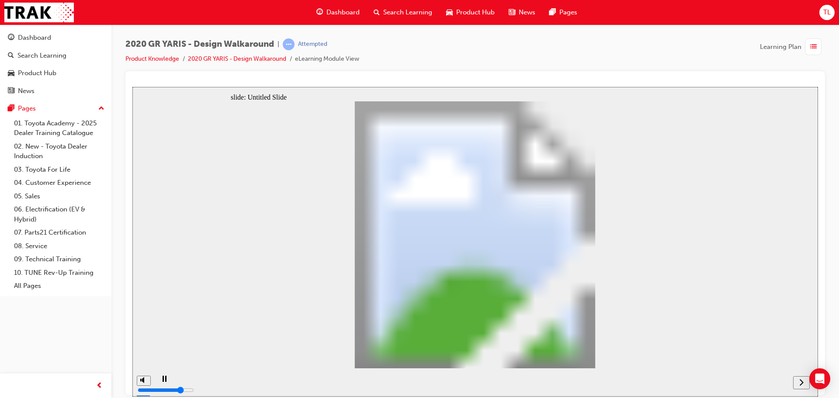
click at [800, 386] on button "next" at bounding box center [801, 382] width 17 height 13
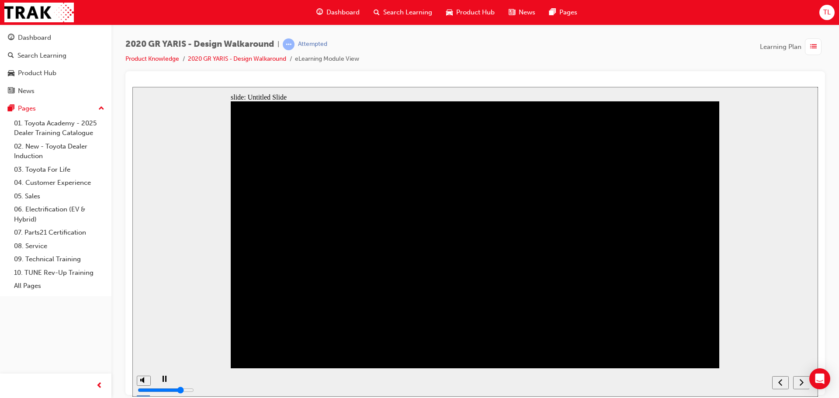
type input "4"
click at [143, 357] on input "volume" at bounding box center [166, 356] width 56 height 7
click at [803, 382] on nav "slide navigation" at bounding box center [790, 382] width 37 height 28
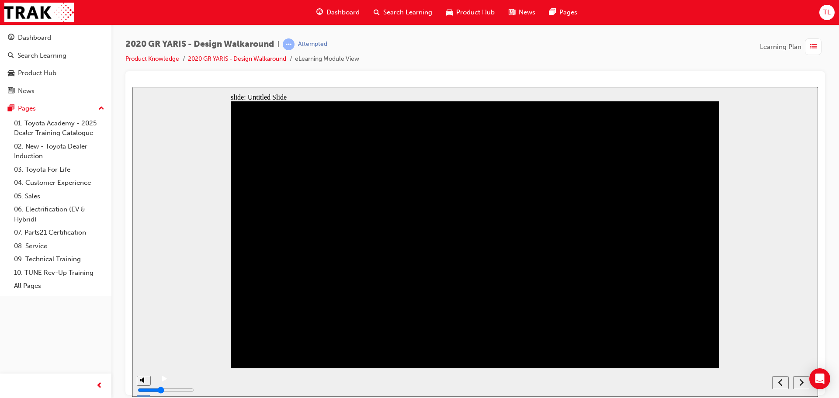
click at [803, 382] on div "next" at bounding box center [801, 382] width 10 height 9
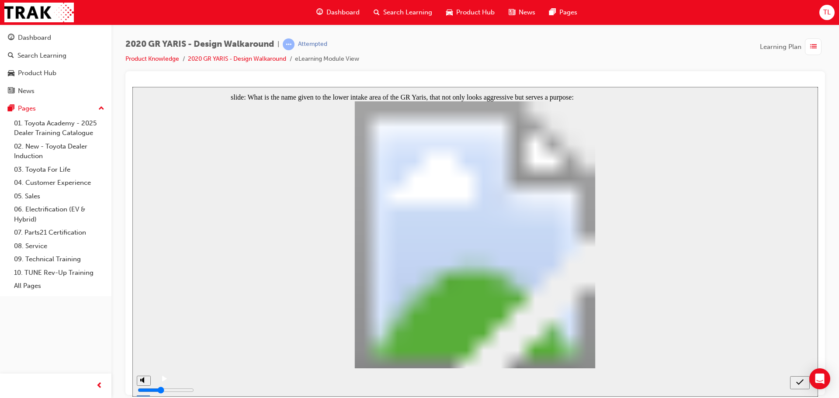
radio input "true"
click at [799, 383] on icon "submit" at bounding box center [799, 382] width 7 height 8
radio input "true"
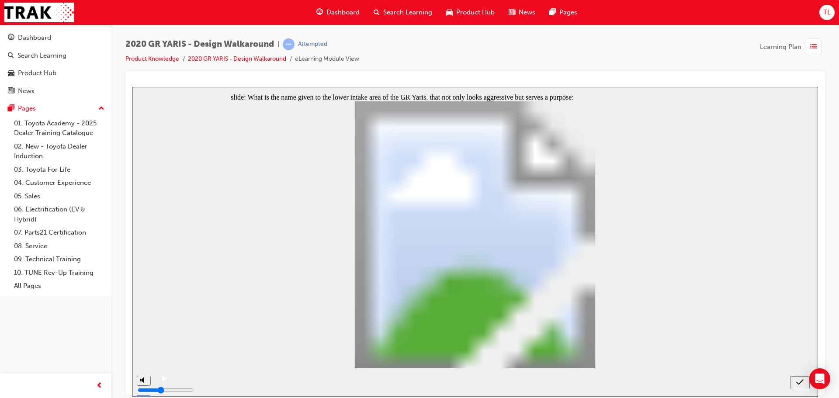
click at [802, 383] on icon "submit" at bounding box center [799, 382] width 7 height 8
radio input "true"
click at [798, 384] on icon "submit" at bounding box center [799, 382] width 7 height 8
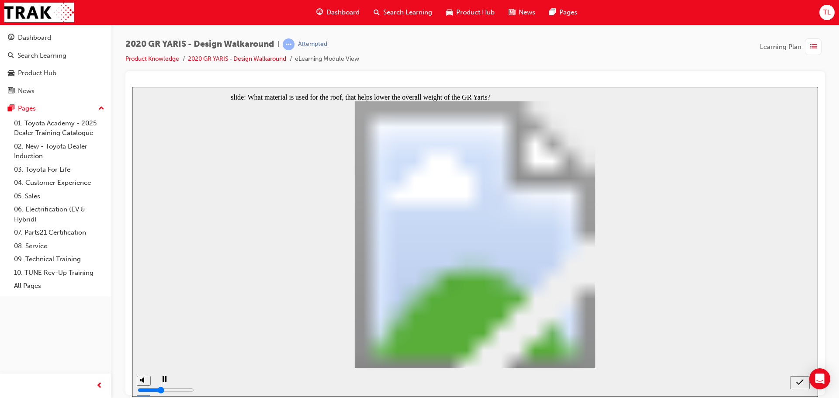
click at [797, 381] on icon "submit" at bounding box center [799, 382] width 7 height 8
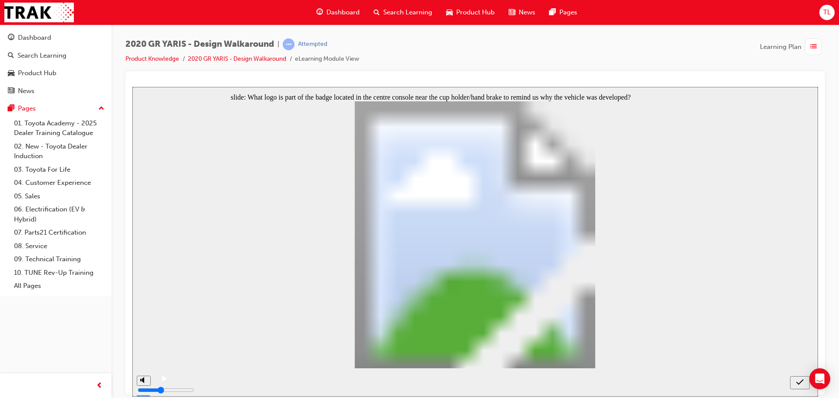
radio input "false"
radio input "true"
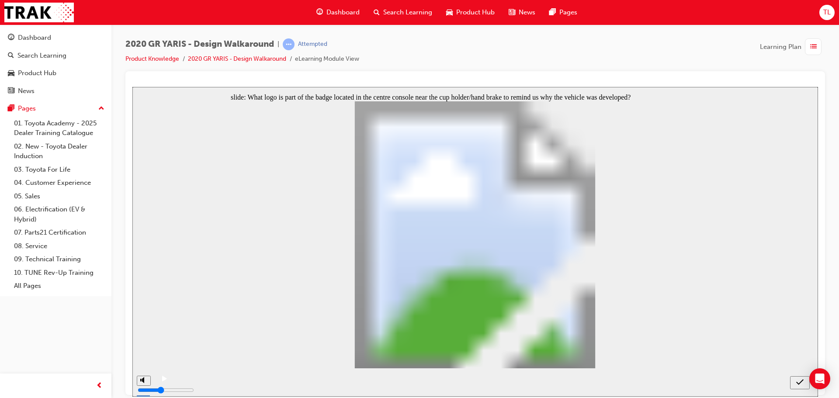
click at [796, 380] on div "submit" at bounding box center [799, 382] width 13 height 9
click at [820, 53] on div "button" at bounding box center [813, 46] width 17 height 17
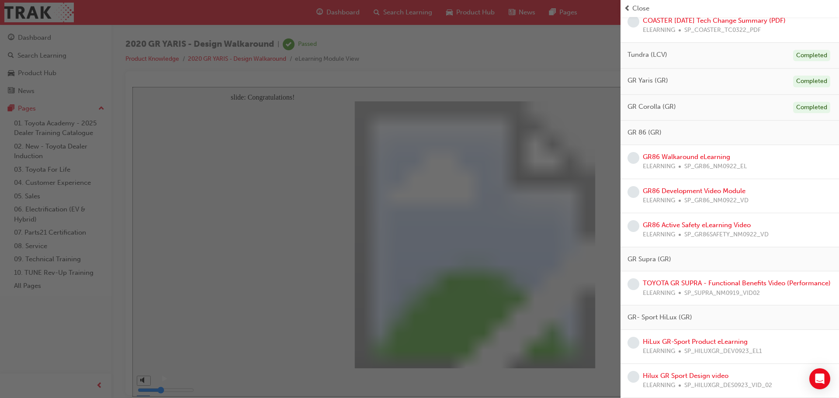
scroll to position [785, 0]
click at [682, 279] on link "TOYOTA GR SUPRA - Functional Benefits Video (Performance)" at bounding box center [737, 283] width 188 height 8
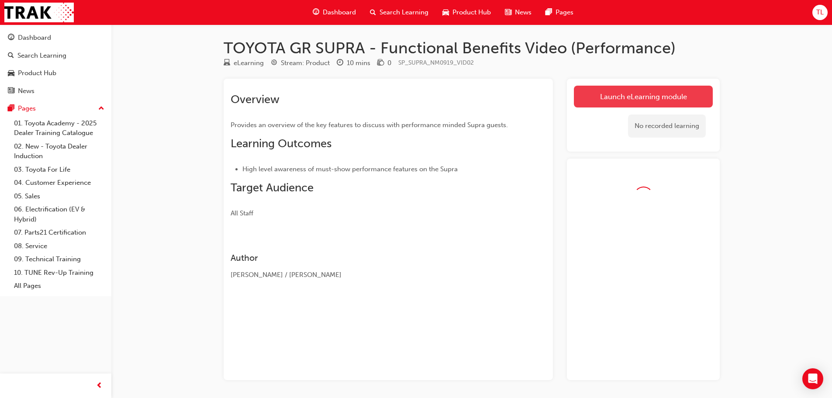
click at [614, 91] on link "Launch eLearning module" at bounding box center [643, 97] width 139 height 22
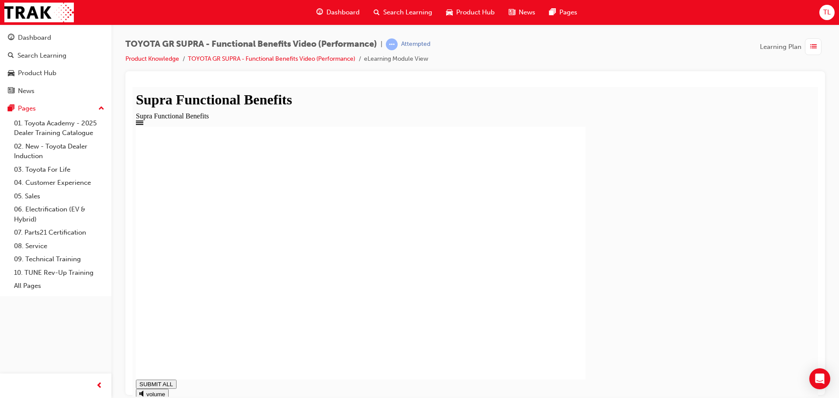
click at [145, 390] on circle at bounding box center [144, 393] width 6 height 6
type input "0.14"
type input "0.4"
click at [145, 398] on input "range" at bounding box center [165, 402] width 56 height 7
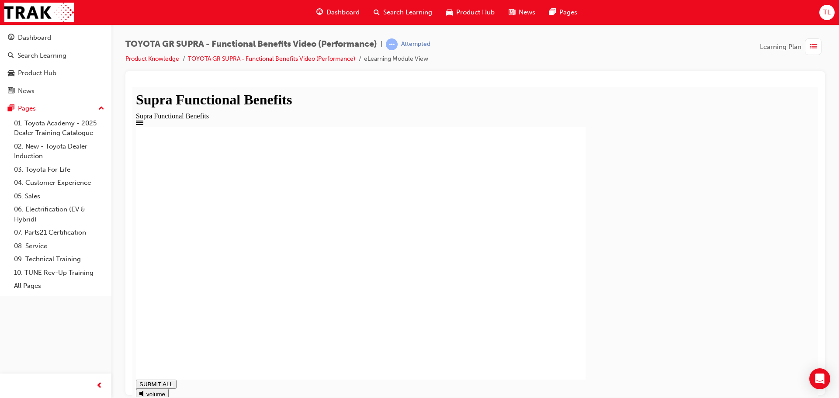
click at [166, 289] on div "PROTOTYPE MODEL SHOWN. Vertical Dynamic Control (VDC) will be marketed in Austr…" at bounding box center [475, 252] width 679 height 253
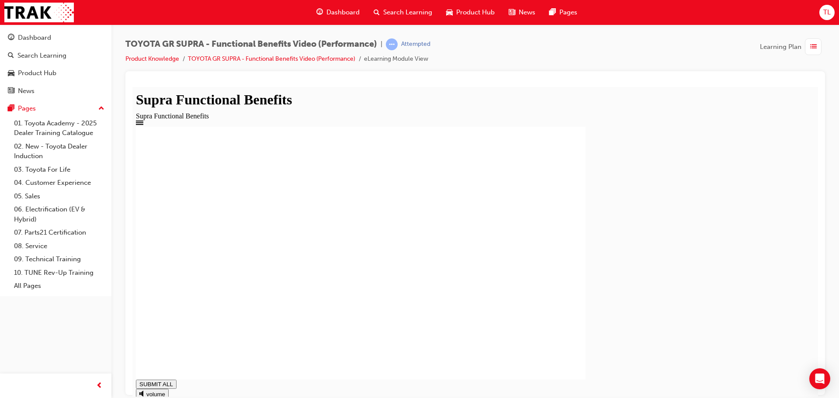
drag, startPoint x: 449, startPoint y: 327, endPoint x: 458, endPoint y: 324, distance: 10.0
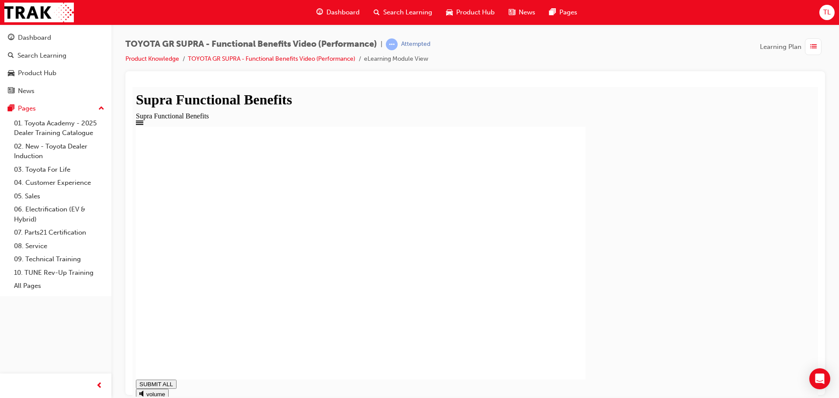
type input "1"
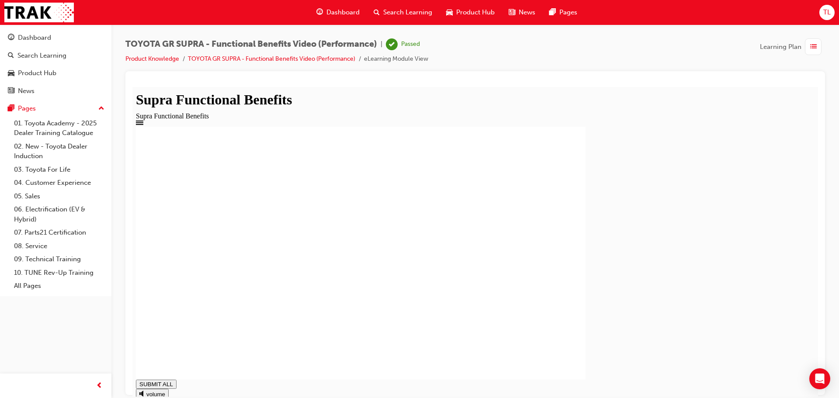
click at [821, 29] on div "TOYOTA GR SUPRA - Functional Benefits Video (Performance) | Passed Product Know…" at bounding box center [474, 200] width 727 height 352
click at [817, 53] on div "button" at bounding box center [813, 46] width 17 height 17
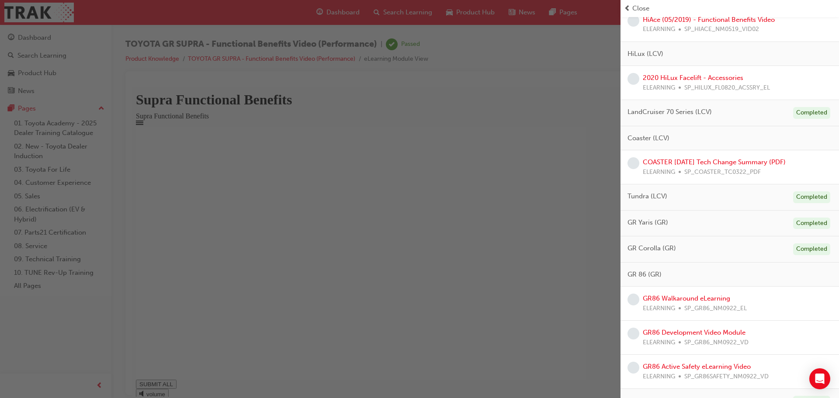
scroll to position [524, 0]
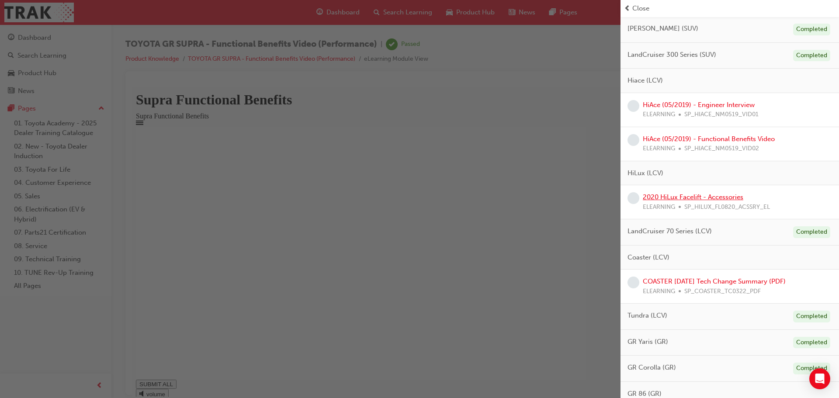
click at [682, 199] on link "2020 HiLux Facelift - Accessories" at bounding box center [693, 197] width 100 height 8
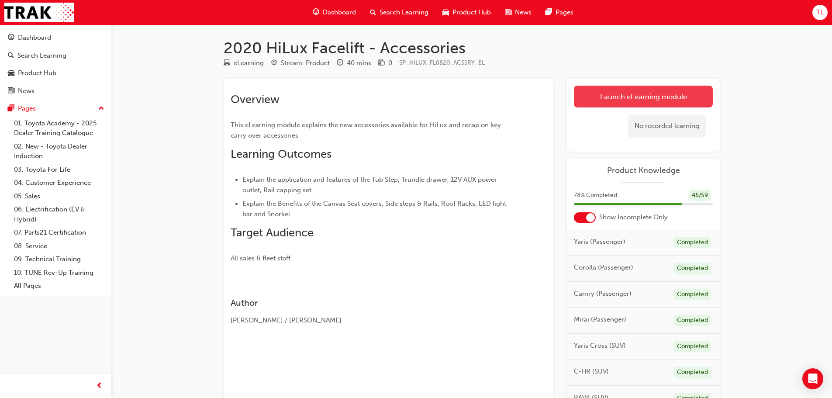
click at [663, 104] on link "Launch eLearning module" at bounding box center [643, 97] width 139 height 22
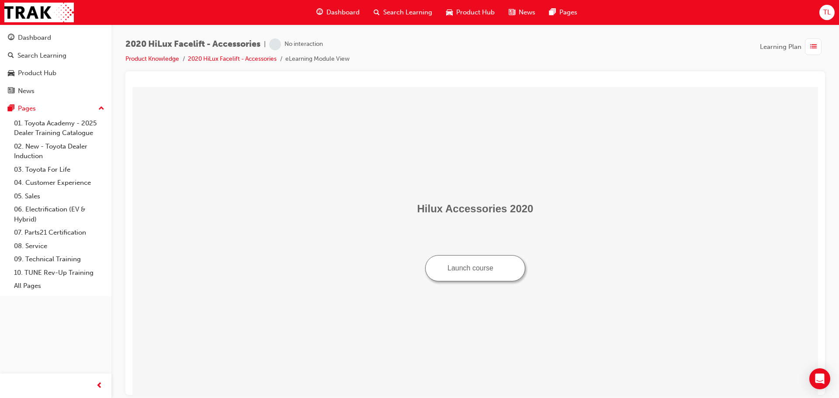
click at [485, 269] on button "Launch course" at bounding box center [475, 268] width 100 height 26
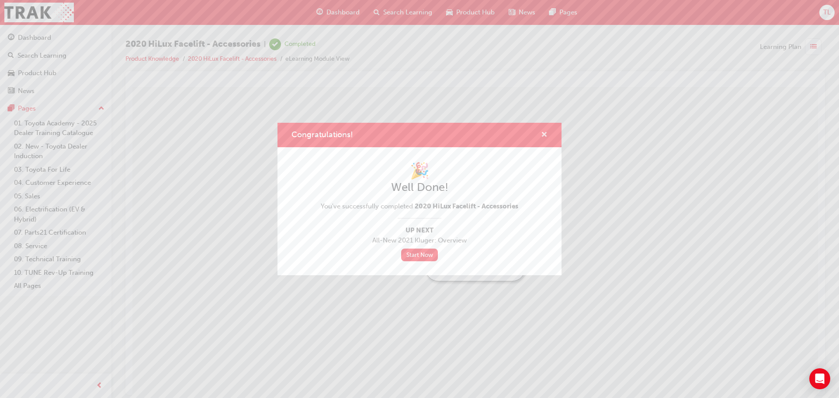
click at [547, 132] on span "cross-icon" at bounding box center [544, 136] width 7 height 8
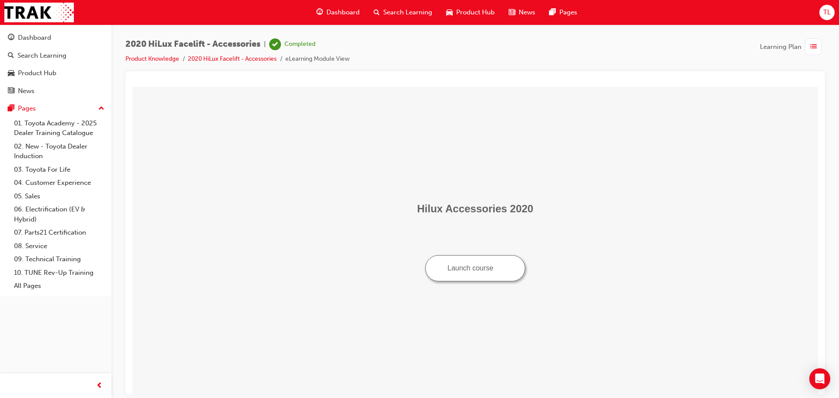
click at [815, 42] on span "list-icon" at bounding box center [813, 47] width 7 height 11
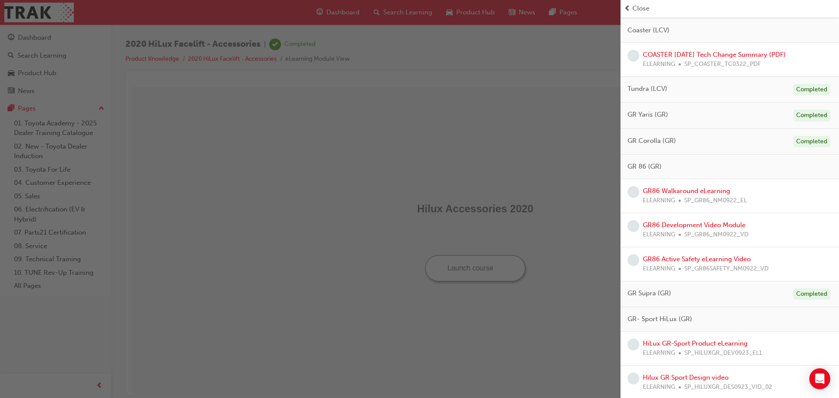
scroll to position [711, 0]
click at [686, 191] on link "GR86 Walkaround eLearning" at bounding box center [686, 189] width 87 height 8
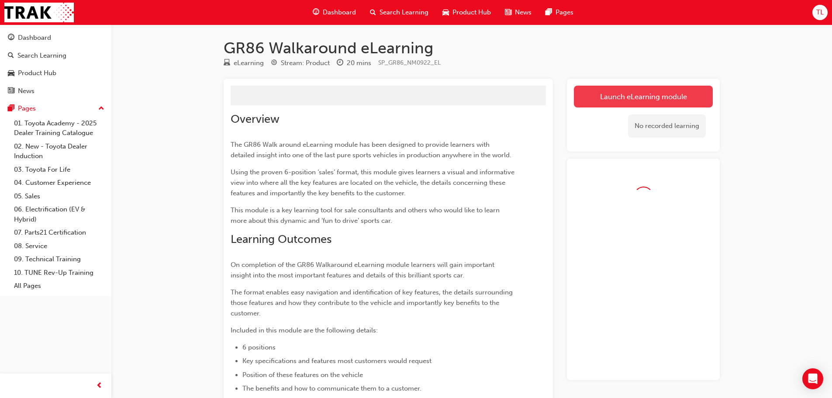
click at [626, 97] on button "Launch eLearning module" at bounding box center [643, 97] width 139 height 22
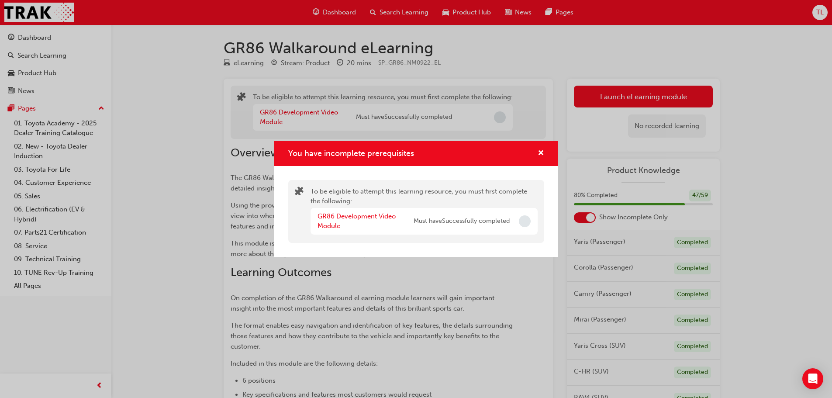
click at [316, 225] on div "GR86 Development Video Module Must have Successfully completed" at bounding box center [424, 221] width 227 height 27
click at [319, 223] on link "GR86 Development Video Module" at bounding box center [357, 221] width 78 height 18
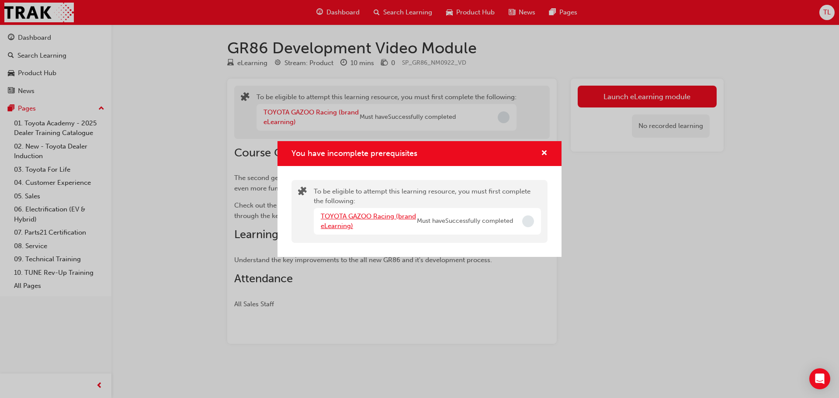
click at [378, 219] on link "TOYOTA GAZOO Racing (brand eLearning)" at bounding box center [368, 221] width 95 height 18
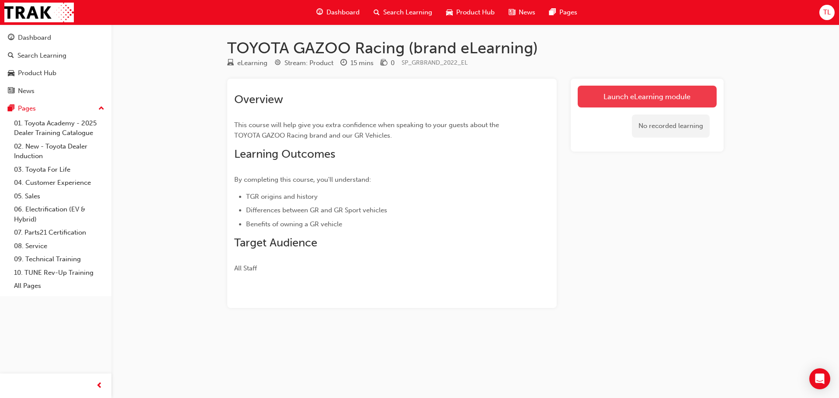
click at [678, 100] on link "Launch eLearning module" at bounding box center [647, 97] width 139 height 22
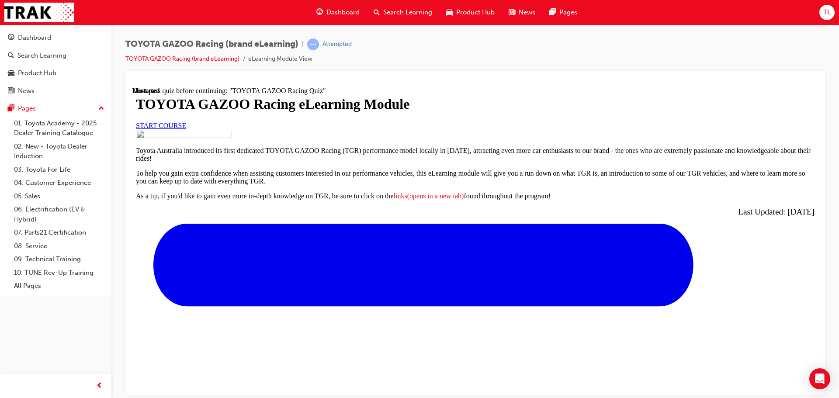
click at [186, 129] on span "START COURSE" at bounding box center [161, 124] width 50 height 7
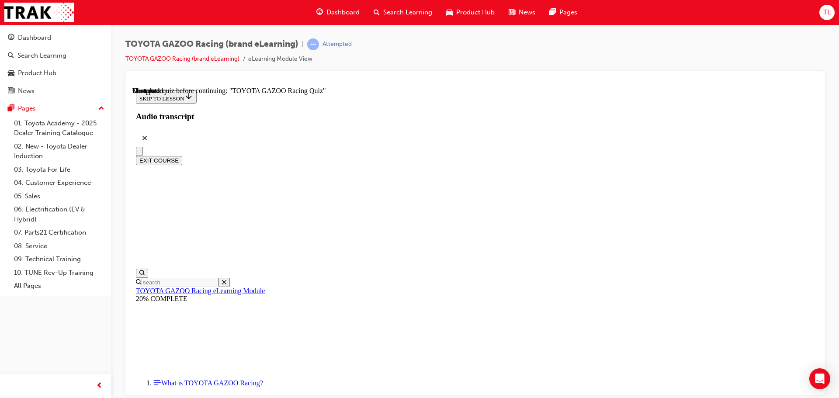
scroll to position [3150, 0]
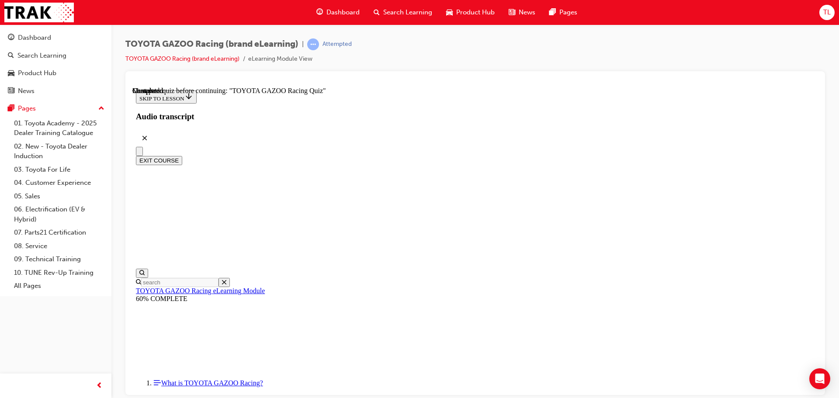
radio input "true"
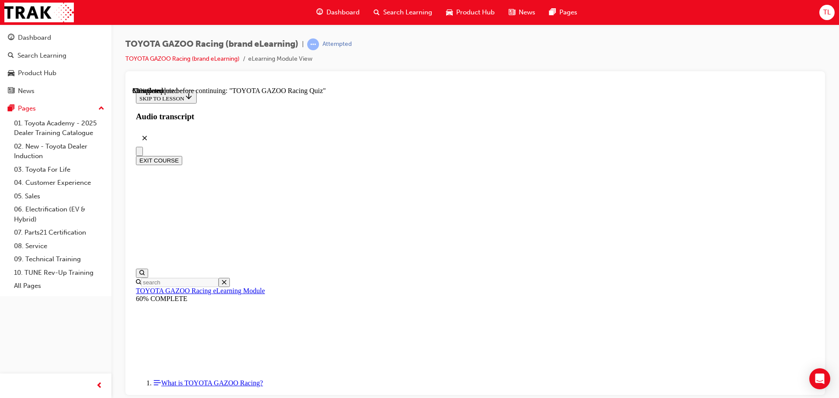
scroll to position [97, 0]
radio input "true"
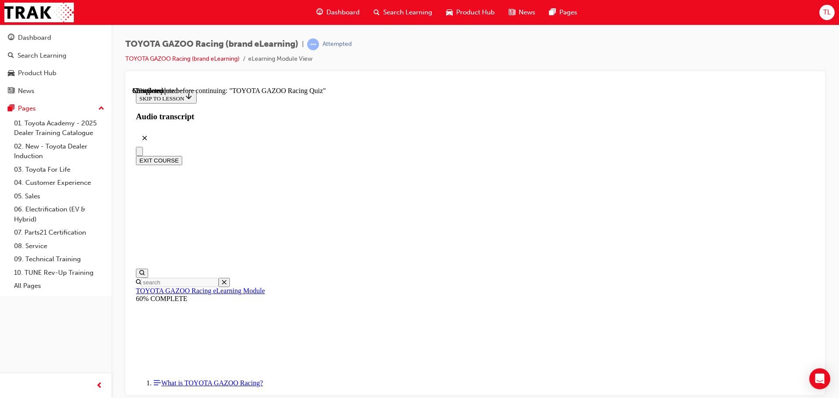
radio input "true"
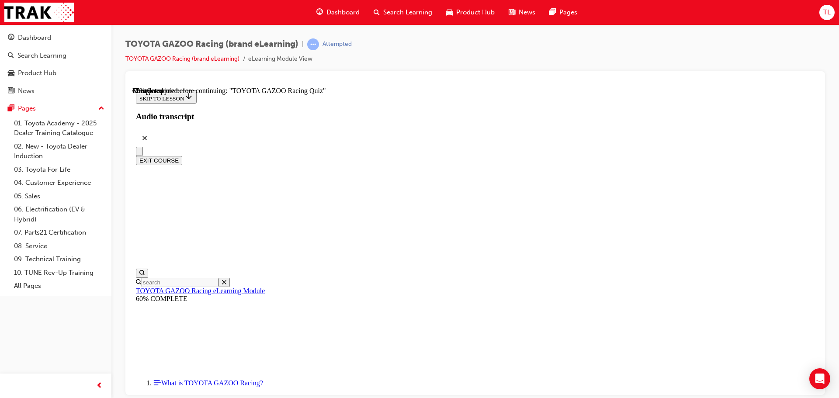
radio input "true"
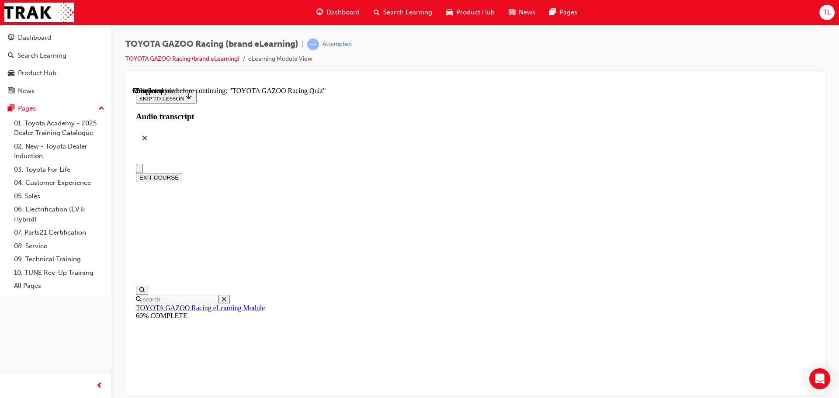
scroll to position [0, 0]
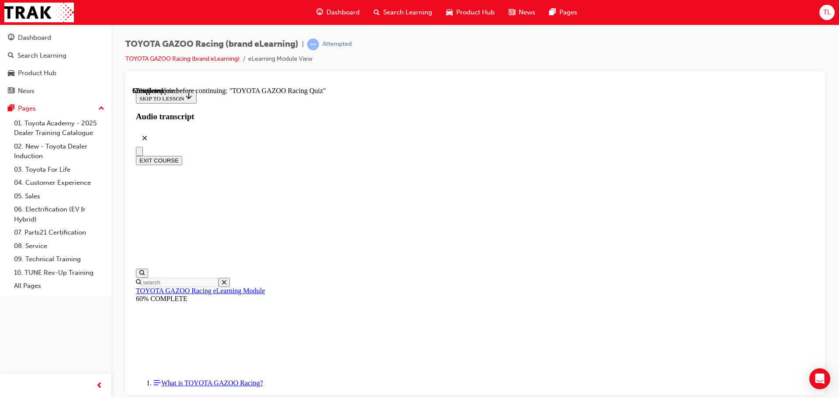
scroll to position [731, 0]
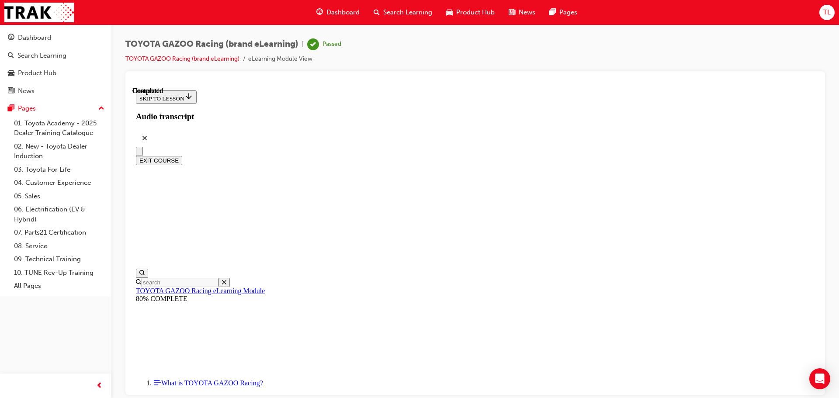
scroll to position [165, 0]
click at [182, 156] on button "EXIT COURSE" at bounding box center [159, 160] width 46 height 9
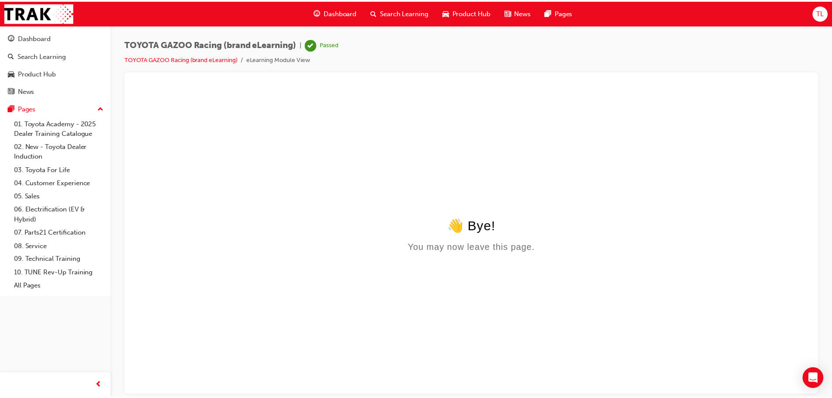
scroll to position [0, 0]
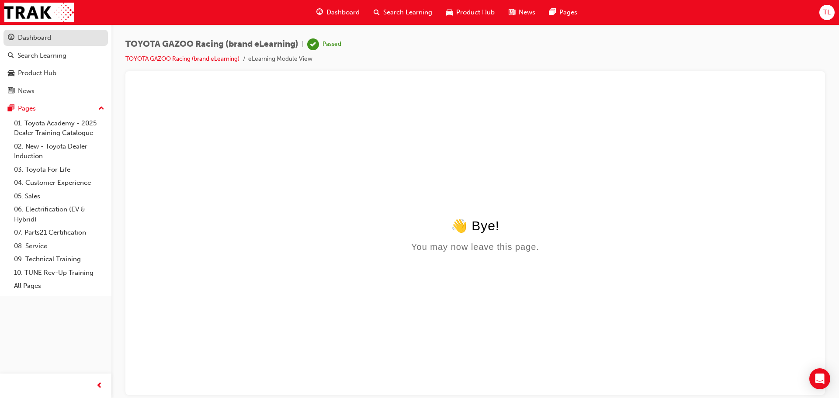
click at [48, 41] on div "Dashboard" at bounding box center [34, 38] width 33 height 10
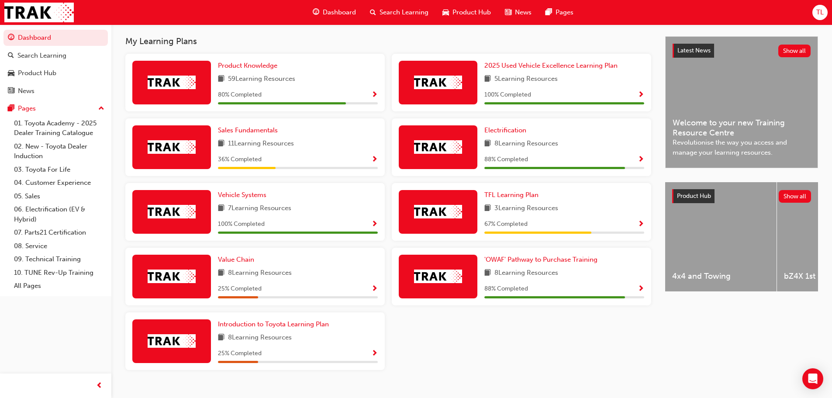
scroll to position [204, 0]
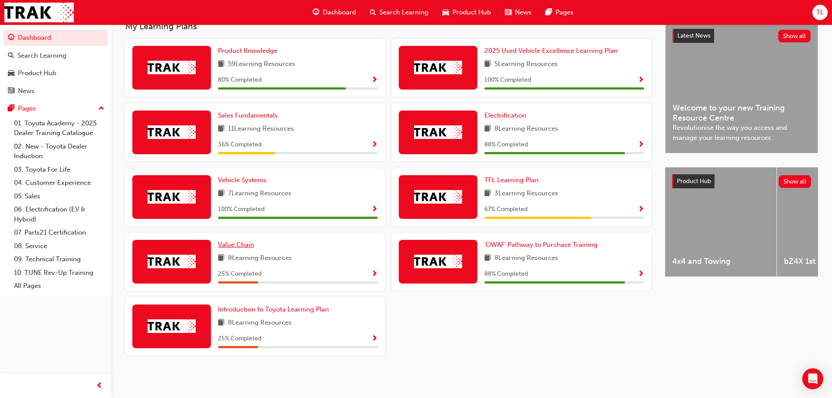
click at [234, 244] on span "Value Chain" at bounding box center [236, 245] width 36 height 8
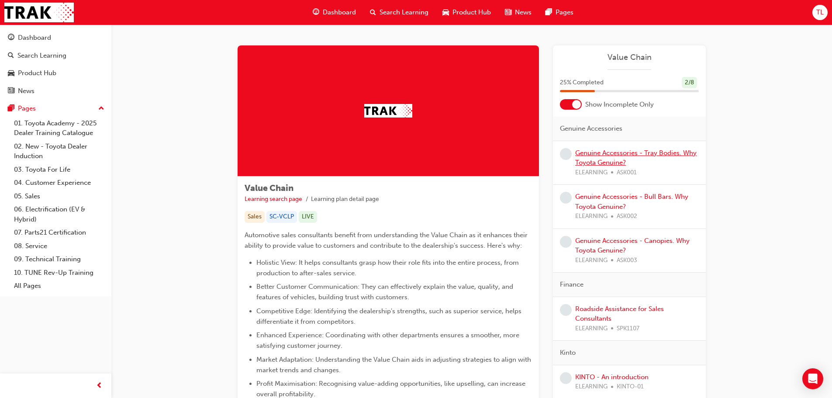
click at [594, 162] on link "Genuine Accessories - Tray Bodies. Why Toyota Genuine?" at bounding box center [635, 158] width 121 height 18
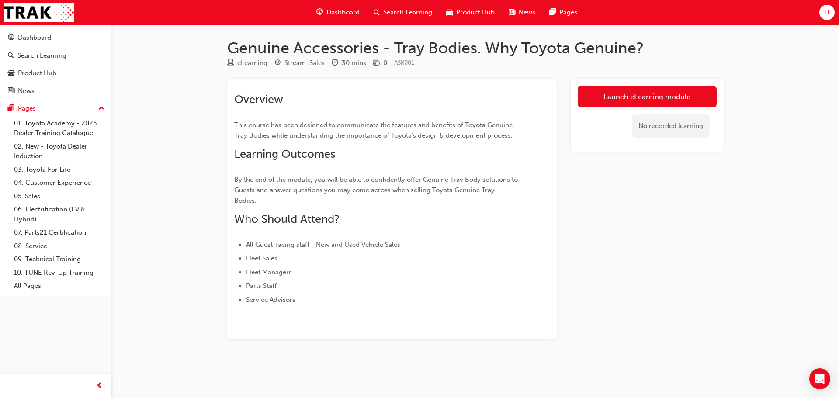
click at [630, 115] on div "No recorded learning" at bounding box center [647, 125] width 139 height 37
click at [630, 112] on div "No recorded learning" at bounding box center [647, 125] width 139 height 37
click at [634, 97] on link "Launch eLearning module" at bounding box center [647, 97] width 139 height 22
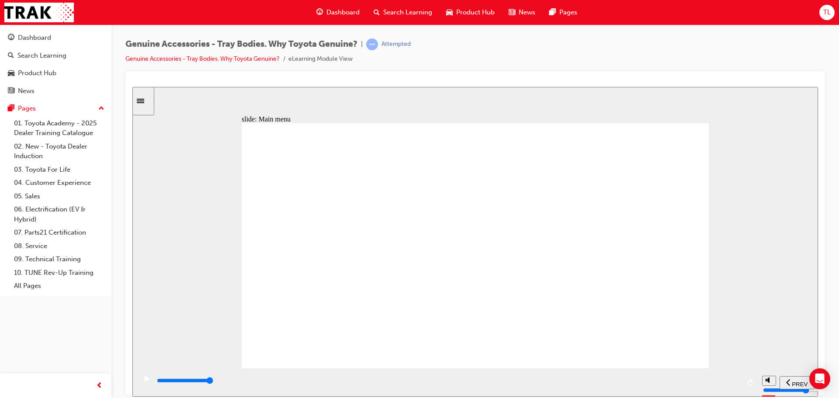
type input "3400"
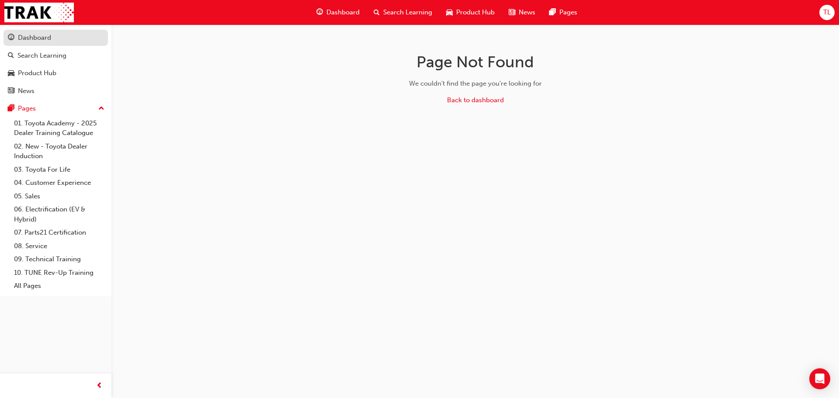
click at [31, 43] on link "Dashboard" at bounding box center [55, 38] width 104 height 16
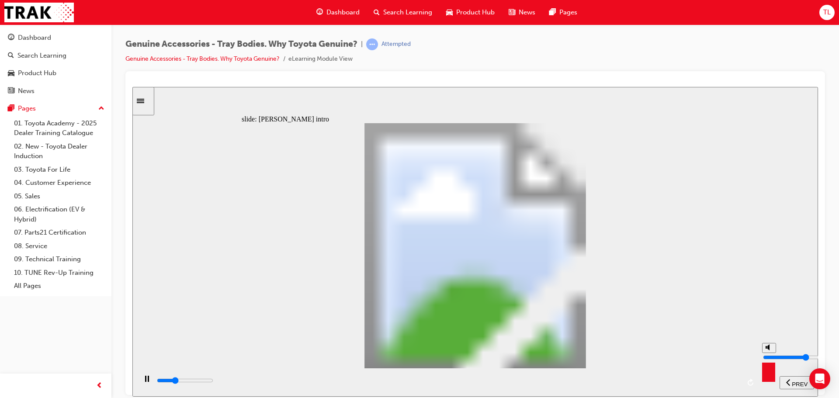
type input "3300"
type input "2"
type input "3300"
type input "2"
click at [767, 360] on input "volume" at bounding box center [791, 356] width 56 height 7
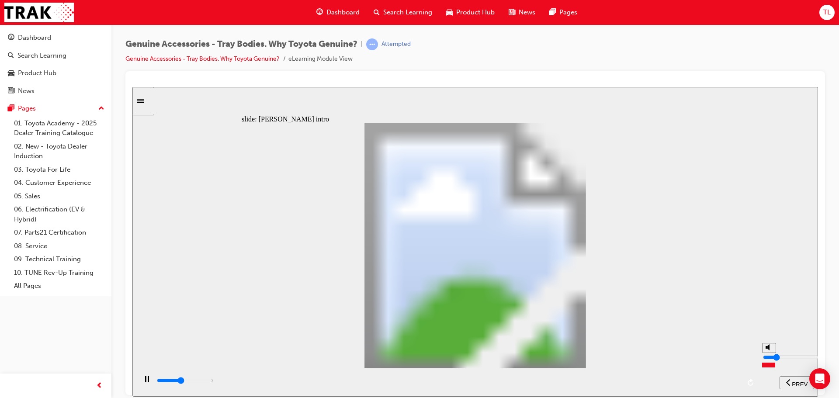
type input "4400"
type input "3"
type input "5100"
type input "4"
type input "5400"
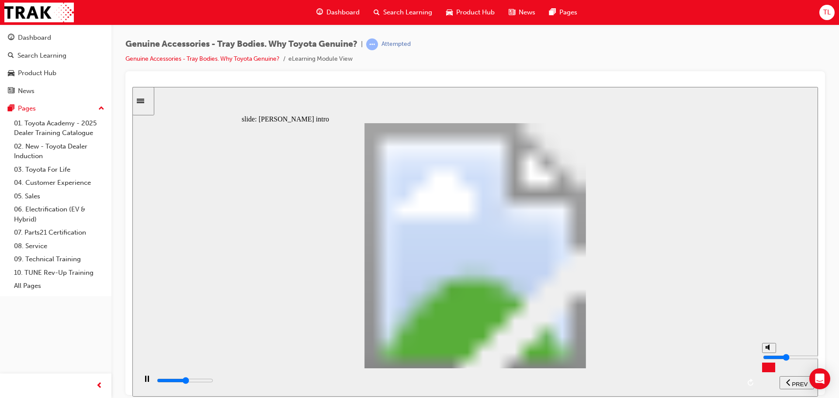
drag, startPoint x: 769, startPoint y: 362, endPoint x: 769, endPoint y: 357, distance: 5.7
type input "4"
click at [769, 357] on input "volume" at bounding box center [791, 356] width 56 height 7
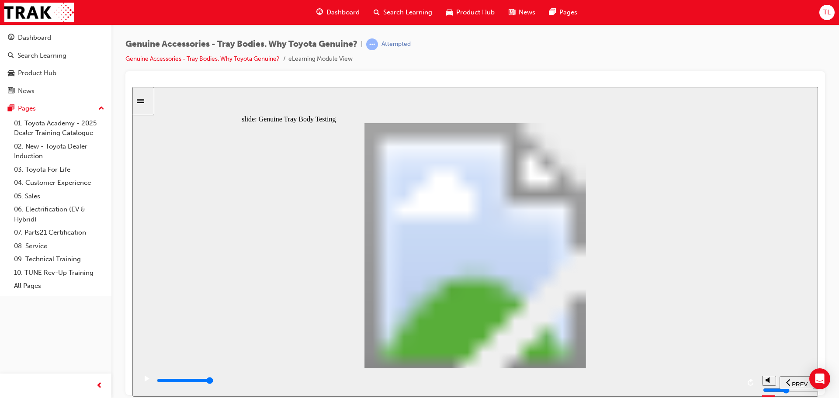
type input "21700"
type input "10"
drag, startPoint x: 394, startPoint y: 295, endPoint x: 440, endPoint y: 310, distance: 48.8
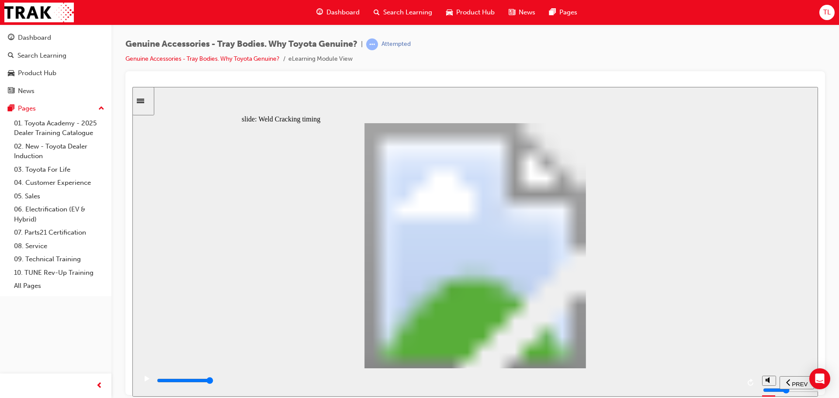
type input "8200"
drag, startPoint x: 263, startPoint y: 291, endPoint x: 306, endPoint y: 288, distance: 42.5
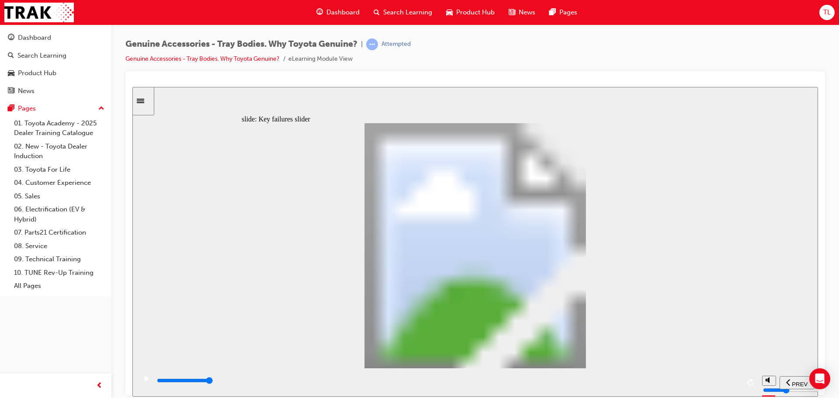
type input "2"
drag, startPoint x: 305, startPoint y: 295, endPoint x: 348, endPoint y: 294, distance: 42.8
type input "0"
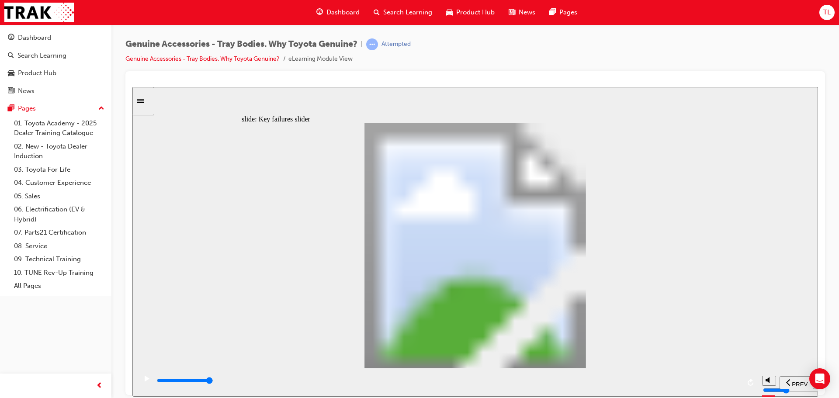
type input "3"
drag, startPoint x: 349, startPoint y: 294, endPoint x: 381, endPoint y: 293, distance: 32.8
drag, startPoint x: 395, startPoint y: 294, endPoint x: 547, endPoint y: 285, distance: 152.7
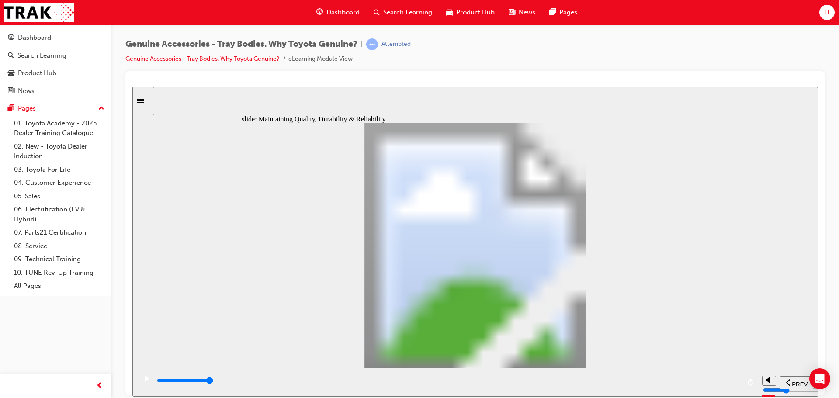
drag, startPoint x: 494, startPoint y: 354, endPoint x: 481, endPoint y: 351, distance: 13.1
drag, startPoint x: 481, startPoint y: 351, endPoint x: 451, endPoint y: 308, distance: 52.4
drag, startPoint x: 426, startPoint y: 294, endPoint x: 406, endPoint y: 294, distance: 20.1
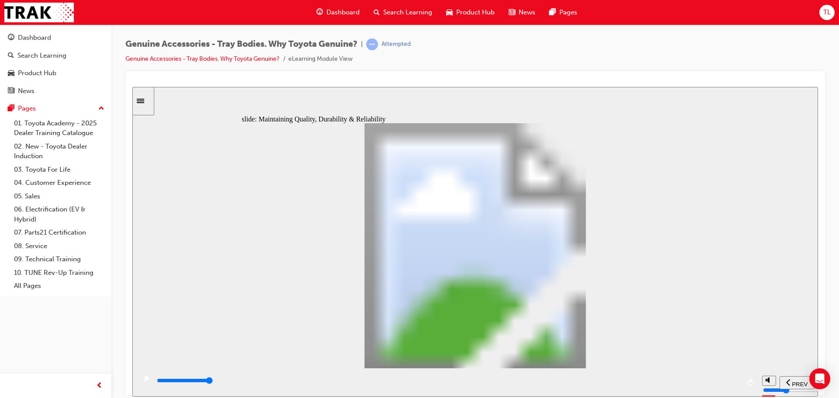
drag, startPoint x: 639, startPoint y: 139, endPoint x: 635, endPoint y: 144, distance: 7.2
drag, startPoint x: 569, startPoint y: 328, endPoint x: 570, endPoint y: 337, distance: 9.2
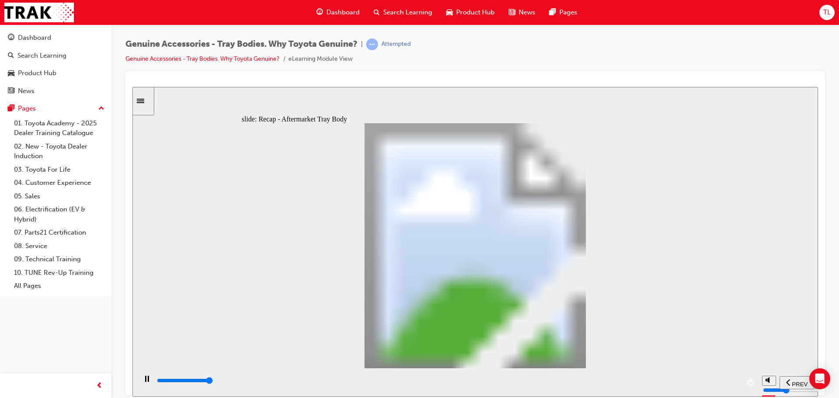
type input "12300"
radio input "true"
drag, startPoint x: 498, startPoint y: 278, endPoint x: 492, endPoint y: 279, distance: 6.6
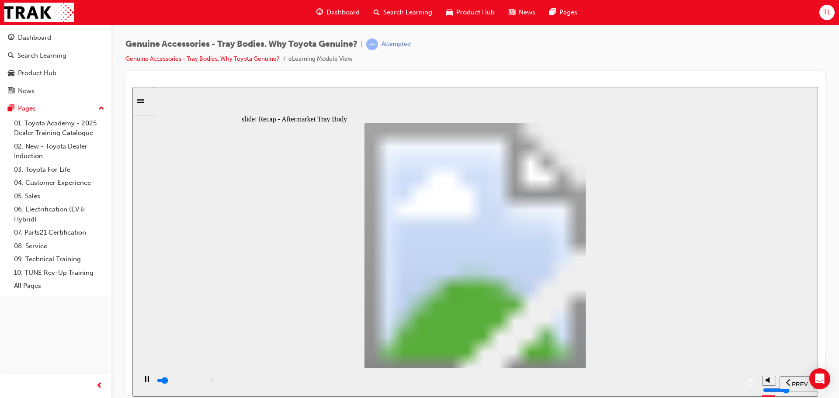
drag, startPoint x: 601, startPoint y: 319, endPoint x: 597, endPoint y: 308, distance: 11.5
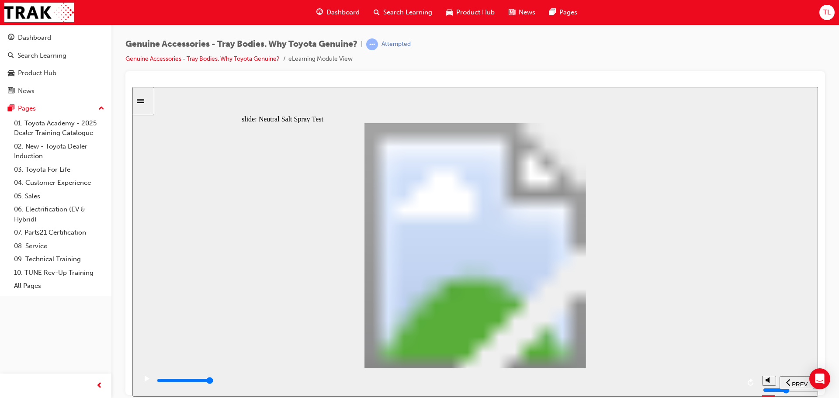
type input "0"
type input "1"
drag, startPoint x: 330, startPoint y: 290, endPoint x: 357, endPoint y: 291, distance: 26.2
type input "1500"
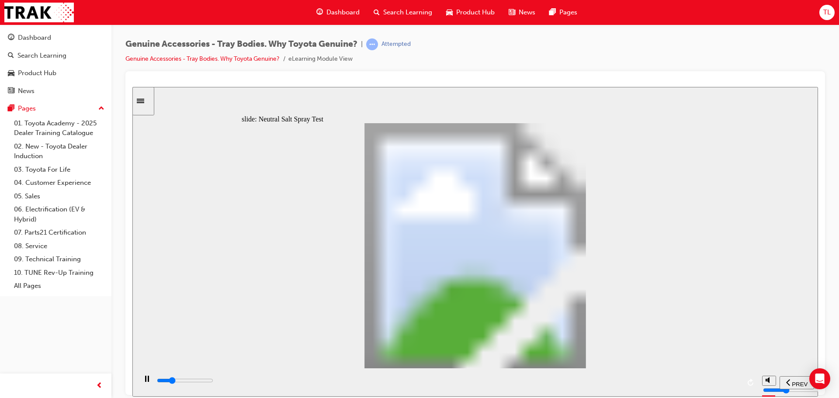
type input "2"
type input "1700"
type input "3"
type input "1800"
type input "4"
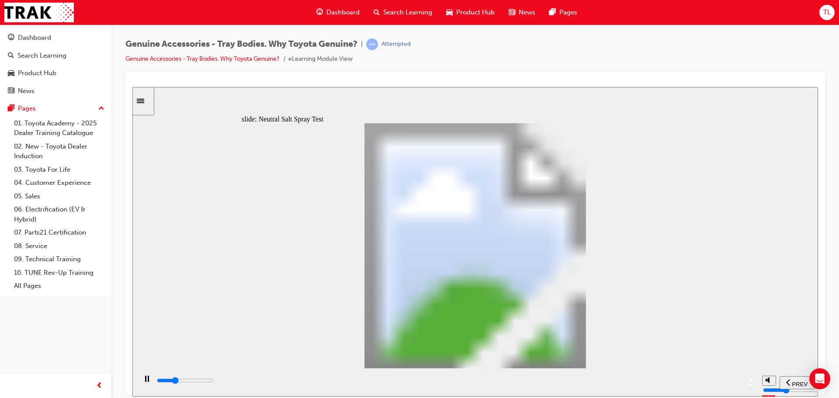
type input "1900"
type input "5"
type input "0"
type input "6"
drag, startPoint x: 352, startPoint y: 291, endPoint x: 487, endPoint y: 296, distance: 134.7
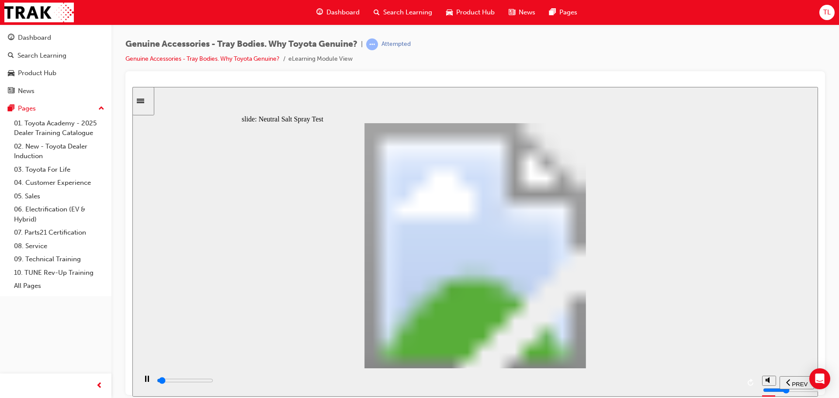
type input "700"
type input "7"
type input "100"
type input "8"
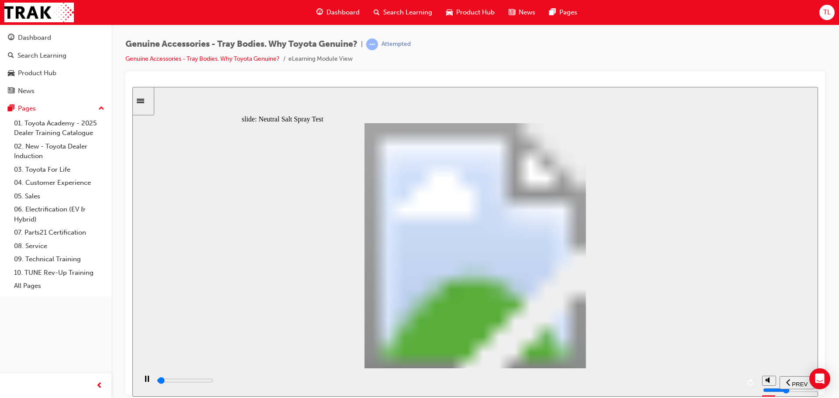
drag, startPoint x: 487, startPoint y: 291, endPoint x: 533, endPoint y: 289, distance: 46.0
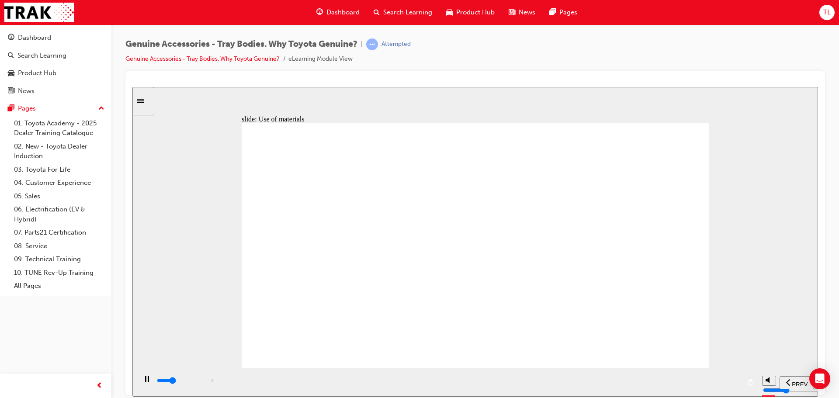
type input "12000"
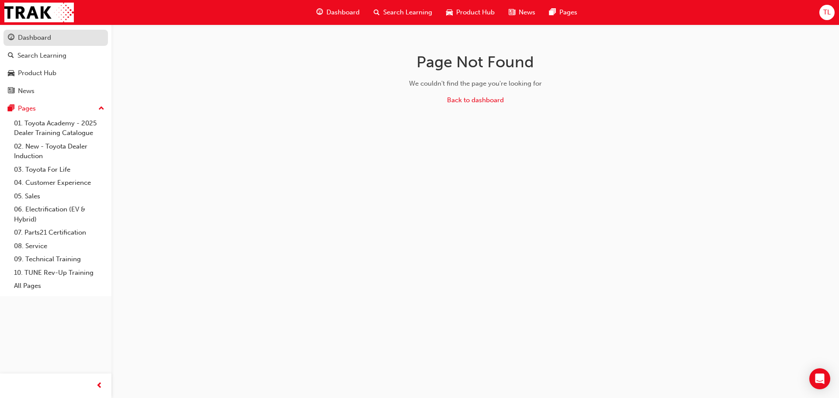
click at [28, 42] on div "Dashboard" at bounding box center [56, 37] width 96 height 11
